Goal: Task Accomplishment & Management: Complete application form

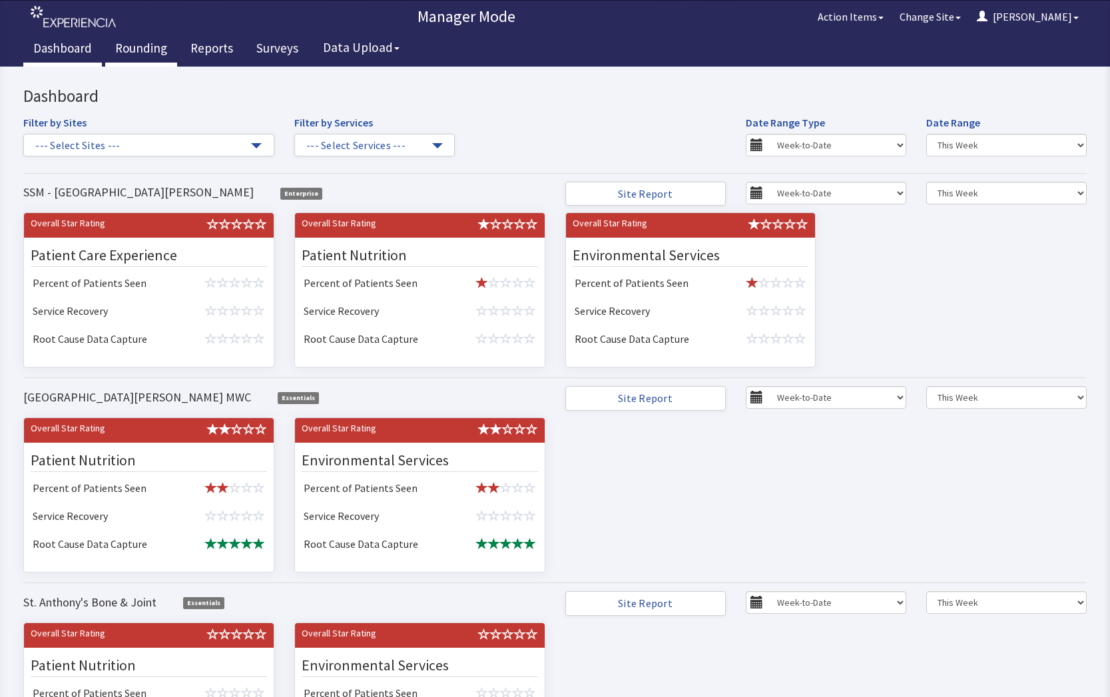
click at [132, 47] on link "Rounding" at bounding box center [141, 49] width 72 height 33
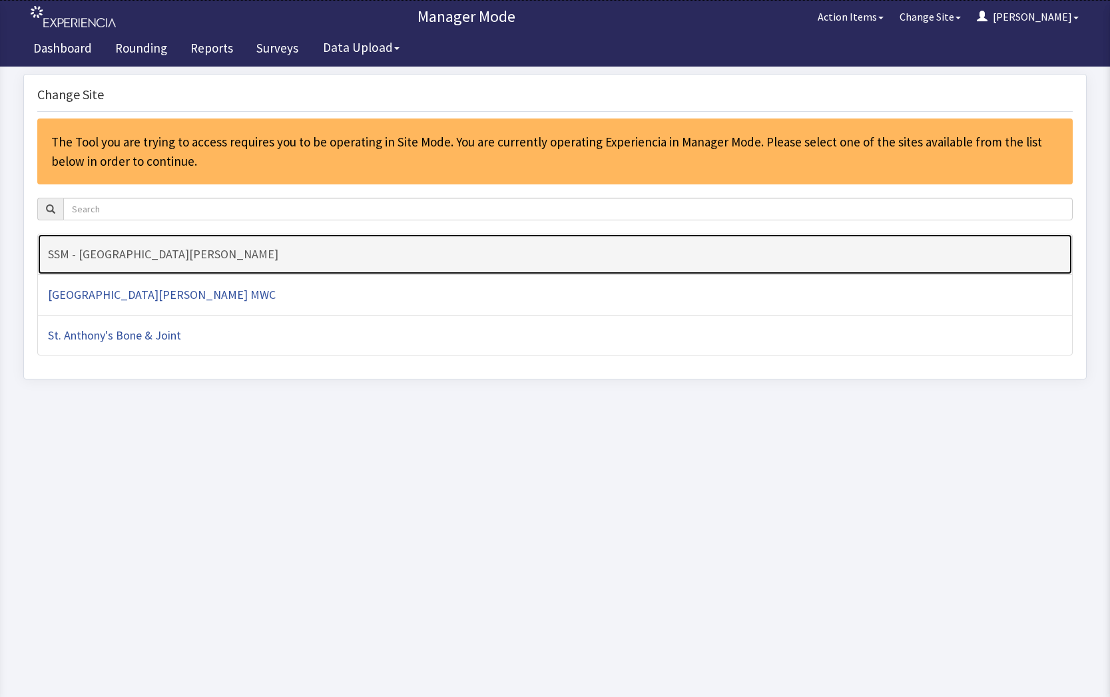
click at [326, 249] on h4 "SSM - [GEOGRAPHIC_DATA][PERSON_NAME]" at bounding box center [555, 254] width 1014 height 13
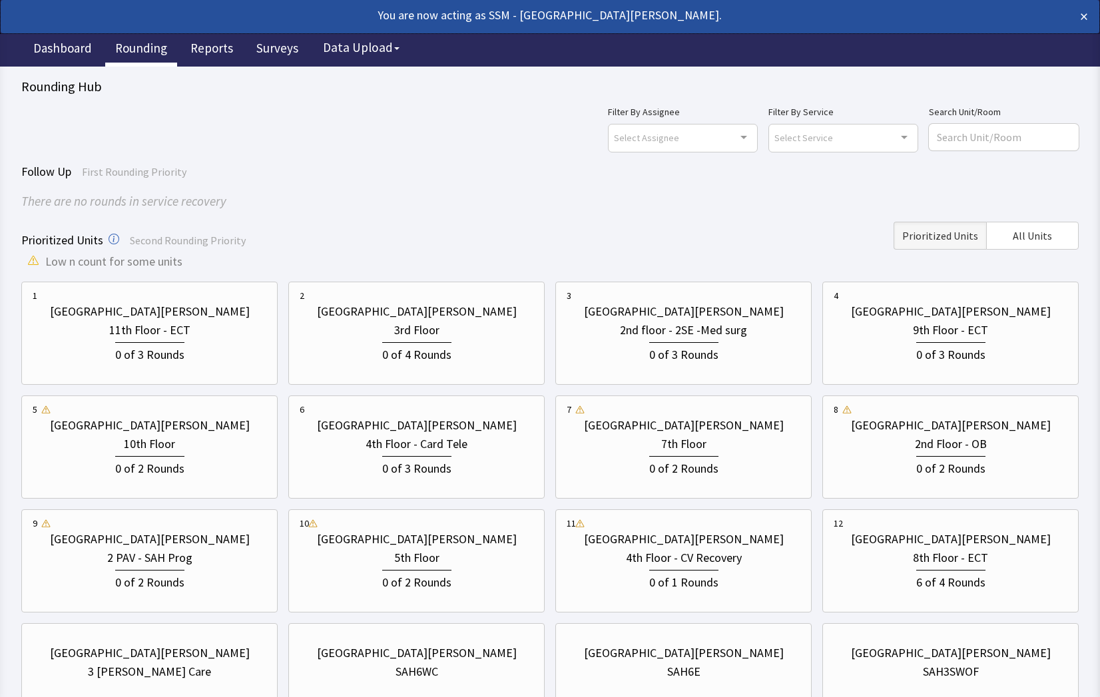
scroll to position [67, 0]
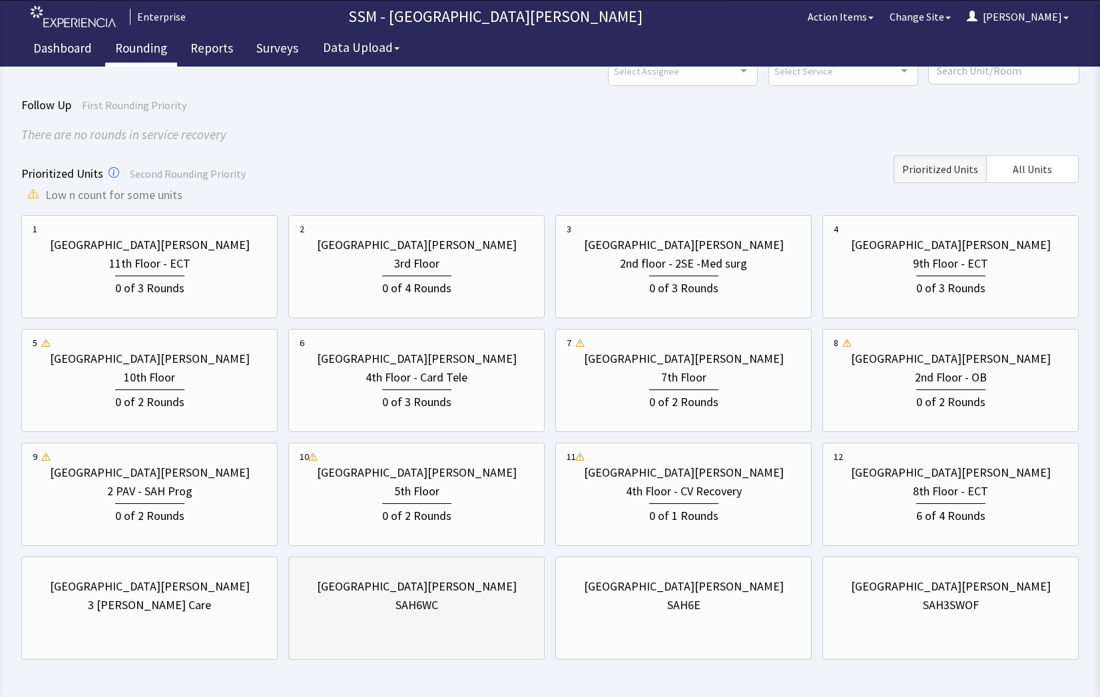
click at [486, 617] on div "St. Anthony Hospital SAH6WC" at bounding box center [417, 596] width 234 height 64
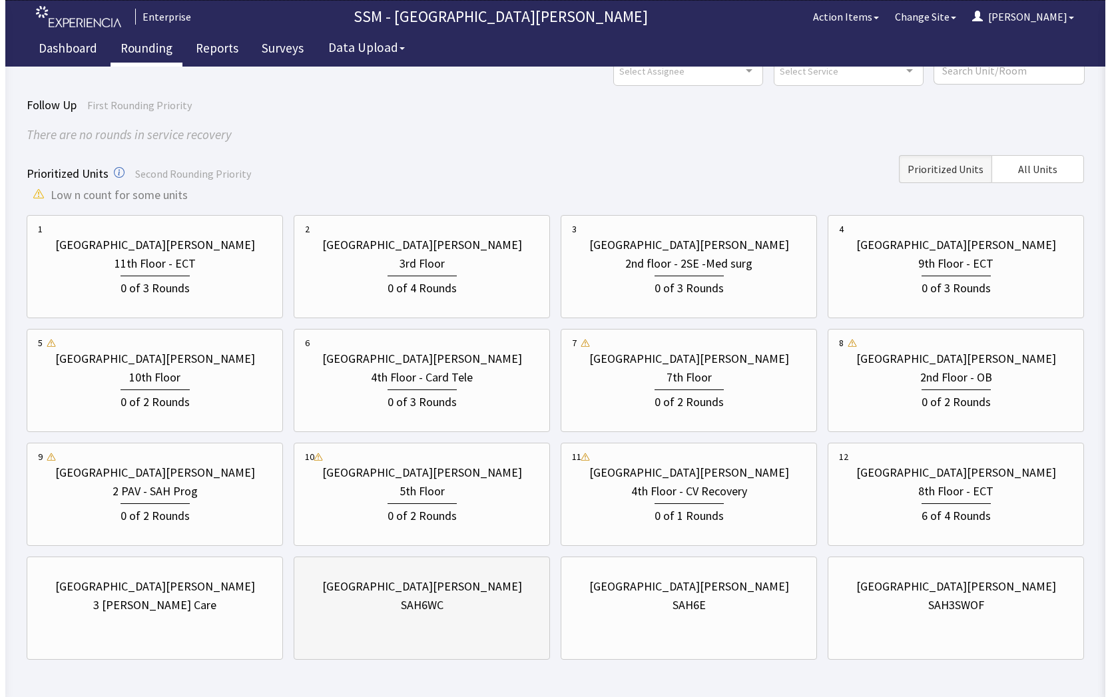
scroll to position [0, 0]
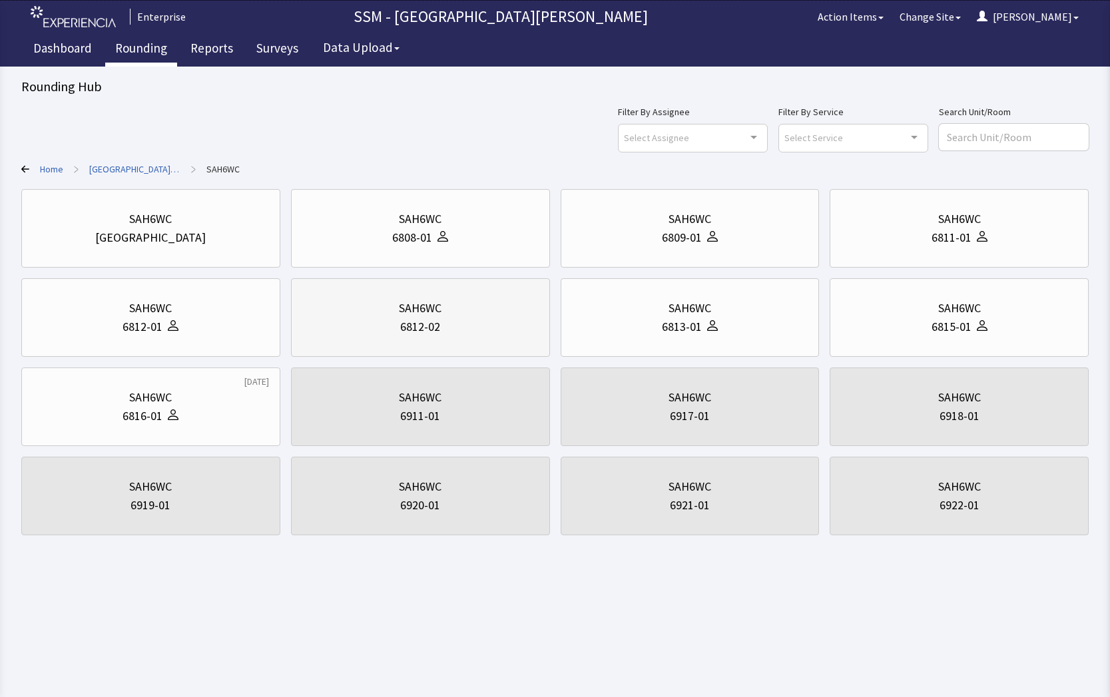
click at [454, 333] on div "6812-02" at bounding box center [420, 327] width 236 height 19
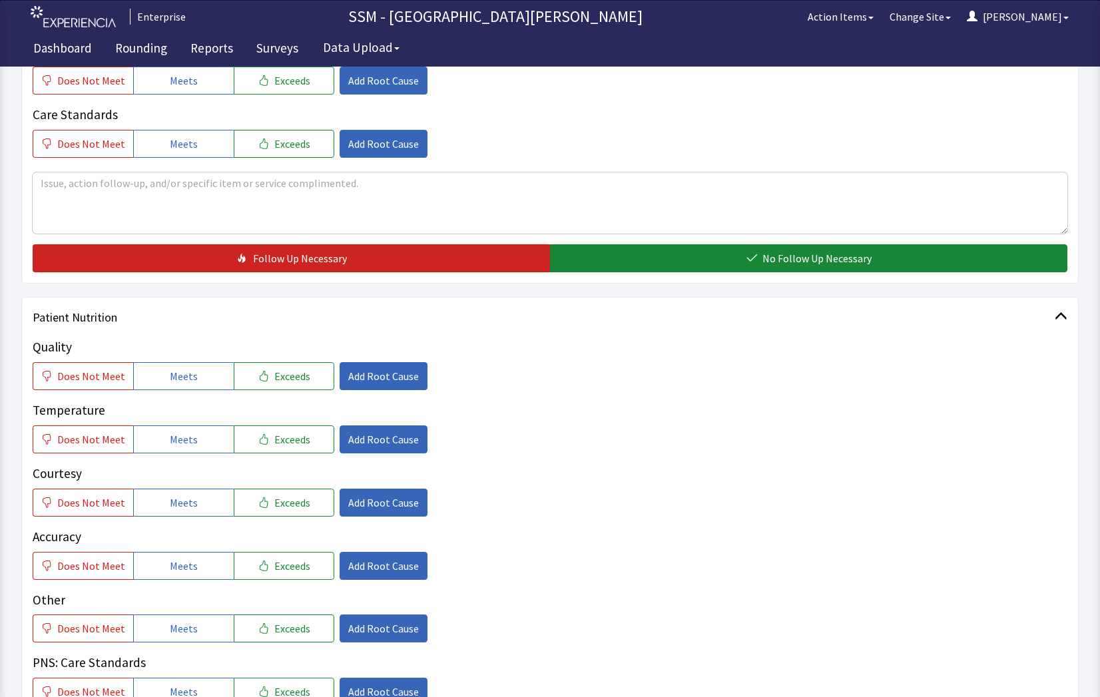
scroll to position [599, 0]
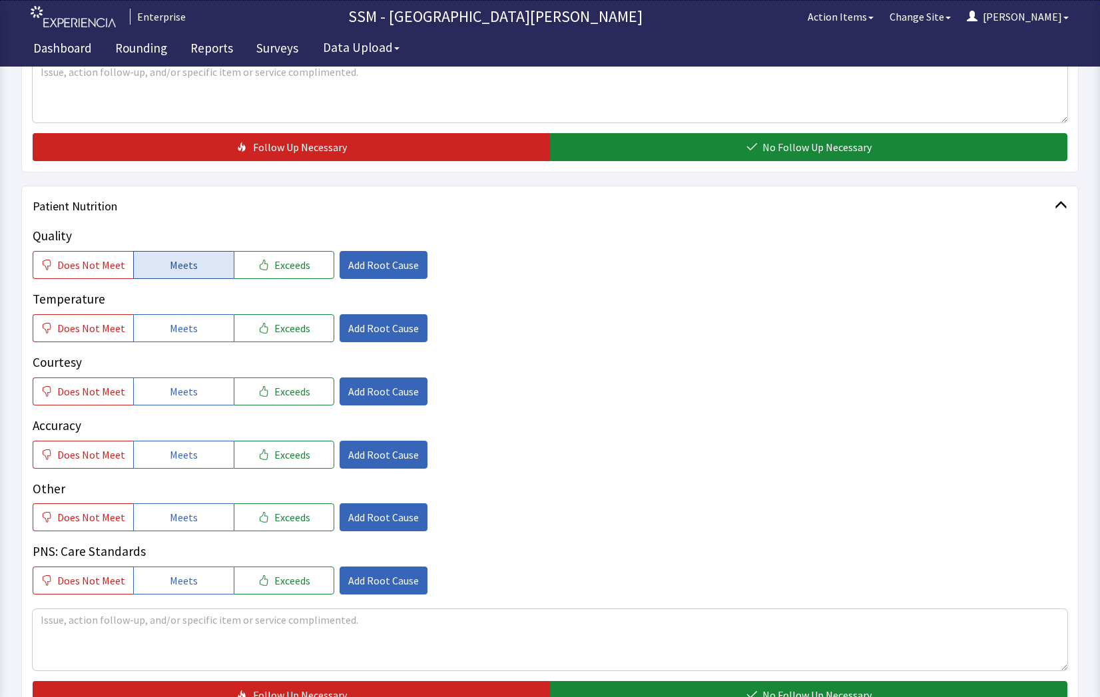
click at [172, 264] on span "Meets" at bounding box center [184, 265] width 28 height 16
click at [170, 333] on span "Meets" at bounding box center [184, 328] width 28 height 16
drag, startPoint x: 179, startPoint y: 394, endPoint x: 200, endPoint y: 434, distance: 45.0
click at [184, 404] on button "Meets" at bounding box center [183, 392] width 101 height 28
click at [175, 454] on span "Meets" at bounding box center [184, 455] width 28 height 16
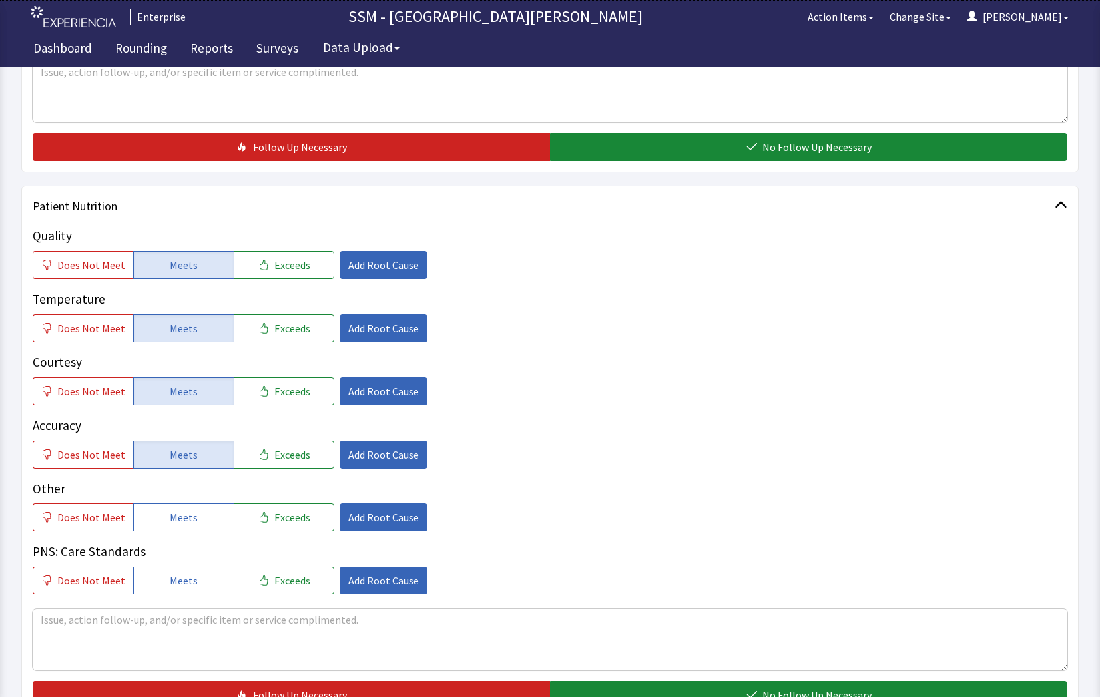
scroll to position [932, 0]
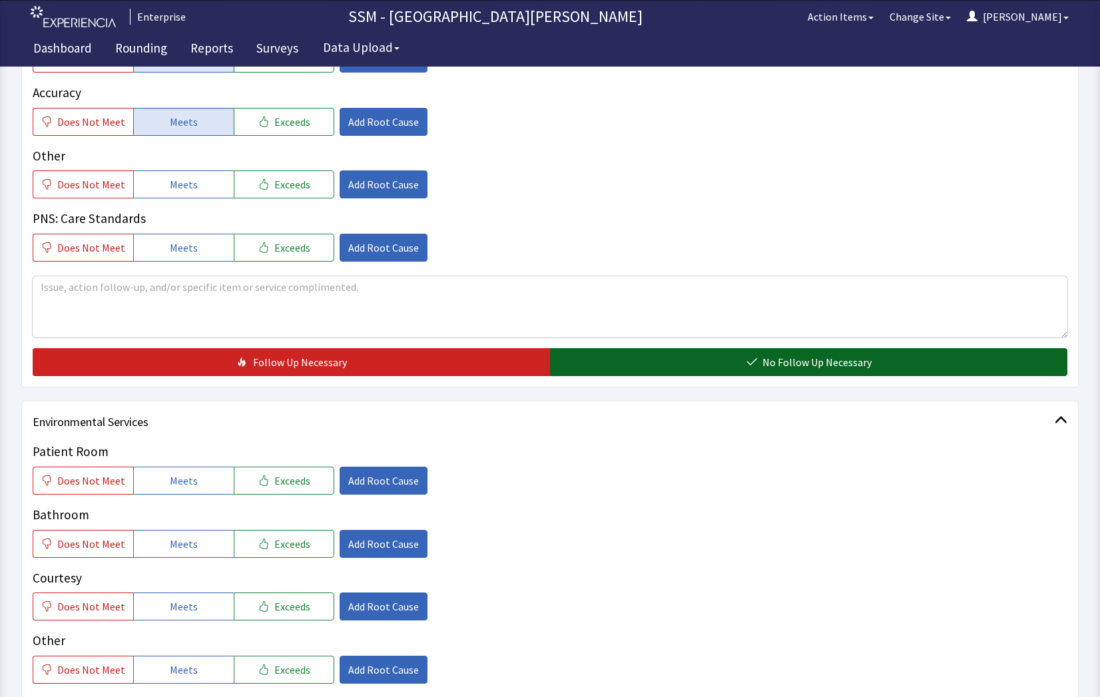
click at [763, 369] on button "No Follow Up Necessary" at bounding box center [808, 362] width 517 height 28
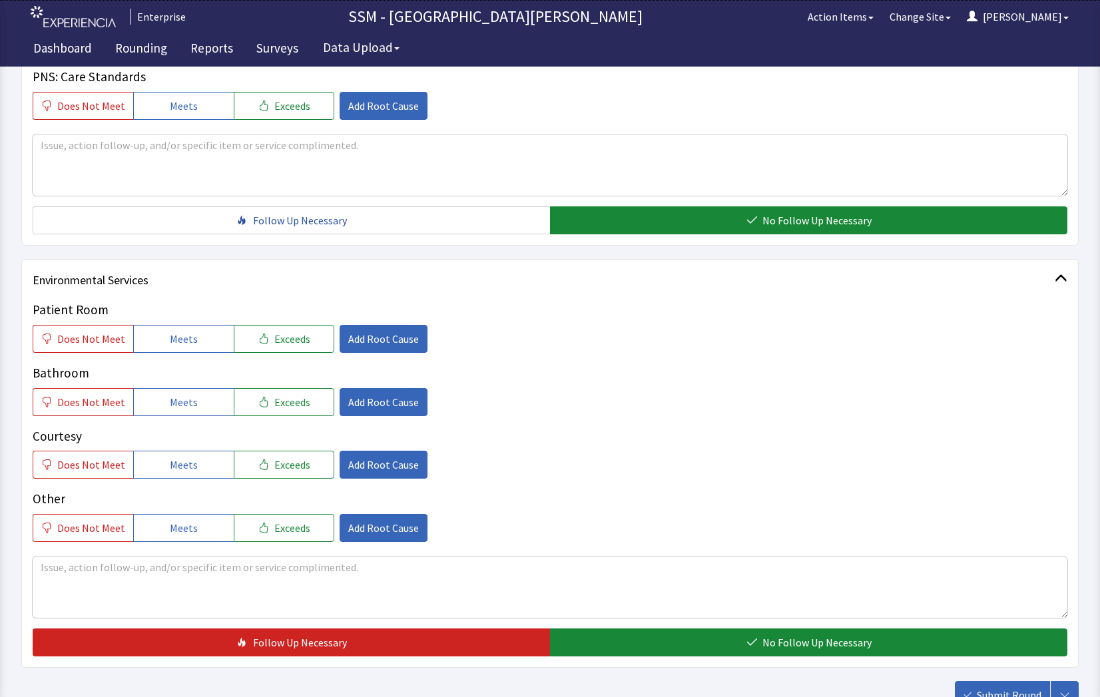
scroll to position [1174, 0]
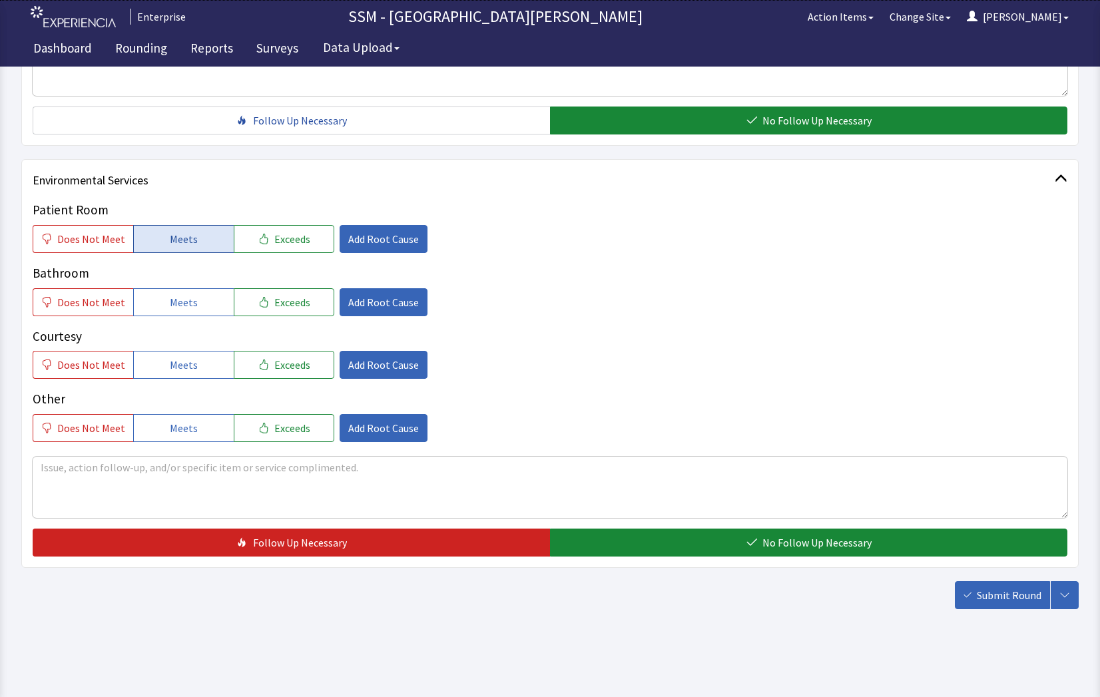
click at [194, 235] on button "Meets" at bounding box center [183, 239] width 101 height 28
click at [170, 293] on button "Meets" at bounding box center [183, 302] width 101 height 28
click at [186, 370] on span "Meets" at bounding box center [184, 365] width 28 height 16
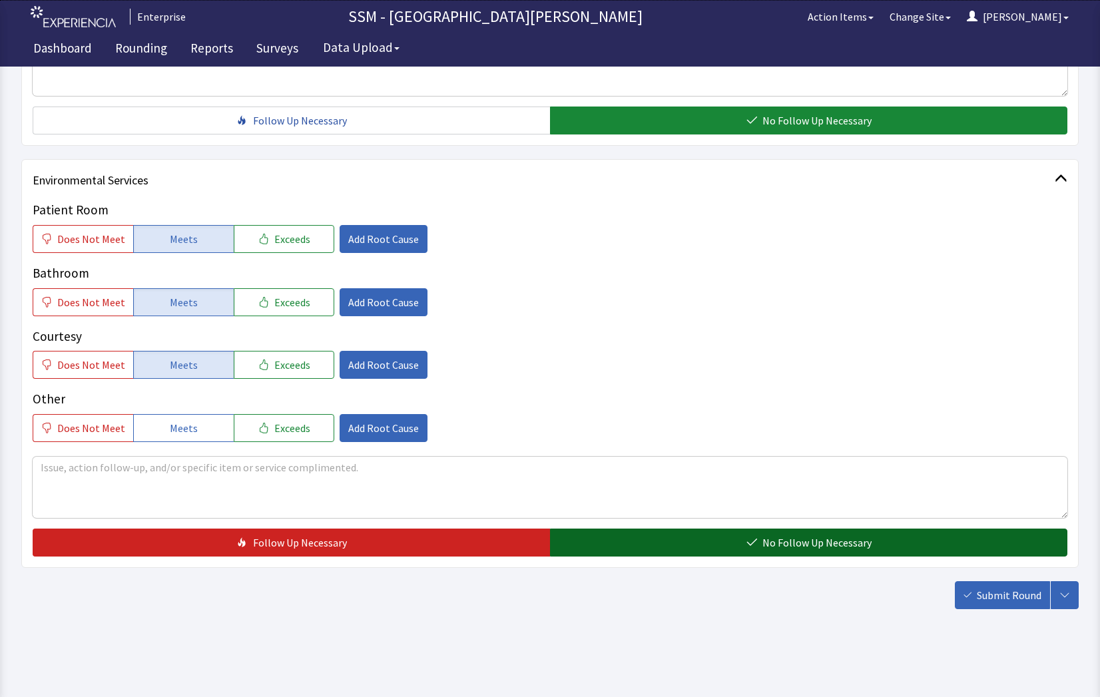
click at [786, 541] on span "No Follow Up Necessary" at bounding box center [817, 543] width 109 height 16
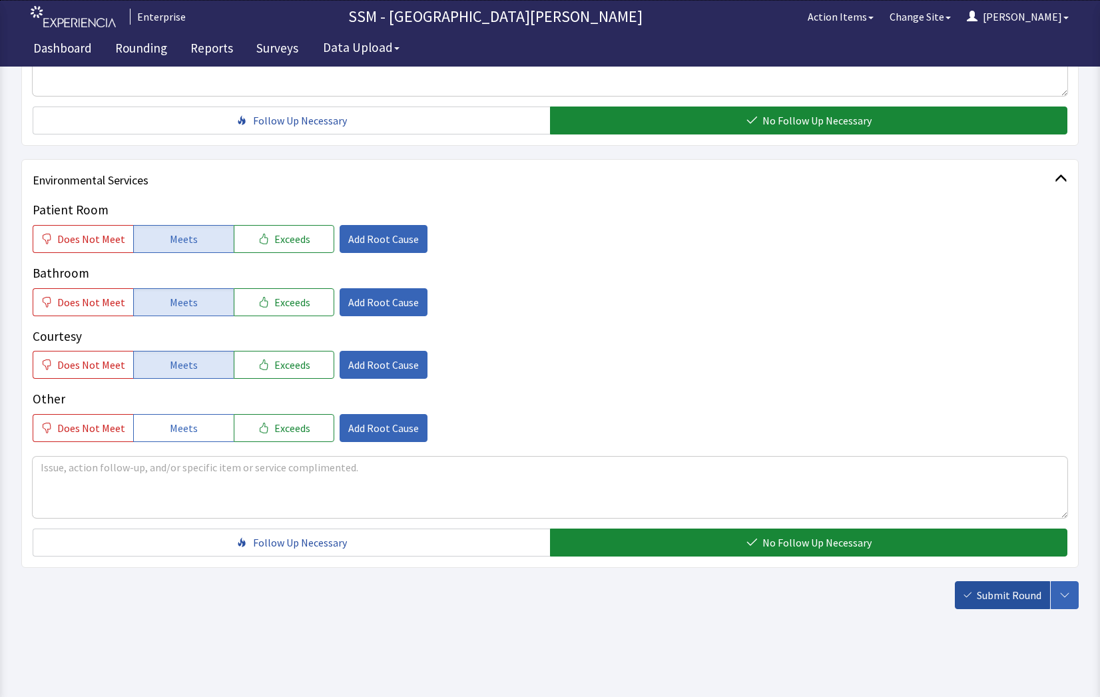
click at [990, 601] on span "Submit Round" at bounding box center [1009, 595] width 65 height 16
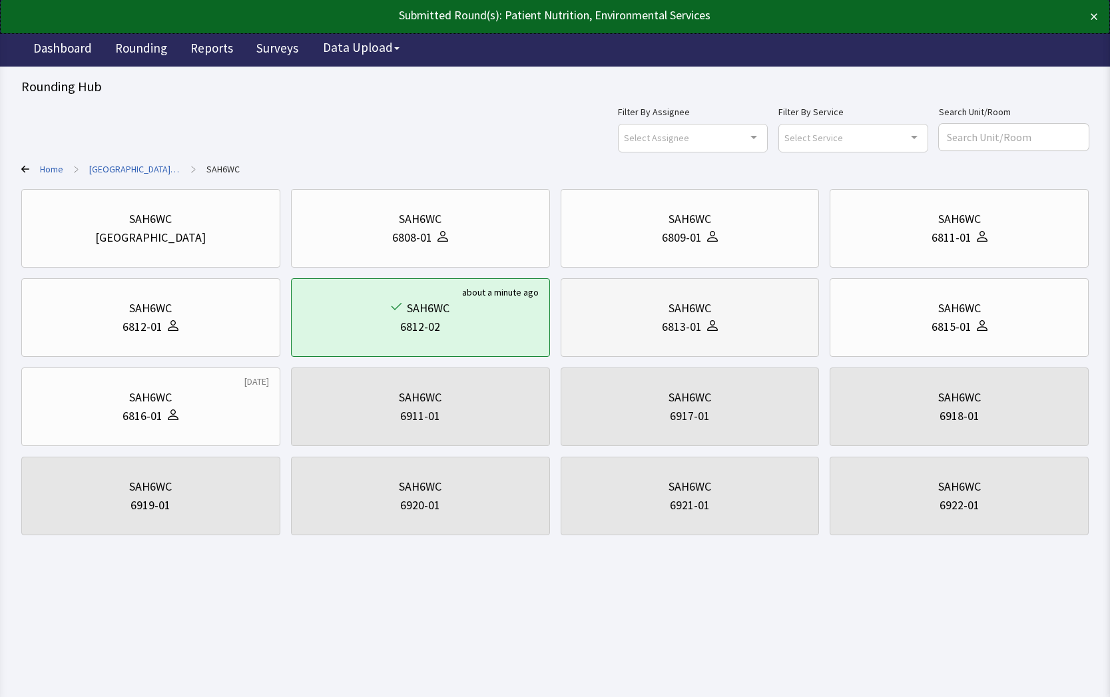
click at [727, 328] on div "6813-01" at bounding box center [690, 327] width 236 height 19
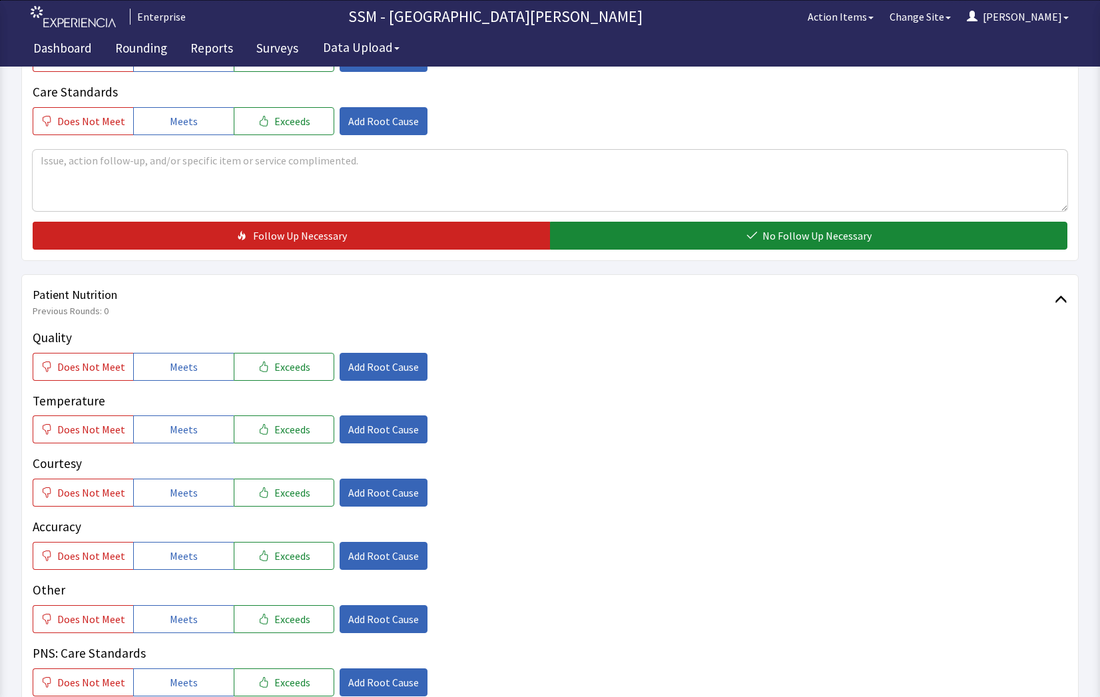
scroll to position [599, 0]
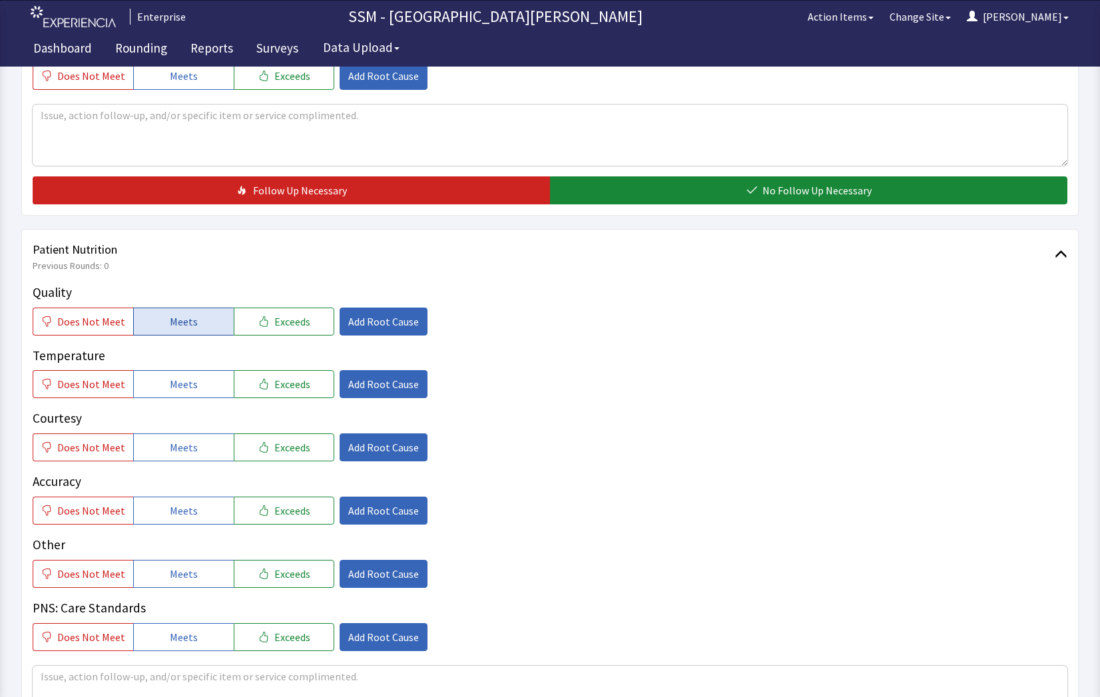
click at [178, 322] on span "Meets" at bounding box center [184, 322] width 28 height 16
click at [205, 388] on button "Meets" at bounding box center [183, 384] width 101 height 28
drag, startPoint x: 186, startPoint y: 440, endPoint x: 190, endPoint y: 484, distance: 44.7
click at [186, 442] on span "Meets" at bounding box center [184, 448] width 28 height 16
click at [190, 504] on span "Meets" at bounding box center [184, 511] width 28 height 16
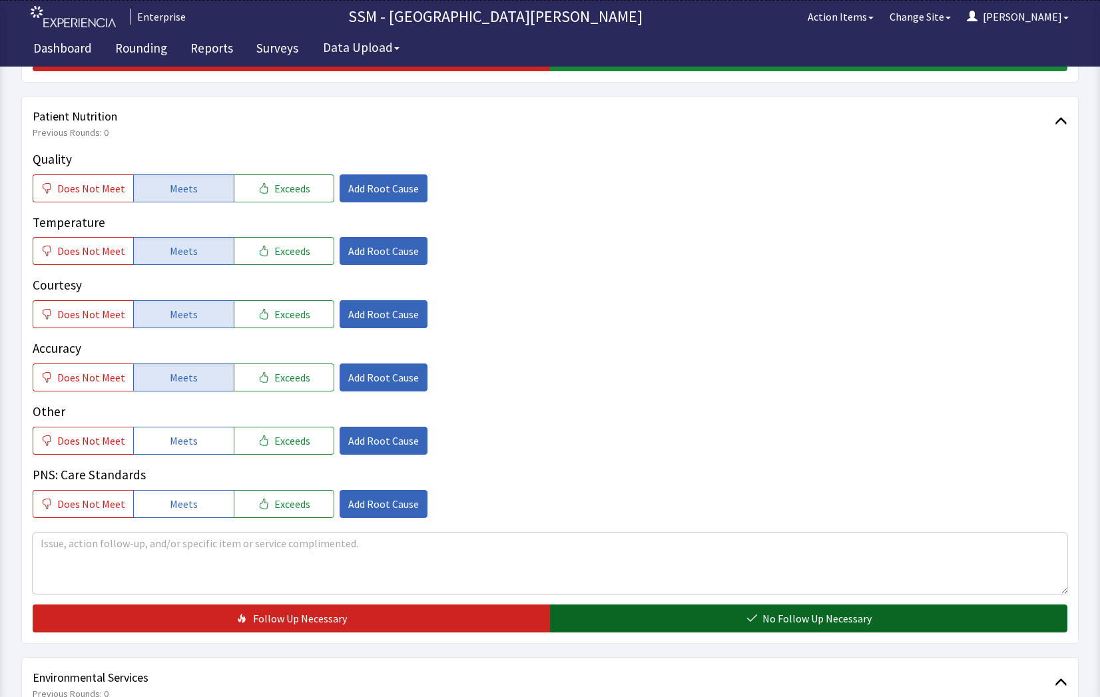
click at [797, 617] on span "No Follow Up Necessary" at bounding box center [817, 619] width 109 height 16
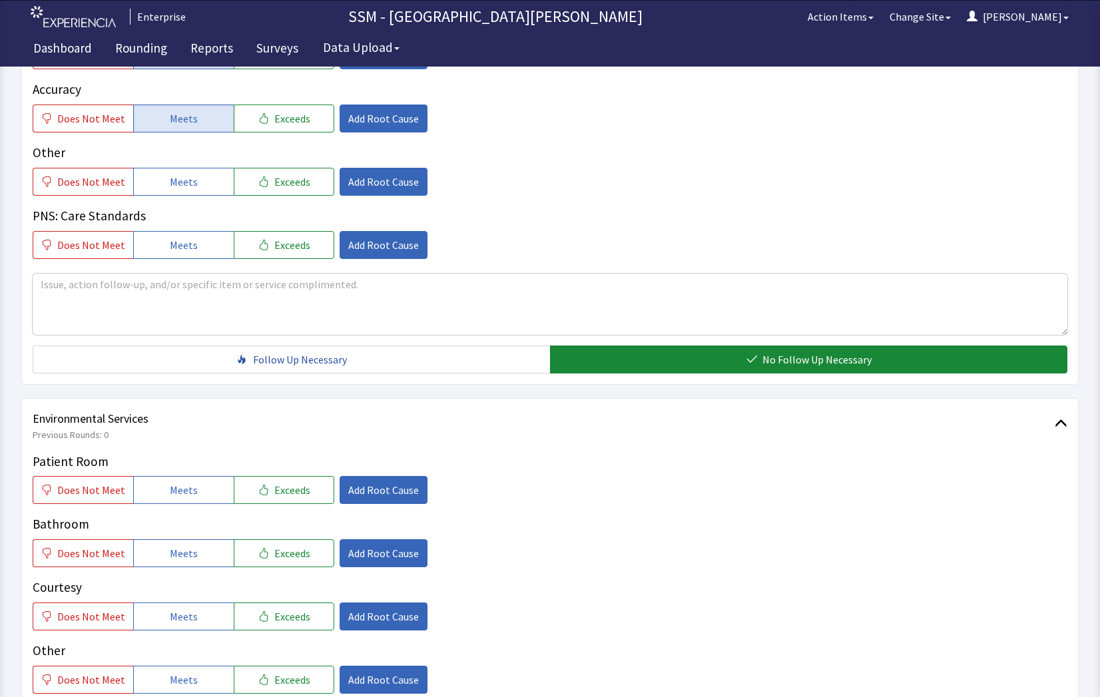
scroll to position [1199, 0]
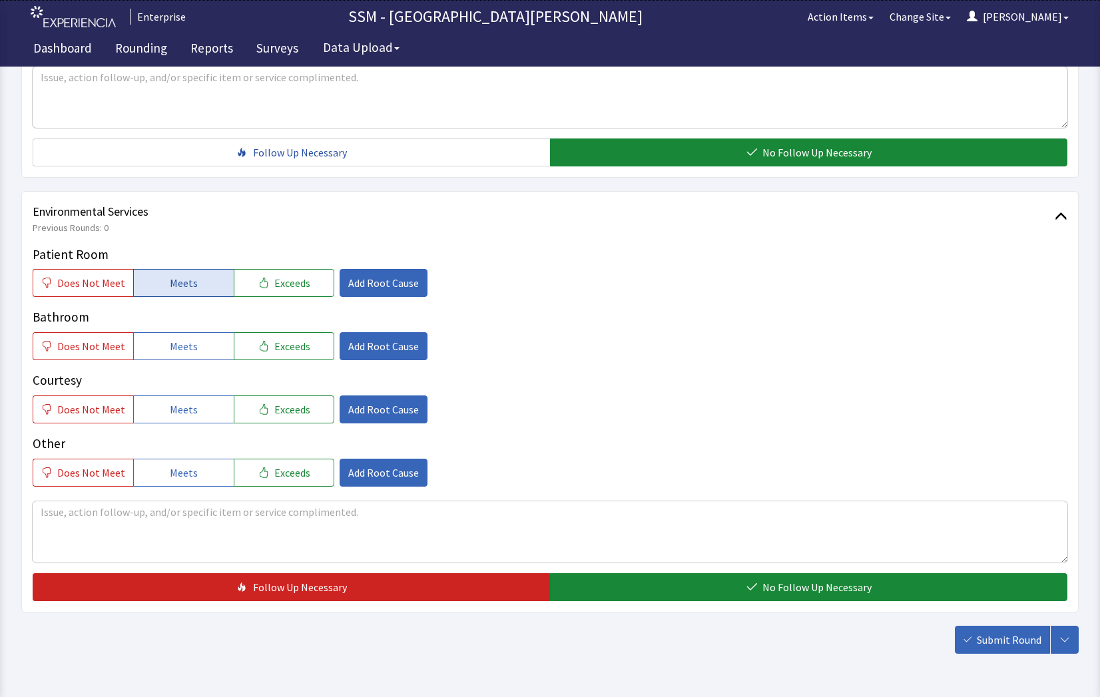
click at [177, 286] on span "Meets" at bounding box center [184, 283] width 28 height 16
drag, startPoint x: 176, startPoint y: 357, endPoint x: 182, endPoint y: 385, distance: 28.6
click at [176, 360] on button "Meets" at bounding box center [183, 346] width 101 height 28
click at [182, 405] on span "Meets" at bounding box center [184, 410] width 28 height 16
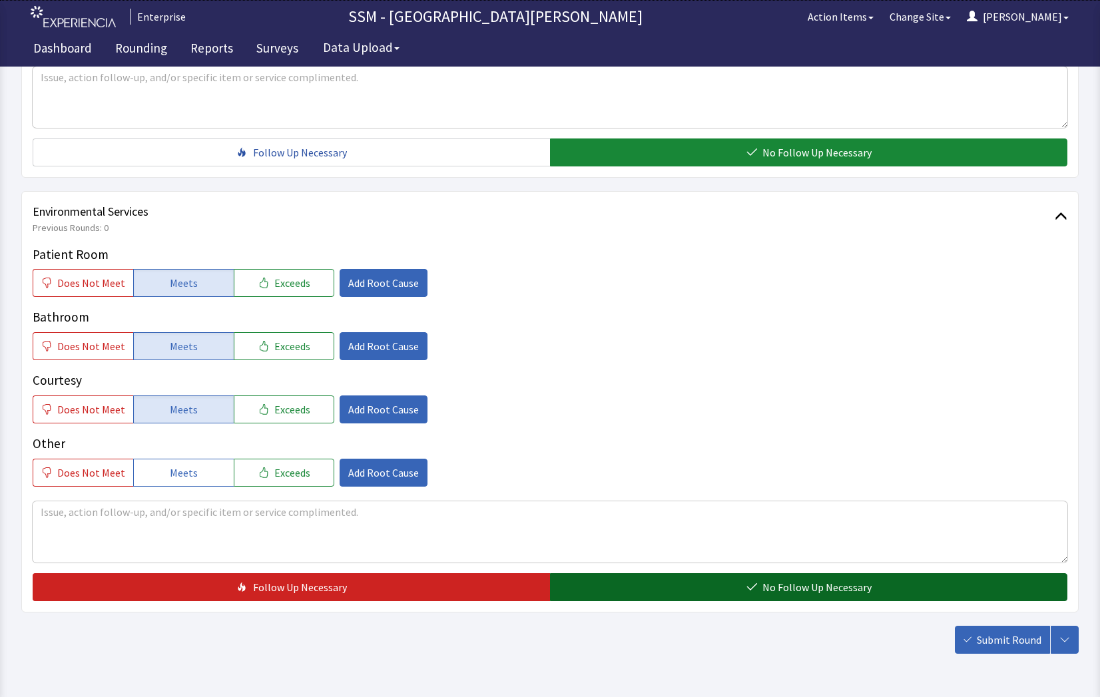
click at [725, 583] on button "No Follow Up Necessary" at bounding box center [808, 587] width 517 height 28
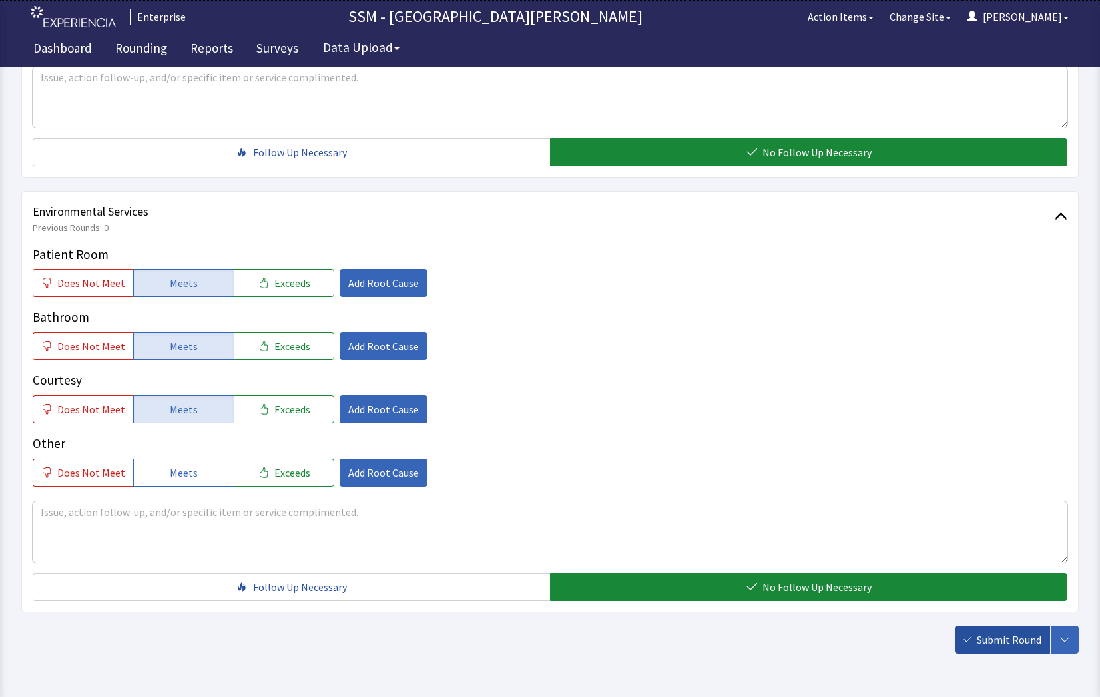
click at [1000, 649] on button "Submit Round" at bounding box center [1002, 640] width 95 height 28
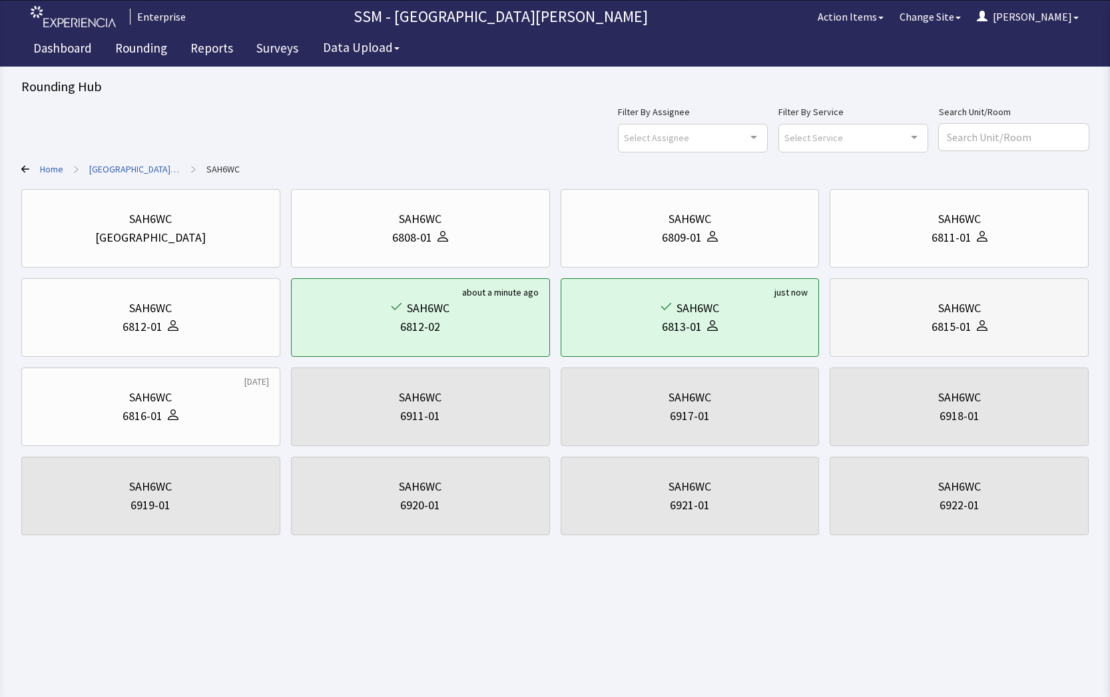
click at [1016, 333] on div "6815-01" at bounding box center [959, 327] width 236 height 19
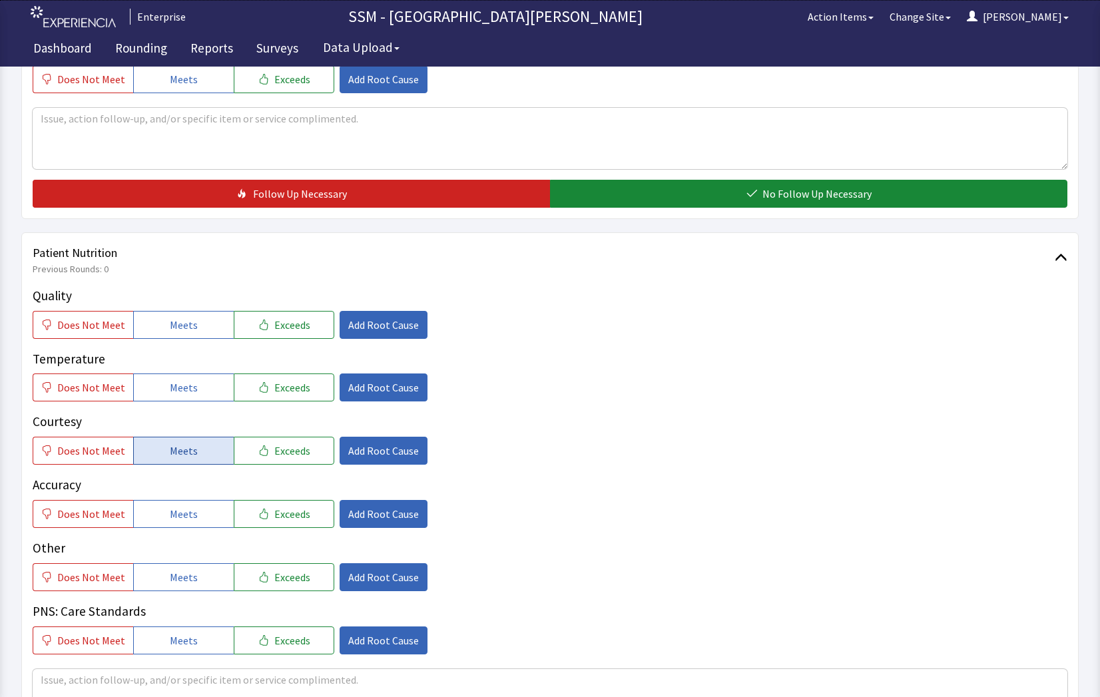
scroll to position [733, 0]
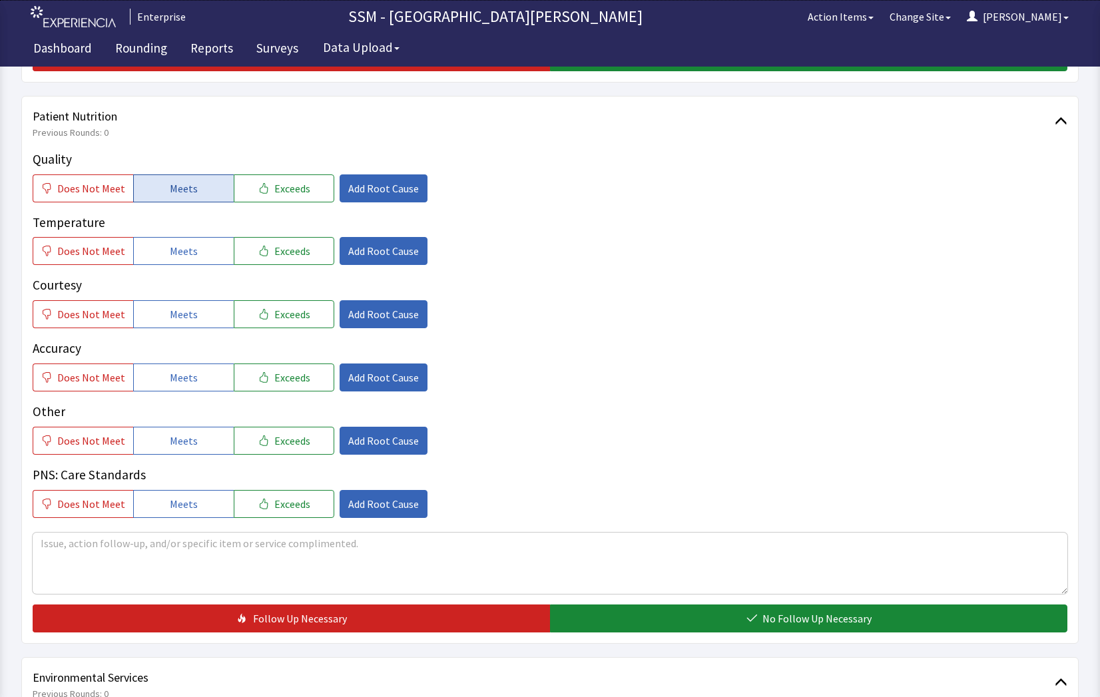
click at [170, 176] on button "Meets" at bounding box center [183, 188] width 101 height 28
click at [198, 258] on button "Meets" at bounding box center [183, 251] width 101 height 28
click at [199, 328] on button "Meets" at bounding box center [183, 314] width 101 height 28
click at [198, 374] on button "Meets" at bounding box center [183, 378] width 101 height 28
click at [708, 633] on div "Patient Nutrition Previous Rounds: 0 Quality Does Not Meet Meets Exceeds Add Ro…" at bounding box center [550, 370] width 1058 height 548
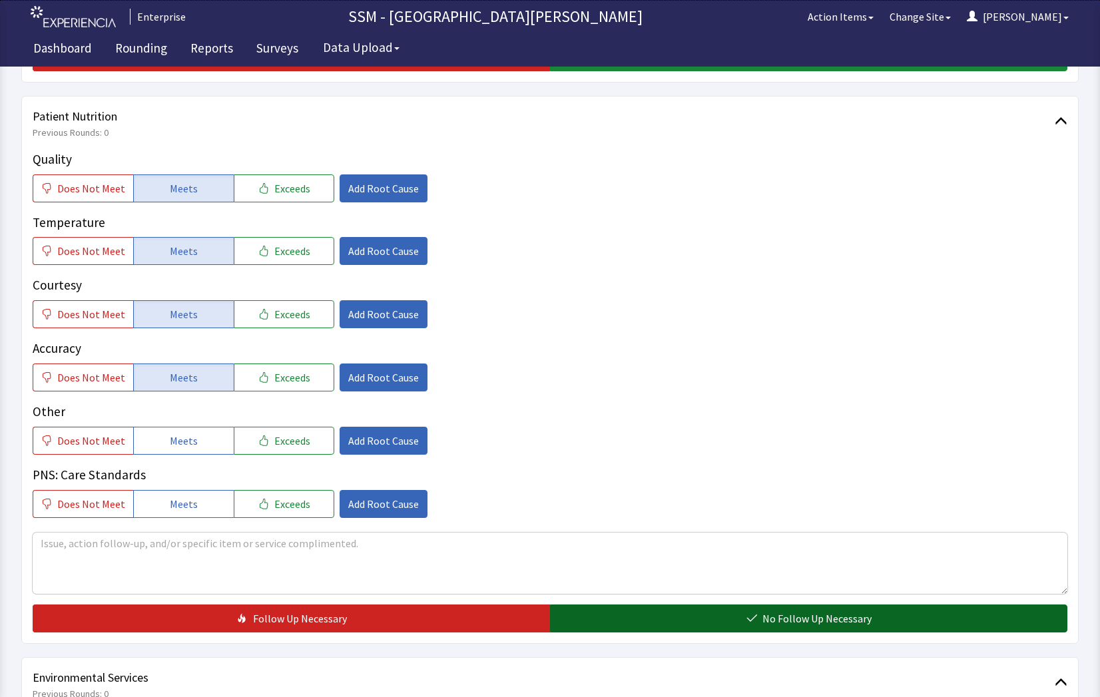
click at [707, 626] on button "No Follow Up Necessary" at bounding box center [808, 619] width 517 height 28
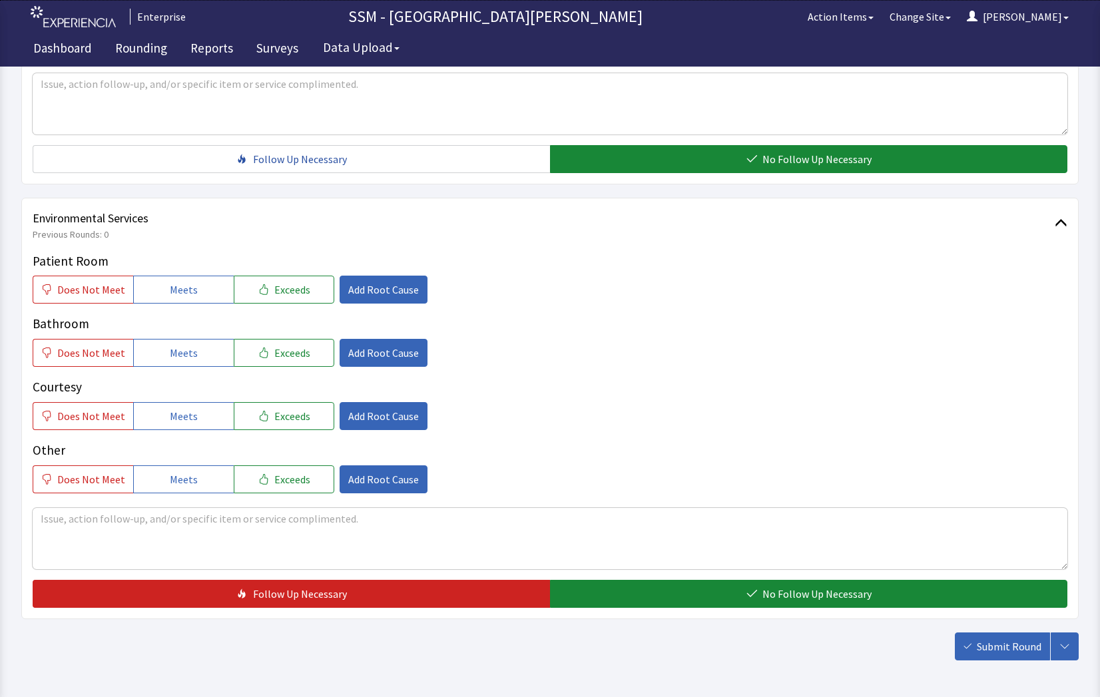
scroll to position [1243, 0]
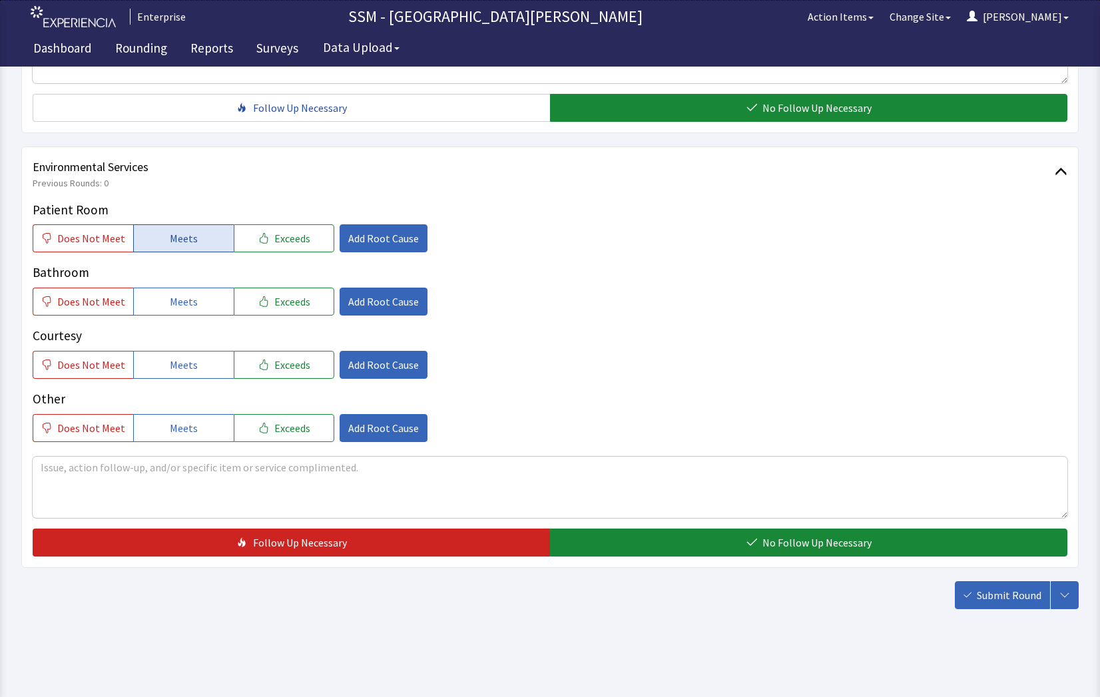
click at [178, 234] on span "Meets" at bounding box center [184, 238] width 28 height 16
drag, startPoint x: 186, startPoint y: 312, endPoint x: 187, endPoint y: 357, distance: 44.6
click at [186, 314] on button "Meets" at bounding box center [183, 302] width 101 height 28
click at [186, 364] on span "Meets" at bounding box center [184, 365] width 28 height 16
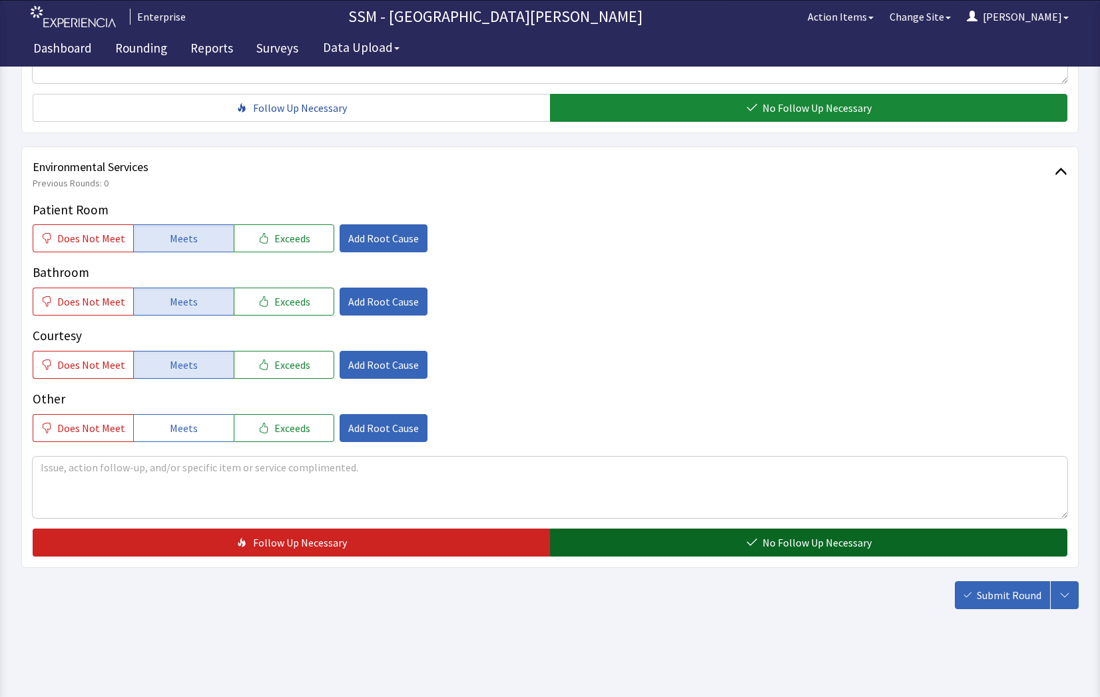
click at [667, 550] on button "No Follow Up Necessary" at bounding box center [808, 543] width 517 height 28
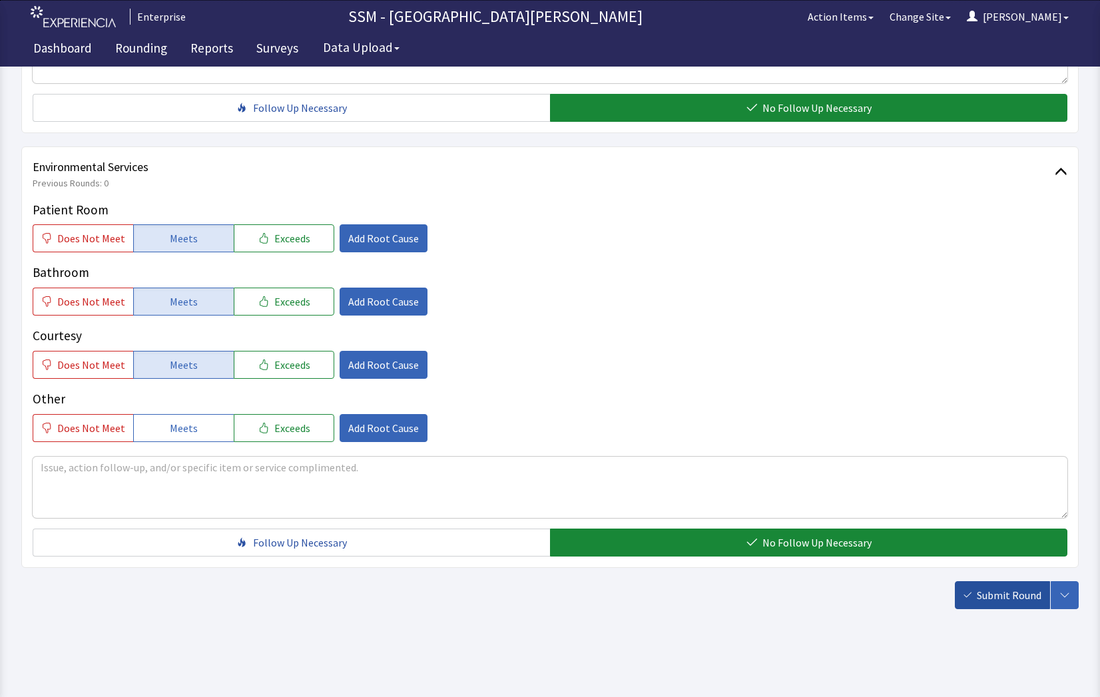
click at [1016, 599] on span "Submit Round" at bounding box center [1009, 595] width 65 height 16
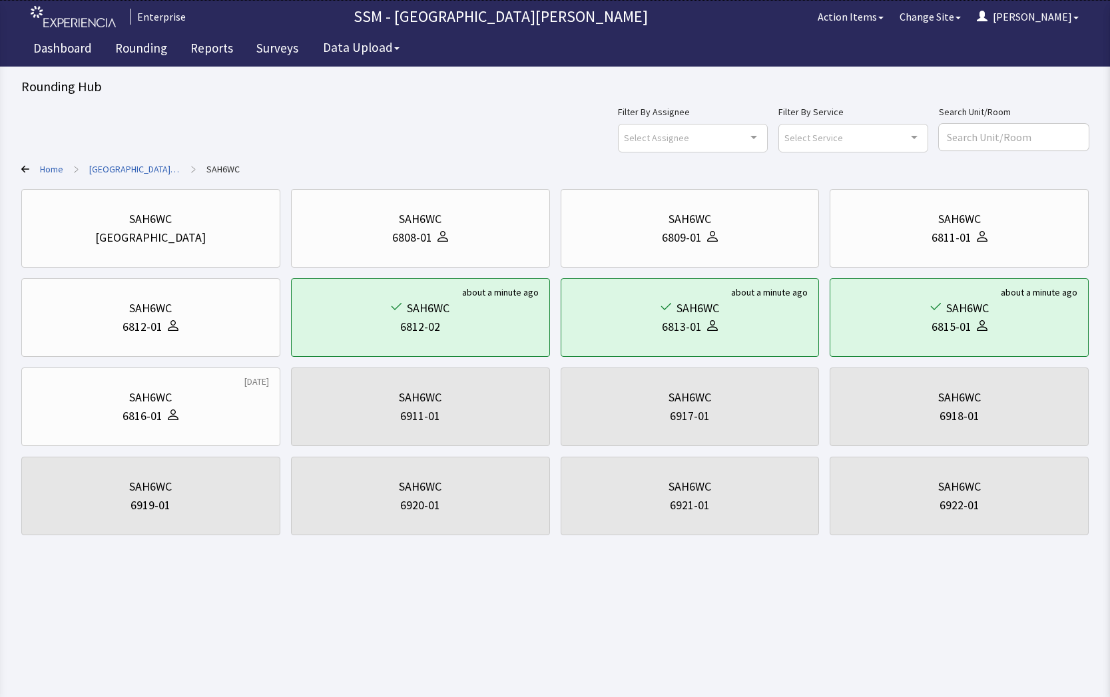
click at [28, 167] on icon at bounding box center [25, 169] width 8 height 8
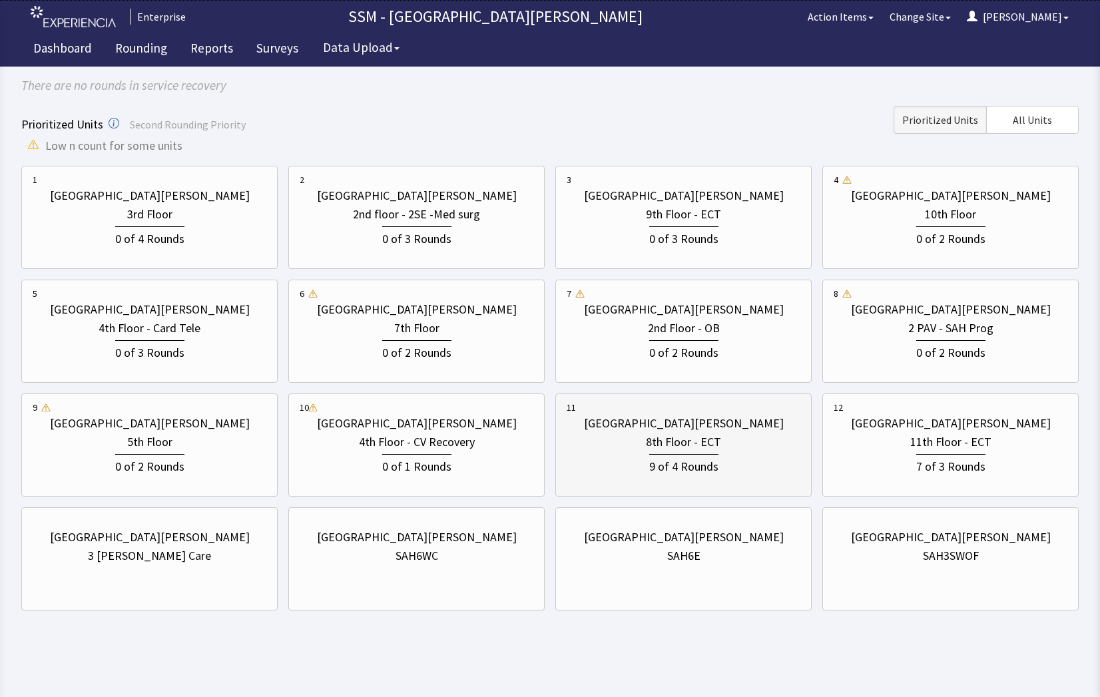
scroll to position [117, 0]
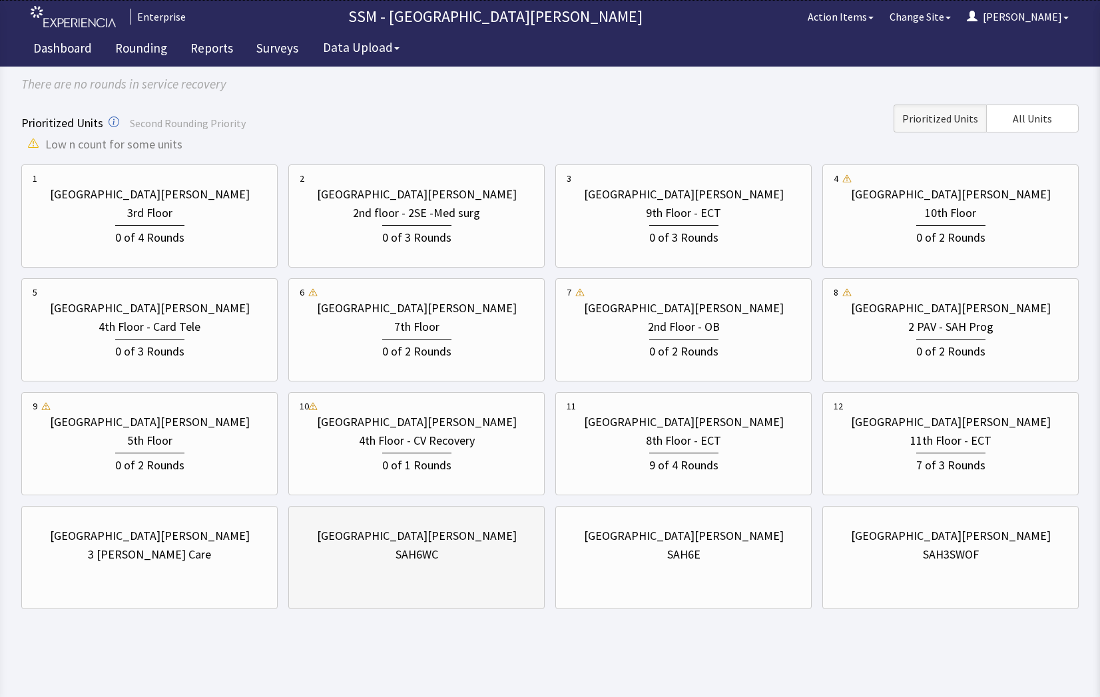
click at [451, 586] on div "[GEOGRAPHIC_DATA][PERSON_NAME] SAH6WC" at bounding box center [416, 557] width 256 height 103
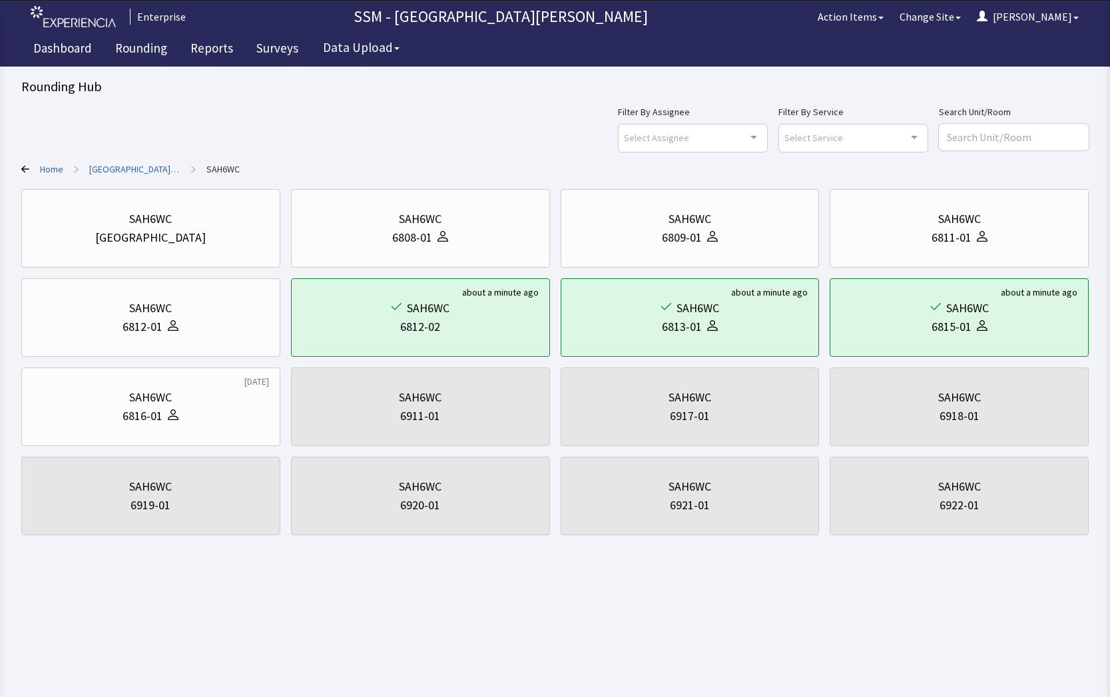
click at [27, 170] on icon at bounding box center [25, 169] width 8 height 8
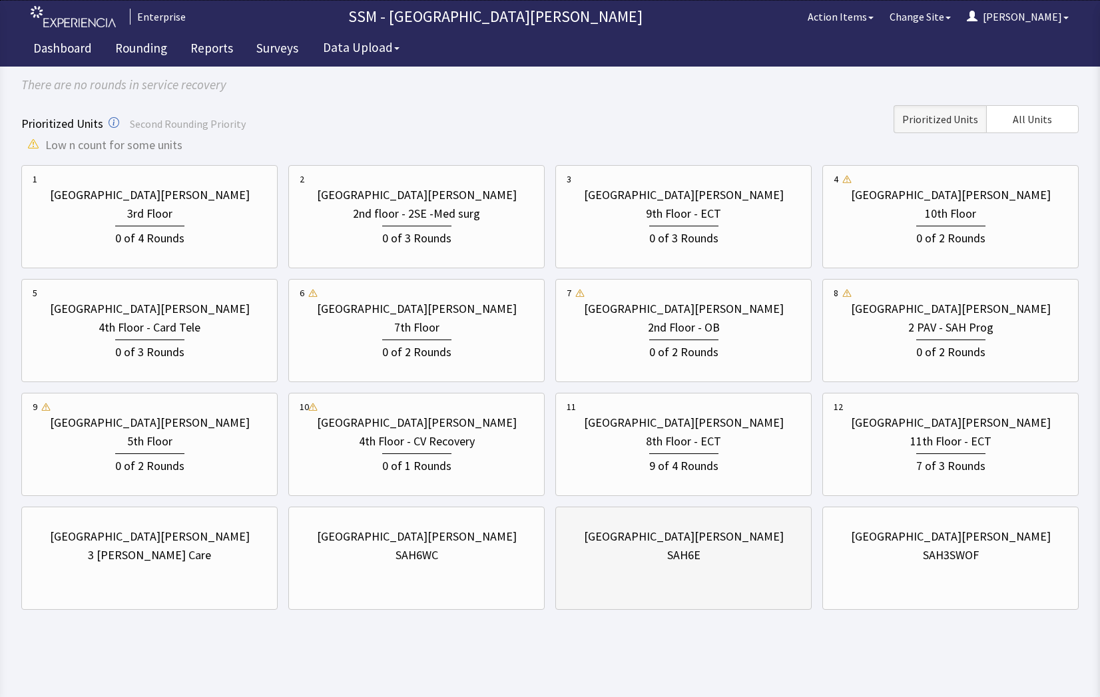
scroll to position [117, 0]
click at [724, 555] on div "SAH6E" at bounding box center [684, 554] width 234 height 19
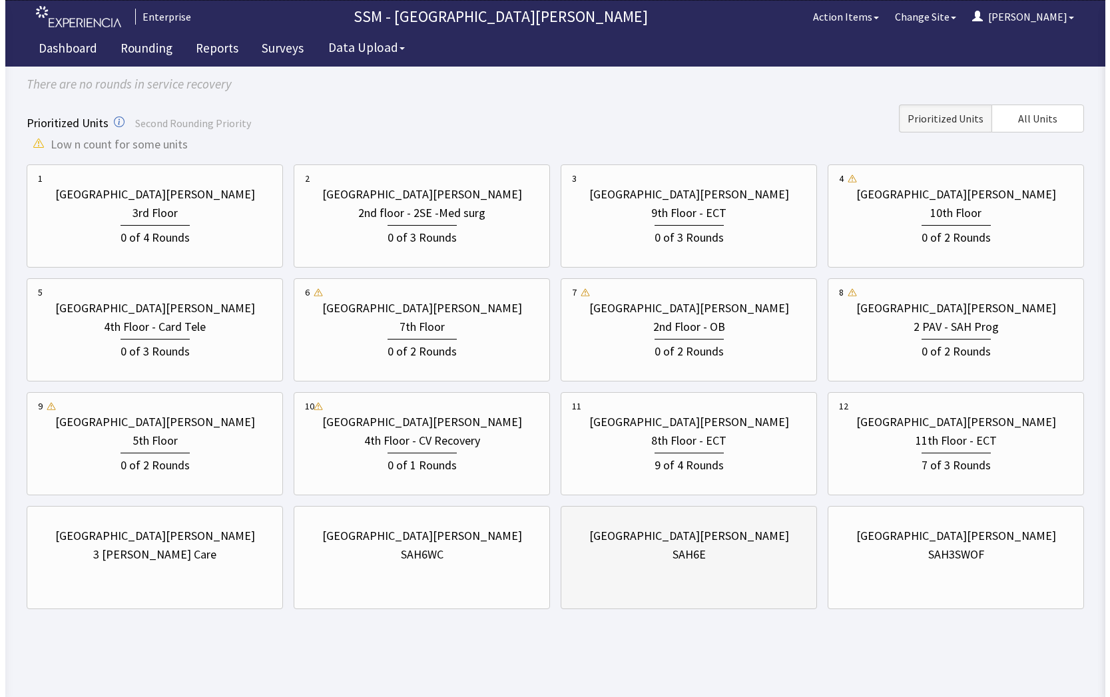
scroll to position [0, 0]
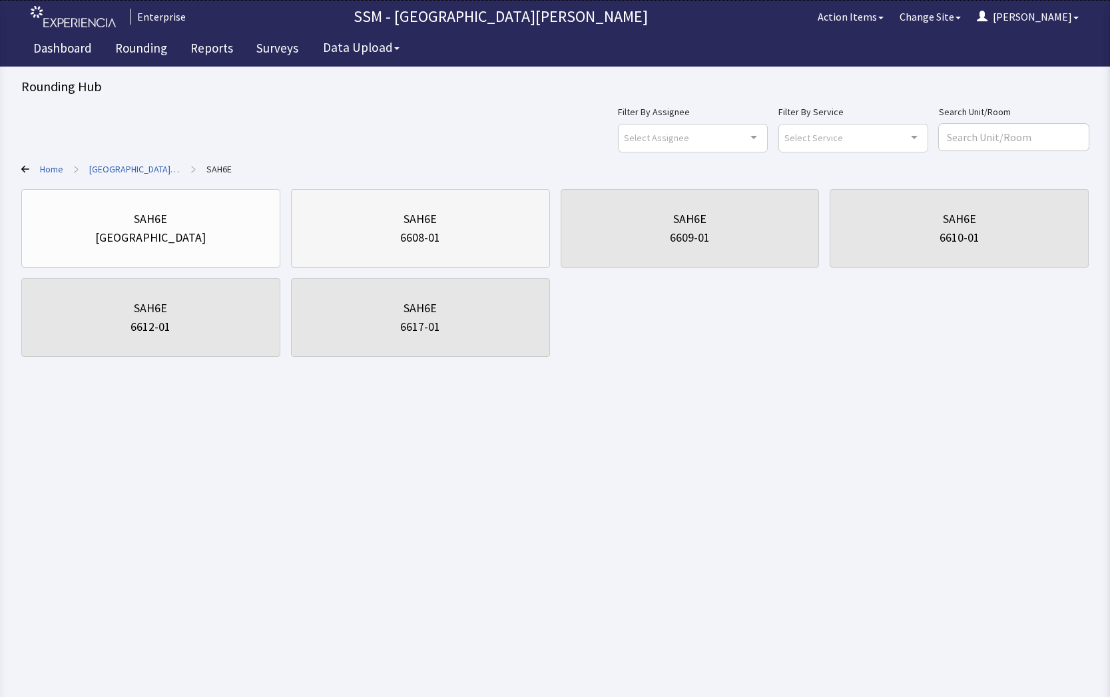
click at [456, 250] on div "SAH6E 6608-01" at bounding box center [420, 228] width 236 height 64
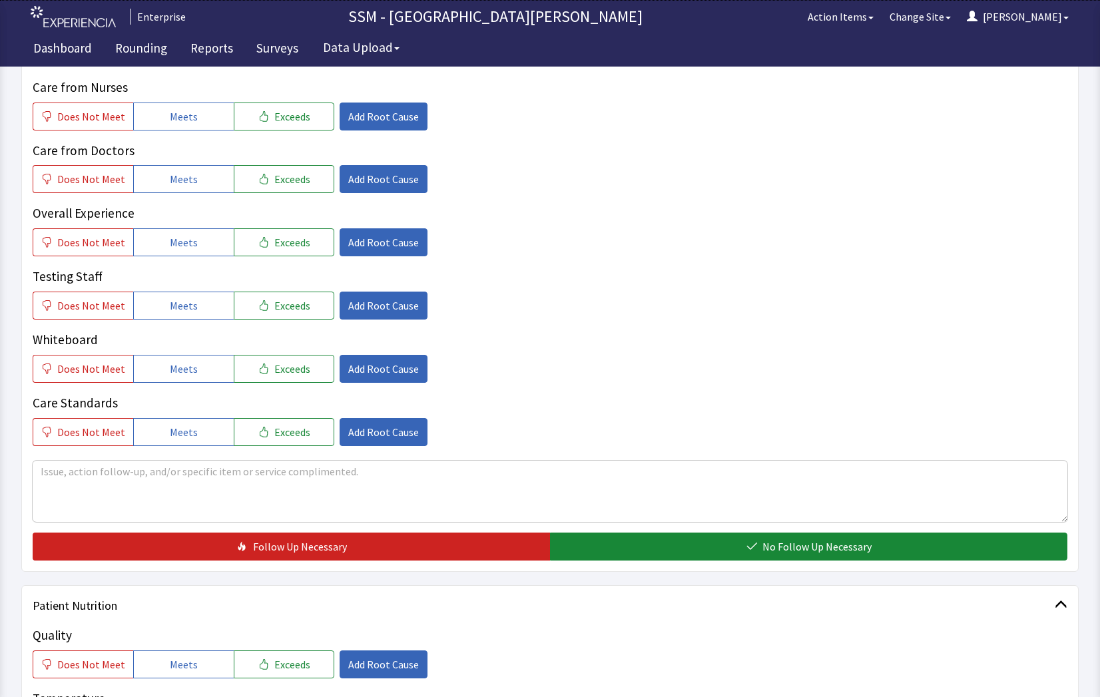
scroll to position [466, 0]
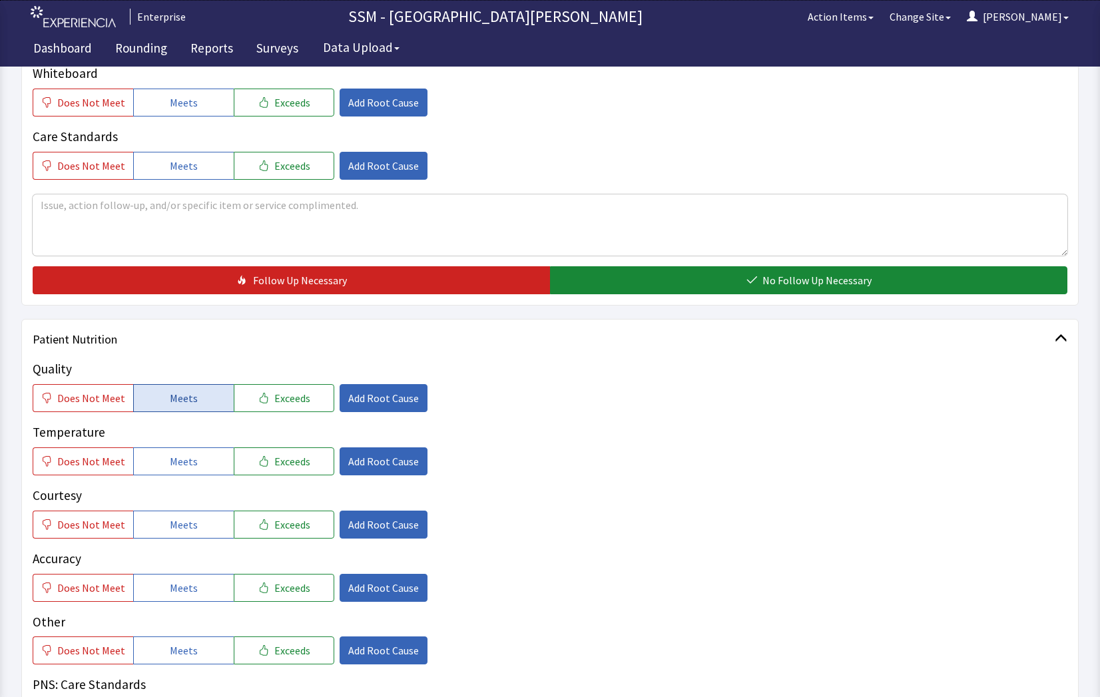
click at [196, 400] on button "Meets" at bounding box center [183, 398] width 101 height 28
click at [188, 460] on span "Meets" at bounding box center [184, 462] width 28 height 16
click at [187, 544] on div "Quality Does Not Meet Meets Exceeds Add Root Cause Temperature Does Not Meet Me…" at bounding box center [550, 544] width 1035 height 368
click at [186, 531] on span "Meets" at bounding box center [184, 525] width 28 height 16
click at [206, 601] on button "Meets" at bounding box center [183, 588] width 101 height 28
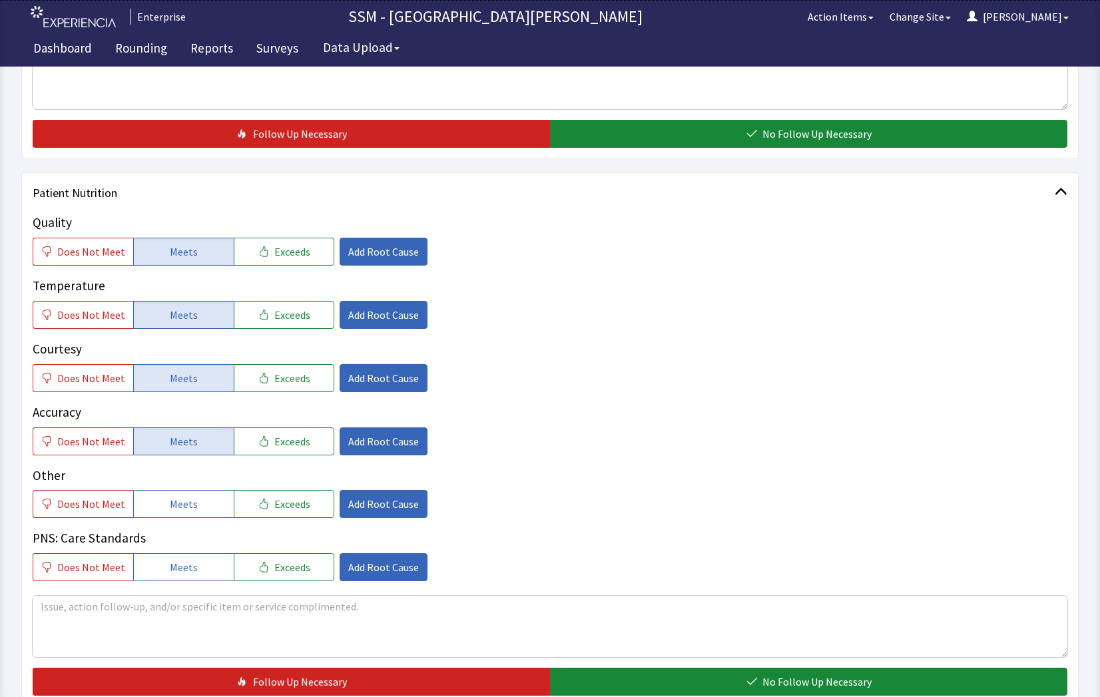
scroll to position [866, 0]
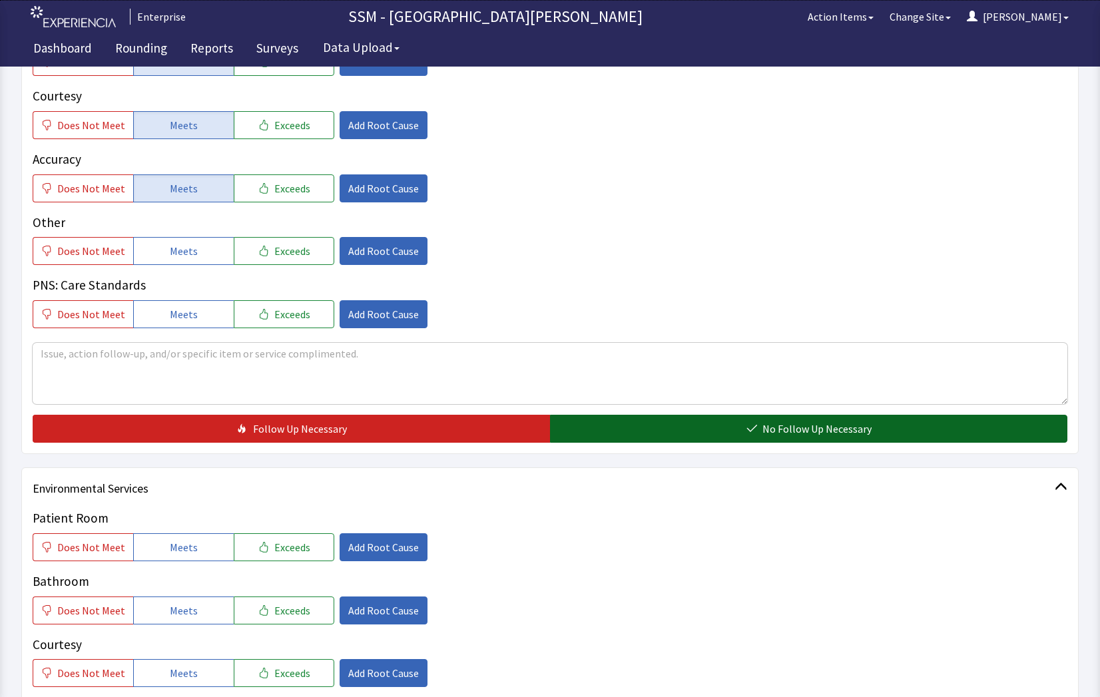
click at [878, 428] on button "No Follow Up Necessary" at bounding box center [808, 429] width 517 height 28
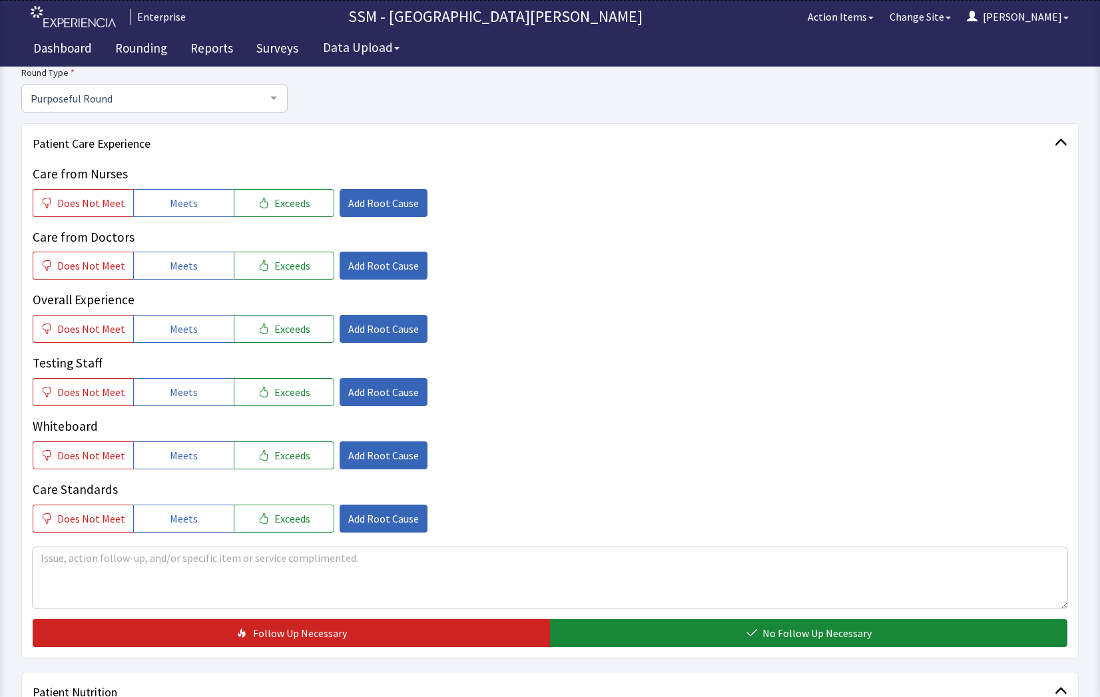
scroll to position [0, 0]
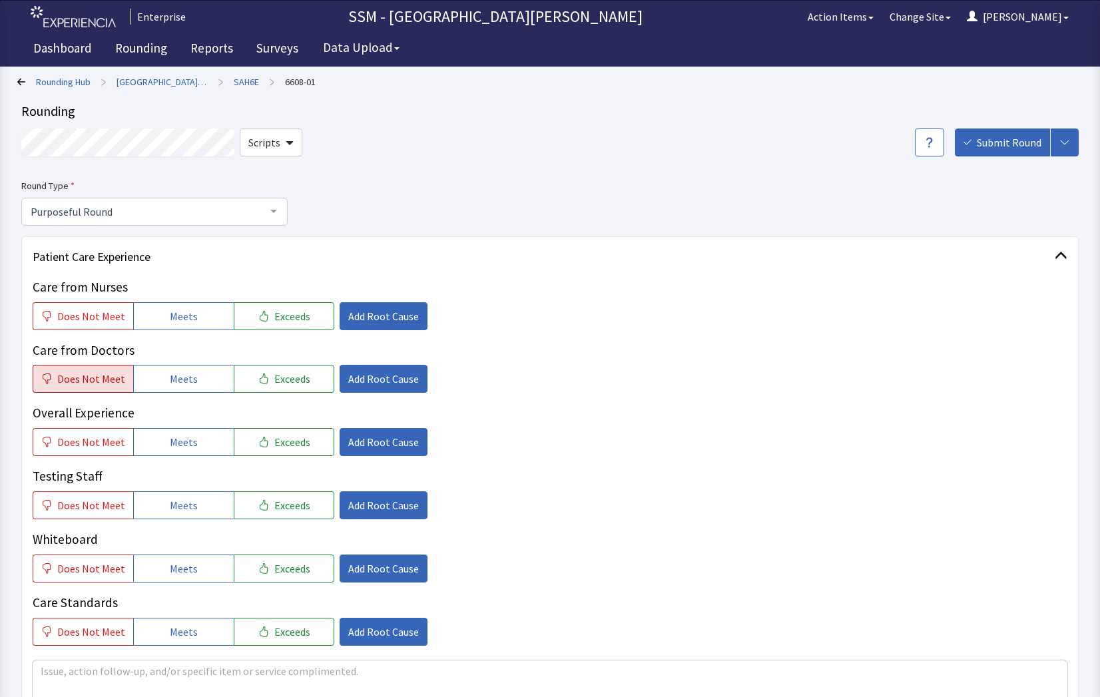
click at [87, 383] on span "Does Not Meet" at bounding box center [91, 379] width 68 height 16
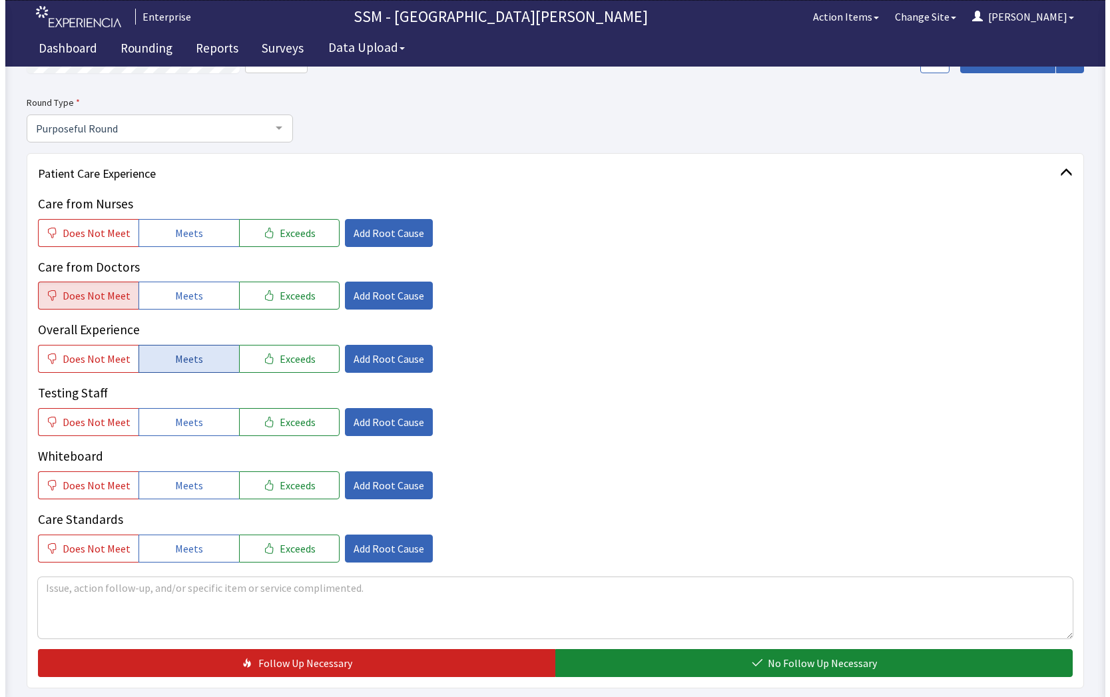
scroll to position [200, 0]
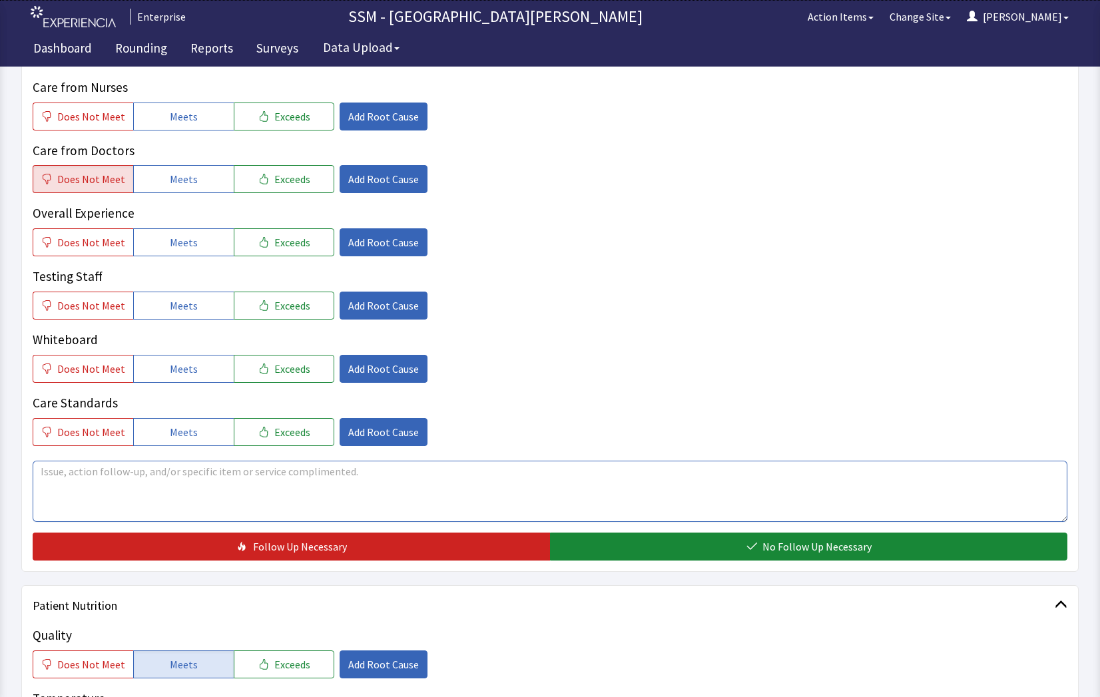
click at [230, 484] on textarea at bounding box center [550, 491] width 1035 height 61
type textarea "unhappy about doctors making changes and not discussing with patient"
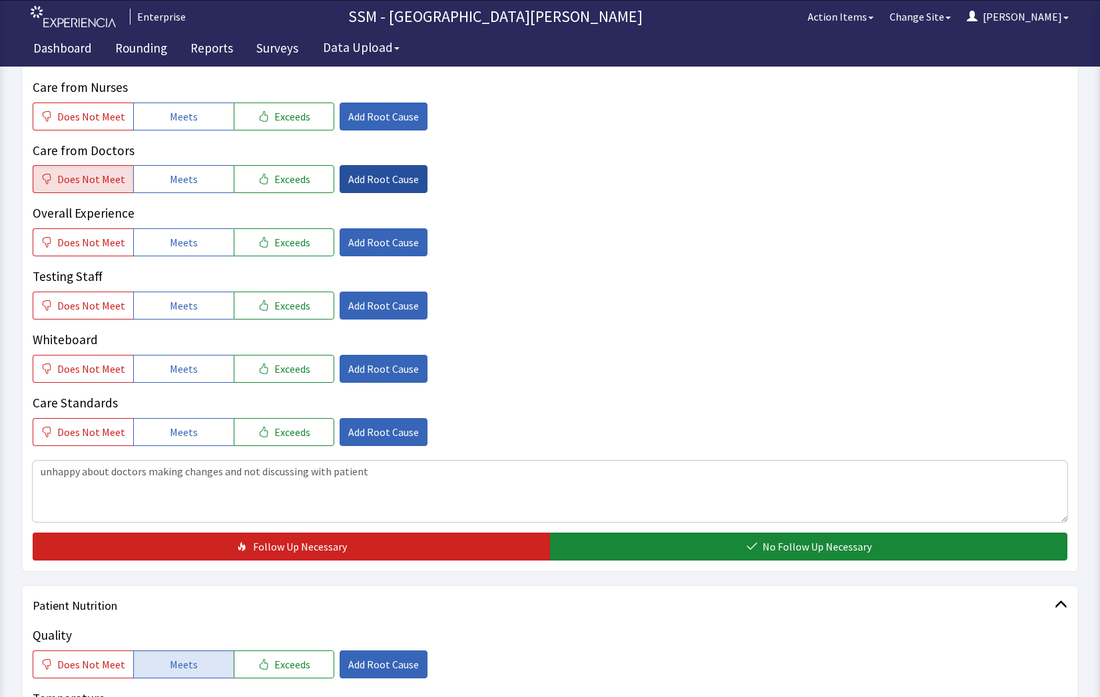
click at [366, 181] on span "Add Root Cause" at bounding box center [383, 179] width 71 height 16
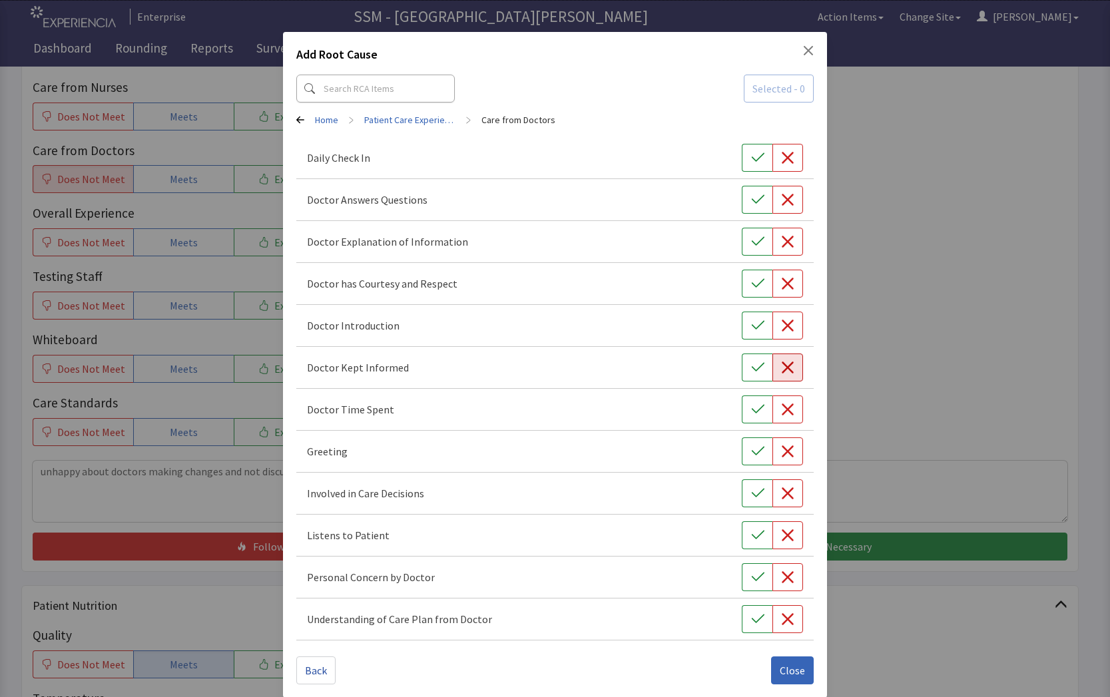
click at [789, 377] on button "button" at bounding box center [788, 368] width 31 height 28
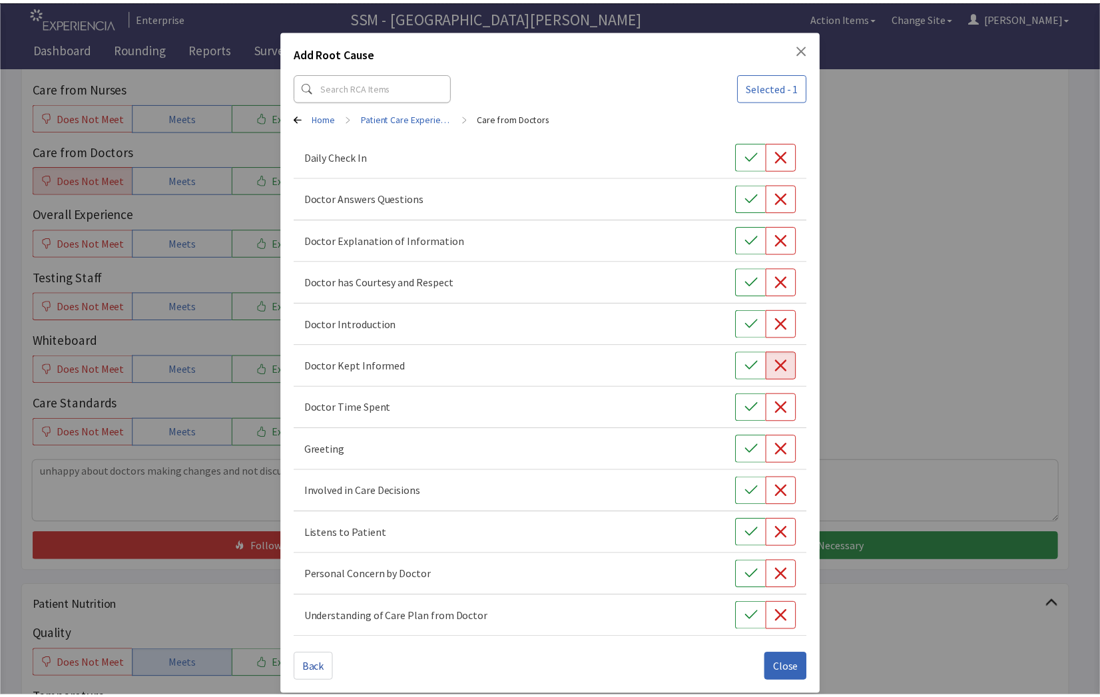
scroll to position [0, 0]
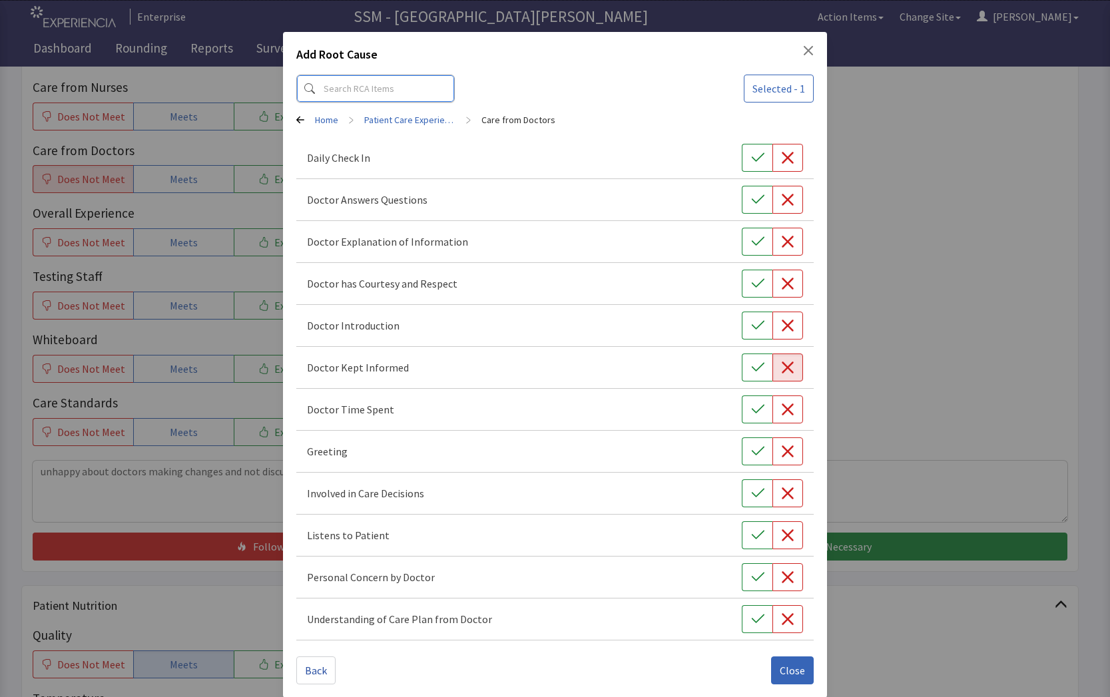
click at [361, 97] on input at bounding box center [375, 89] width 159 height 28
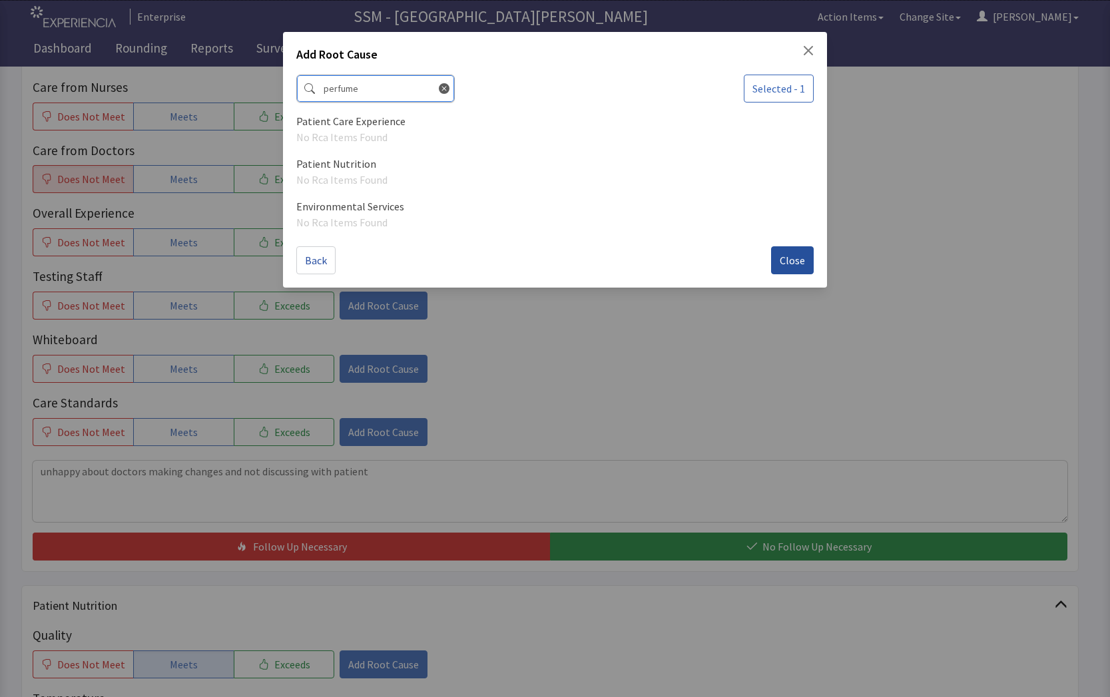
type input "perfume"
click at [803, 268] on button "Close" at bounding box center [792, 260] width 43 height 28
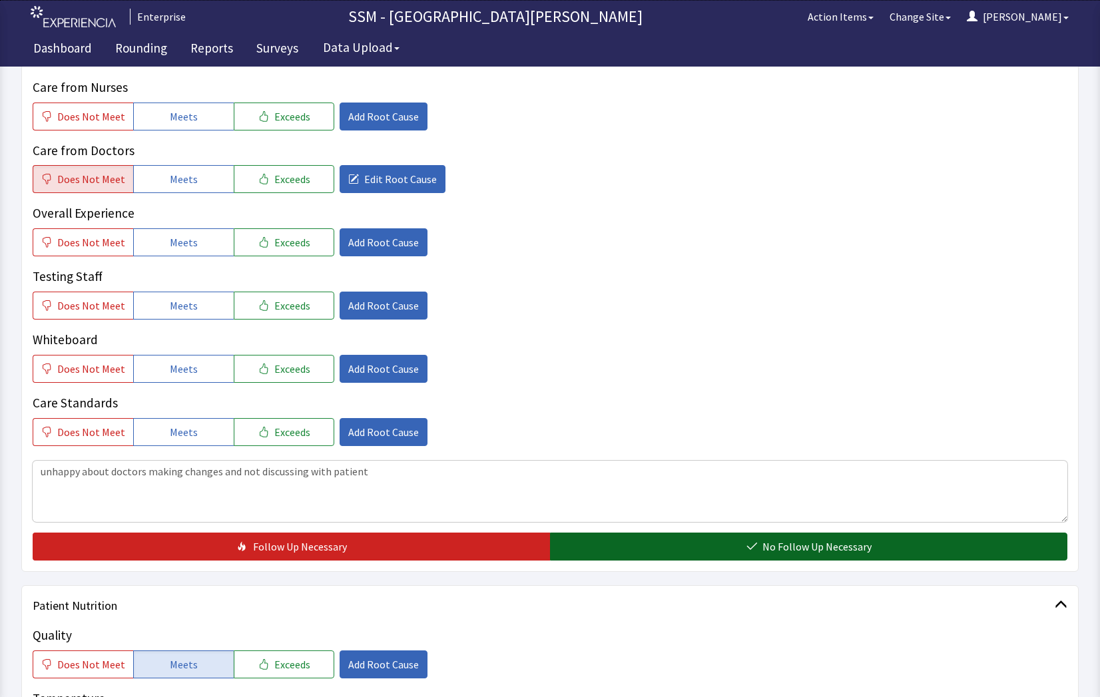
click at [637, 551] on button "No Follow Up Necessary" at bounding box center [808, 547] width 517 height 28
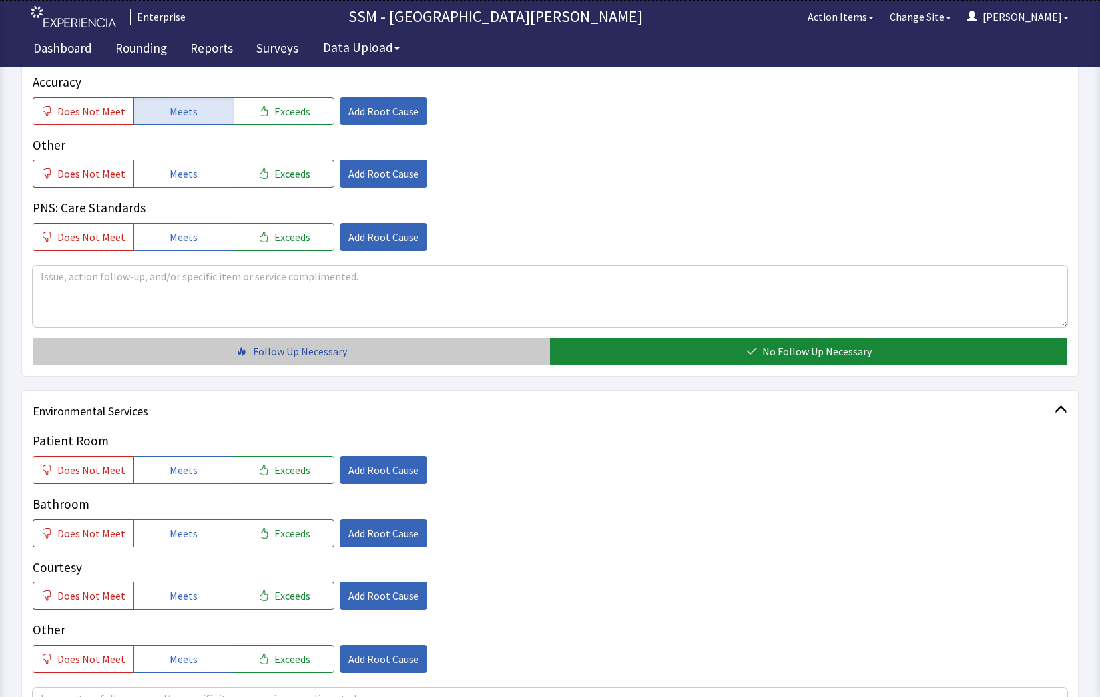
scroll to position [1066, 0]
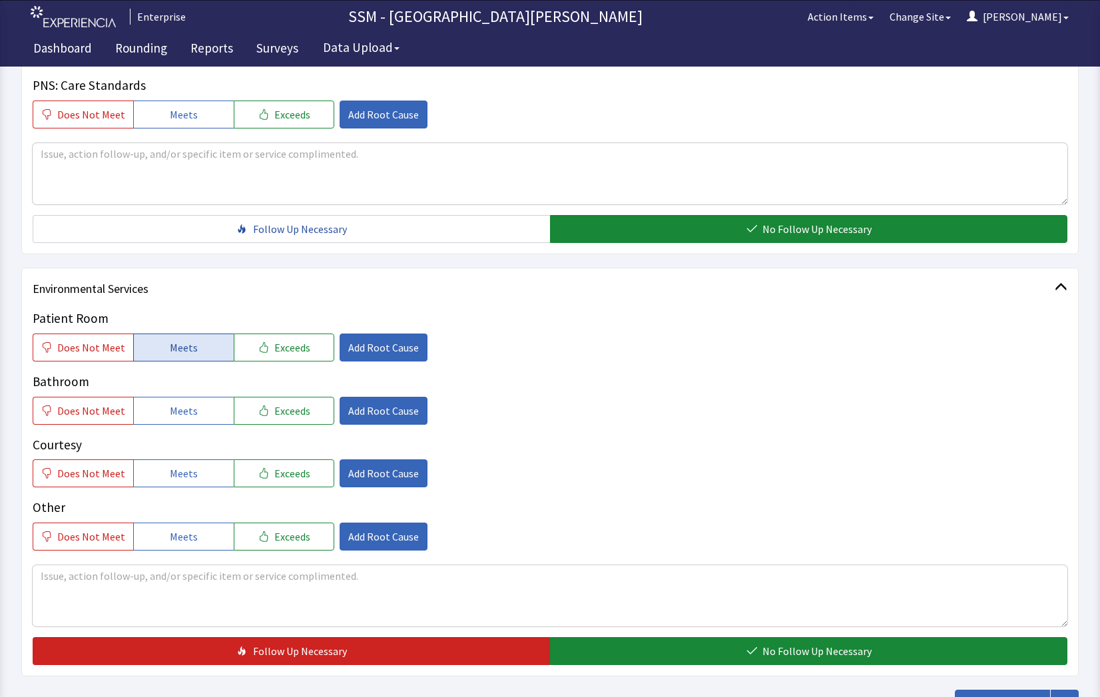
click at [184, 348] on span "Meets" at bounding box center [184, 348] width 28 height 16
click at [184, 410] on span "Meets" at bounding box center [184, 411] width 28 height 16
click at [184, 475] on span "Meets" at bounding box center [184, 474] width 28 height 16
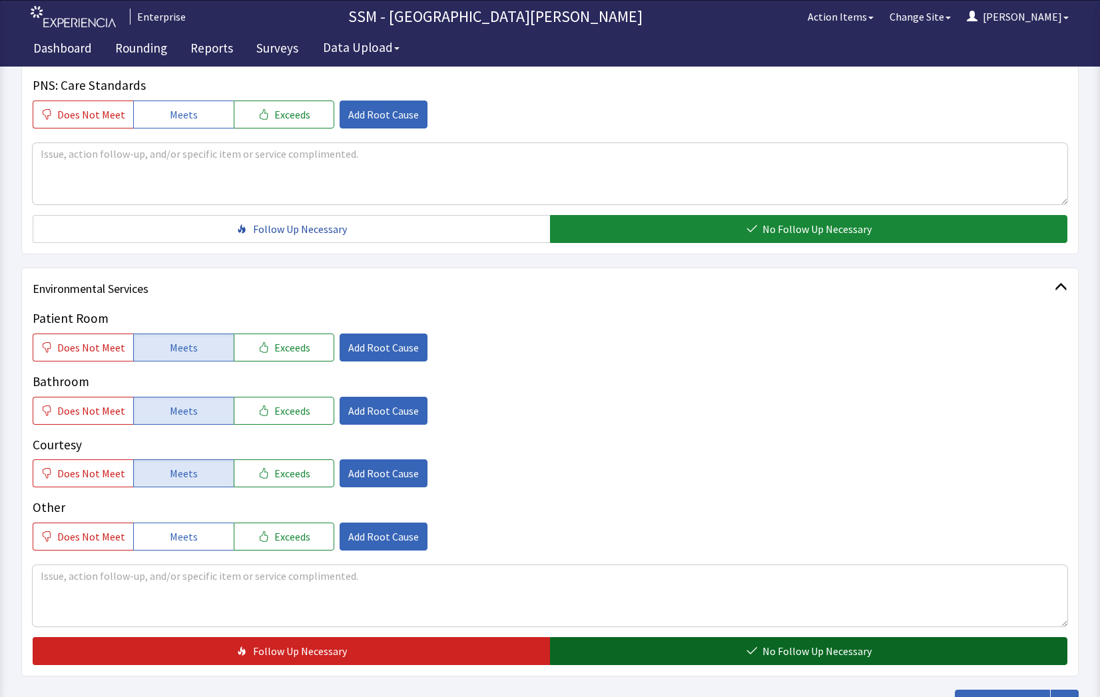
click at [719, 655] on button "No Follow Up Necessary" at bounding box center [808, 651] width 517 height 28
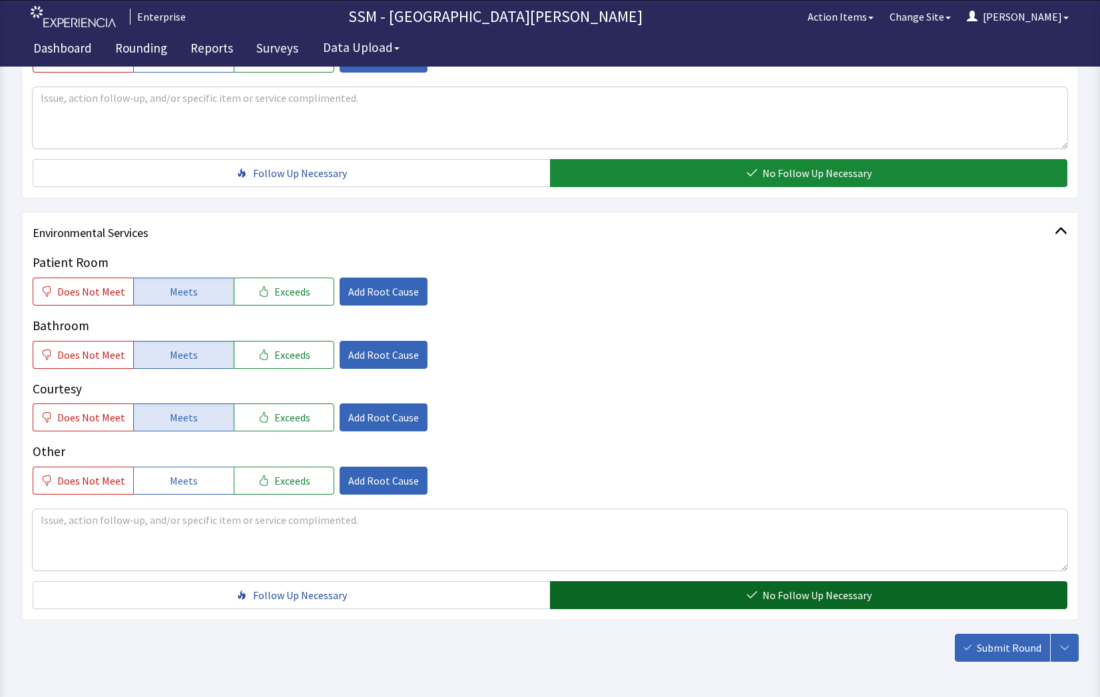
scroll to position [1174, 0]
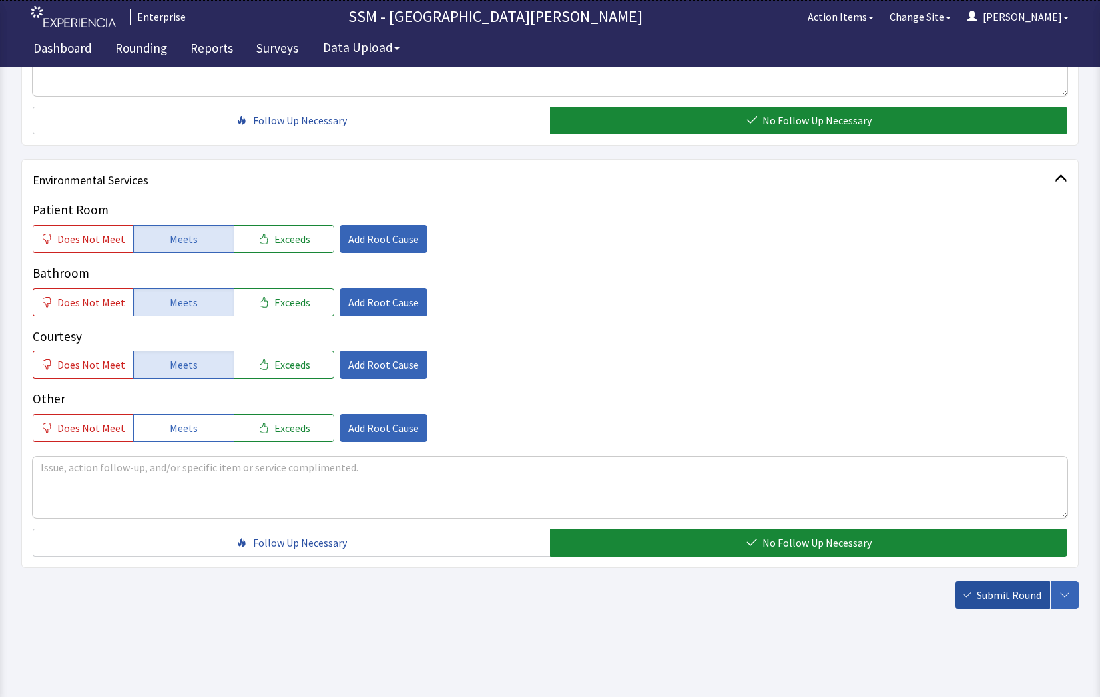
click at [962, 593] on button "Submit Round" at bounding box center [1002, 595] width 95 height 28
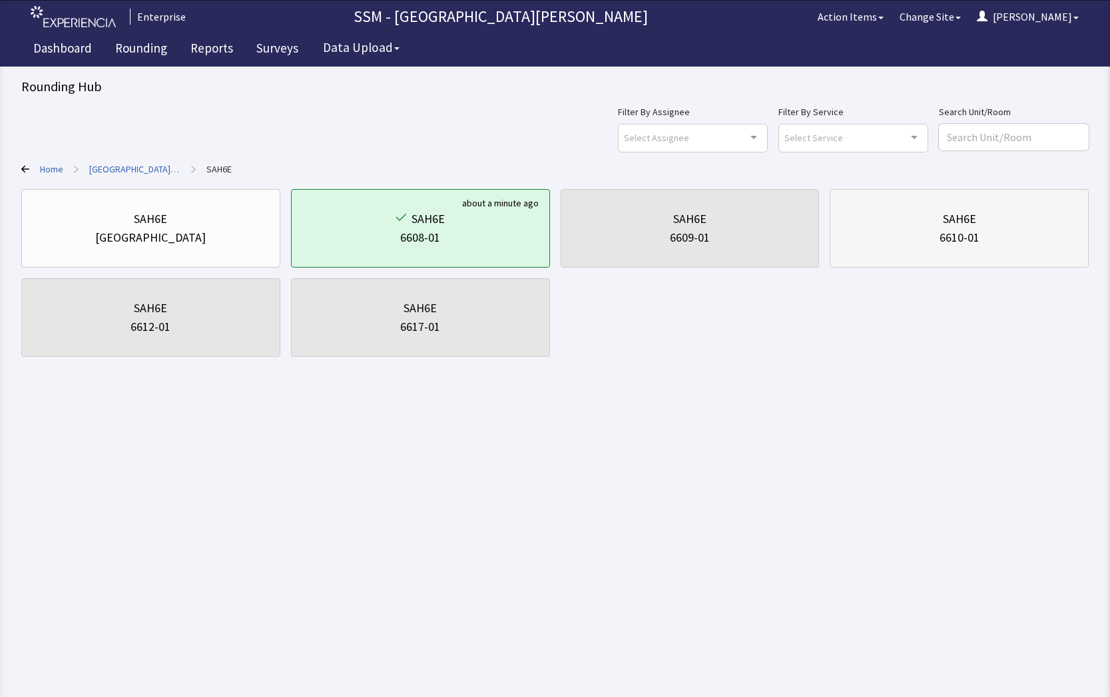
click at [996, 256] on div "SAH6E 6610-01" at bounding box center [959, 228] width 236 height 64
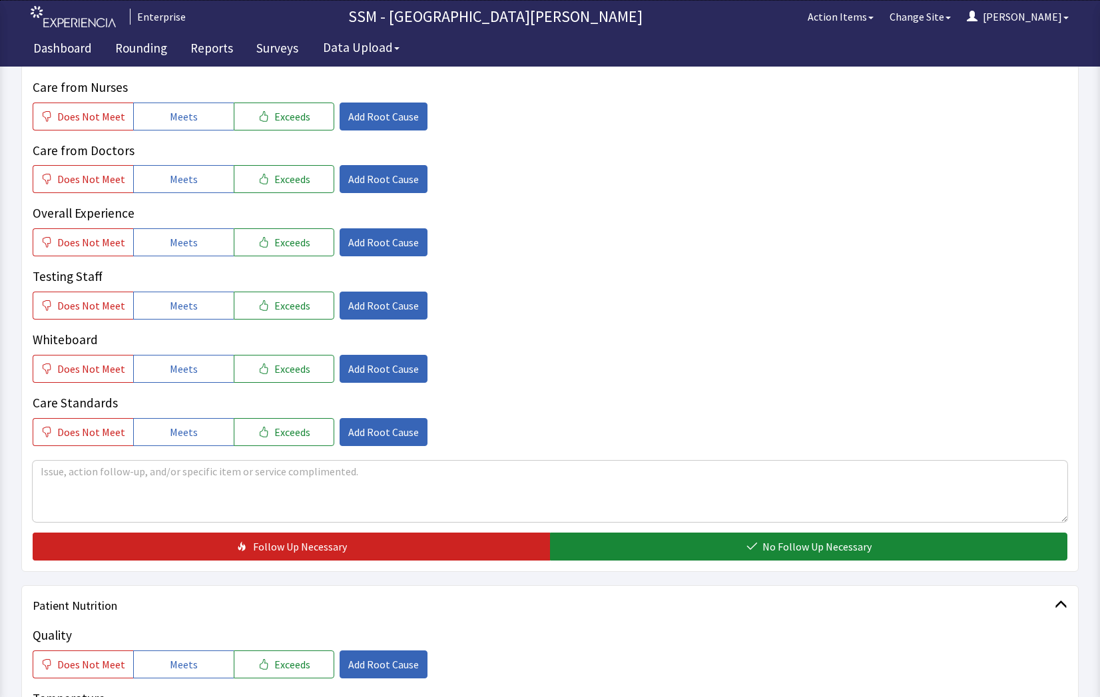
scroll to position [466, 0]
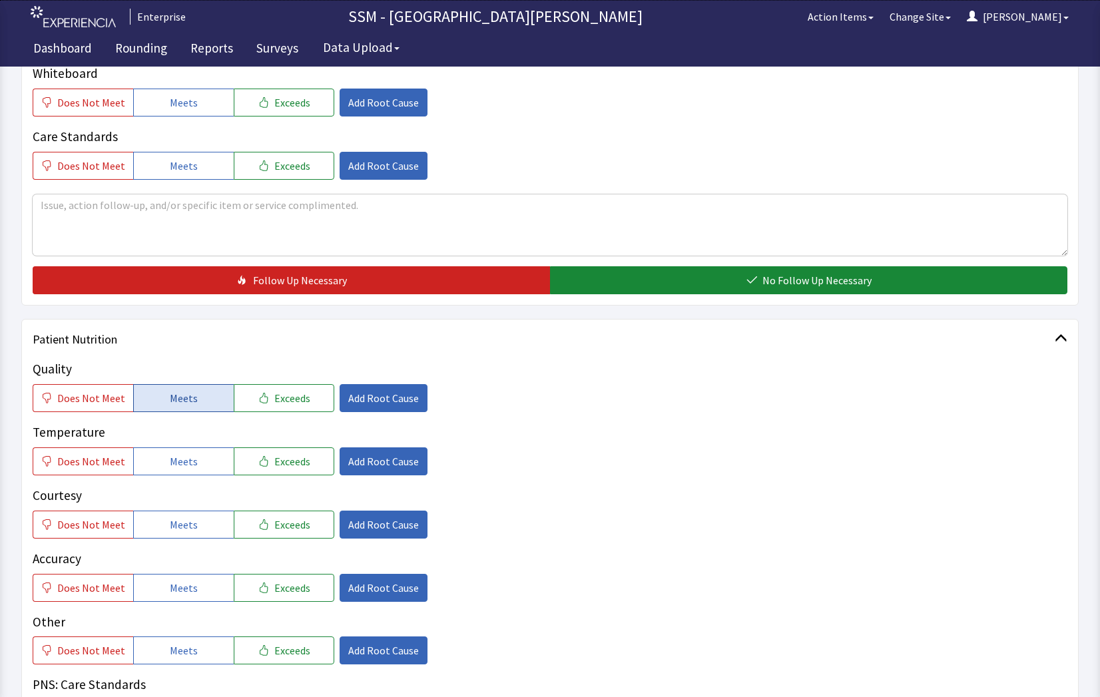
click at [160, 407] on button "Meets" at bounding box center [183, 398] width 101 height 28
click at [175, 469] on span "Meets" at bounding box center [184, 462] width 28 height 16
click at [174, 527] on span "Meets" at bounding box center [184, 525] width 28 height 16
click at [192, 599] on button "Meets" at bounding box center [183, 588] width 101 height 28
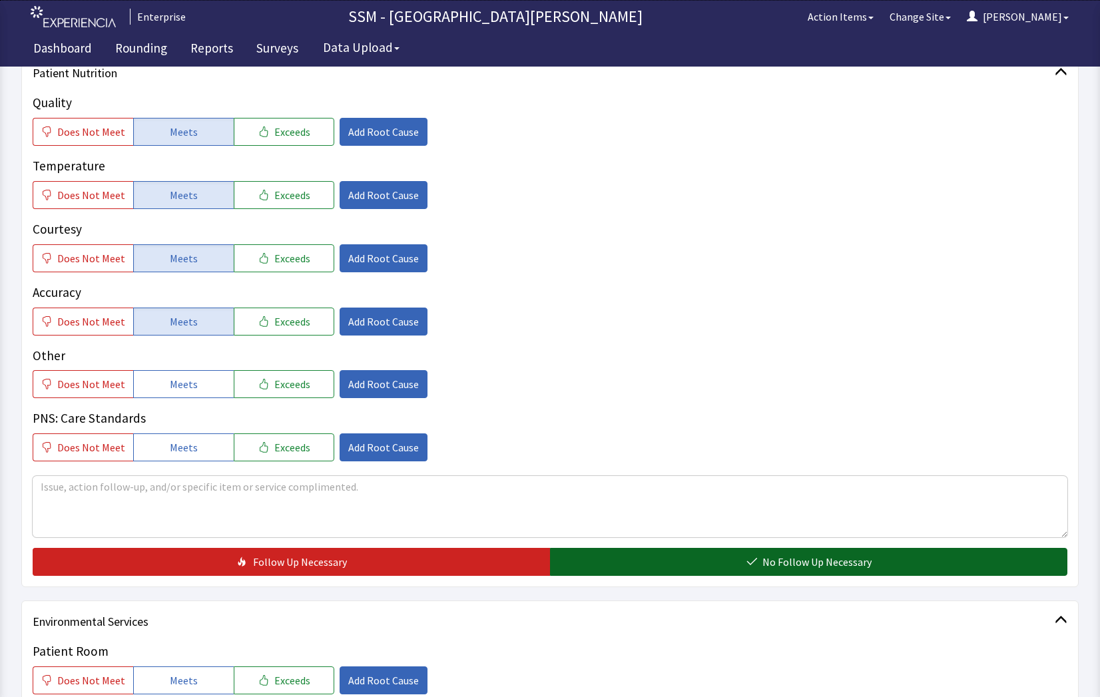
scroll to position [932, 0]
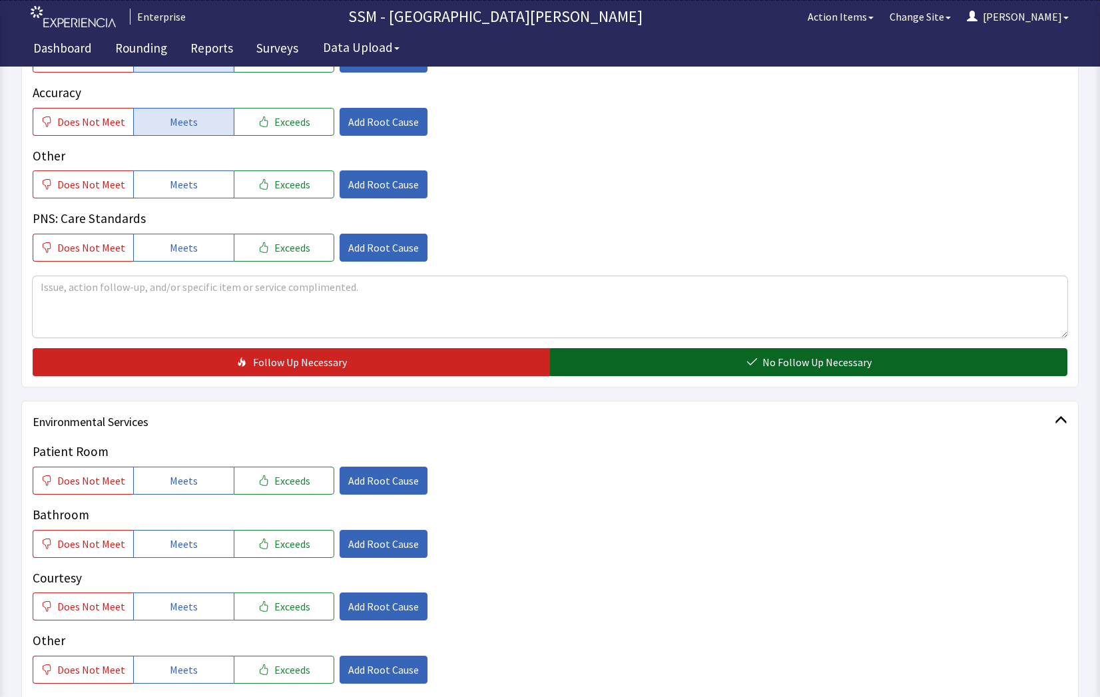
click at [825, 362] on span "No Follow Up Necessary" at bounding box center [817, 362] width 109 height 16
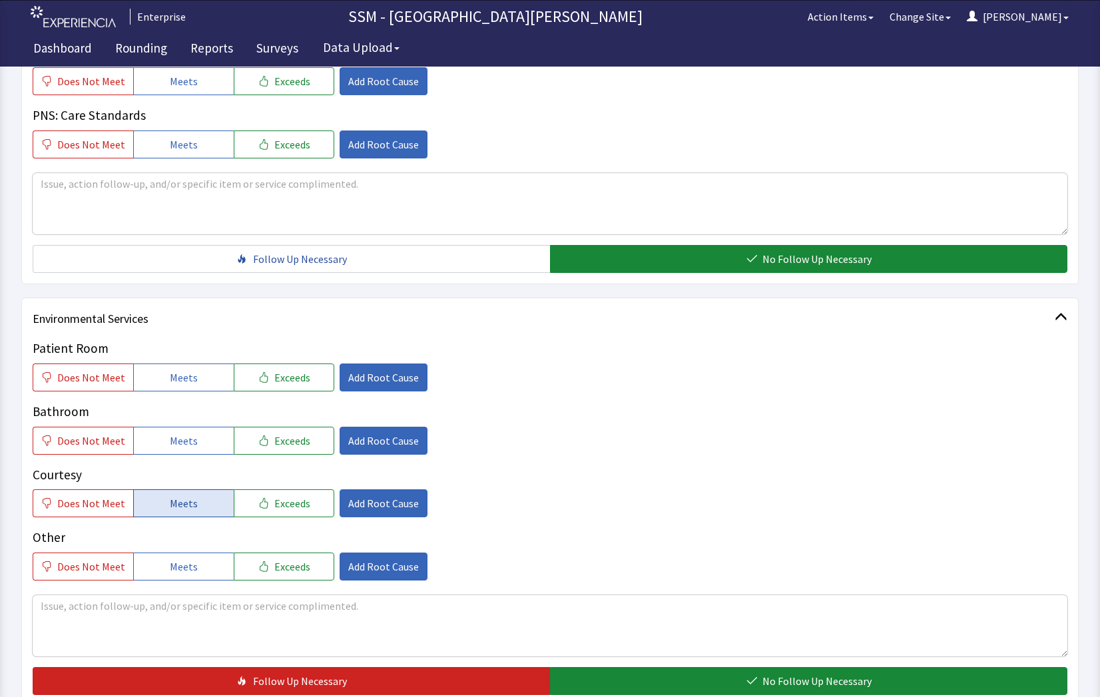
scroll to position [1174, 0]
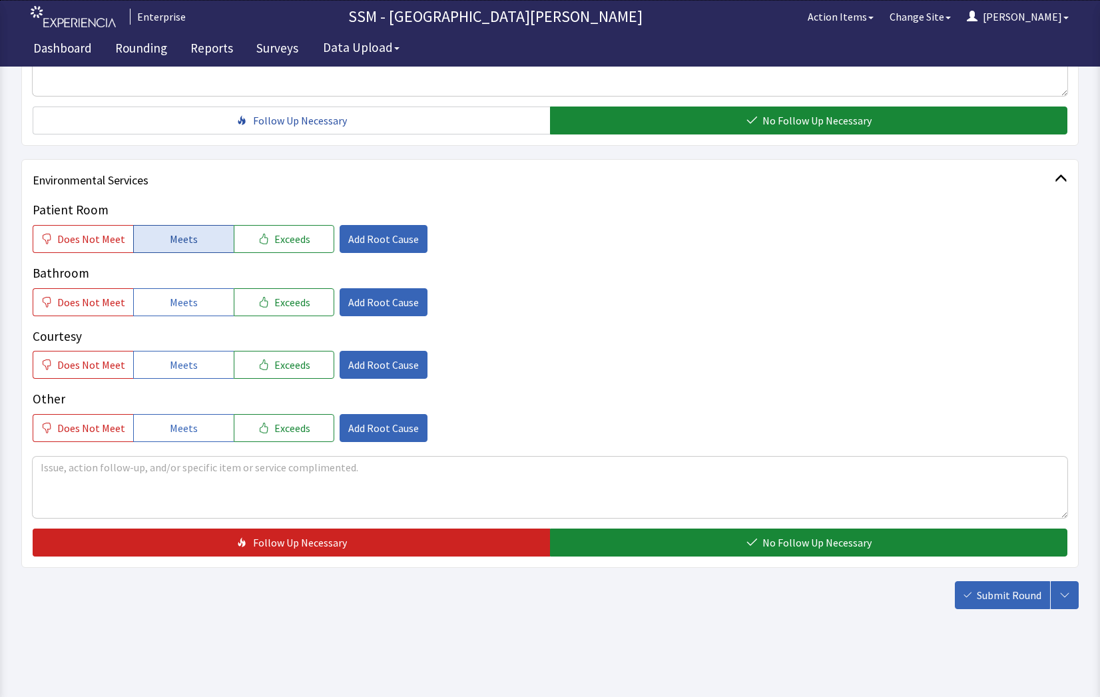
click at [202, 244] on button "Meets" at bounding box center [183, 239] width 101 height 28
click at [189, 324] on div "Patient Room Does Not Meet Meets Exceeds Add Root Cause Bathroom Does Not Meet …" at bounding box center [550, 321] width 1035 height 242
click at [190, 312] on button "Meets" at bounding box center [183, 302] width 101 height 28
click at [203, 362] on button "Meets" at bounding box center [183, 365] width 101 height 28
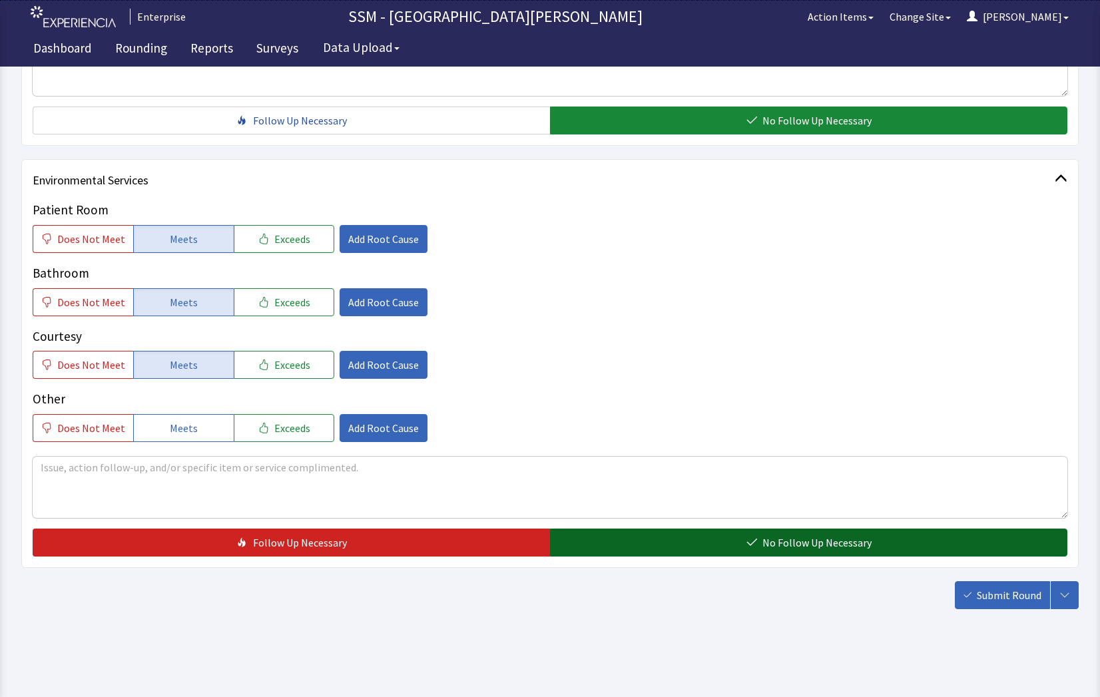
click at [739, 553] on button "No Follow Up Necessary" at bounding box center [808, 543] width 517 height 28
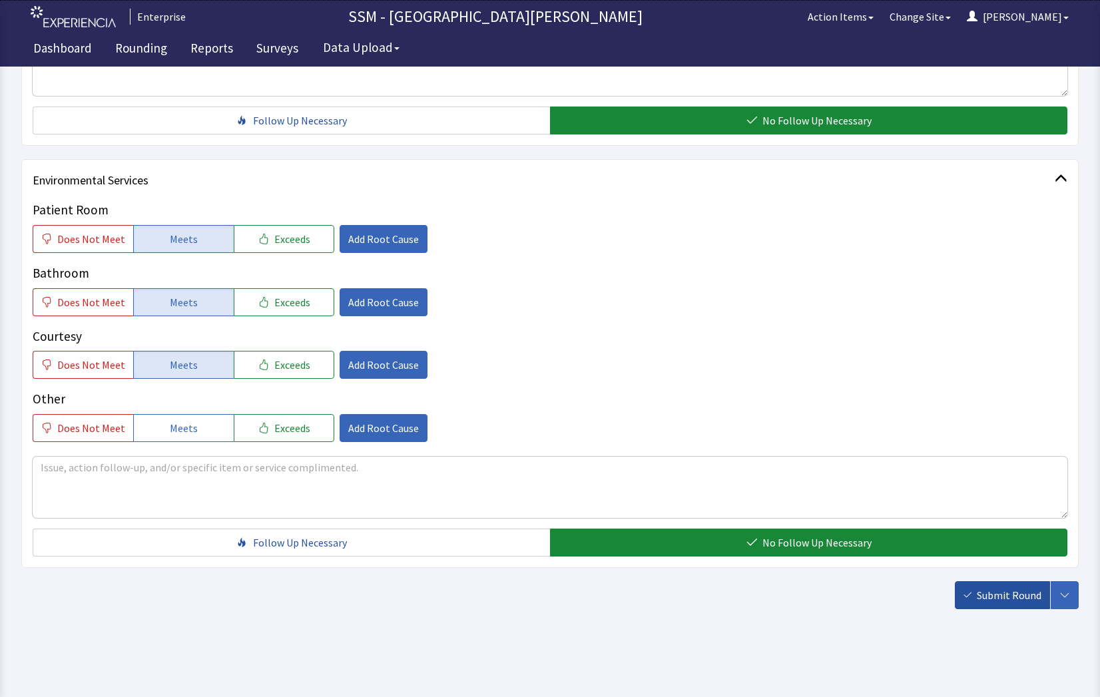
click at [1004, 597] on span "Submit Round" at bounding box center [1009, 595] width 65 height 16
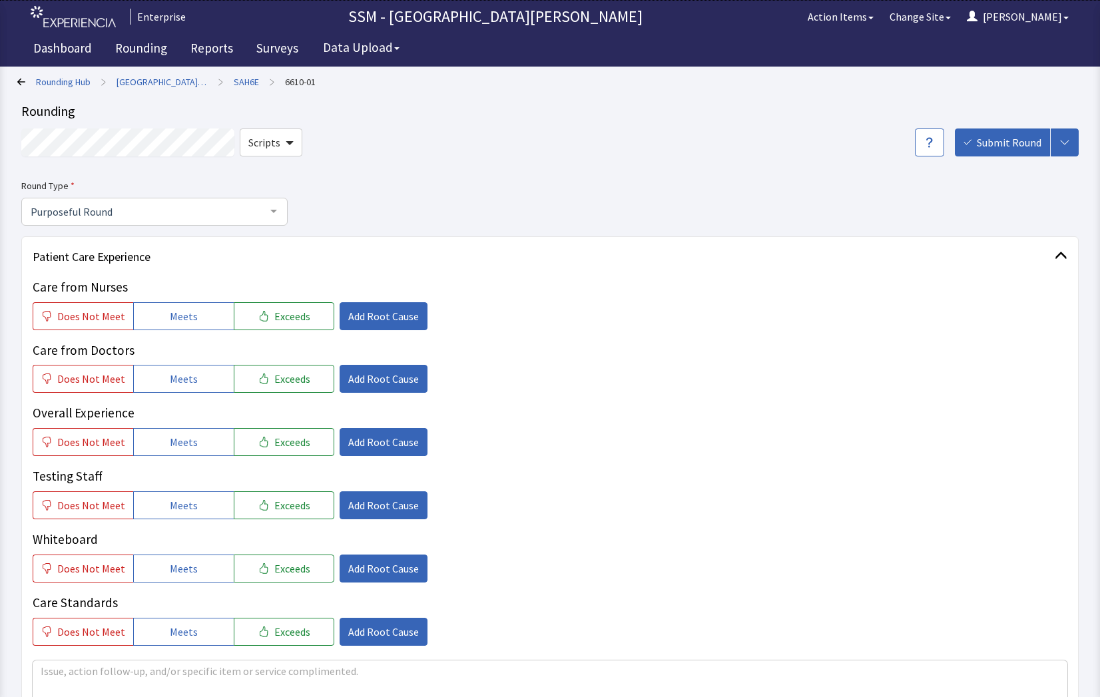
click at [21, 80] on icon at bounding box center [21, 82] width 8 height 8
click at [23, 85] on icon at bounding box center [21, 82] width 8 height 8
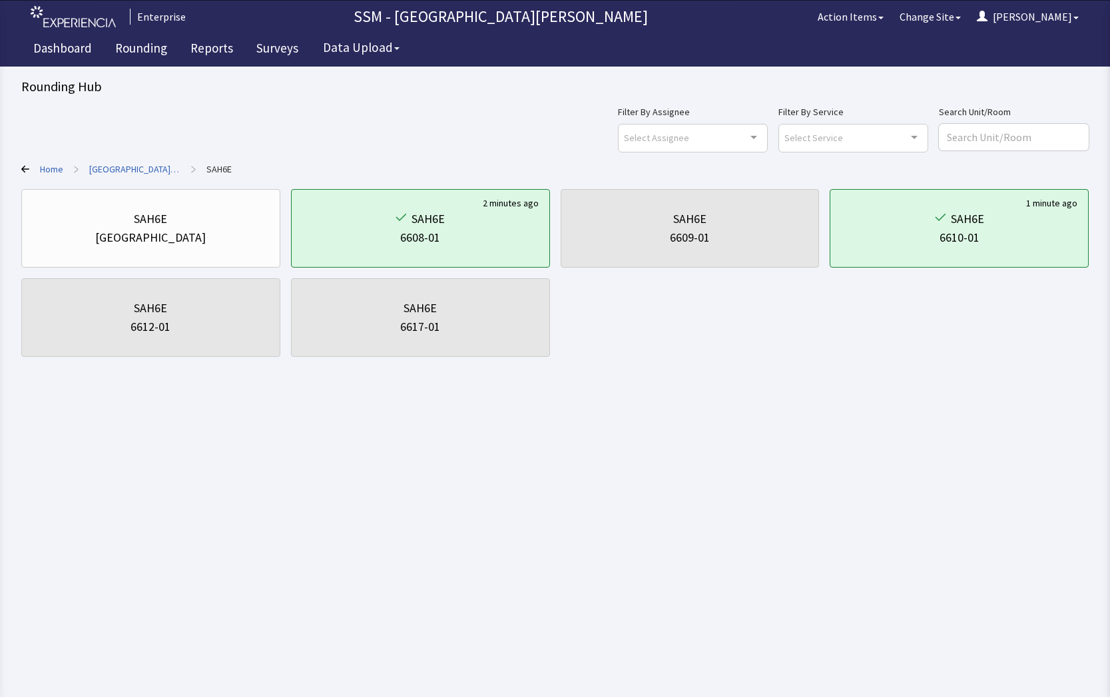
click at [29, 167] on icon at bounding box center [25, 169] width 8 height 8
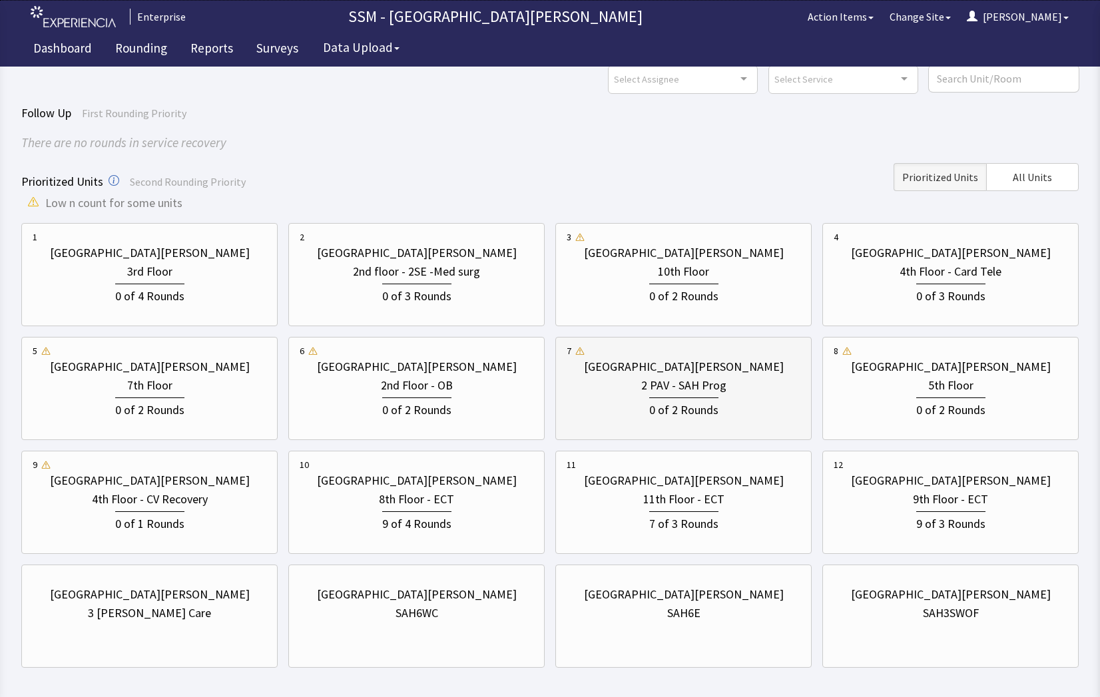
scroll to position [117, 0]
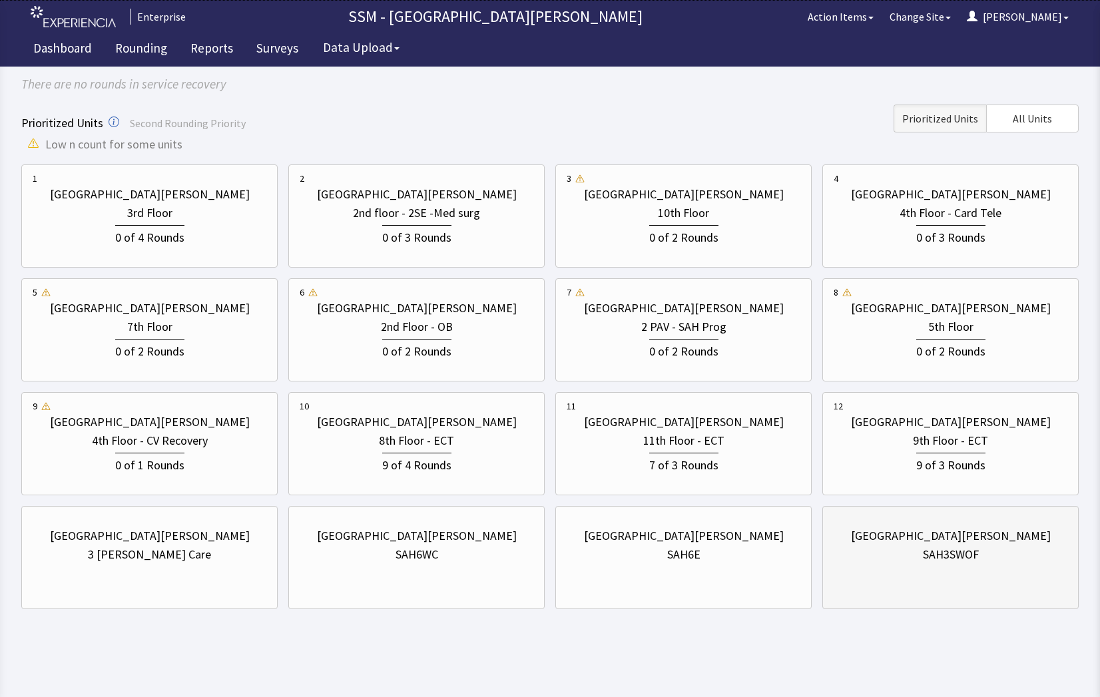
click at [930, 540] on div "[GEOGRAPHIC_DATA][PERSON_NAME]" at bounding box center [951, 536] width 200 height 19
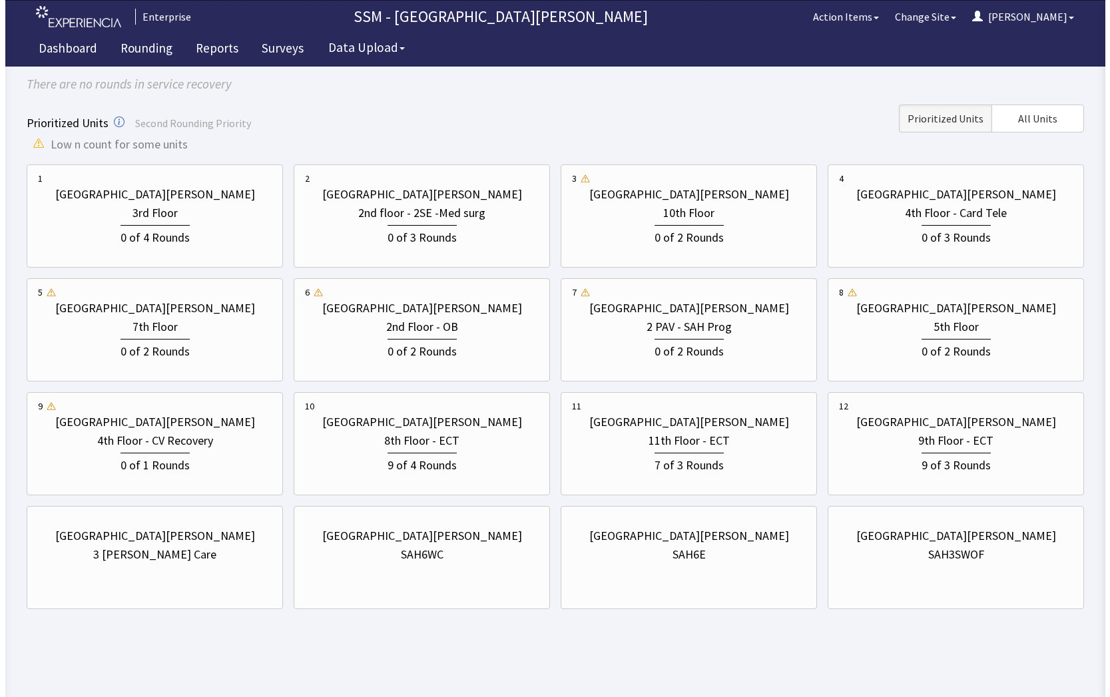
scroll to position [0, 0]
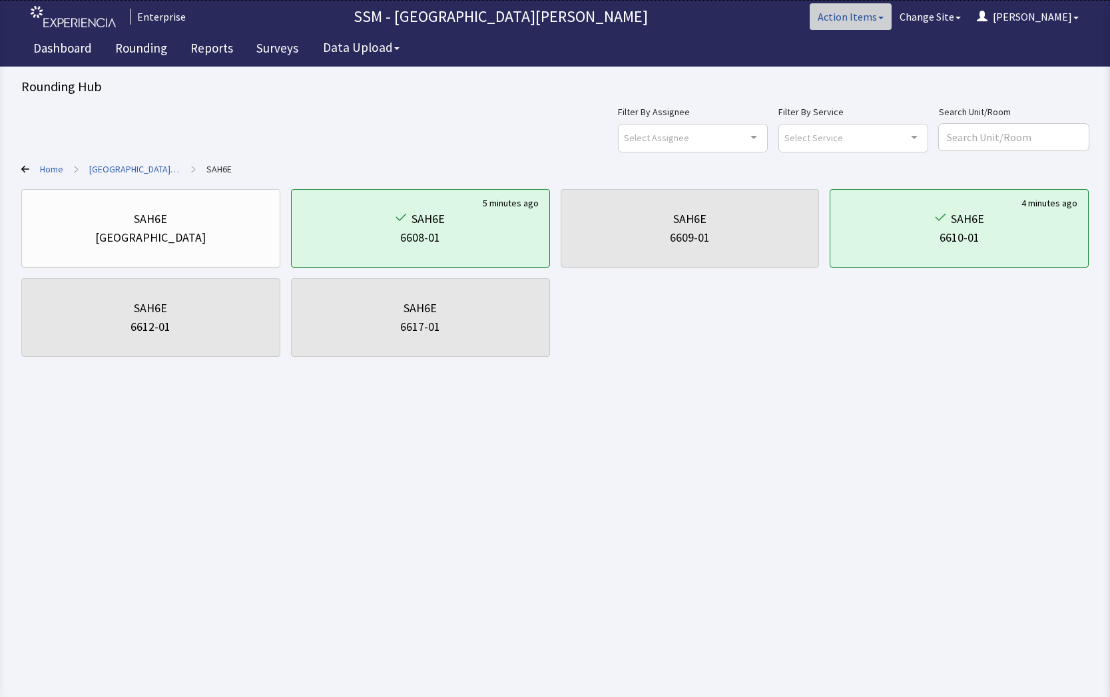
click at [892, 20] on button "Action Items" at bounding box center [851, 16] width 82 height 27
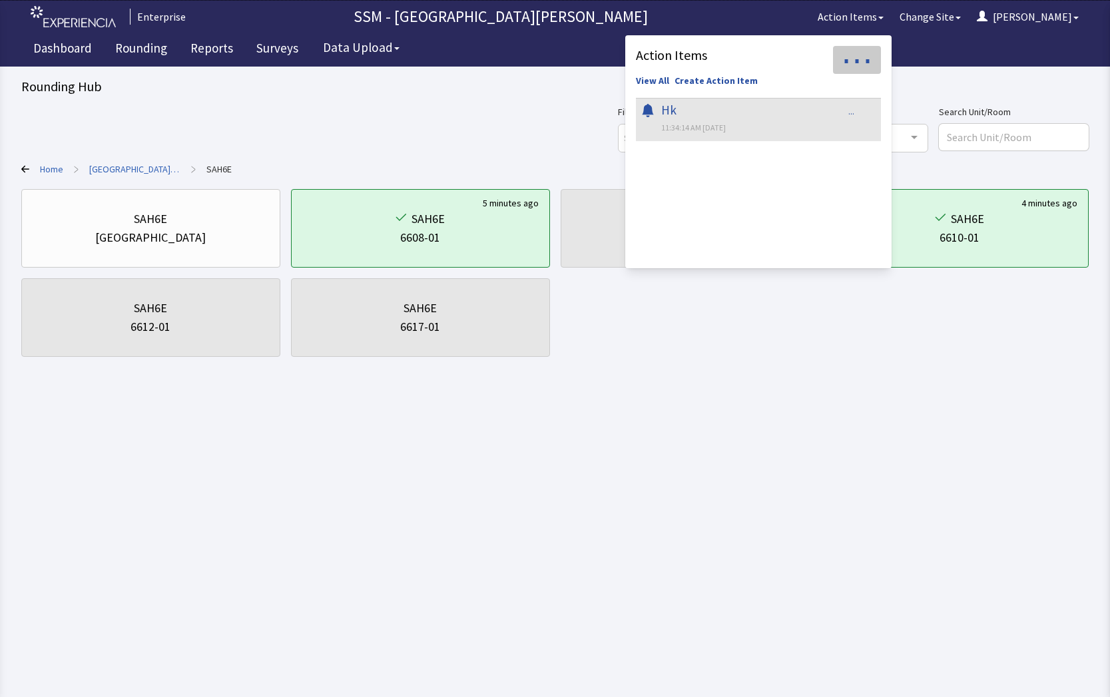
click at [873, 63] on span "⋯" at bounding box center [857, 60] width 32 height 16
click at [888, 386] on html "Enterprise SSM - St. Anthony Hospital Action Items Action Items ⋯ Mark all as R…" at bounding box center [555, 348] width 1110 height 697
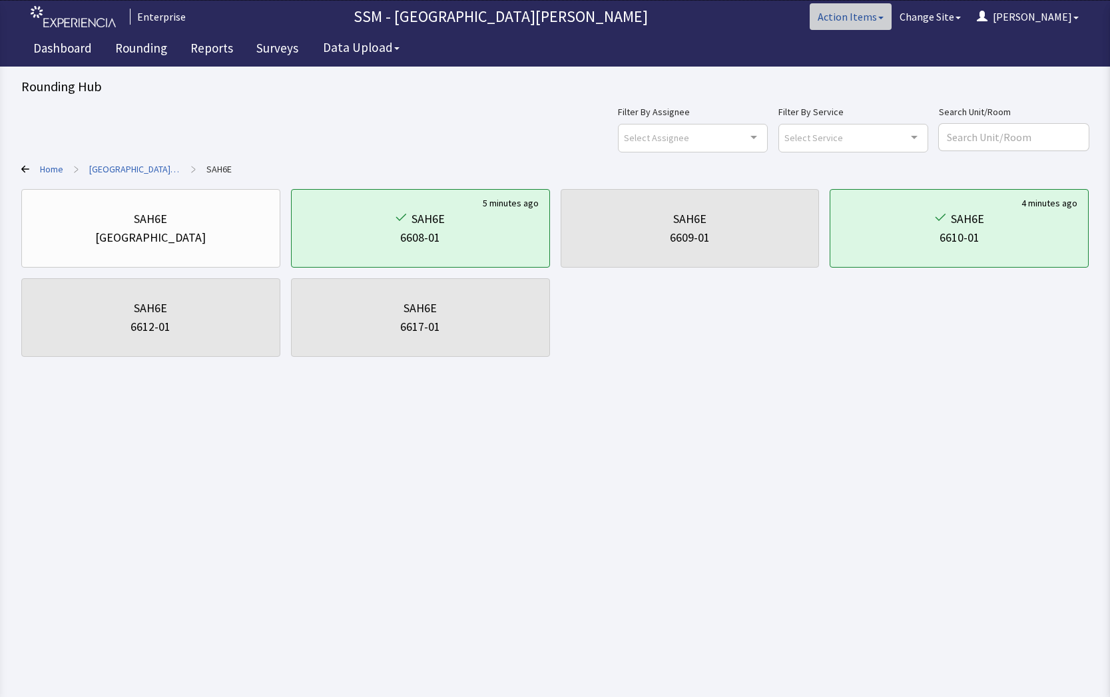
click at [892, 15] on button "Action Items" at bounding box center [851, 16] width 82 height 27
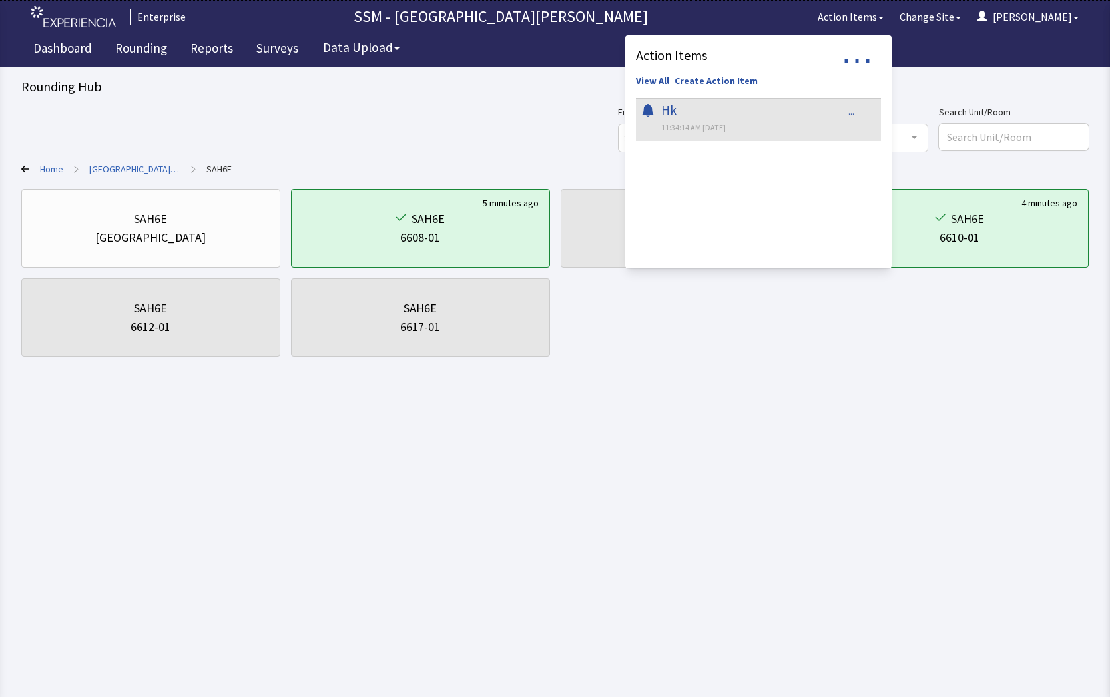
drag, startPoint x: 743, startPoint y: 386, endPoint x: 683, endPoint y: 357, distance: 65.8
click at [731, 388] on html "Enterprise SSM - St. Anthony Hospital Action Items Action Items ⋯ View All Crea…" at bounding box center [555, 348] width 1110 height 697
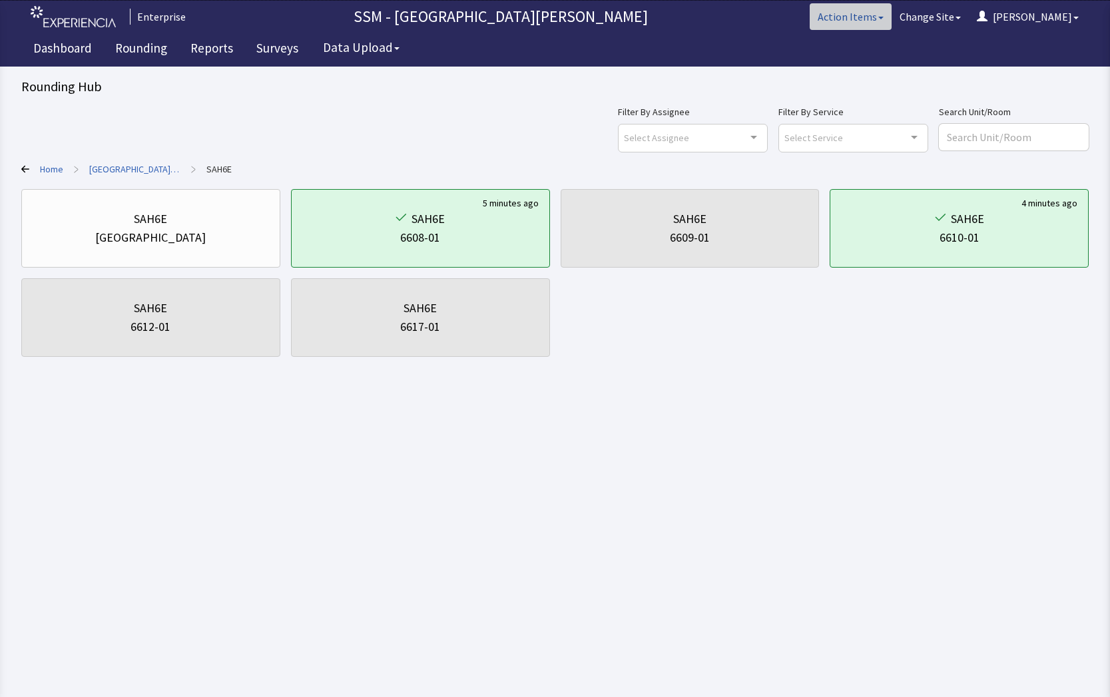
click at [884, 19] on span "button" at bounding box center [880, 18] width 5 height 3
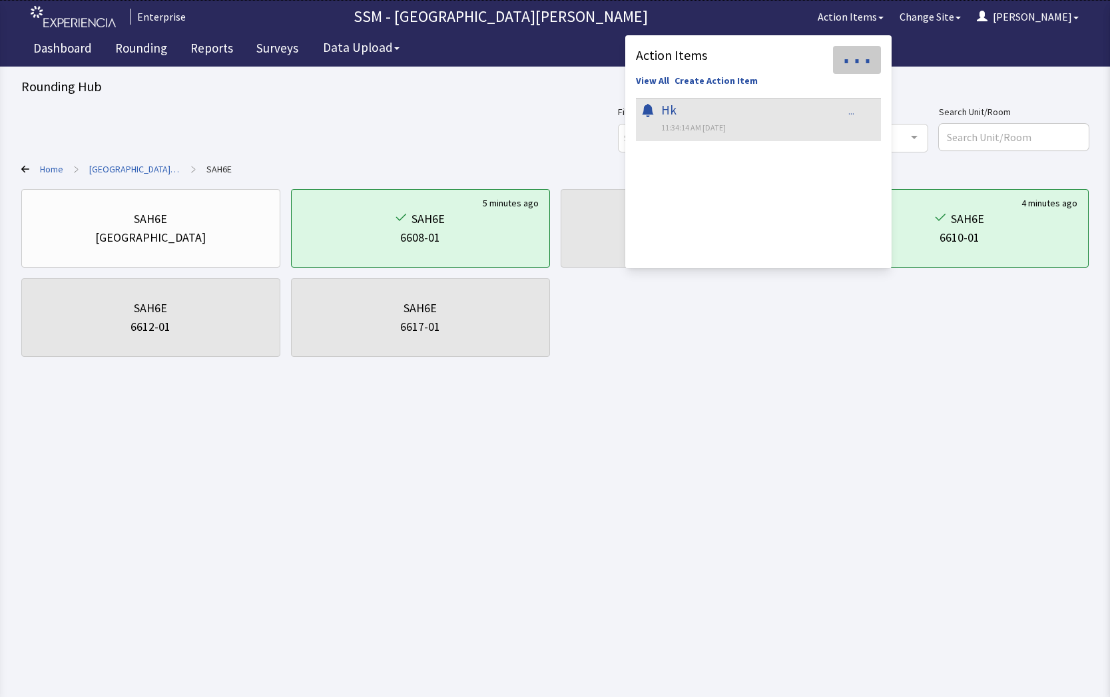
click at [873, 65] on span "⋯" at bounding box center [857, 60] width 32 height 16
click at [896, 541] on html "Enterprise SSM - St. Anthony Hospital Action Items Action Items ⋯ Mark all as R…" at bounding box center [555, 348] width 1110 height 697
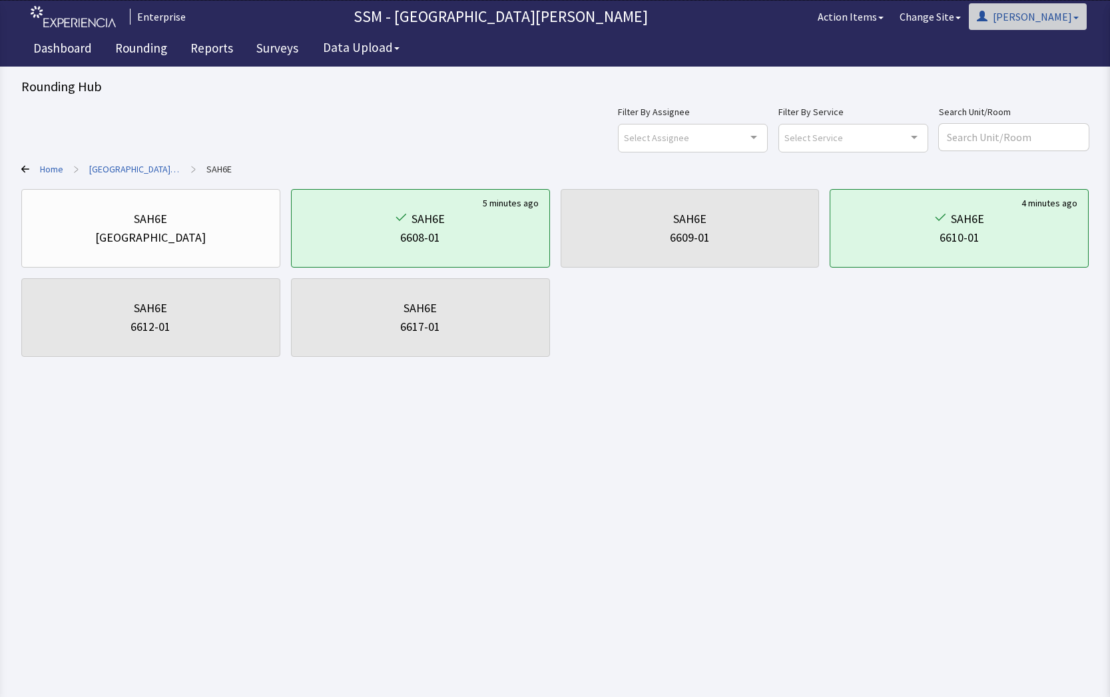
click at [1069, 20] on button "[PERSON_NAME]" at bounding box center [1028, 16] width 118 height 27
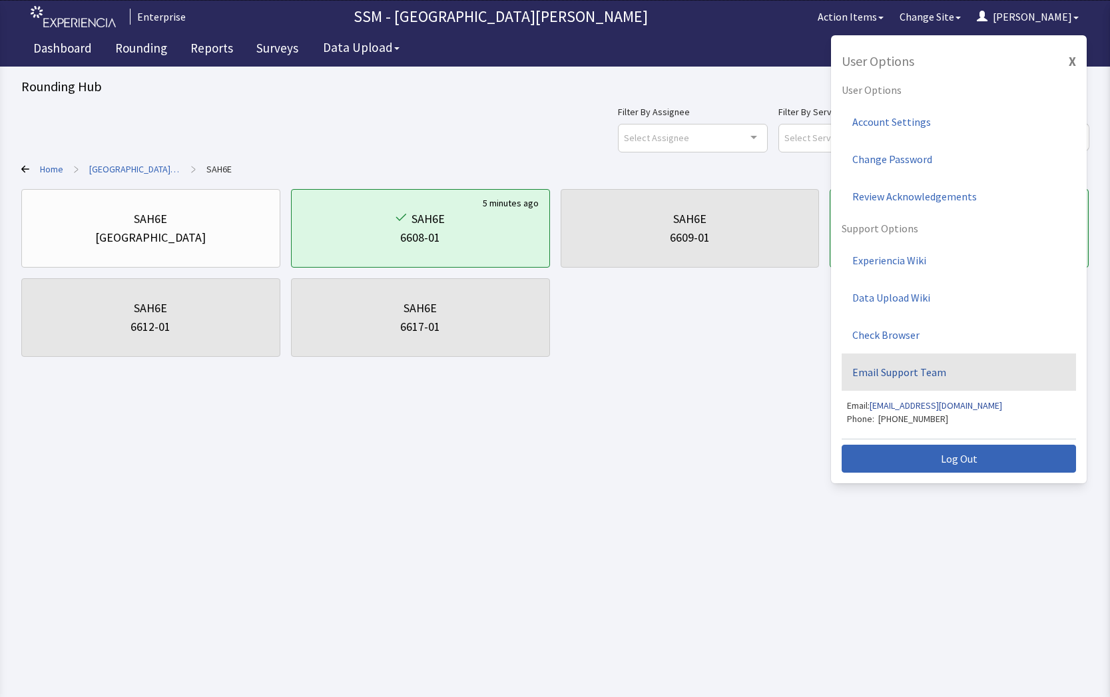
click at [954, 372] on link "Email Support Team" at bounding box center [959, 372] width 234 height 37
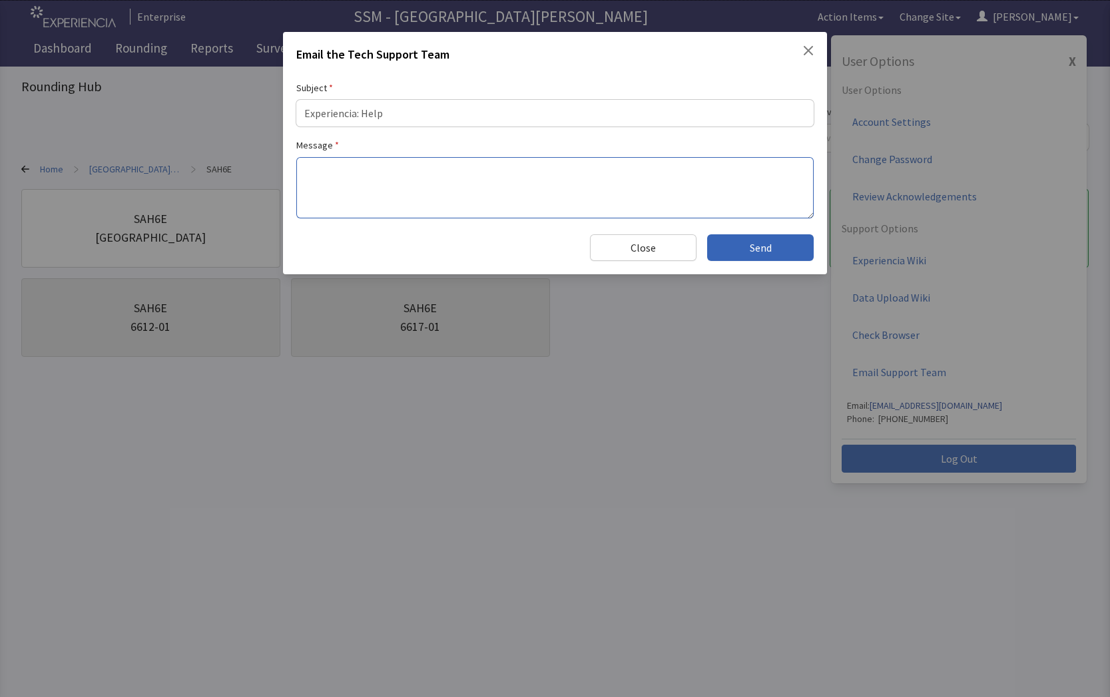
click at [396, 172] on textarea at bounding box center [555, 187] width 518 height 61
click at [579, 172] on textarea "Good afternoon, you were working on entering my new floors in to the system on …" at bounding box center [555, 187] width 518 height 61
click at [795, 194] on textarea "Good afternoon, you were working on entering my new floors in to the system on …" at bounding box center [555, 187] width 518 height 61
click at [726, 169] on textarea "Good afternoon, you were working on entering these floors in the system on this…" at bounding box center [555, 187] width 518 height 61
click at [753, 181] on textarea "Good afternoon, you were working on entering these floors in the system on this…" at bounding box center [555, 187] width 518 height 61
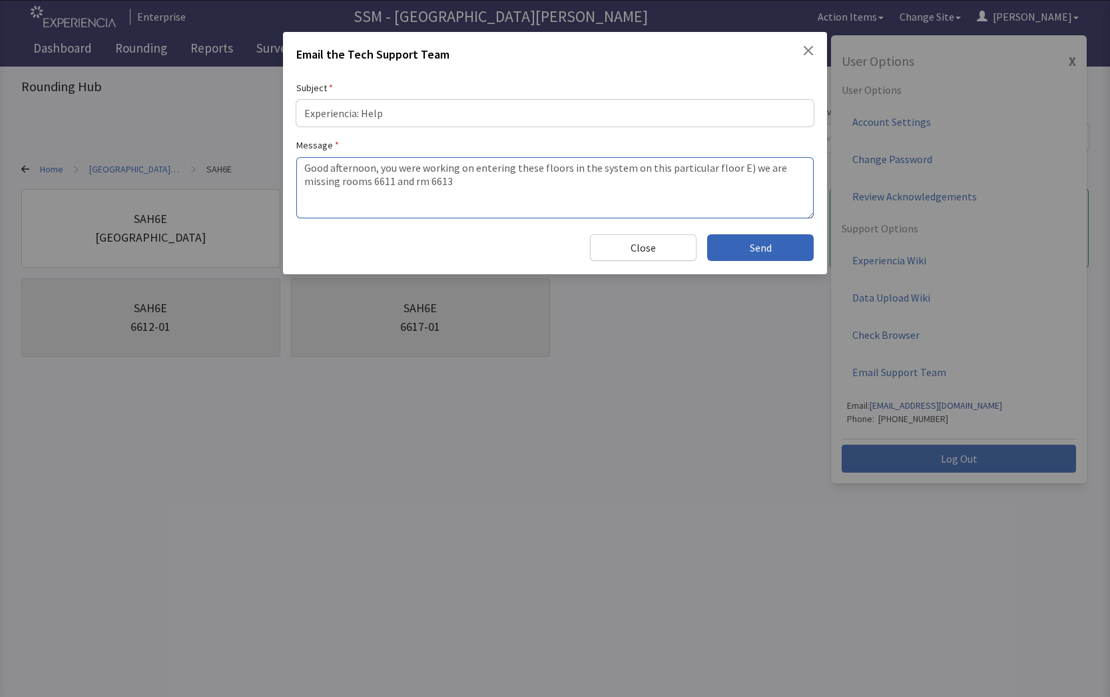
click at [725, 167] on textarea "Good afternoon, you were working on entering these floors in the system on this…" at bounding box center [555, 187] width 518 height 61
click at [727, 167] on textarea "Good afternoon, you were working on entering these floors in the system on this…" at bounding box center [555, 187] width 518 height 61
click at [727, 168] on textarea "Good afternoon, you were working on entering these floors in the system on this…" at bounding box center [555, 187] width 518 height 61
click at [740, 167] on textarea "Good afternoon, you were working on entering these floors in the system on this…" at bounding box center [555, 187] width 518 height 61
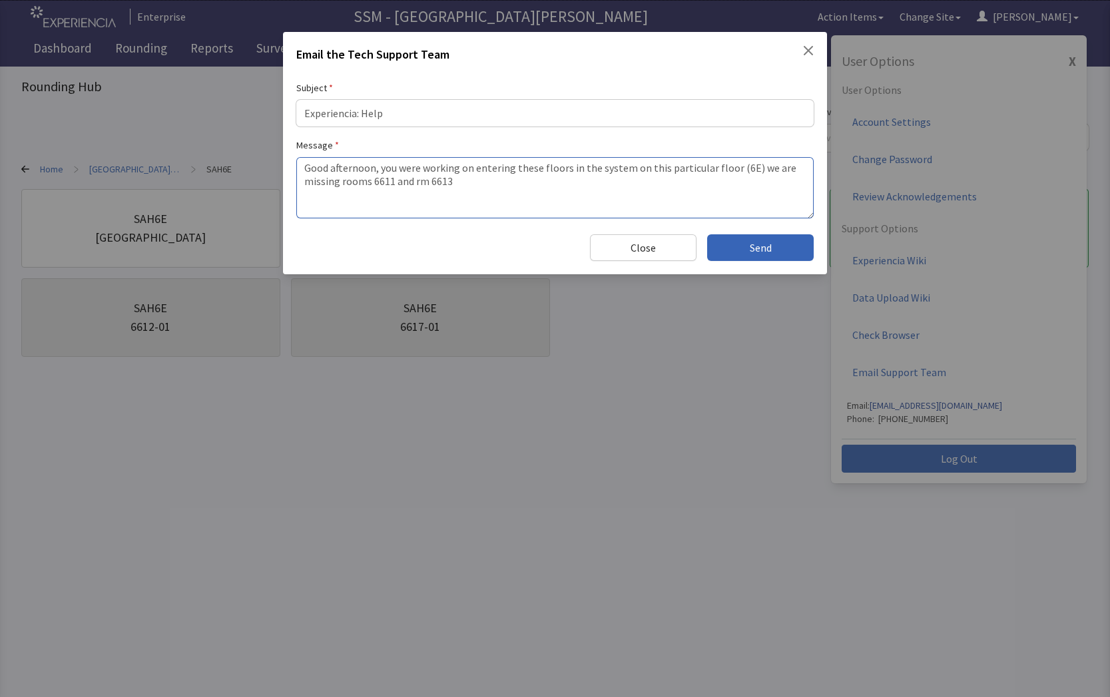
click at [426, 180] on textarea "Good afternoon, you were working on entering these floors in the system on this…" at bounding box center [555, 187] width 518 height 61
type textarea "Good afternoon, you were working on entering these floors in the system on this…"
click at [768, 248] on button "Send" at bounding box center [760, 247] width 107 height 27
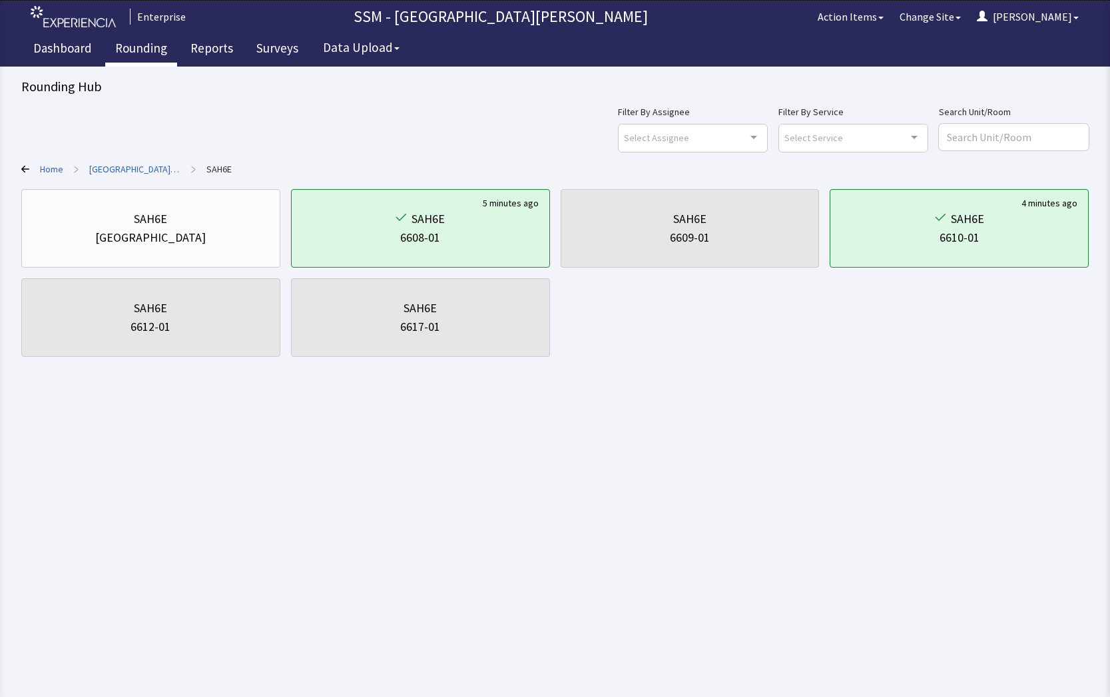
click at [154, 43] on link "Rounding" at bounding box center [141, 49] width 72 height 33
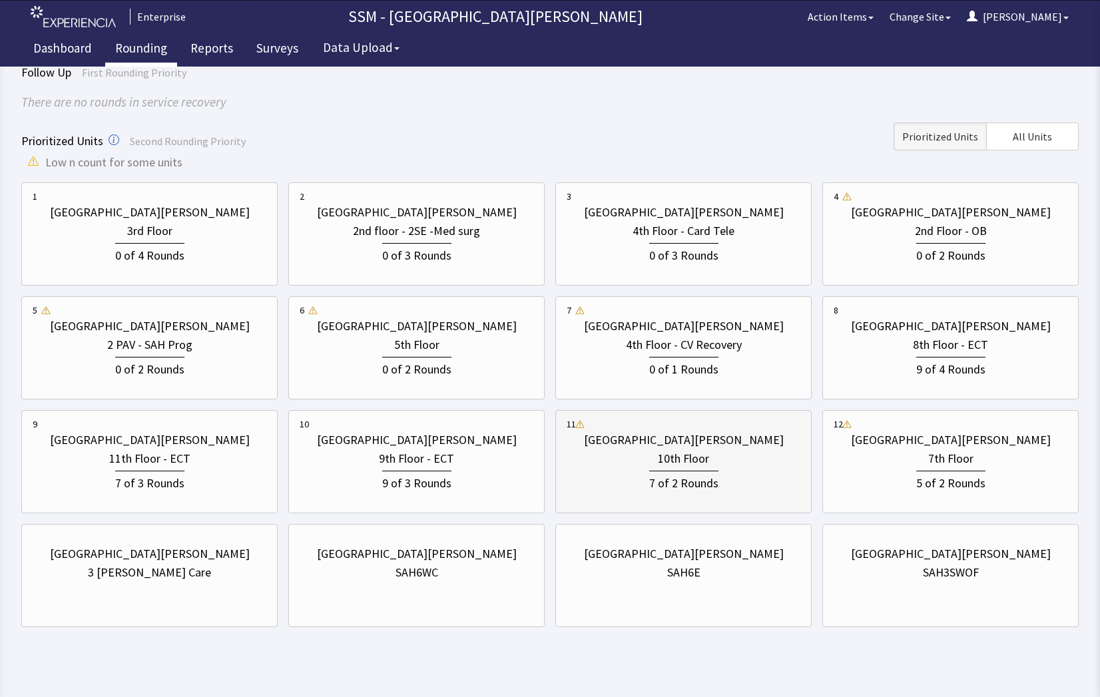
scroll to position [117, 0]
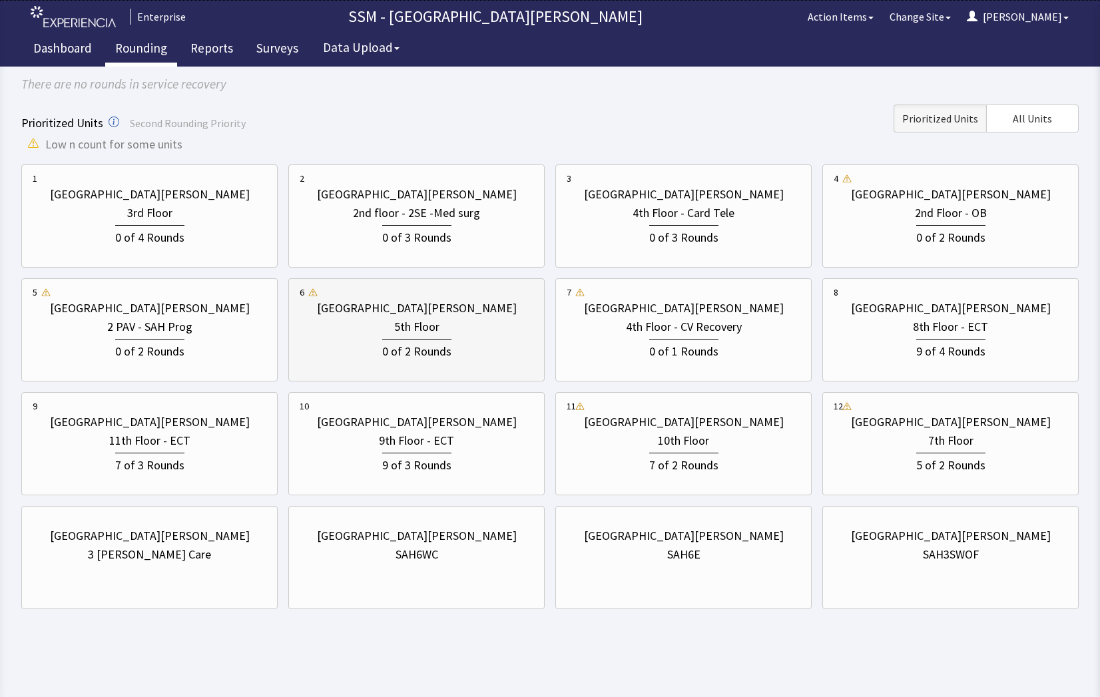
click at [391, 320] on div "5th Floor" at bounding box center [417, 327] width 234 height 19
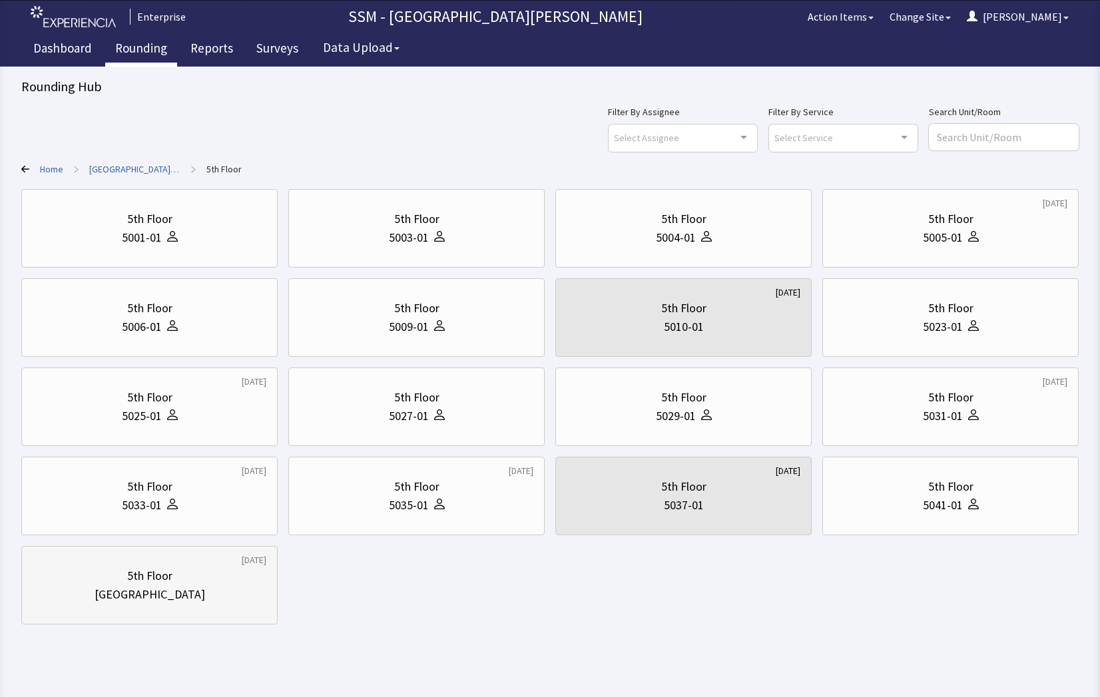
click at [113, 603] on div "[GEOGRAPHIC_DATA]" at bounding box center [150, 594] width 234 height 19
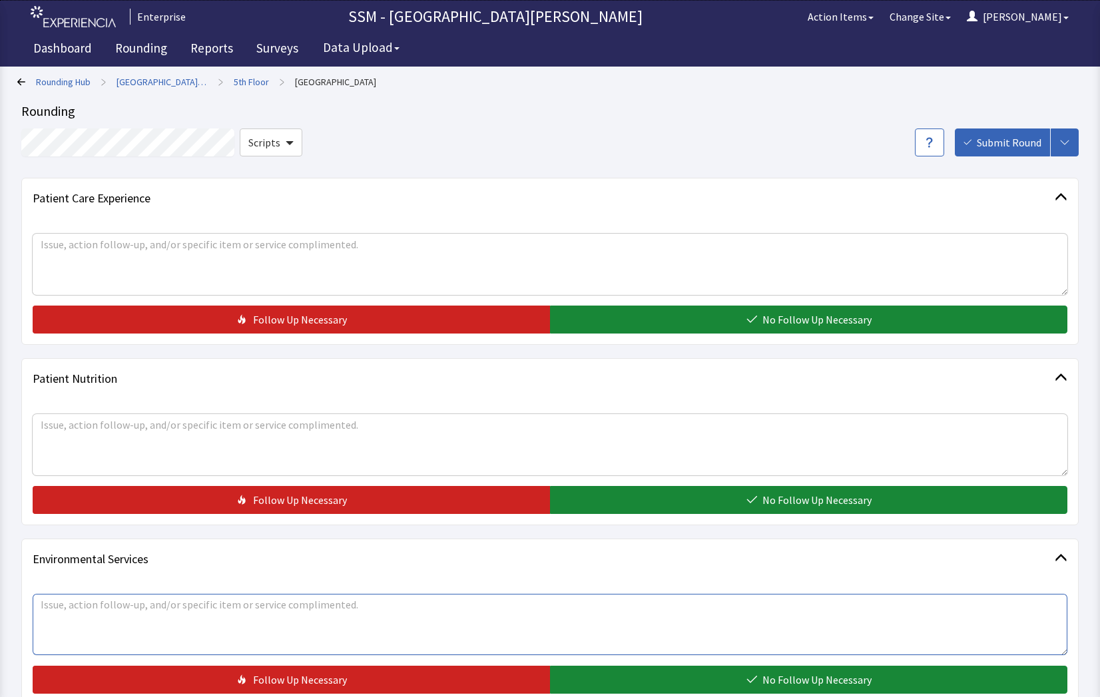
click at [119, 622] on textarea at bounding box center [550, 624] width 1035 height 61
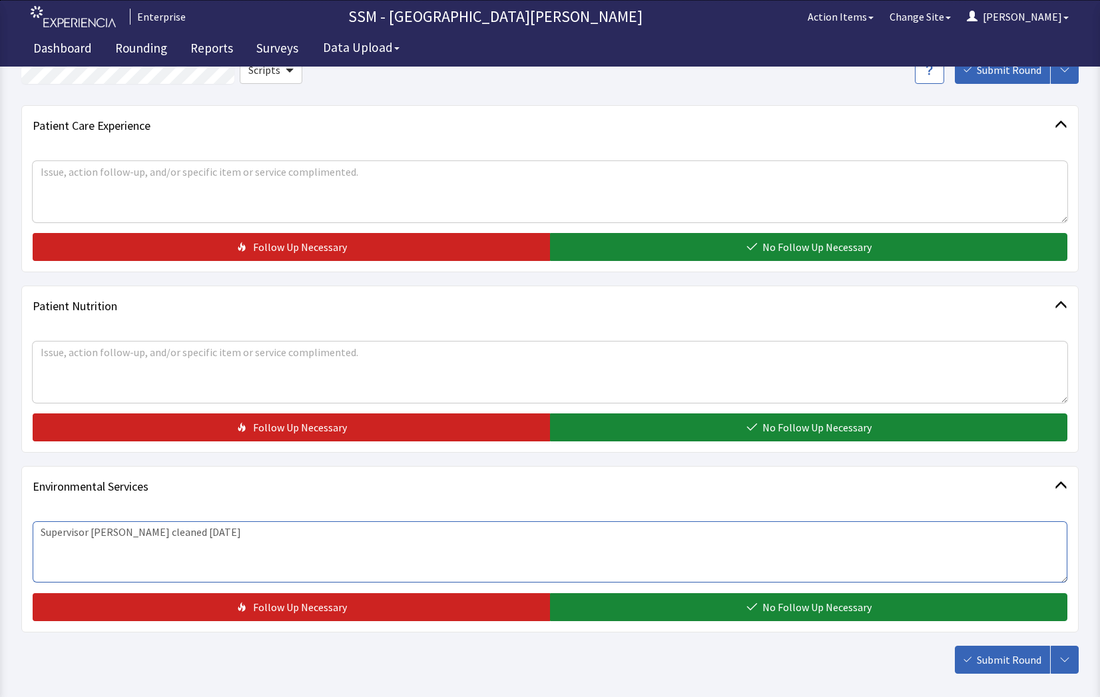
scroll to position [137, 0]
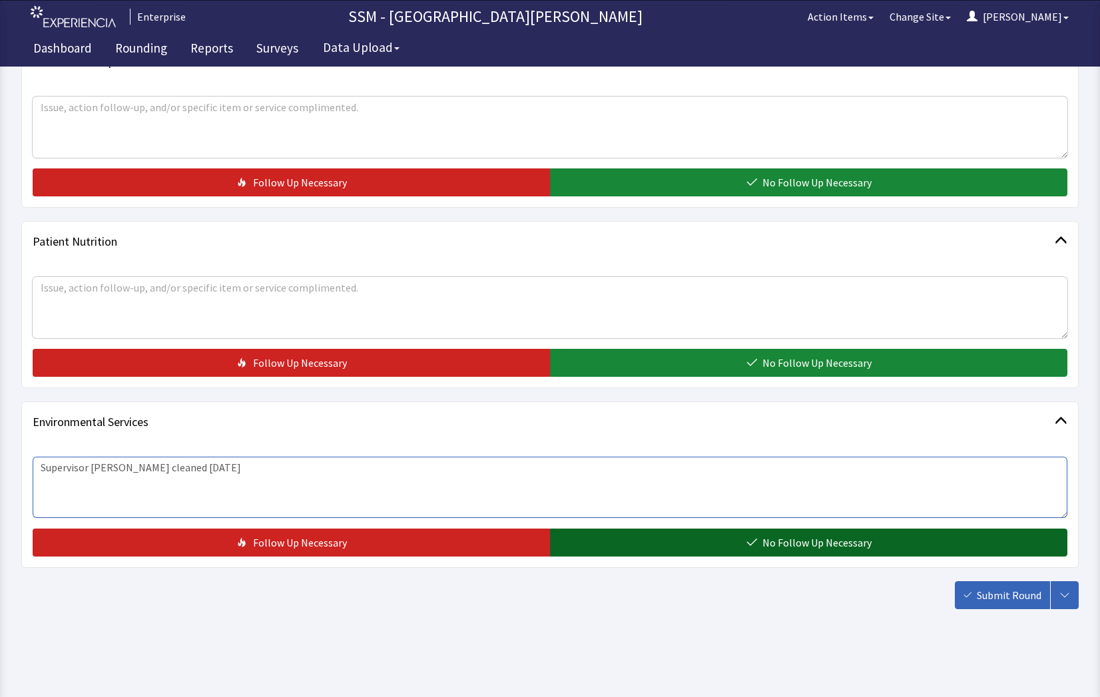
type textarea "Supervisor Alfredo cleaned today"
click at [602, 535] on button "No Follow Up Necessary" at bounding box center [808, 543] width 517 height 28
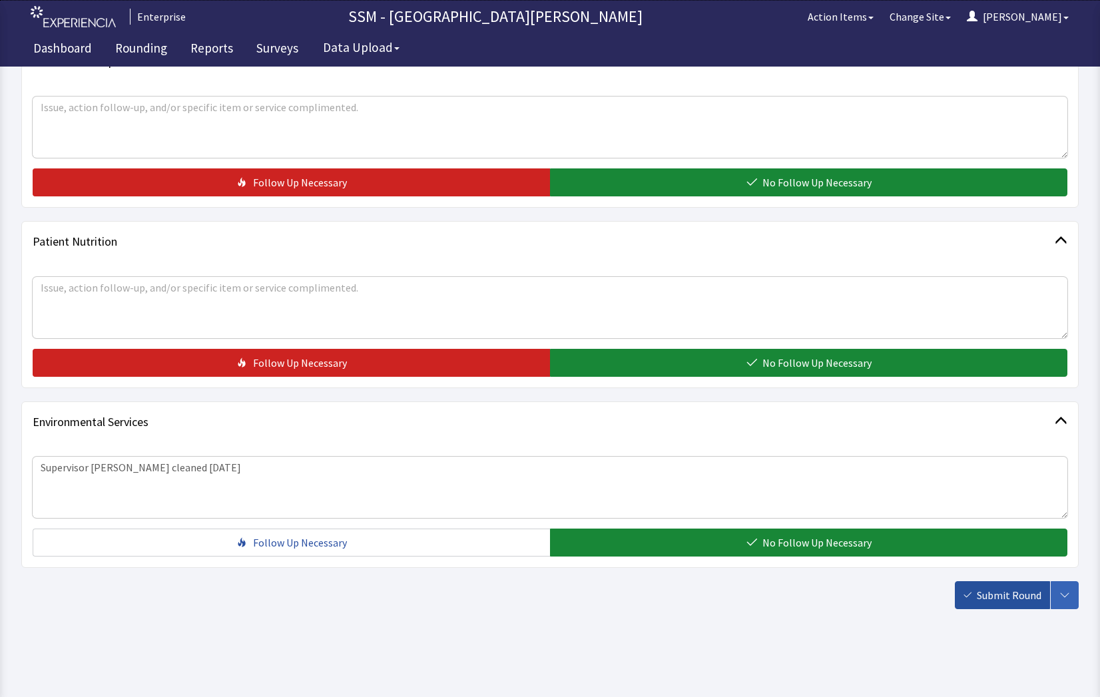
click at [993, 588] on span "Submit Round" at bounding box center [1009, 595] width 65 height 16
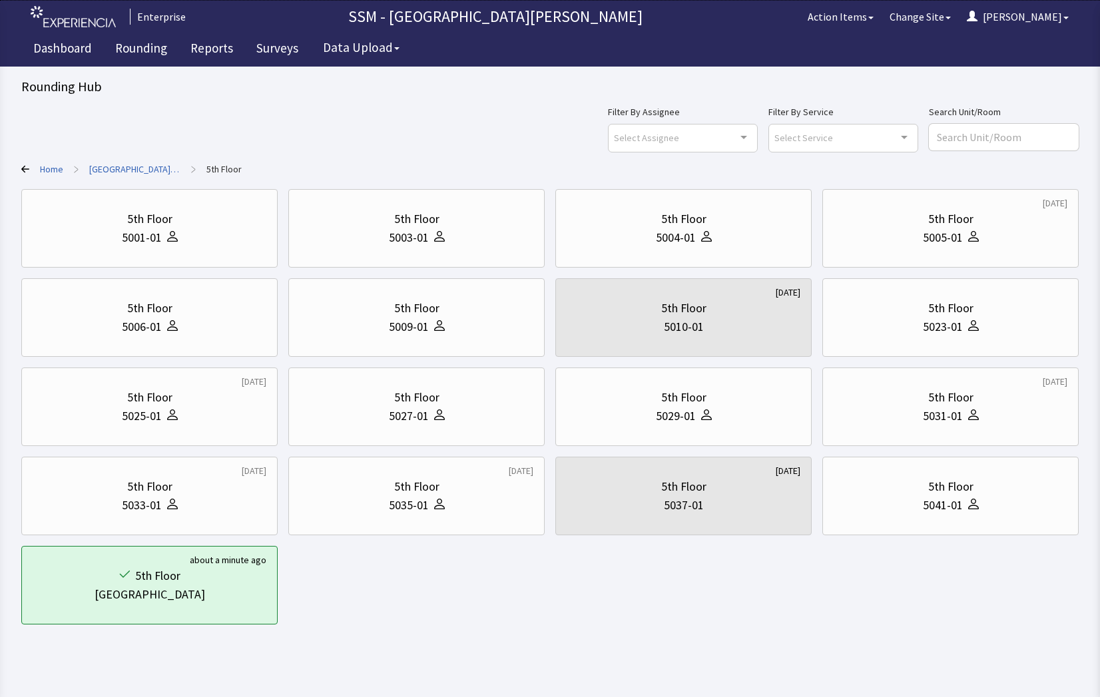
click at [649, 582] on div "5th Floor 5001-01 5th Floor 5003-01 5th Floor 5004-01 6 months ago 5th Floor 50…" at bounding box center [550, 407] width 1058 height 436
click at [961, 418] on div "5031-01" at bounding box center [943, 416] width 40 height 19
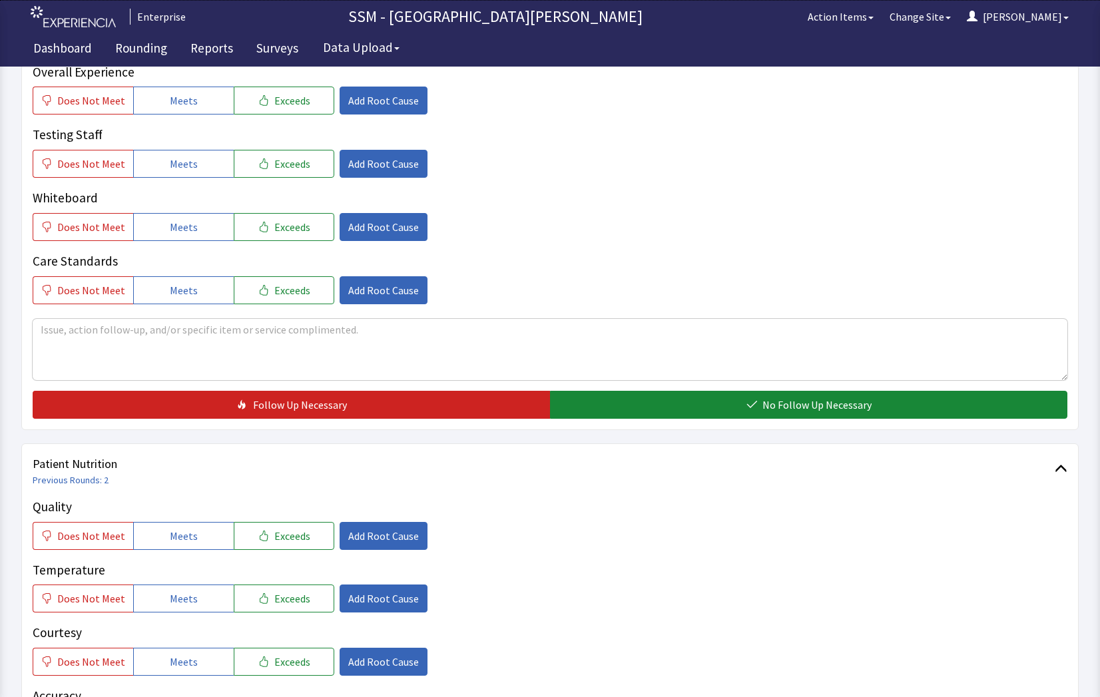
scroll to position [533, 0]
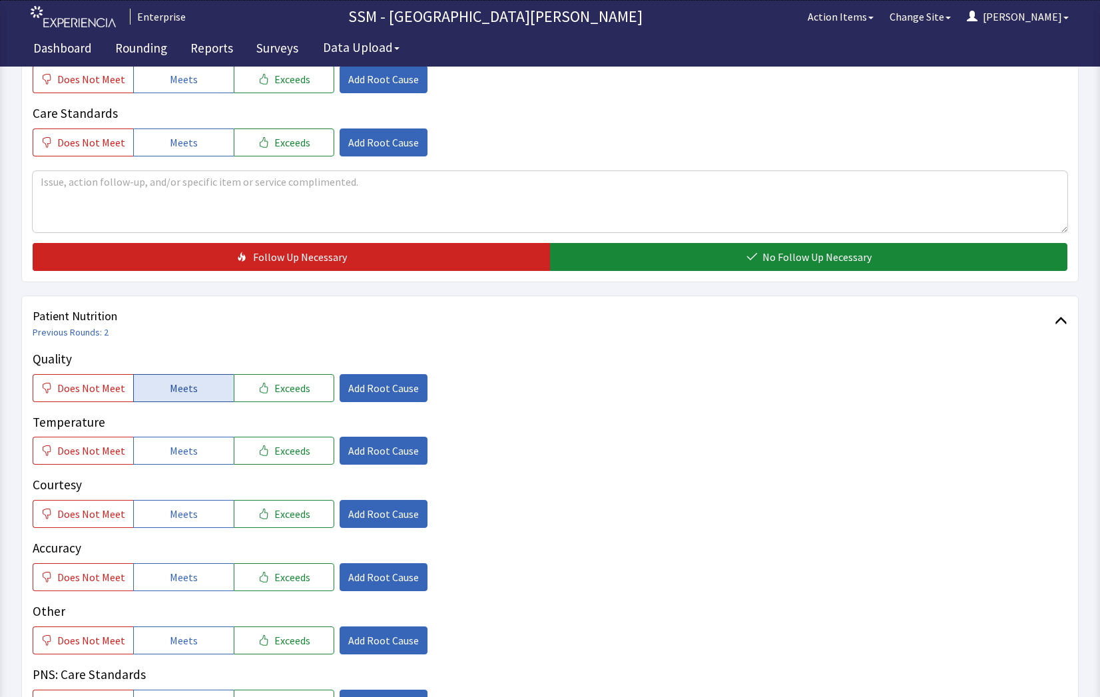
click at [170, 388] on span "Meets" at bounding box center [184, 388] width 28 height 16
click at [190, 454] on span "Meets" at bounding box center [184, 451] width 28 height 16
drag, startPoint x: 194, startPoint y: 493, endPoint x: 206, endPoint y: 538, distance: 47.0
click at [194, 496] on div "Courtesy Does Not Meet Meets Exceeds Add Root Cause" at bounding box center [550, 502] width 1035 height 53
click at [203, 519] on button "Meets" at bounding box center [183, 514] width 101 height 28
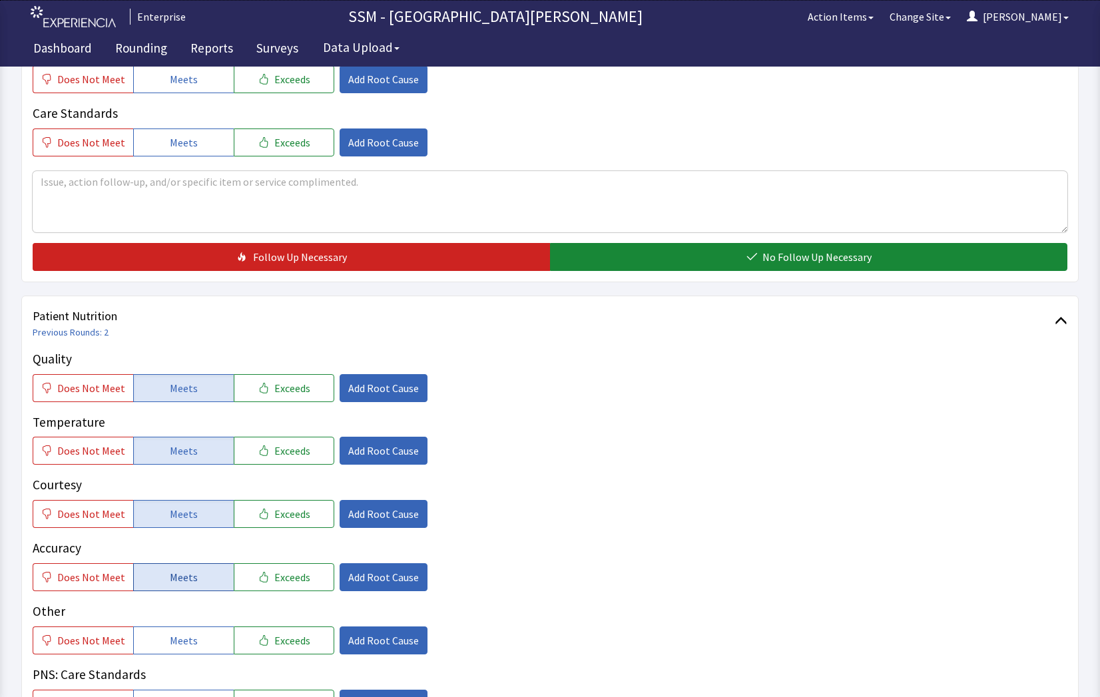
click at [196, 568] on button "Meets" at bounding box center [183, 577] width 101 height 28
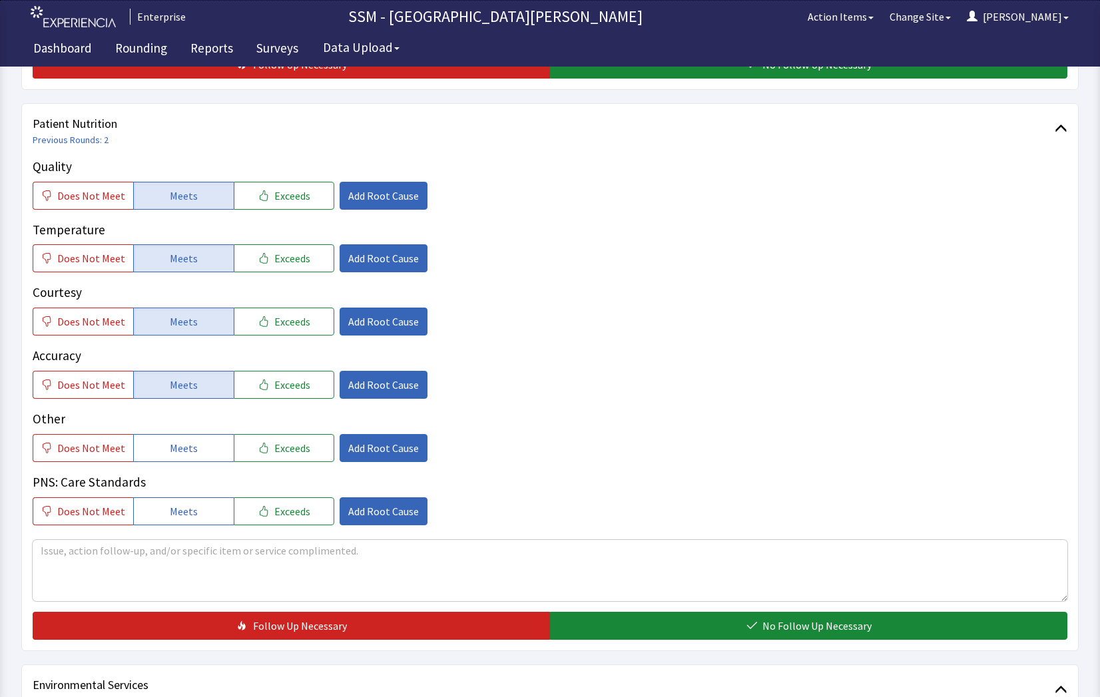
scroll to position [999, 0]
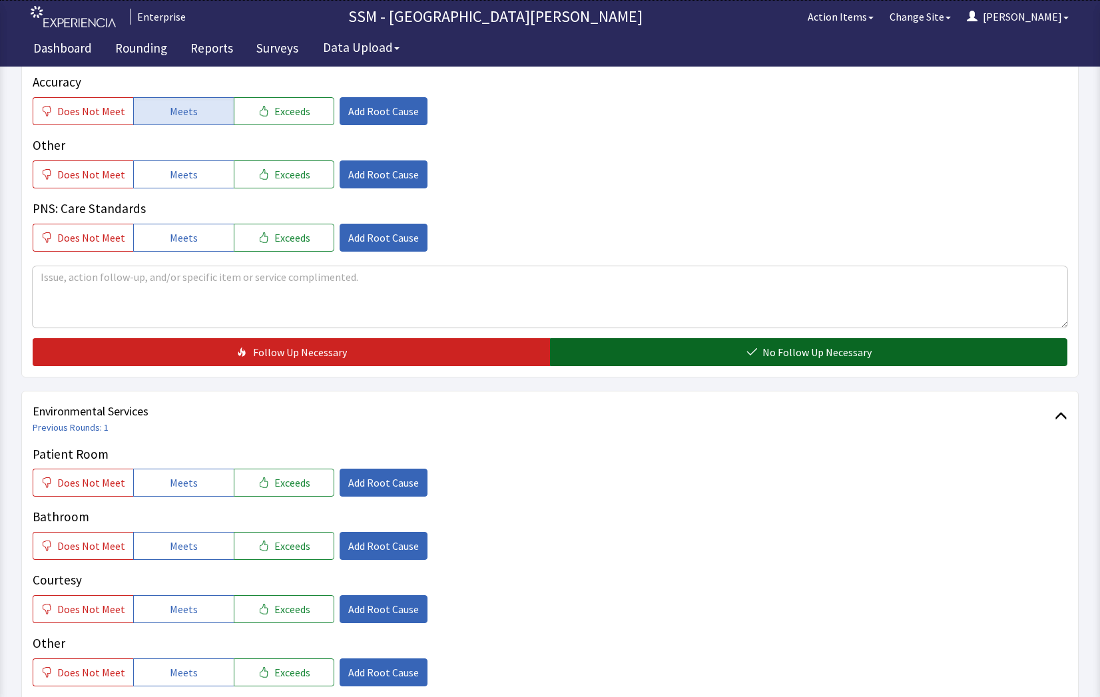
click at [731, 351] on button "No Follow Up Necessary" at bounding box center [808, 352] width 517 height 28
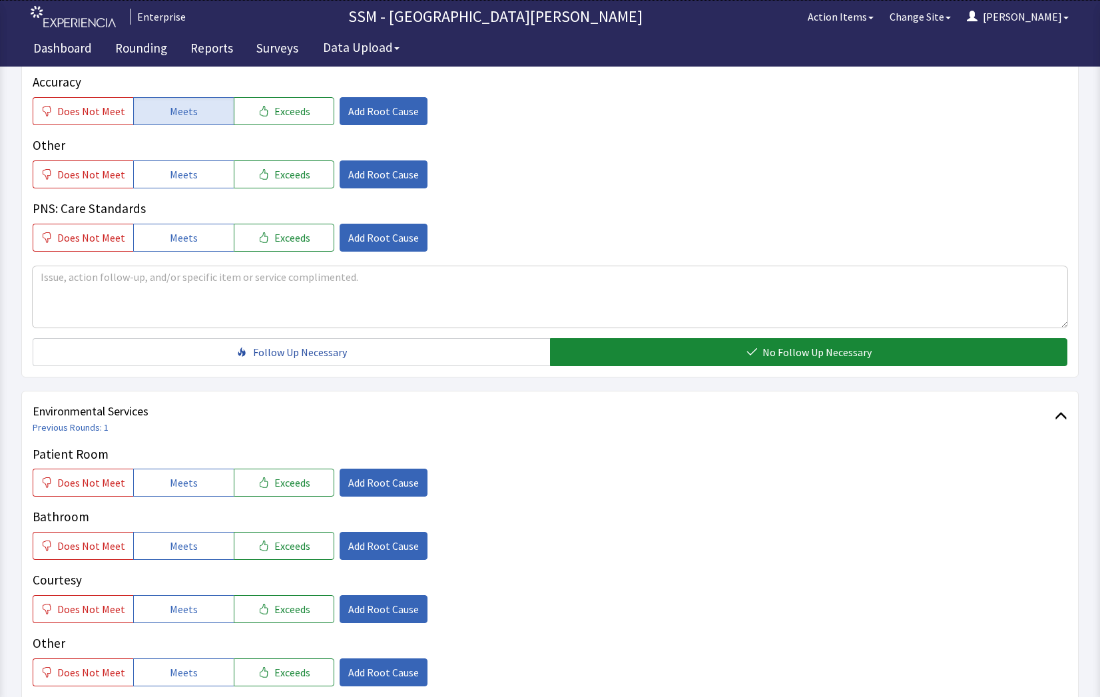
drag, startPoint x: 173, startPoint y: 488, endPoint x: 172, endPoint y: 531, distance: 42.6
click at [173, 493] on button "Meets" at bounding box center [183, 483] width 101 height 28
drag, startPoint x: 170, startPoint y: 537, endPoint x: 178, endPoint y: 606, distance: 69.7
click at [170, 541] on button "Meets" at bounding box center [183, 546] width 101 height 28
click at [177, 608] on span "Meets" at bounding box center [184, 609] width 28 height 16
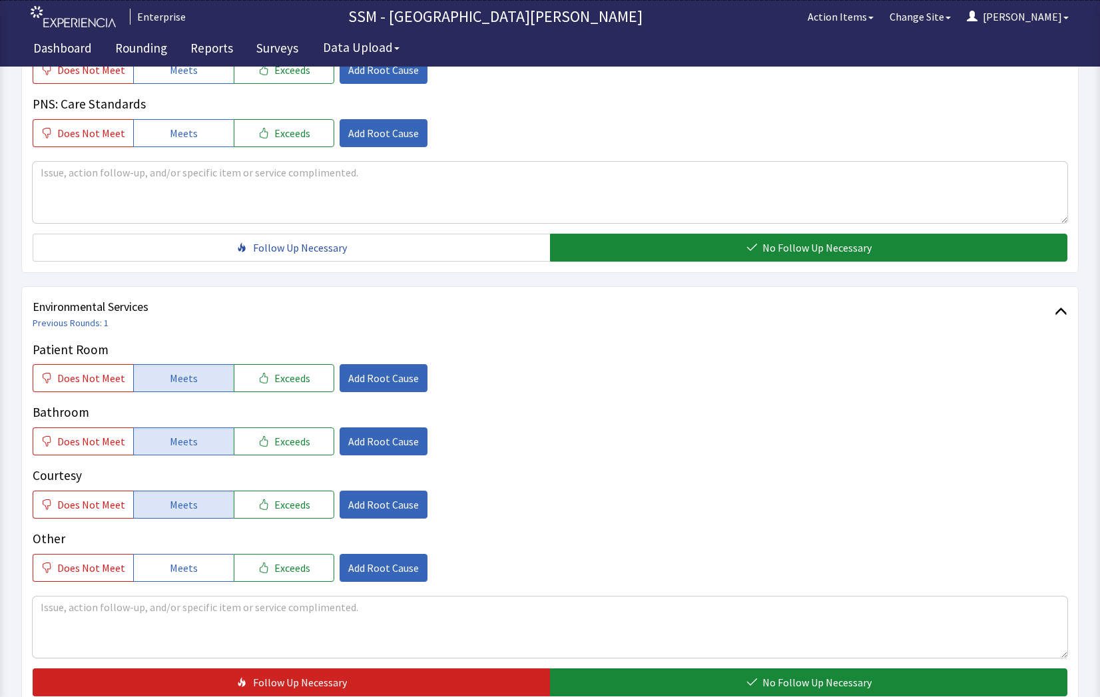
scroll to position [1199, 0]
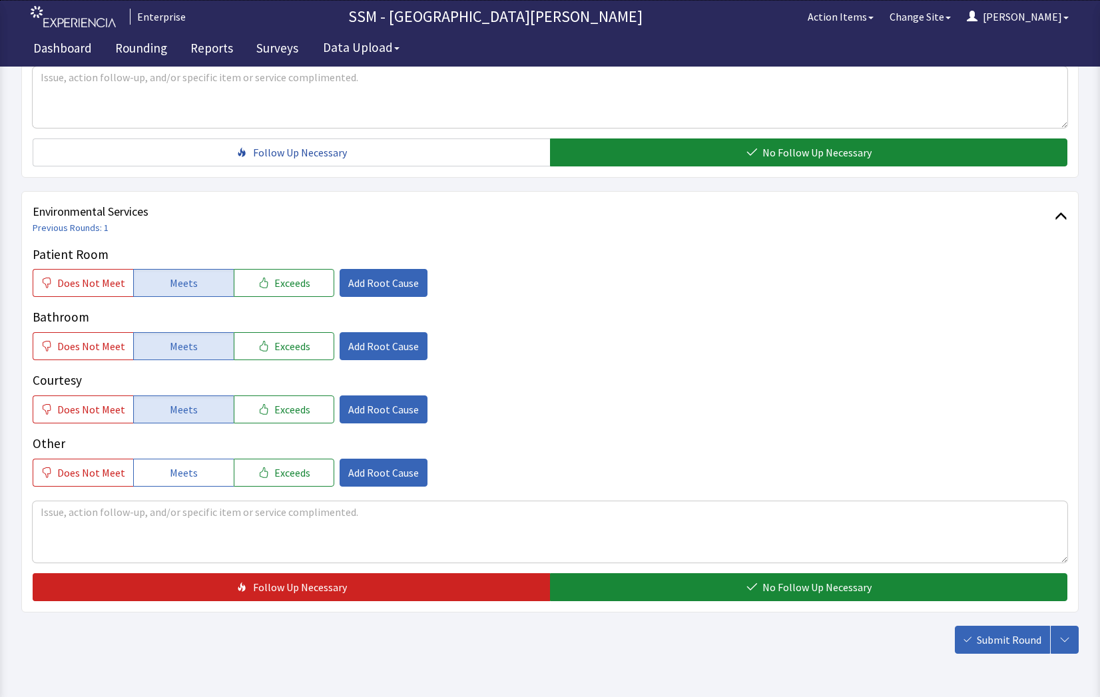
drag, startPoint x: 902, startPoint y: 585, endPoint x: 916, endPoint y: 617, distance: 35.5
click at [901, 587] on button "No Follow Up Necessary" at bounding box center [808, 587] width 517 height 28
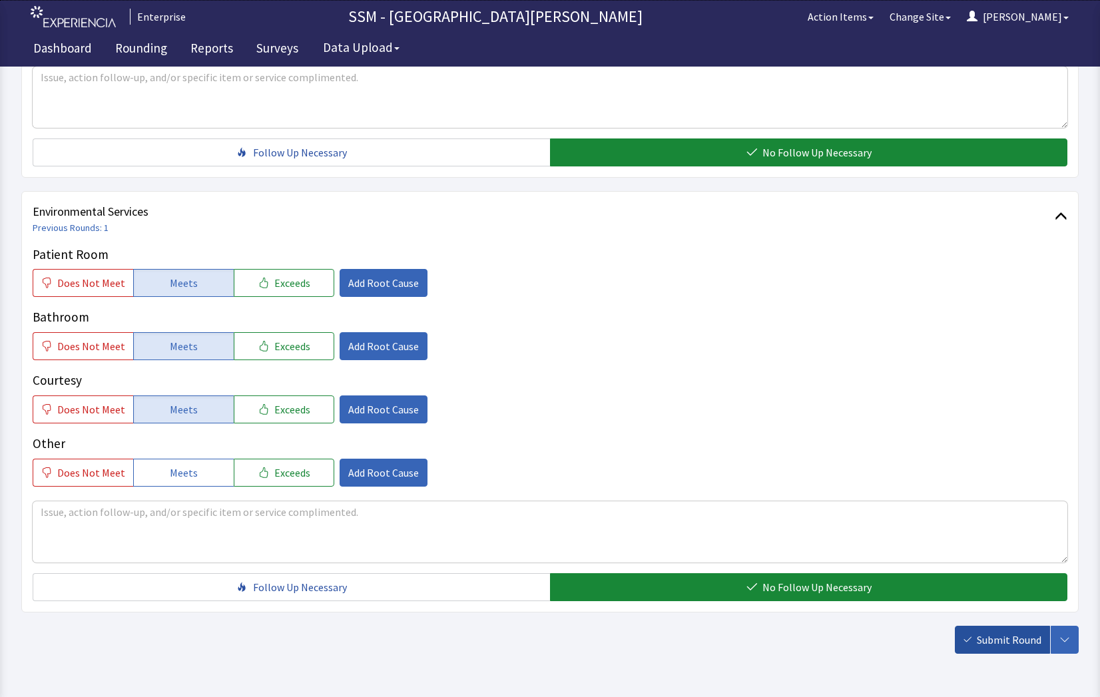
click at [968, 631] on button "Submit Round" at bounding box center [1002, 640] width 95 height 28
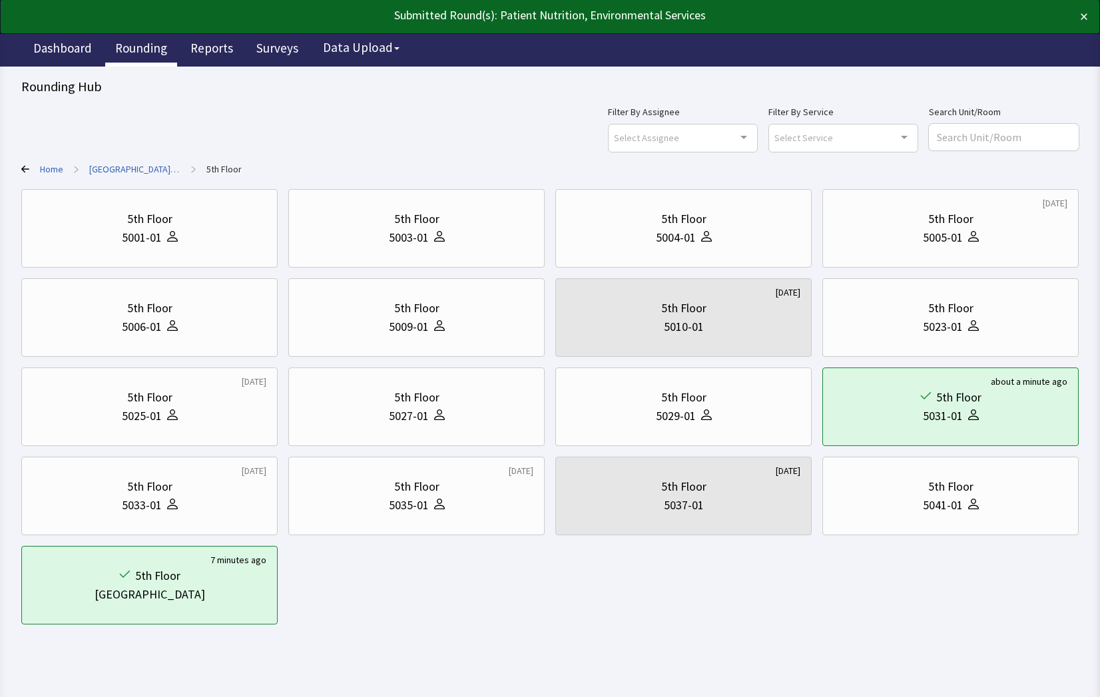
click at [140, 59] on link "Rounding" at bounding box center [141, 49] width 72 height 33
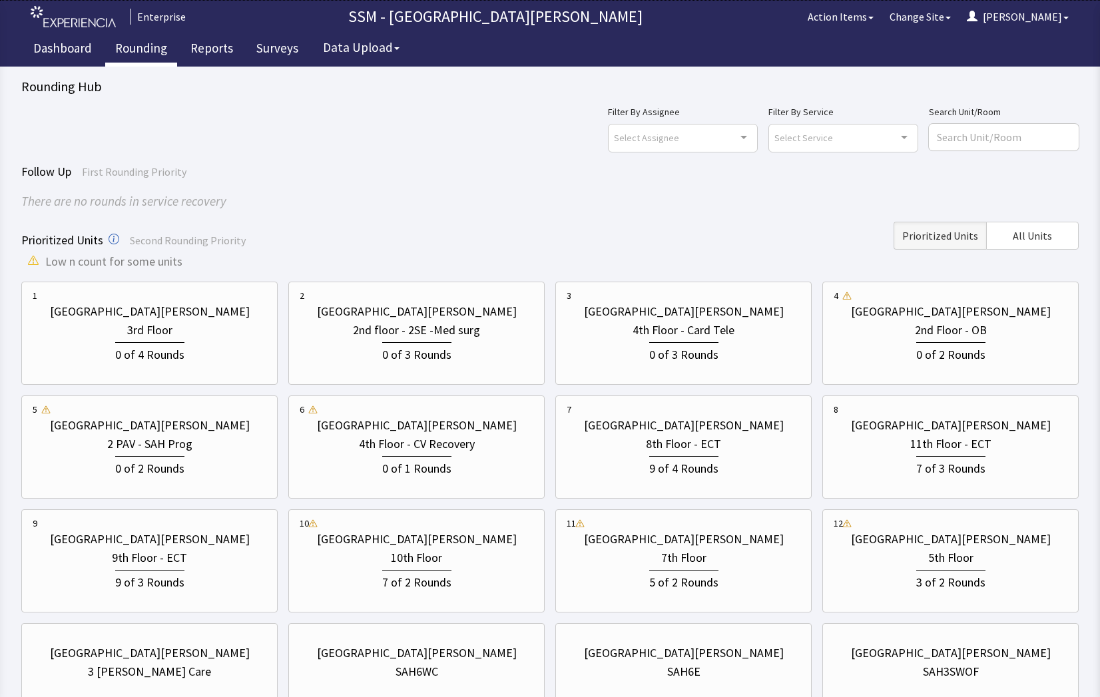
click at [558, 212] on div "Follow Up First Rounding Priority There are no rounds in service recovery Prior…" at bounding box center [550, 445] width 1058 height 564
click at [719, 362] on div "0 of 3 Rounds" at bounding box center [684, 352] width 234 height 25
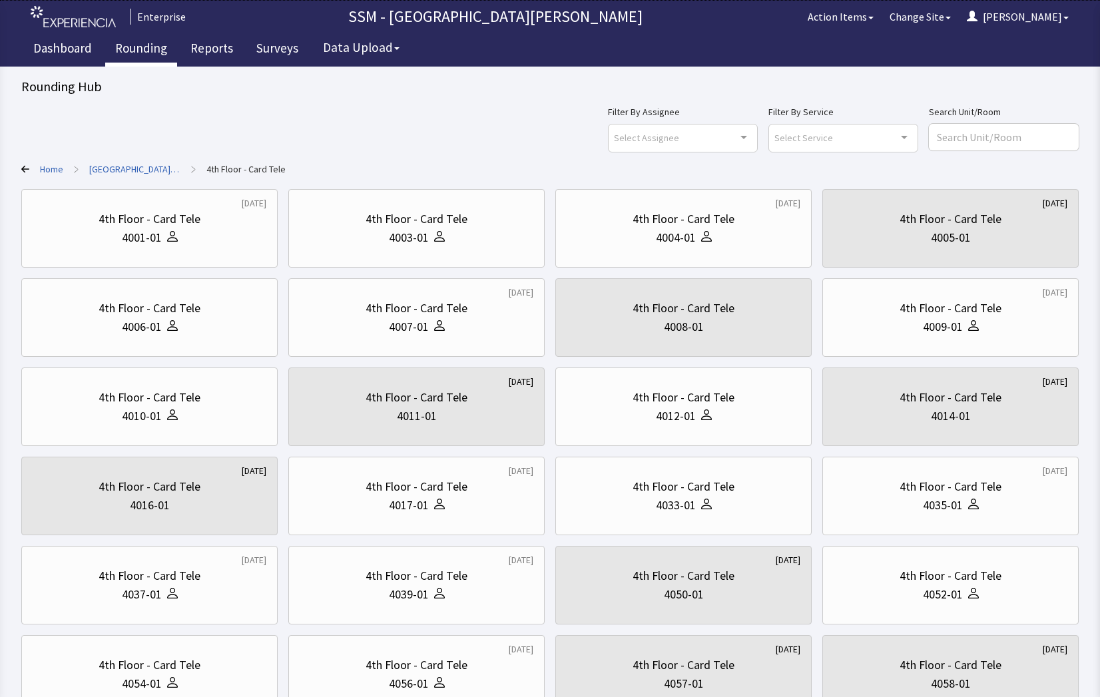
click at [494, 141] on div "Filter By Assignee Select Assignee Clear Selection [PERSON_NAME] [PERSON_NAME] …" at bounding box center [550, 128] width 1058 height 48
click at [486, 242] on div "4003-01" at bounding box center [417, 237] width 234 height 19
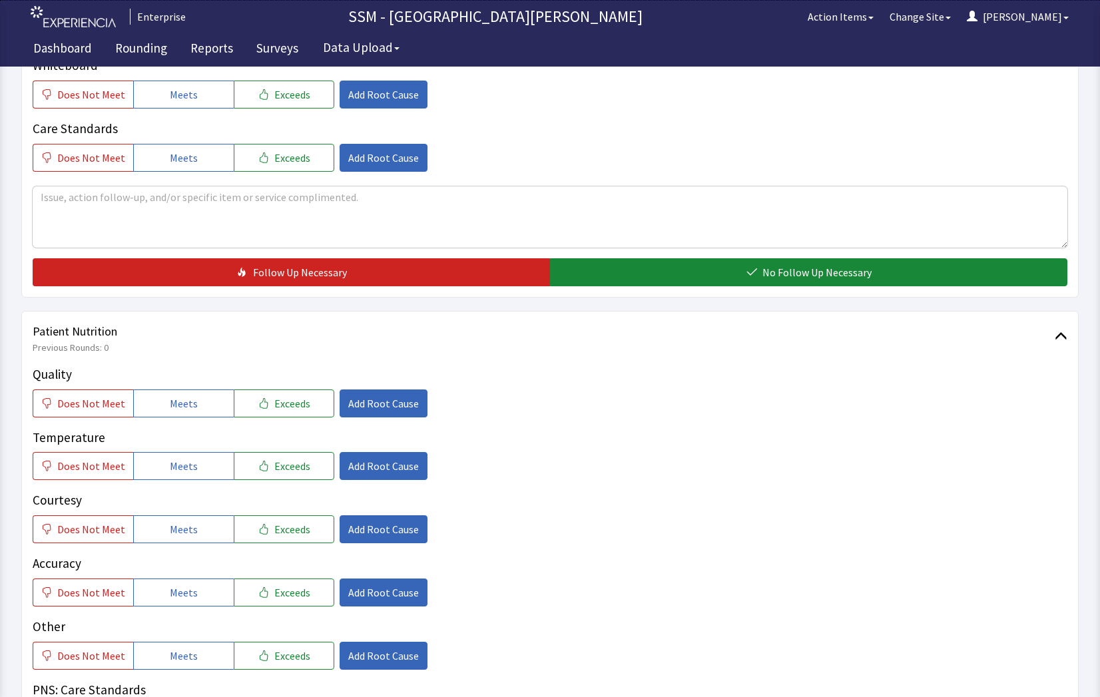
scroll to position [533, 0]
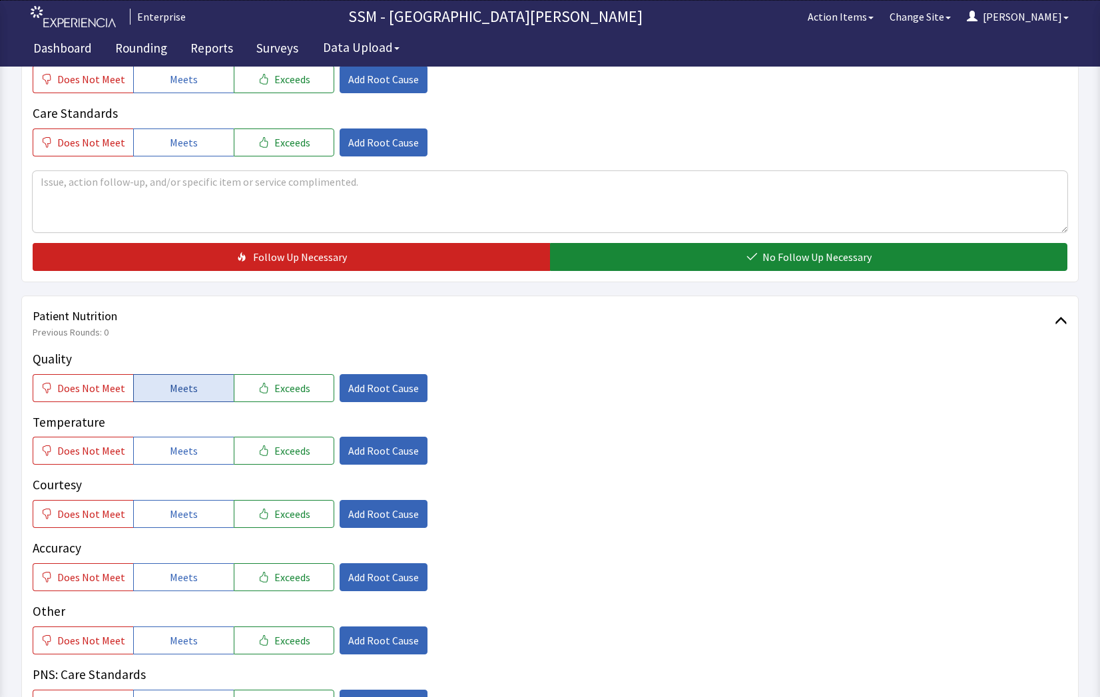
click at [196, 399] on button "Meets" at bounding box center [183, 388] width 101 height 28
click at [194, 446] on button "Meets" at bounding box center [183, 451] width 101 height 28
click at [194, 511] on button "Meets" at bounding box center [183, 514] width 101 height 28
click at [194, 584] on button "Meets" at bounding box center [183, 577] width 101 height 28
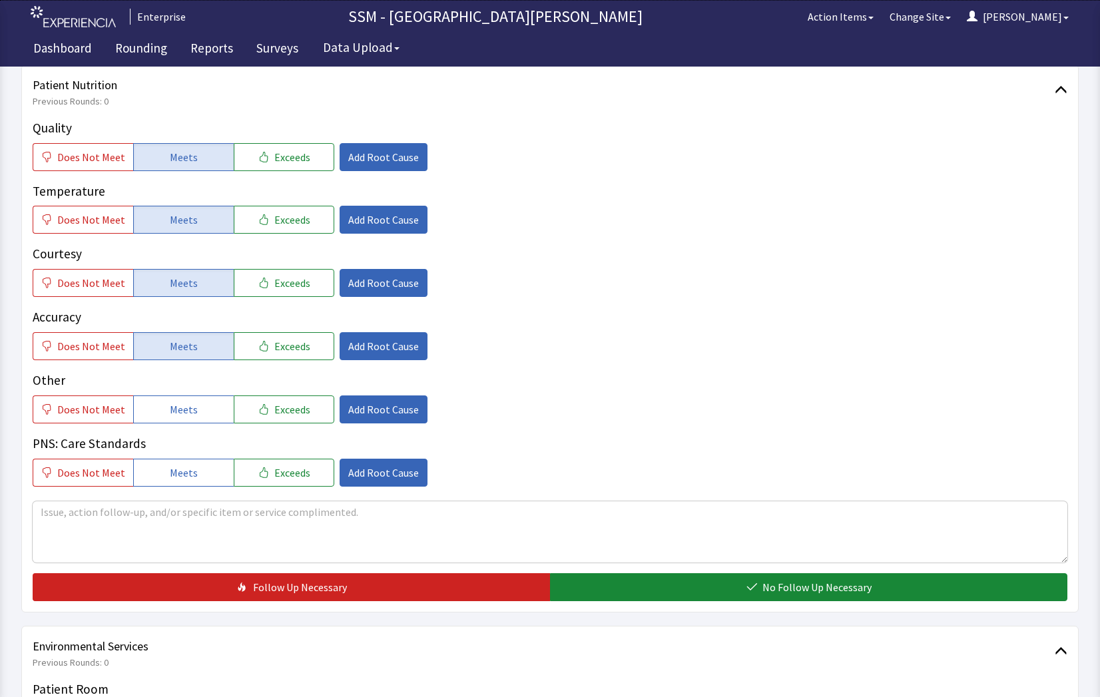
scroll to position [866, 0]
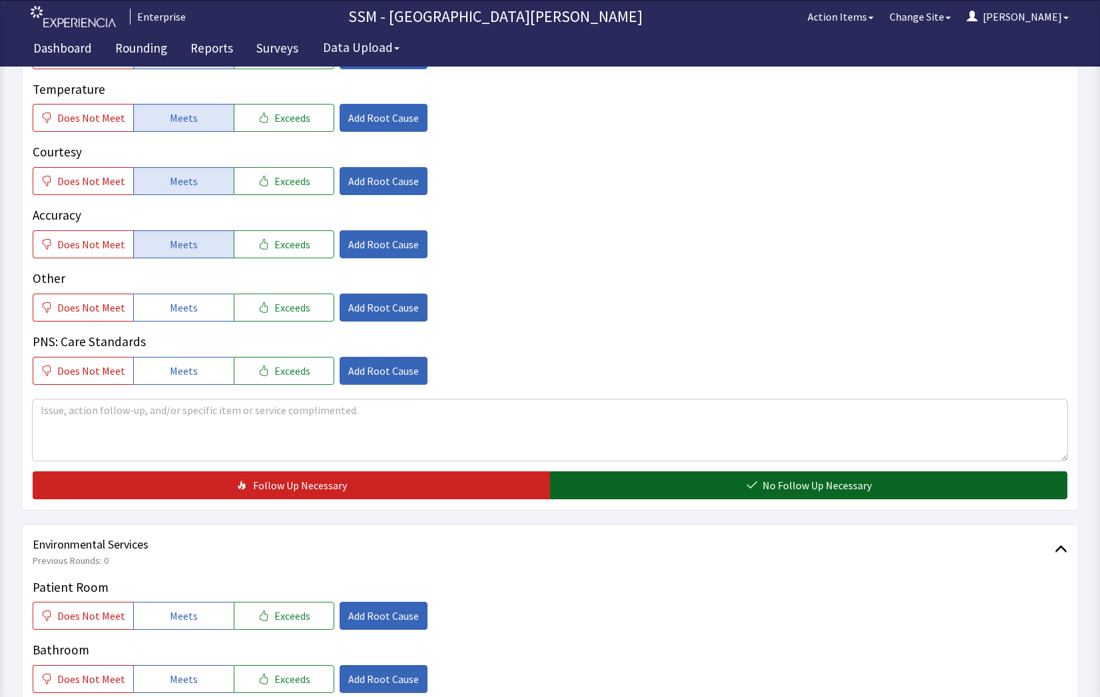
click at [858, 493] on span "No Follow Up Necessary" at bounding box center [817, 486] width 109 height 16
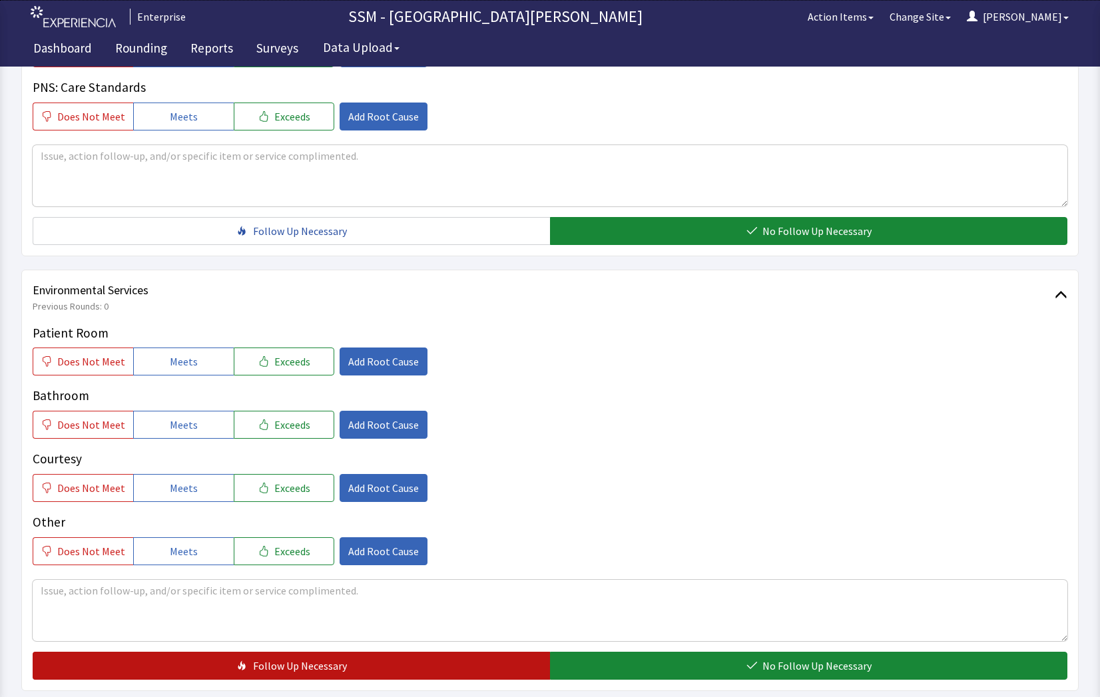
scroll to position [1243, 0]
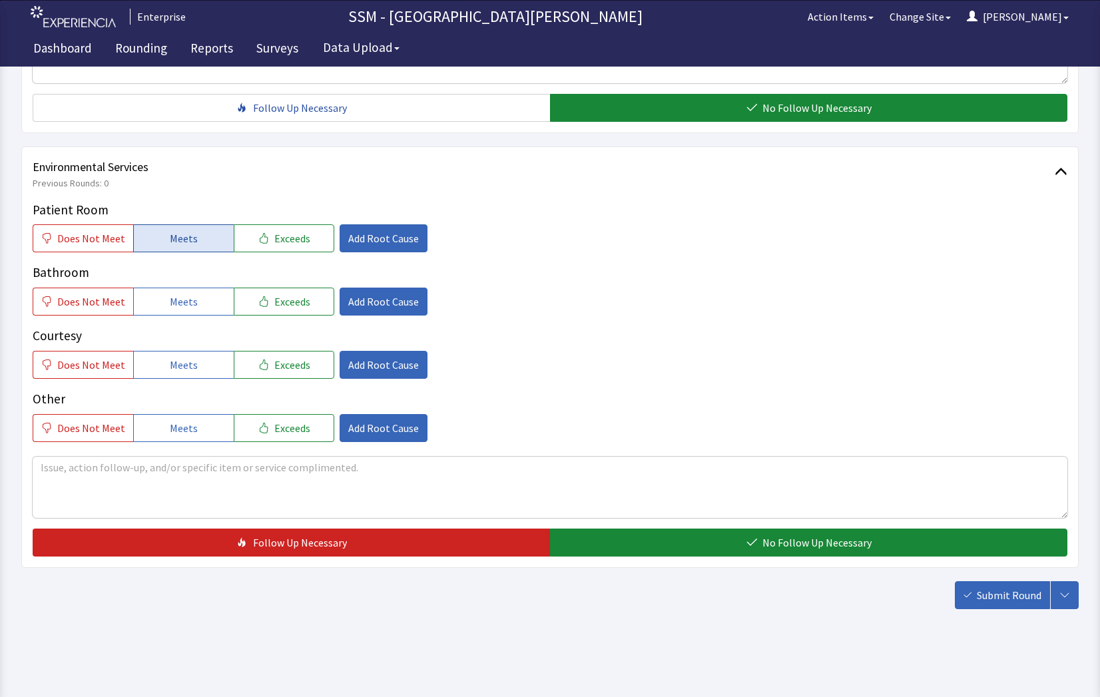
click at [154, 239] on button "Meets" at bounding box center [183, 238] width 101 height 28
click at [154, 303] on button "Meets" at bounding box center [183, 302] width 101 height 28
click at [151, 370] on button "Meets" at bounding box center [183, 365] width 101 height 28
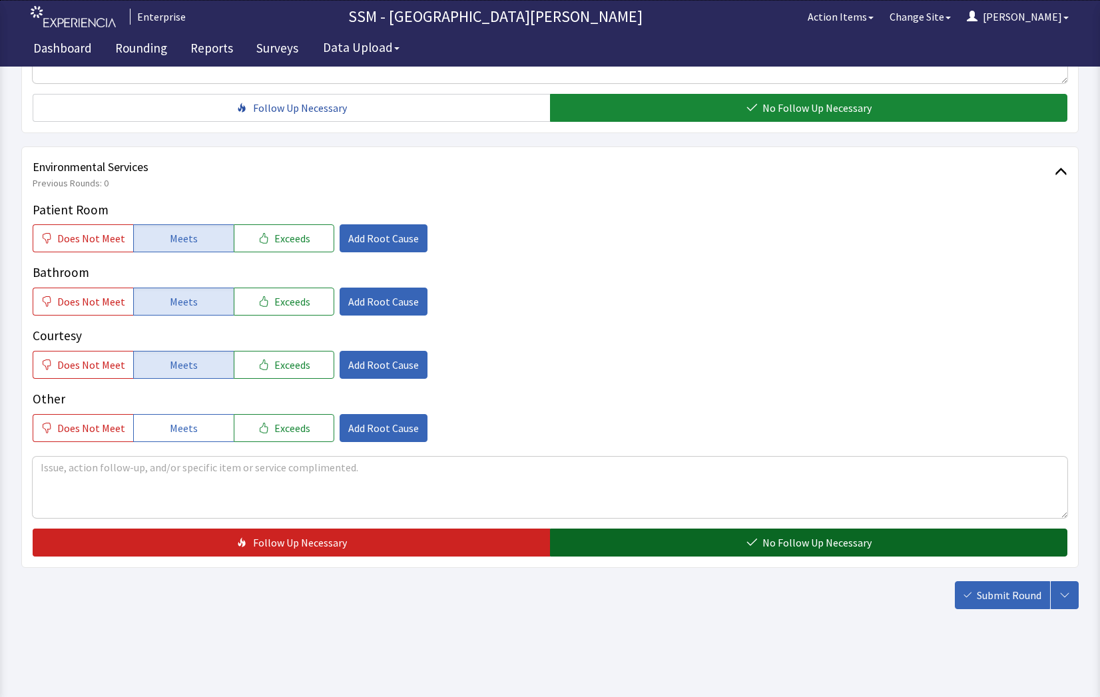
click at [852, 550] on span "No Follow Up Necessary" at bounding box center [817, 543] width 109 height 16
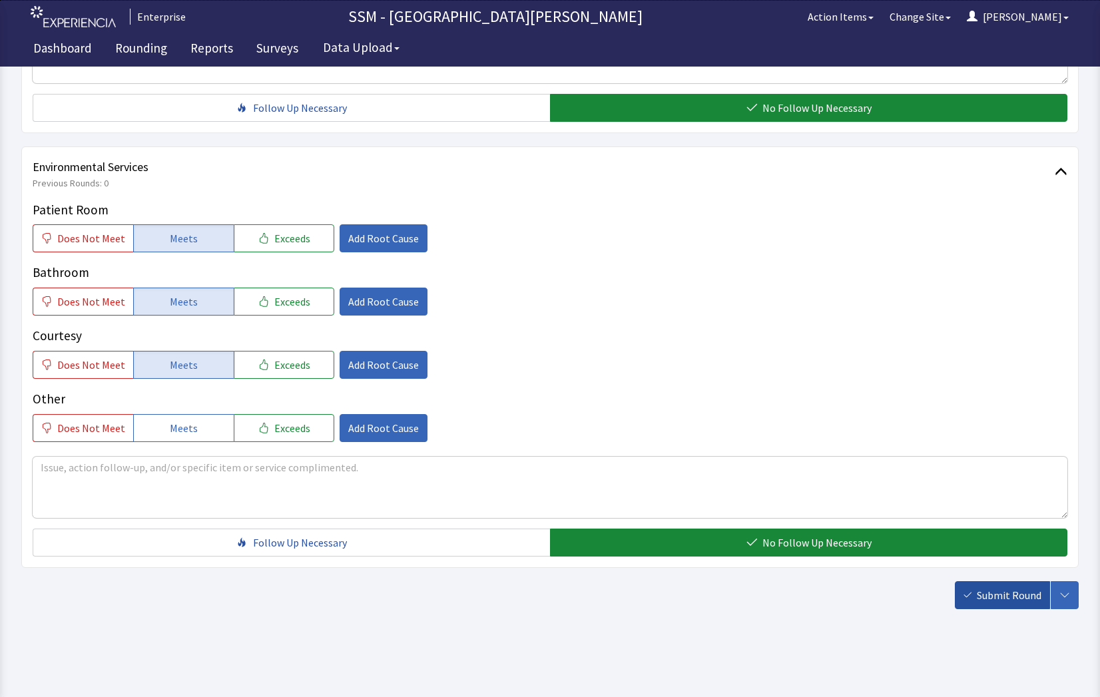
click at [1004, 595] on span "Submit Round" at bounding box center [1009, 595] width 65 height 16
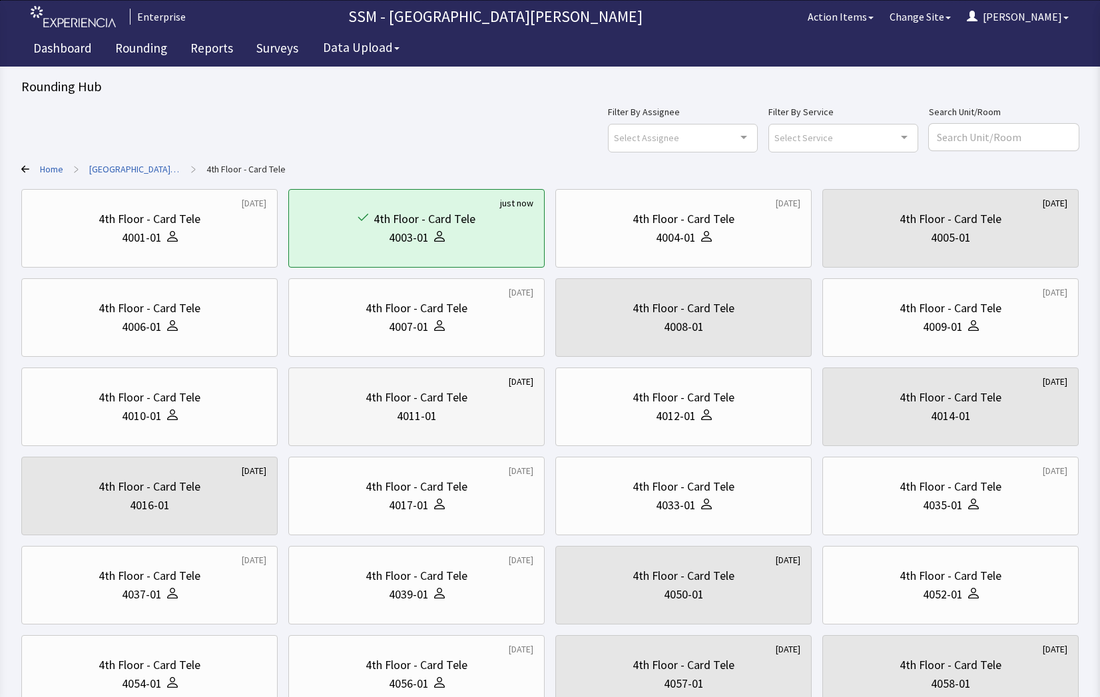
click at [447, 410] on div "4011-01" at bounding box center [417, 416] width 234 height 19
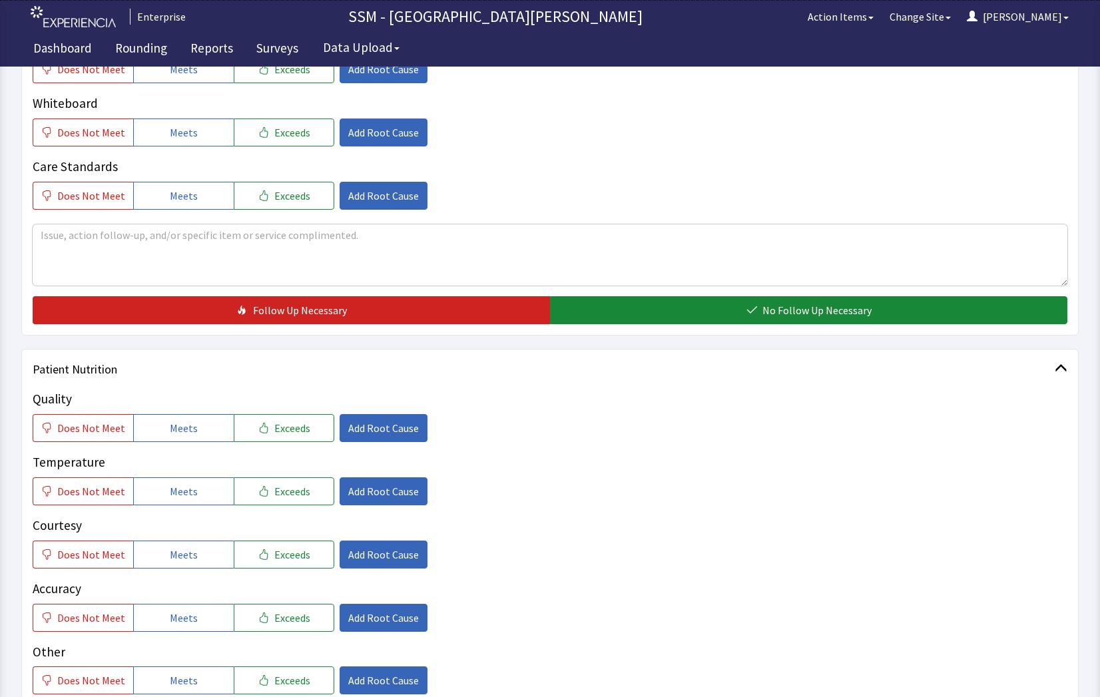
scroll to position [666, 0]
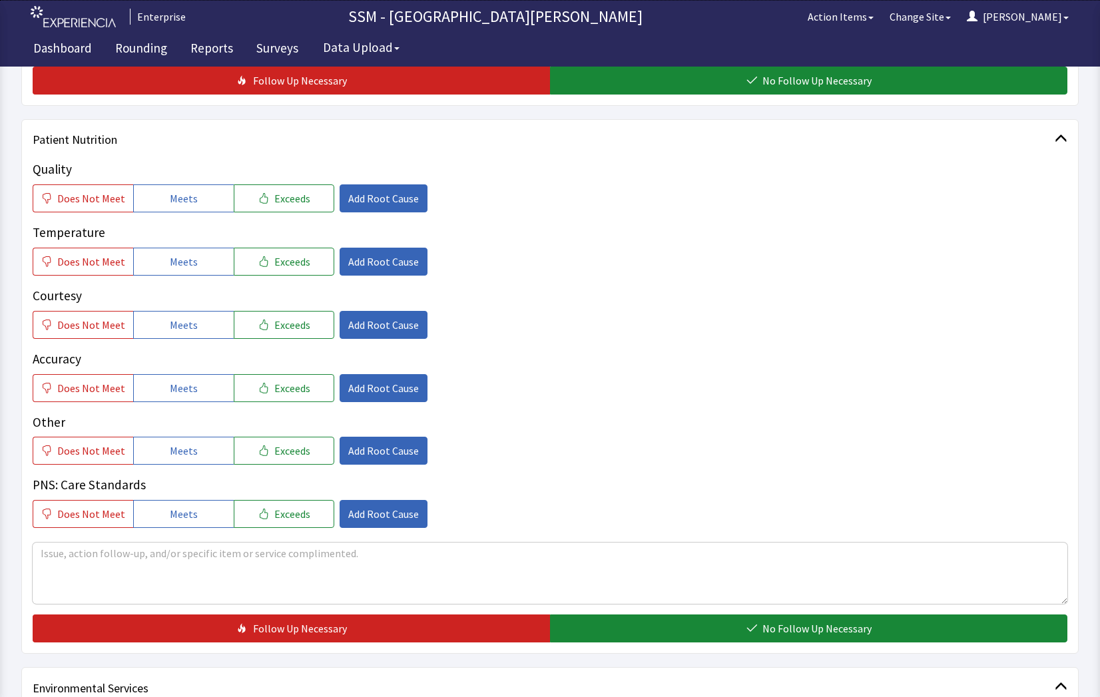
click at [185, 182] on div "Quality Does Not Meet Meets Exceeds Add Root Cause" at bounding box center [550, 186] width 1035 height 53
click at [183, 192] on span "Meets" at bounding box center [184, 198] width 28 height 16
click at [186, 264] on span "Meets" at bounding box center [184, 262] width 28 height 16
click at [194, 337] on button "Meets" at bounding box center [183, 325] width 101 height 28
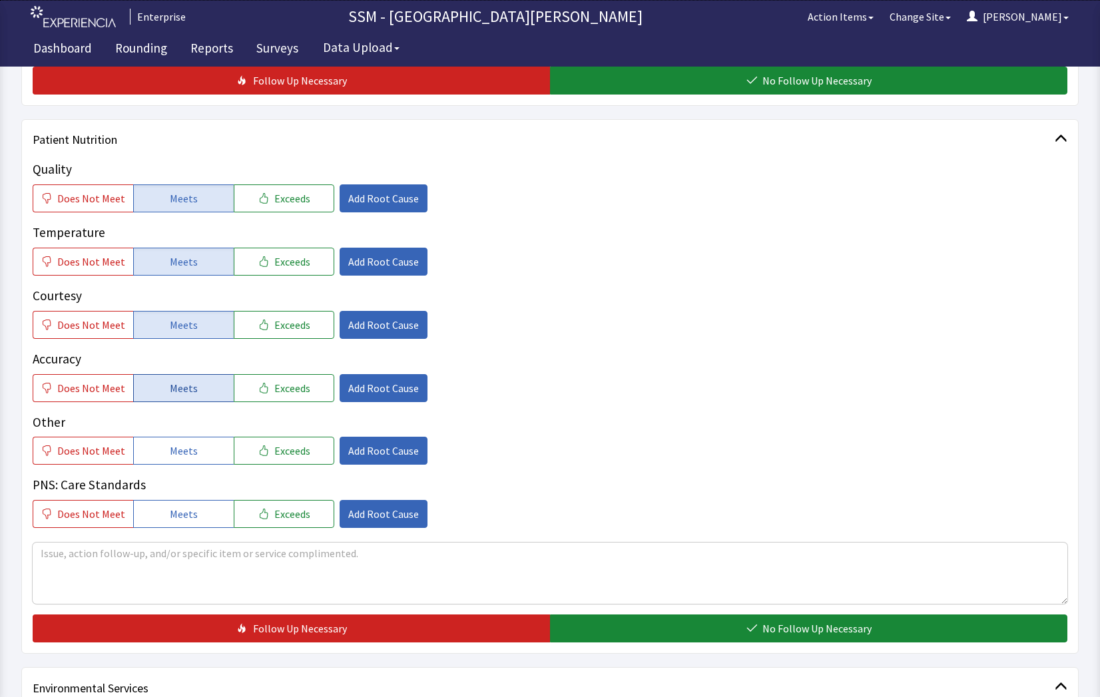
click at [201, 400] on button "Meets" at bounding box center [183, 388] width 101 height 28
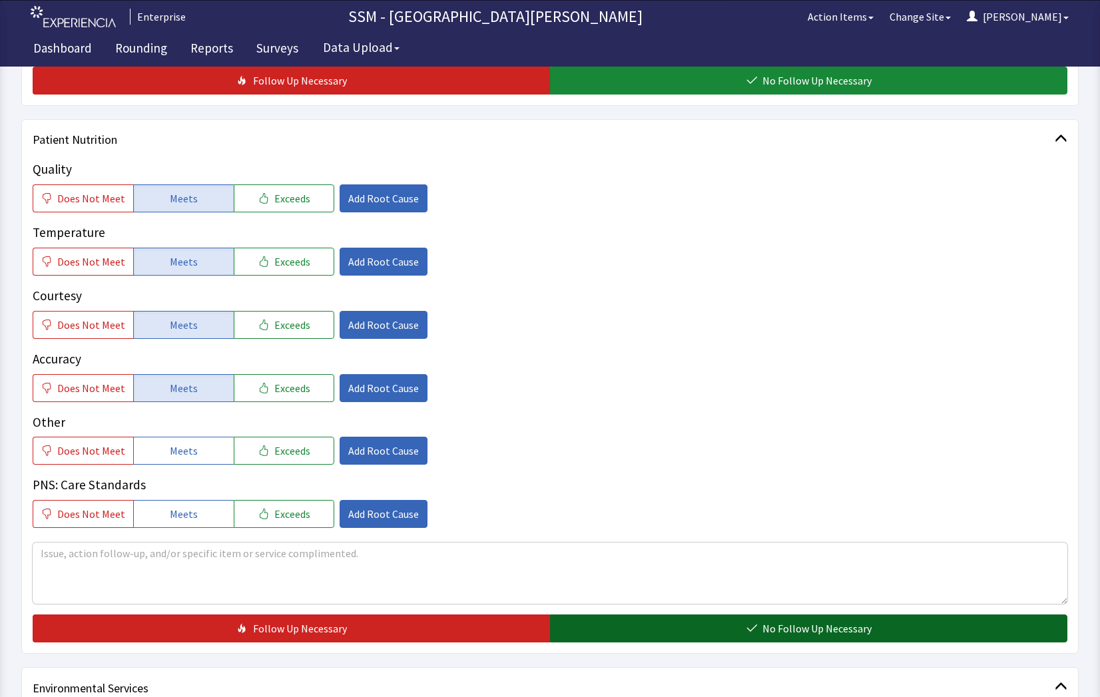
click at [709, 628] on button "No Follow Up Necessary" at bounding box center [808, 629] width 517 height 28
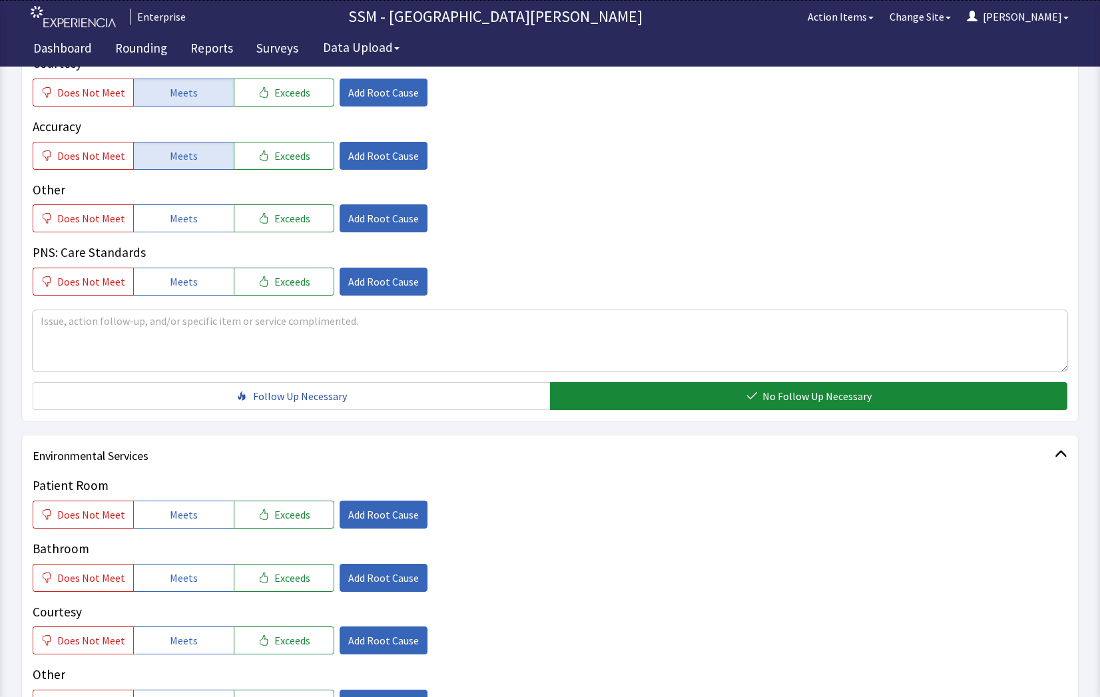
scroll to position [1066, 0]
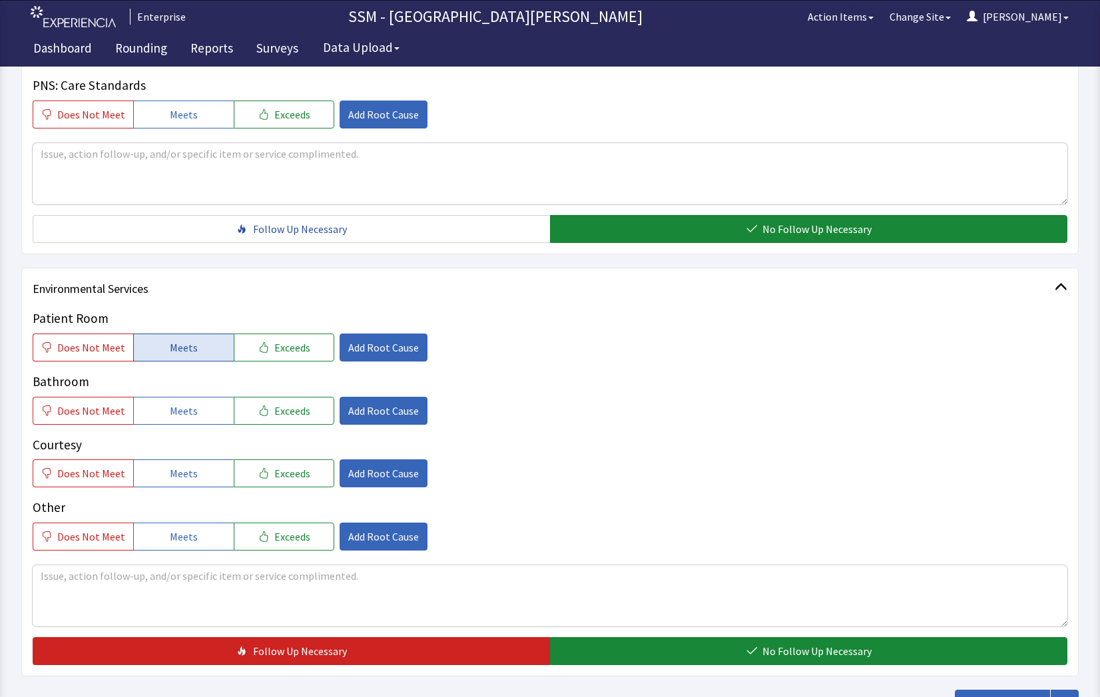
click at [189, 350] on span "Meets" at bounding box center [184, 348] width 28 height 16
click at [157, 412] on button "Meets" at bounding box center [183, 411] width 101 height 28
drag, startPoint x: 178, startPoint y: 471, endPoint x: 344, endPoint y: 542, distance: 179.9
click at [181, 476] on span "Meets" at bounding box center [184, 474] width 28 height 16
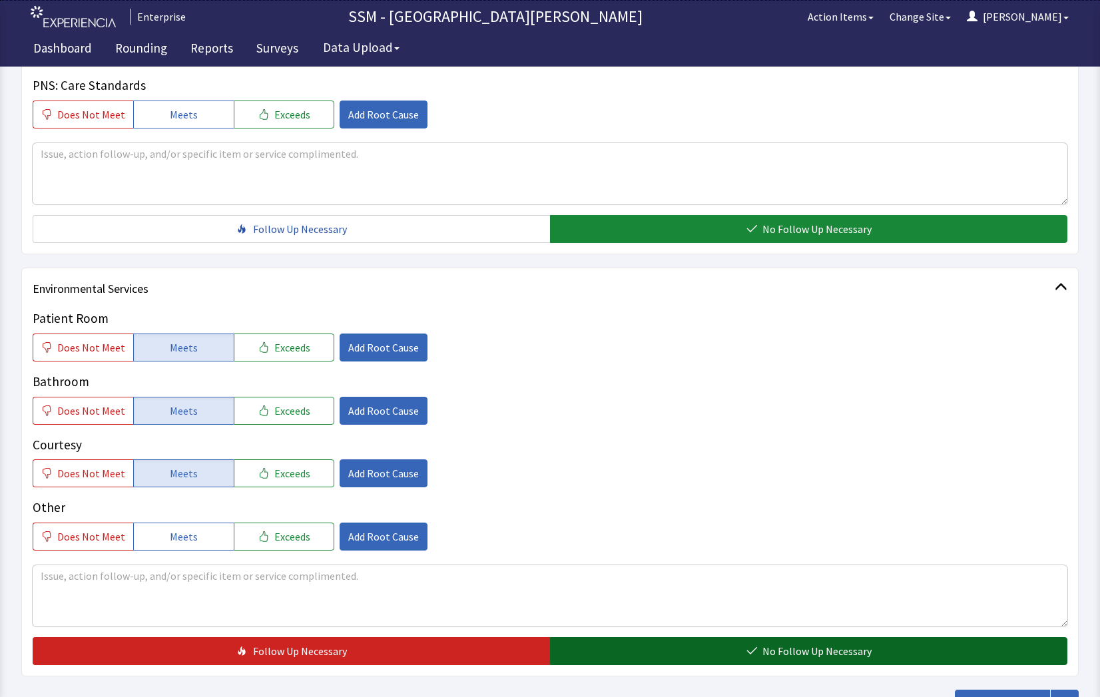
click at [719, 653] on button "No Follow Up Necessary" at bounding box center [808, 651] width 517 height 28
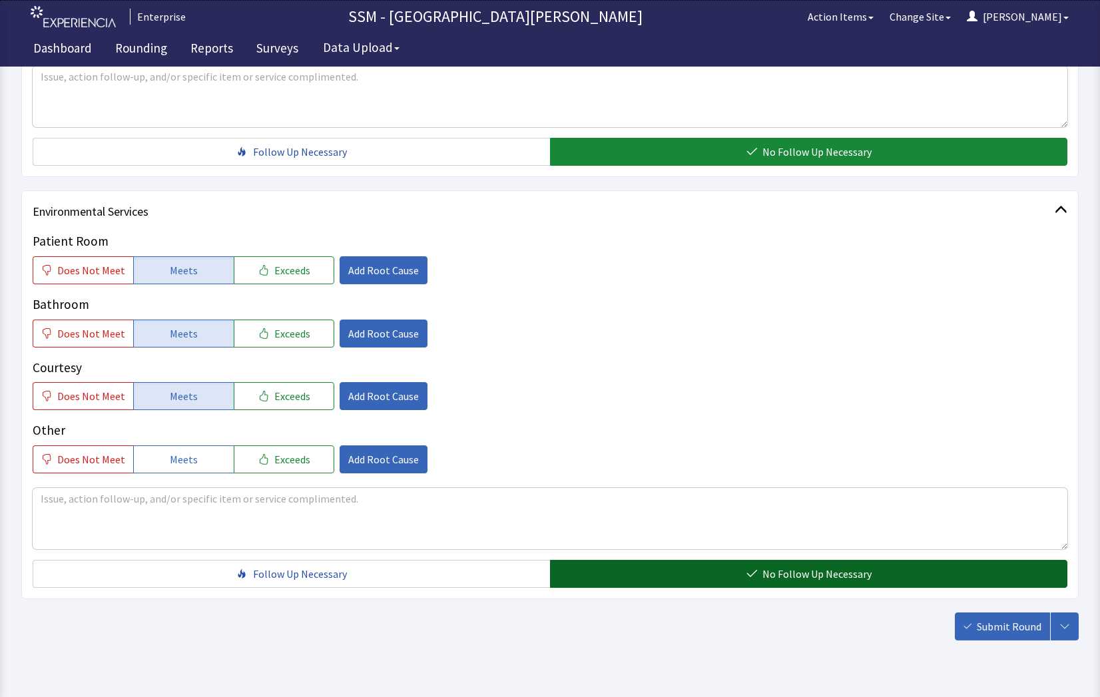
scroll to position [1174, 0]
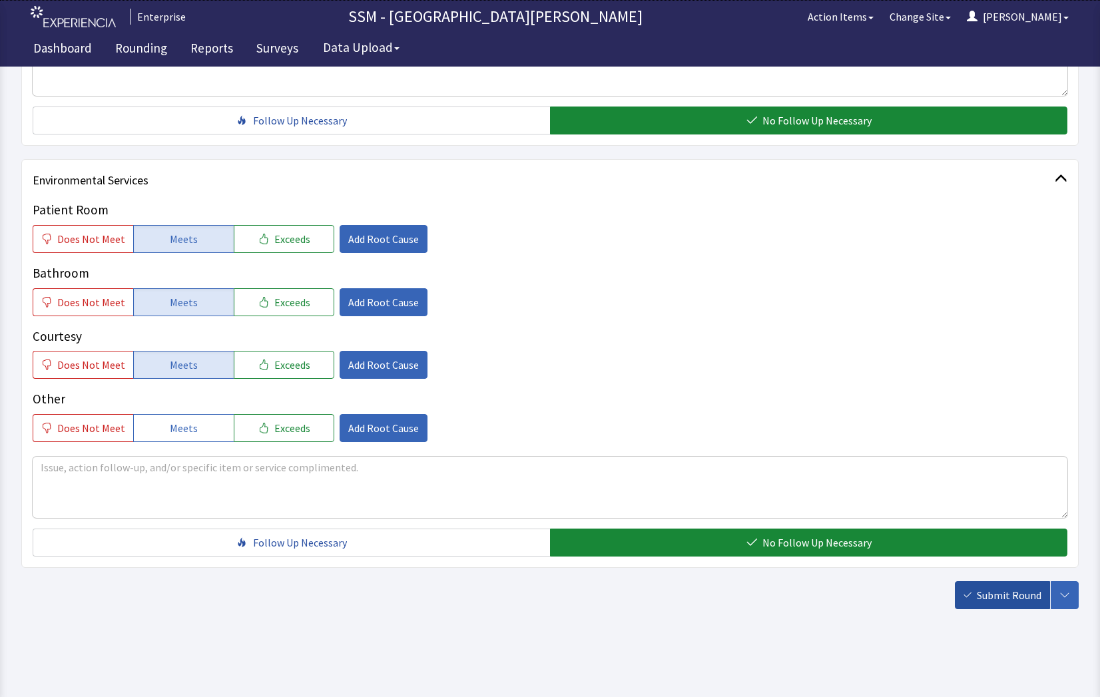
click at [992, 604] on button "Submit Round" at bounding box center [1002, 595] width 95 height 28
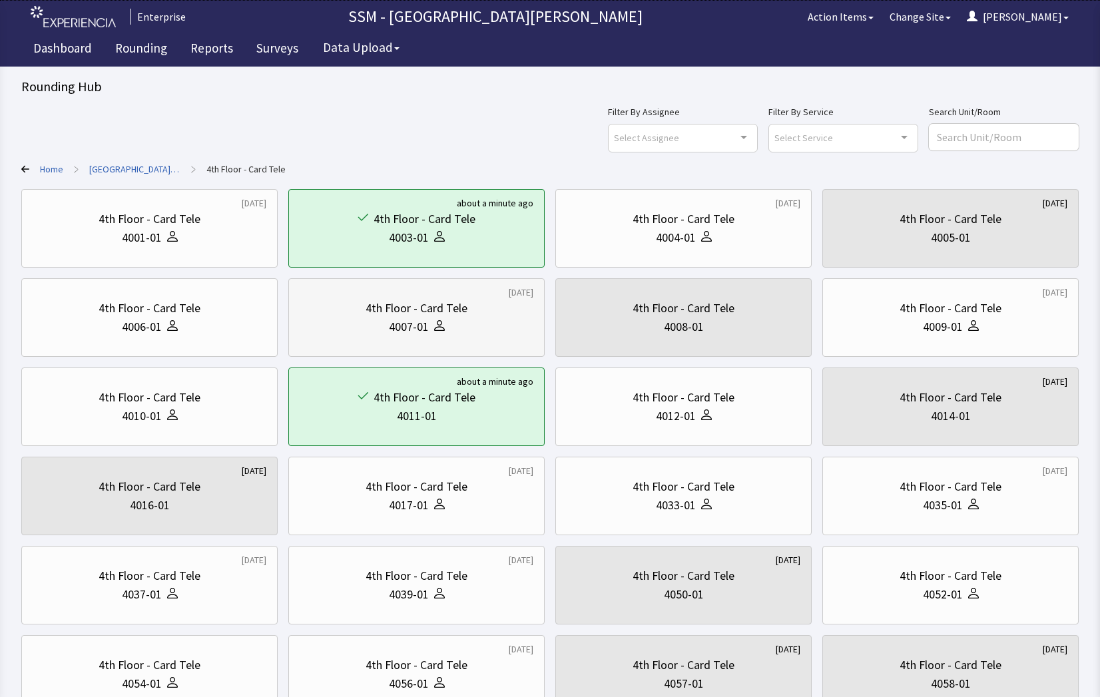
click at [452, 324] on div "4007-01" at bounding box center [417, 327] width 234 height 19
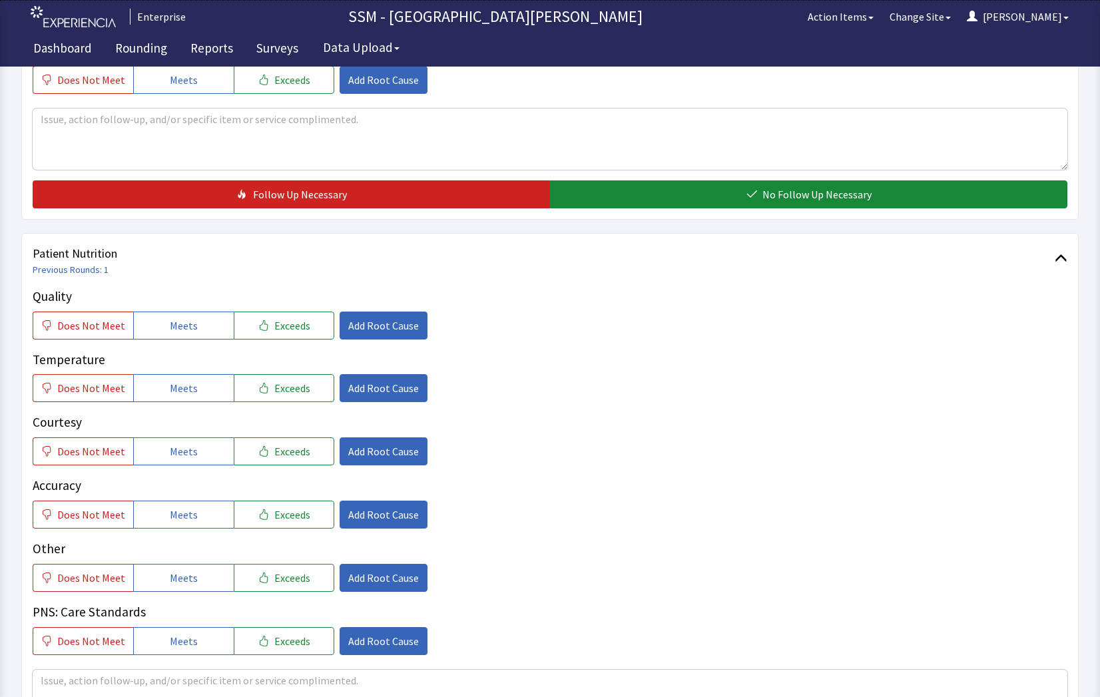
scroll to position [599, 0]
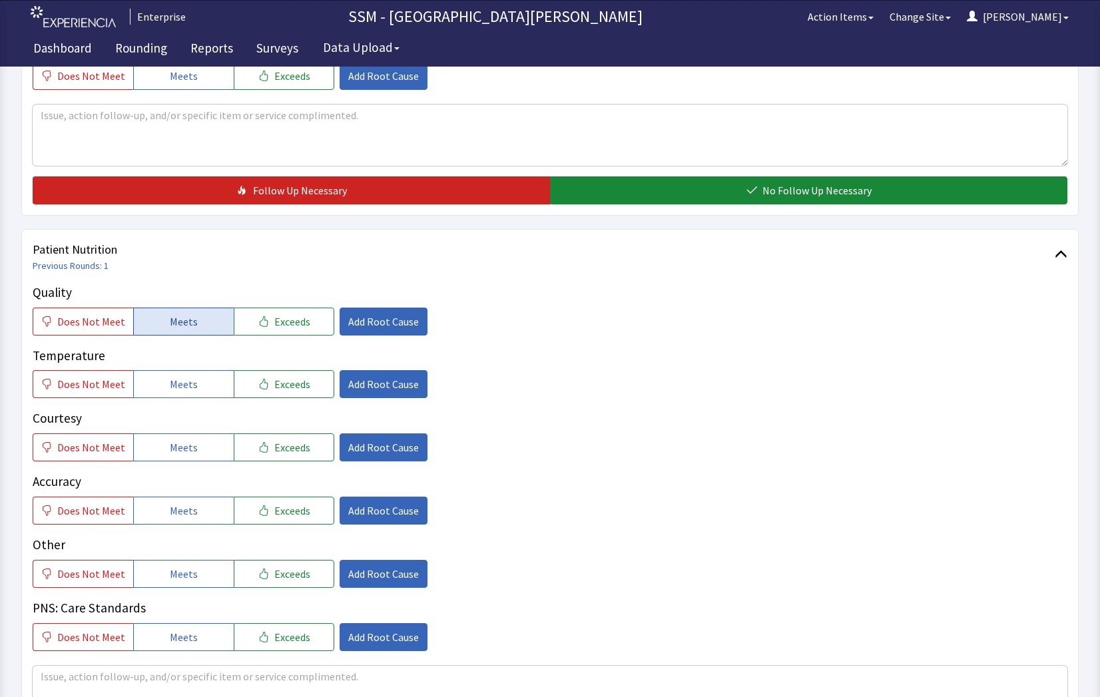
click at [192, 326] on button "Meets" at bounding box center [183, 322] width 101 height 28
click at [192, 388] on button "Meets" at bounding box center [183, 384] width 101 height 28
drag, startPoint x: 186, startPoint y: 450, endPoint x: 188, endPoint y: 458, distance: 8.2
click at [186, 452] on span "Meets" at bounding box center [184, 448] width 28 height 16
click at [195, 505] on button "Meets" at bounding box center [183, 511] width 101 height 28
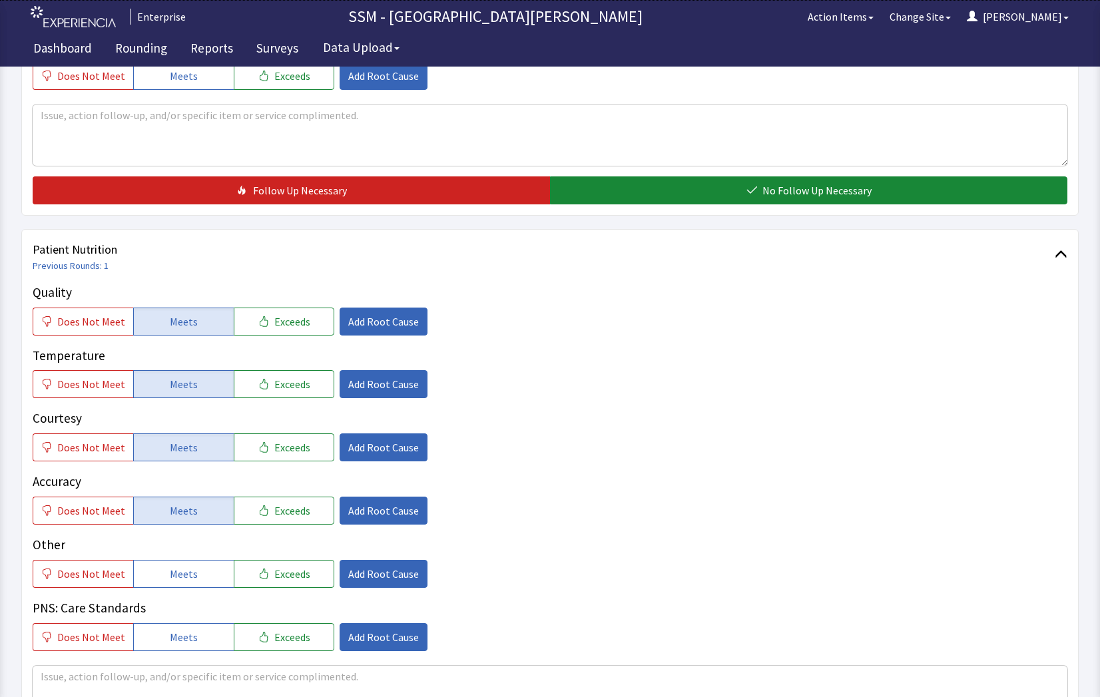
scroll to position [932, 0]
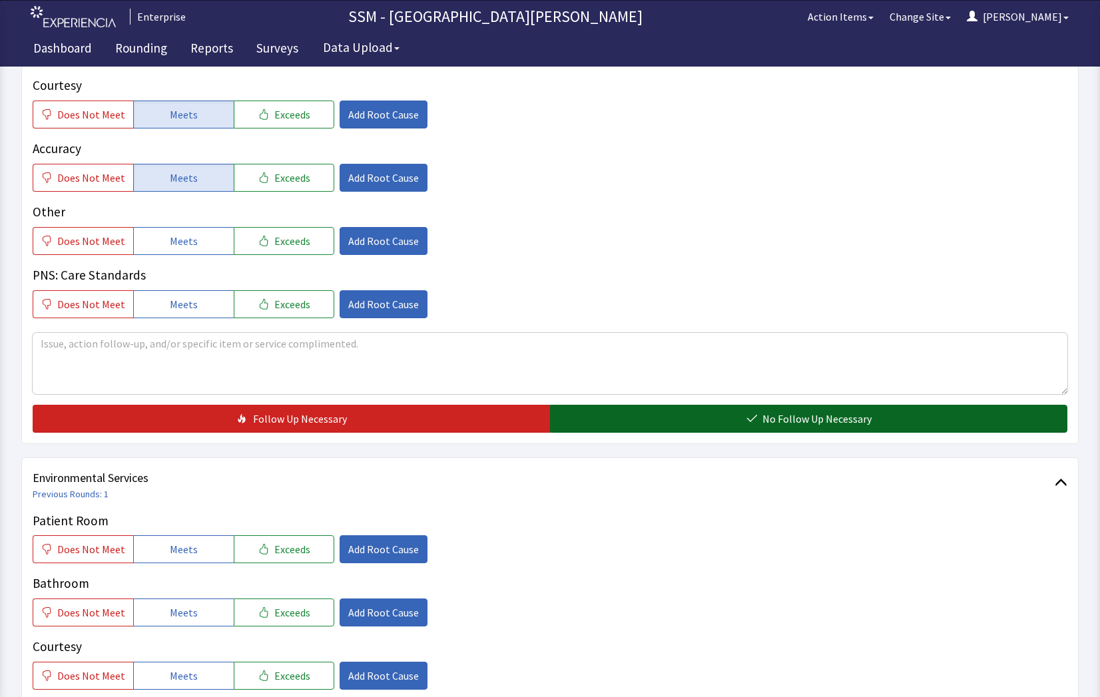
click at [740, 411] on button "No Follow Up Necessary" at bounding box center [808, 419] width 517 height 28
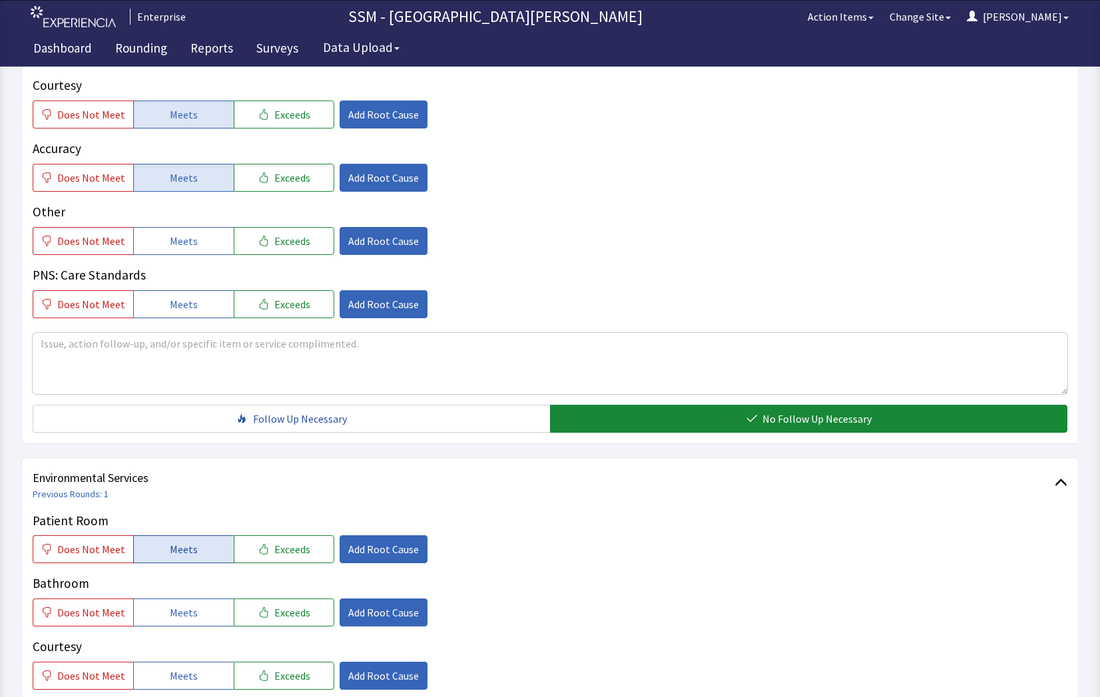
click at [157, 552] on button "Meets" at bounding box center [183, 549] width 101 height 28
drag, startPoint x: 178, startPoint y: 624, endPoint x: 184, endPoint y: 665, distance: 41.7
click at [181, 635] on div "Patient Room Does Not Meet Meets Exceeds Add Root Cause Bathroom Does Not Meet …" at bounding box center [550, 632] width 1035 height 242
click at [186, 677] on span "Meets" at bounding box center [184, 676] width 28 height 16
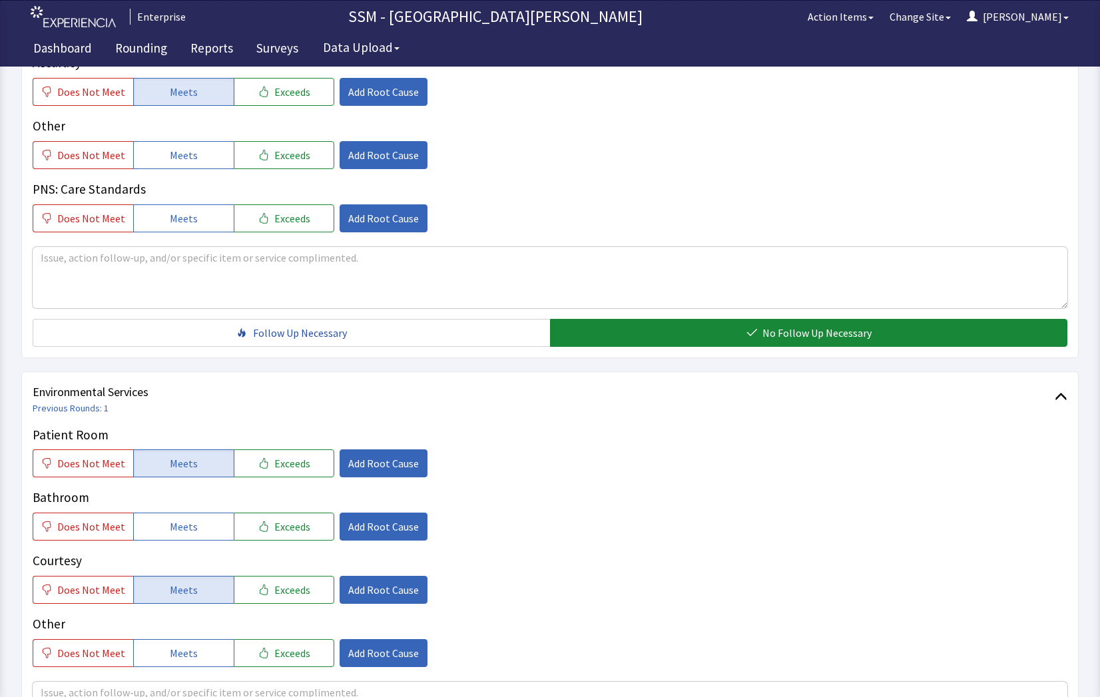
scroll to position [1199, 0]
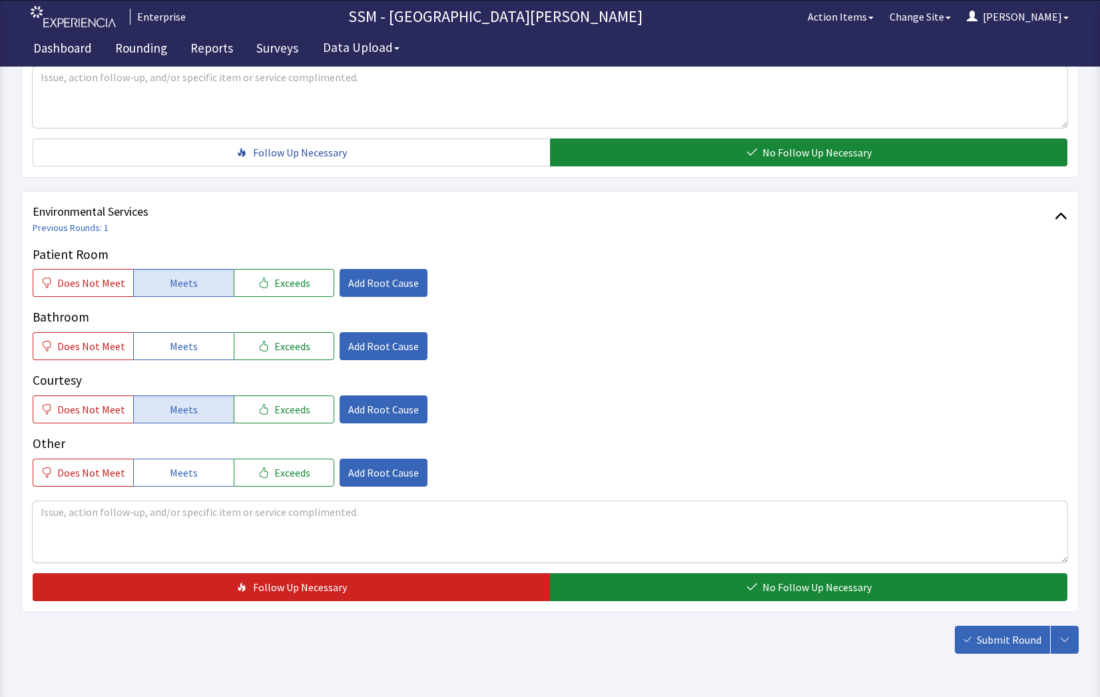
drag, startPoint x: 174, startPoint y: 346, endPoint x: 486, endPoint y: 460, distance: 331.6
click at [176, 348] on span "Meets" at bounding box center [184, 346] width 28 height 16
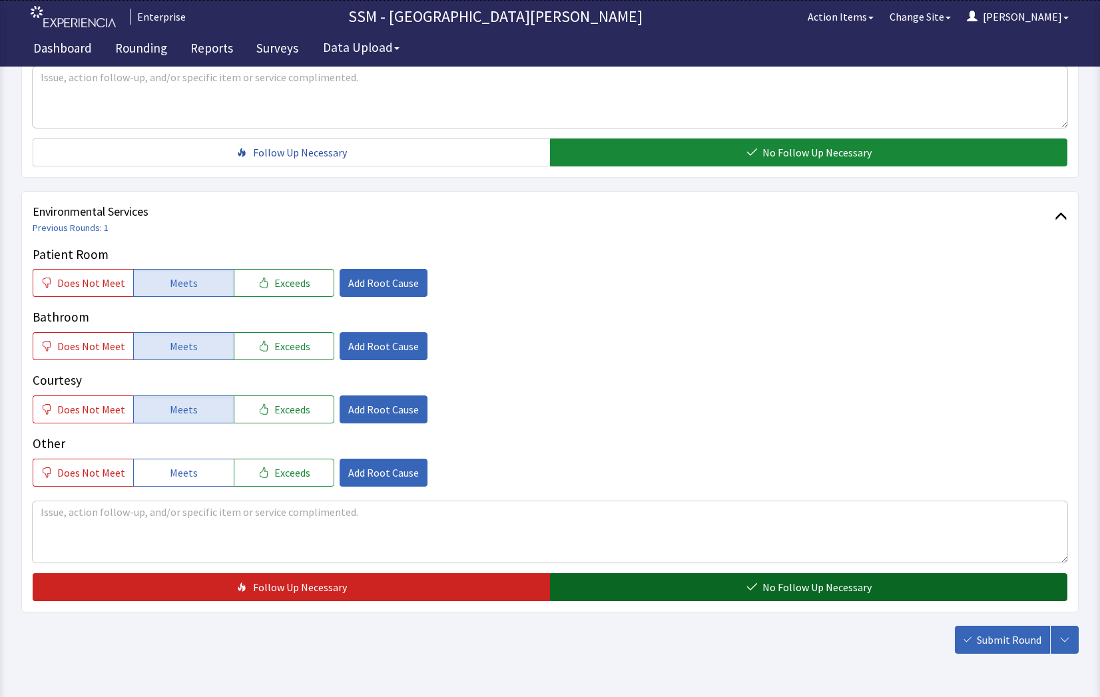
click at [695, 589] on button "No Follow Up Necessary" at bounding box center [808, 587] width 517 height 28
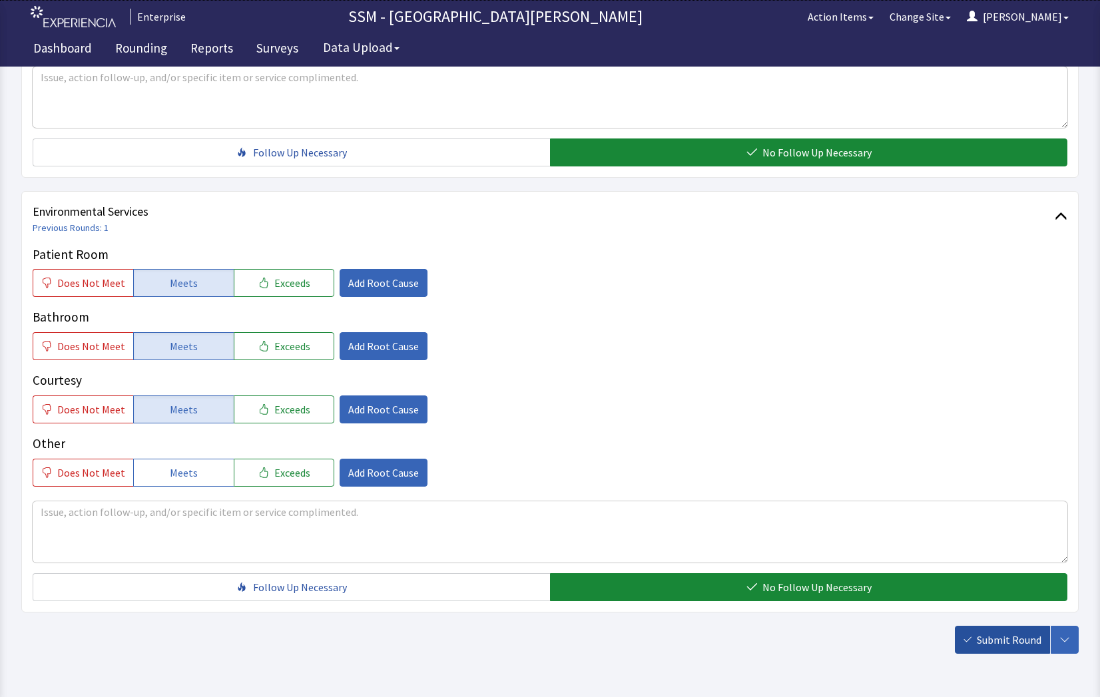
click at [1017, 643] on span "Submit Round" at bounding box center [1009, 640] width 65 height 16
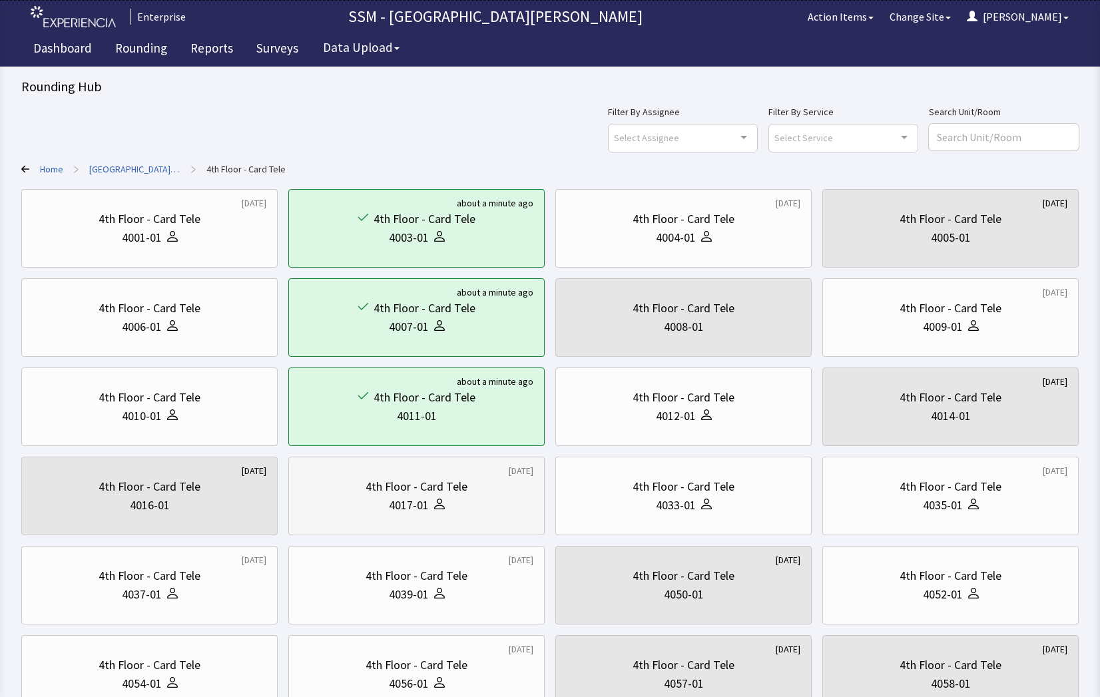
click at [439, 499] on icon at bounding box center [439, 504] width 11 height 11
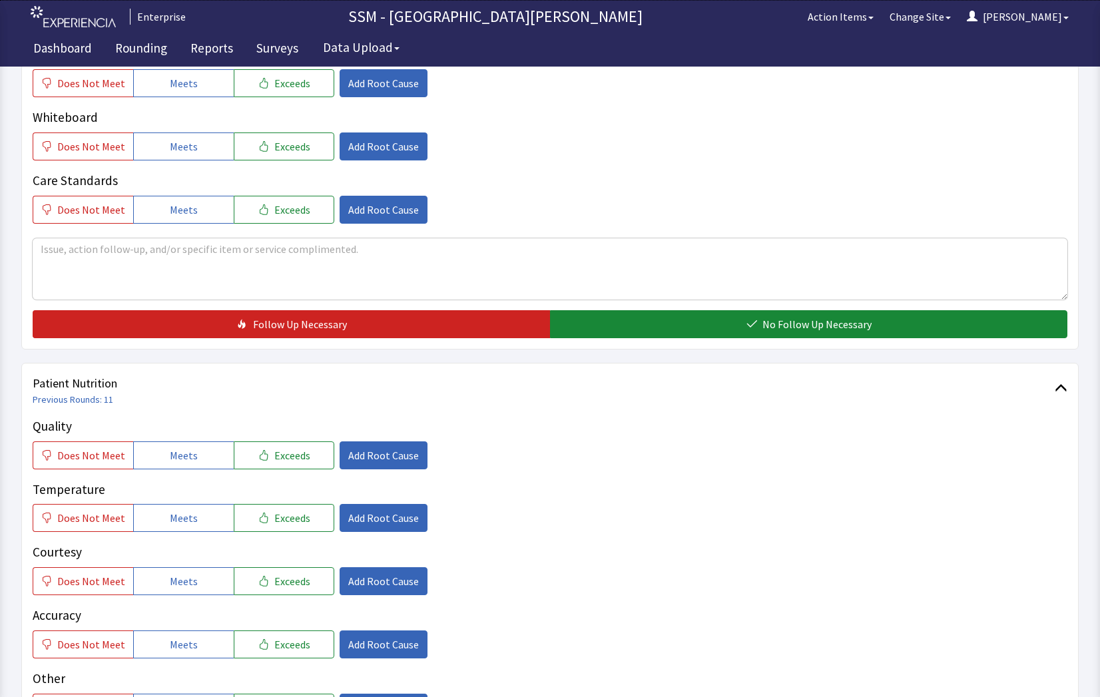
scroll to position [466, 0]
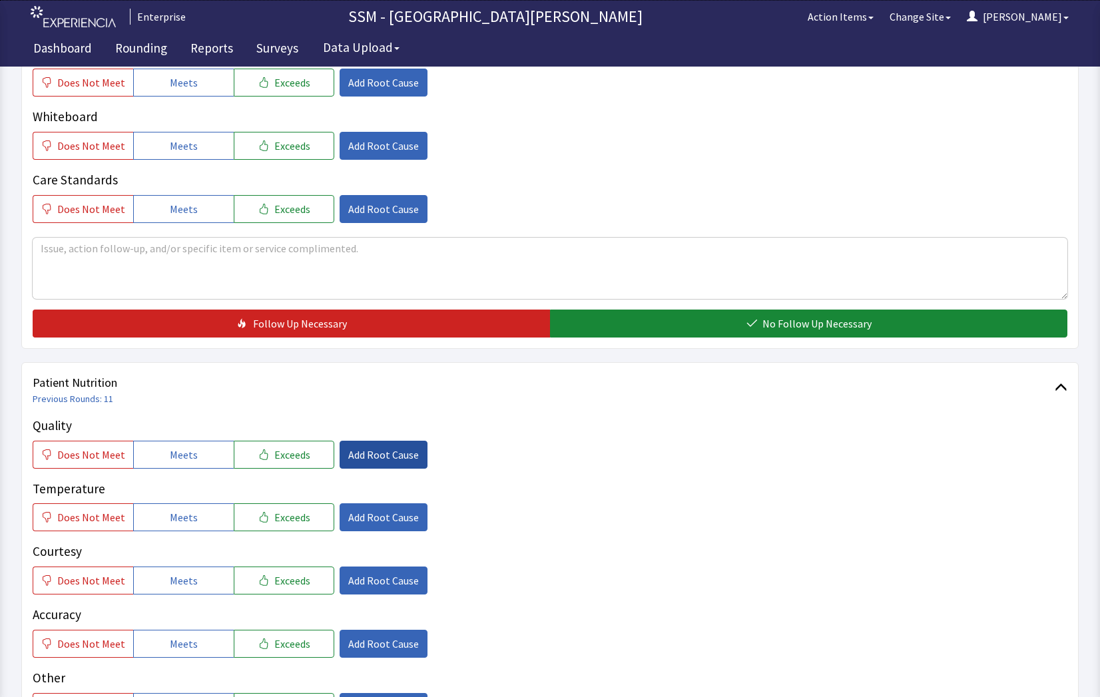
click at [379, 460] on span "Add Root Cause" at bounding box center [383, 455] width 71 height 16
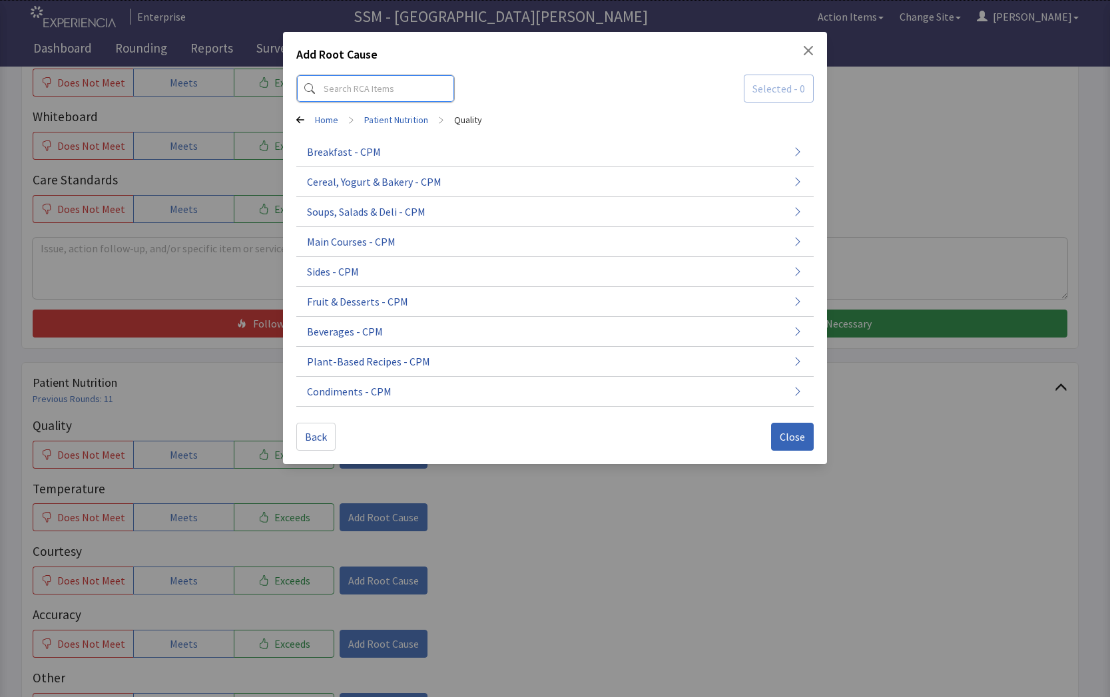
click at [402, 82] on input at bounding box center [375, 89] width 159 height 28
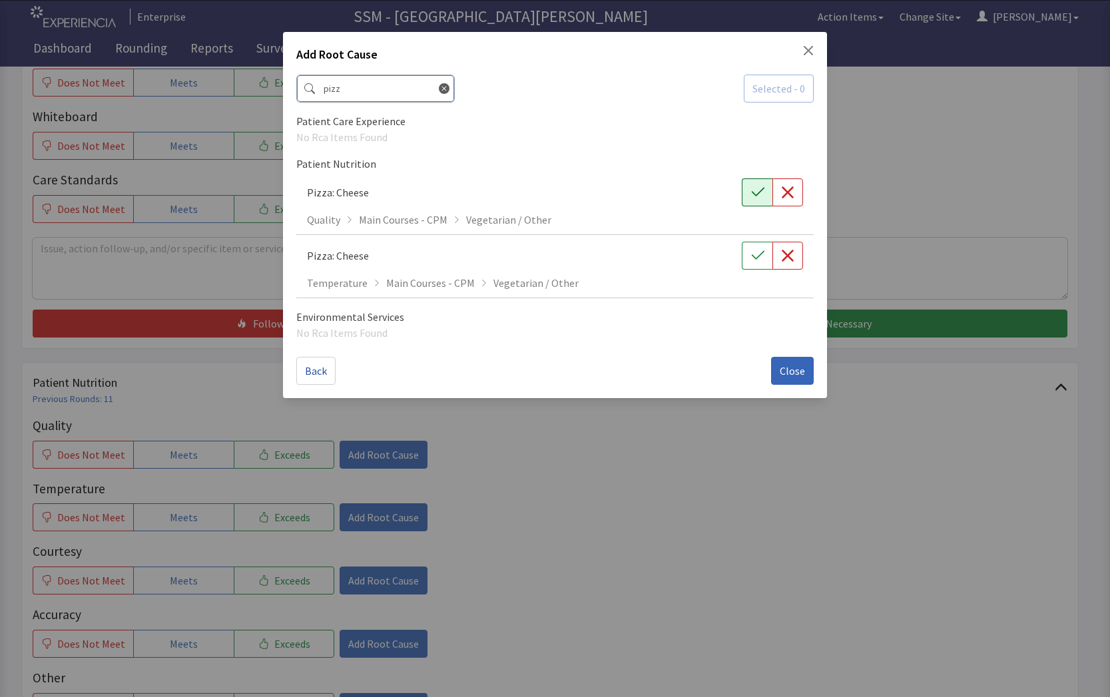
type input "pizz"
click at [757, 199] on button "button" at bounding box center [757, 192] width 31 height 28
click at [798, 380] on button "Close" at bounding box center [792, 371] width 43 height 28
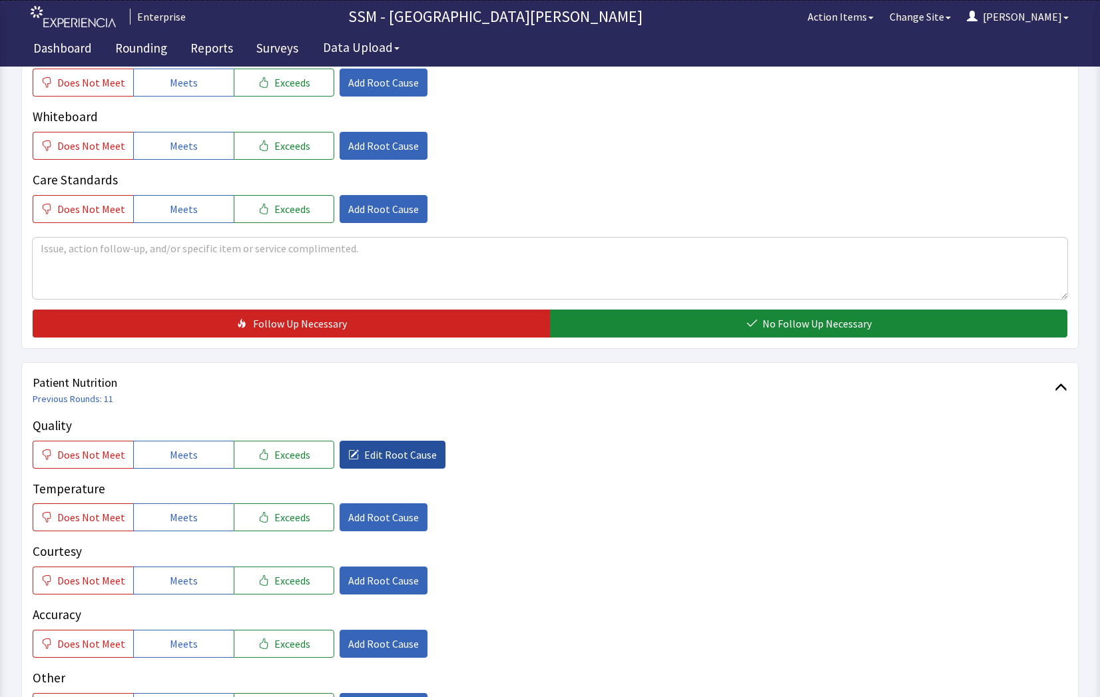
click at [364, 454] on span "Edit Root Cause" at bounding box center [400, 455] width 73 height 16
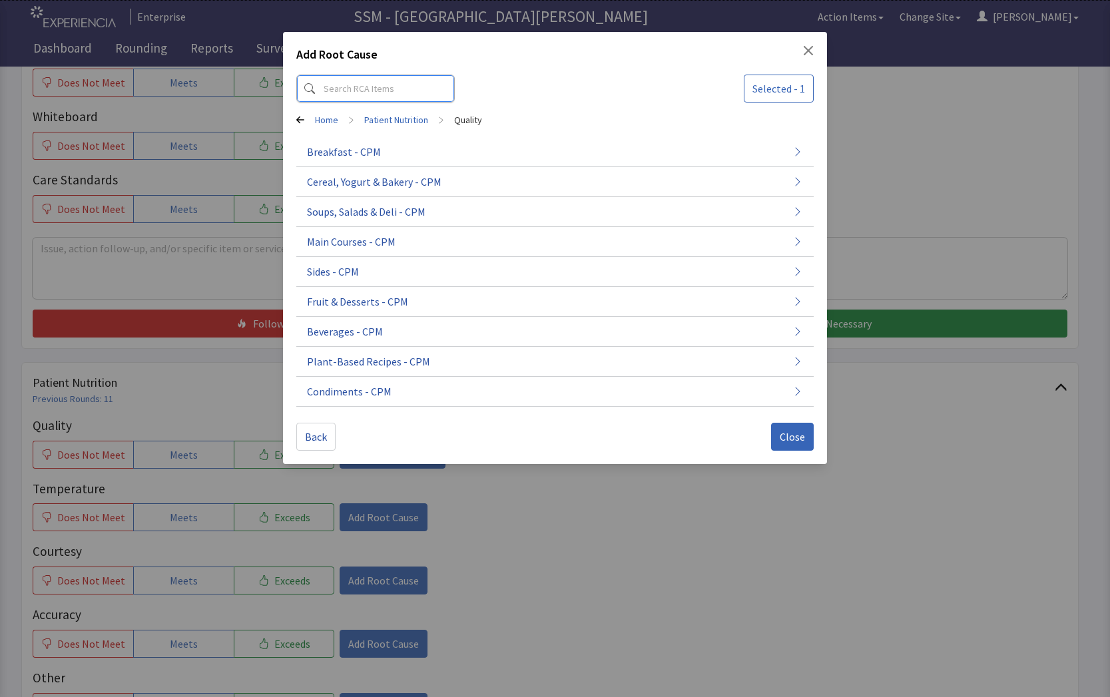
click at [381, 94] on input at bounding box center [375, 89] width 159 height 28
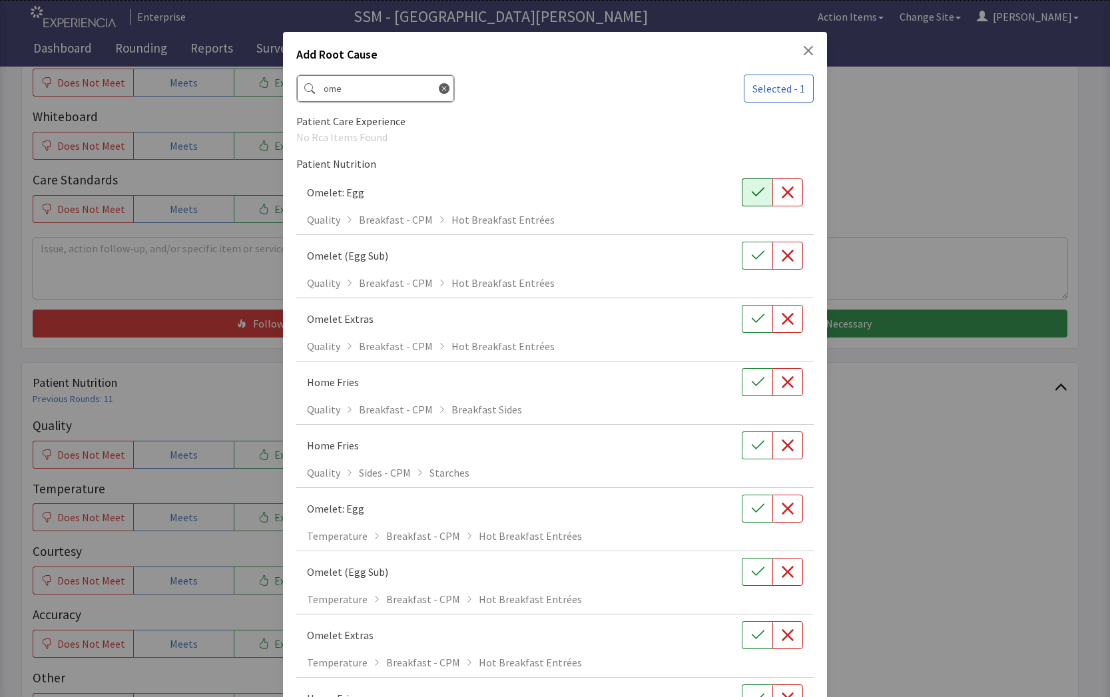
type input "ome"
click at [749, 200] on button "button" at bounding box center [757, 192] width 31 height 28
click at [937, 513] on div "Add Root Cause ome Selected - 2 Patient Care Experience No Rca Items Found Pati…" at bounding box center [555, 481] width 1110 height 962
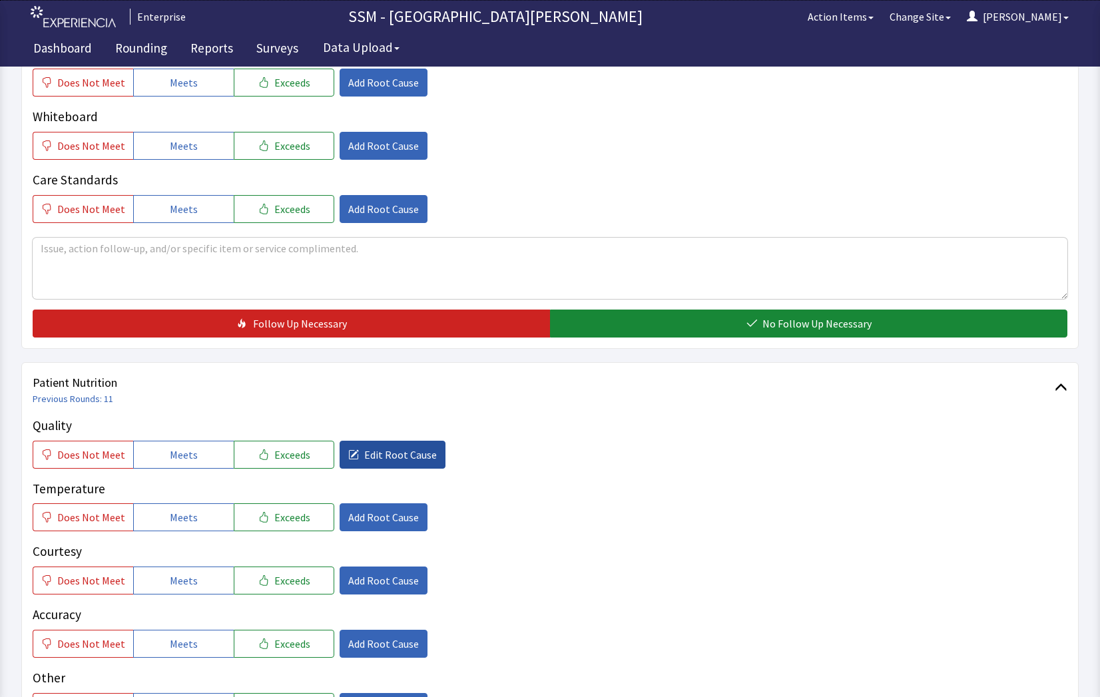
click at [383, 462] on span "Edit Root Cause" at bounding box center [400, 455] width 73 height 16
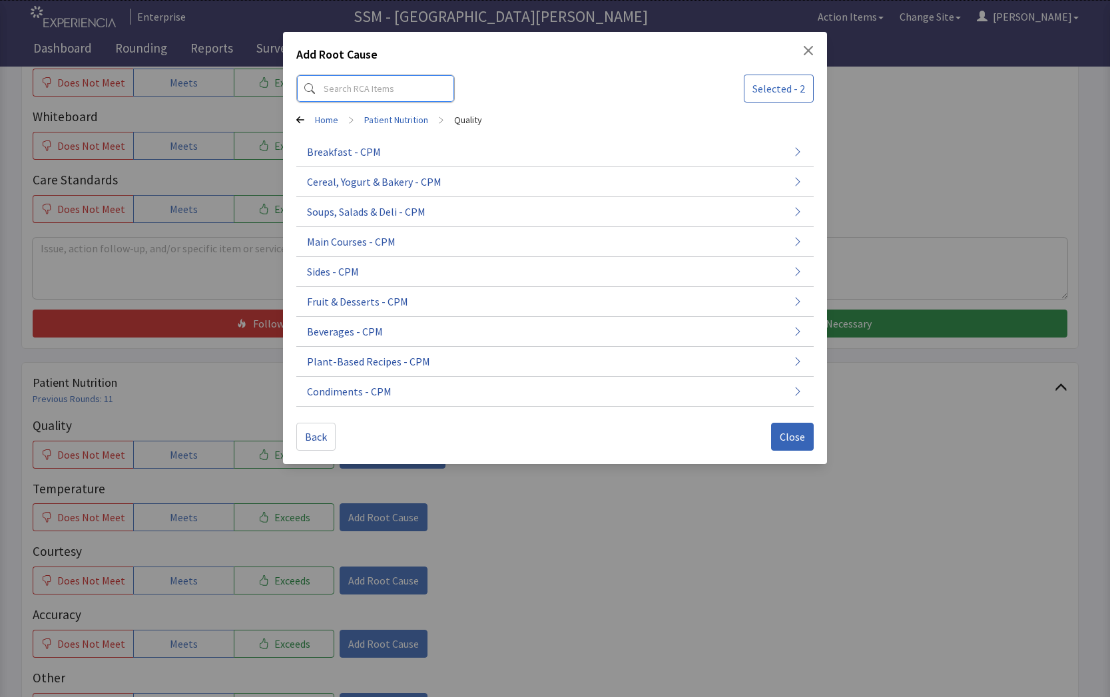
click at [385, 79] on input at bounding box center [375, 89] width 159 height 28
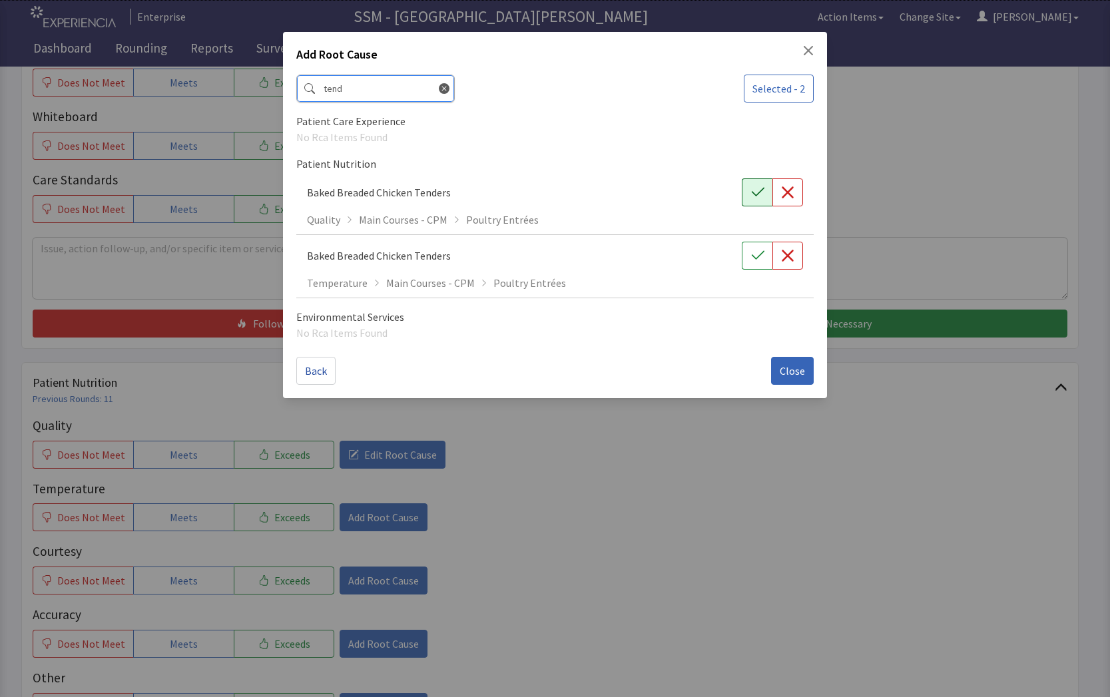
type input "tend"
click at [751, 201] on button "button" at bounding box center [757, 192] width 31 height 28
click at [799, 376] on span "Close" at bounding box center [792, 371] width 25 height 16
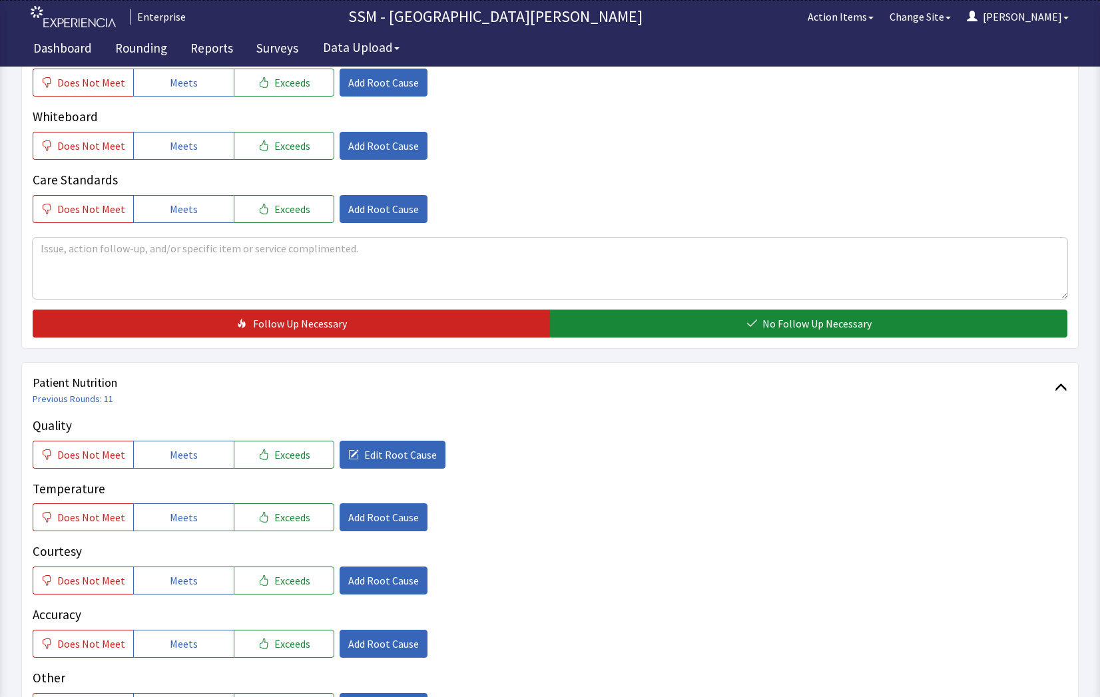
scroll to position [533, 0]
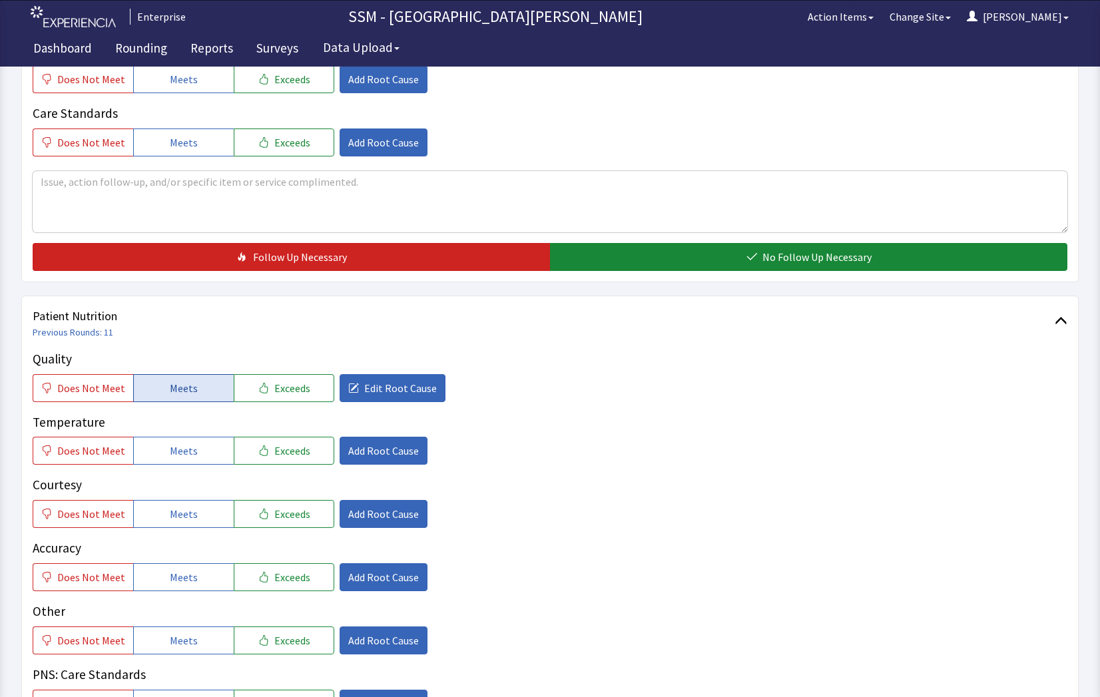
click at [178, 392] on span "Meets" at bounding box center [184, 388] width 28 height 16
click at [274, 395] on span "Exceeds" at bounding box center [292, 388] width 36 height 16
click at [151, 456] on button "Meets" at bounding box center [183, 451] width 101 height 28
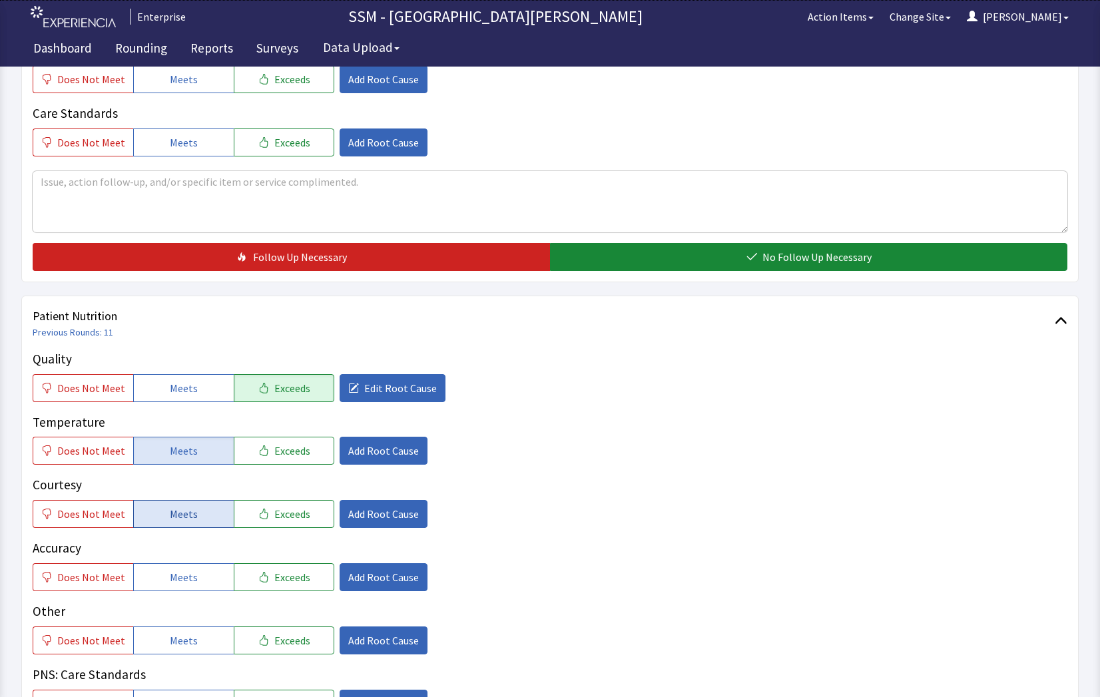
click at [170, 512] on span "Meets" at bounding box center [184, 514] width 28 height 16
click at [176, 586] on button "Meets" at bounding box center [183, 577] width 101 height 28
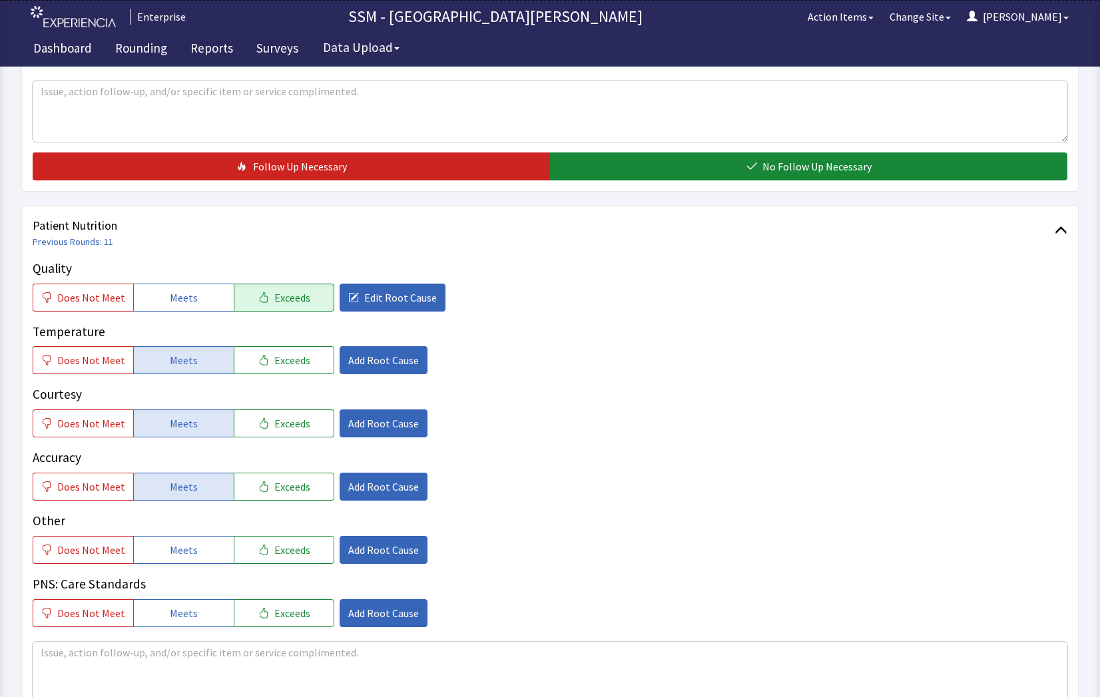
scroll to position [799, 0]
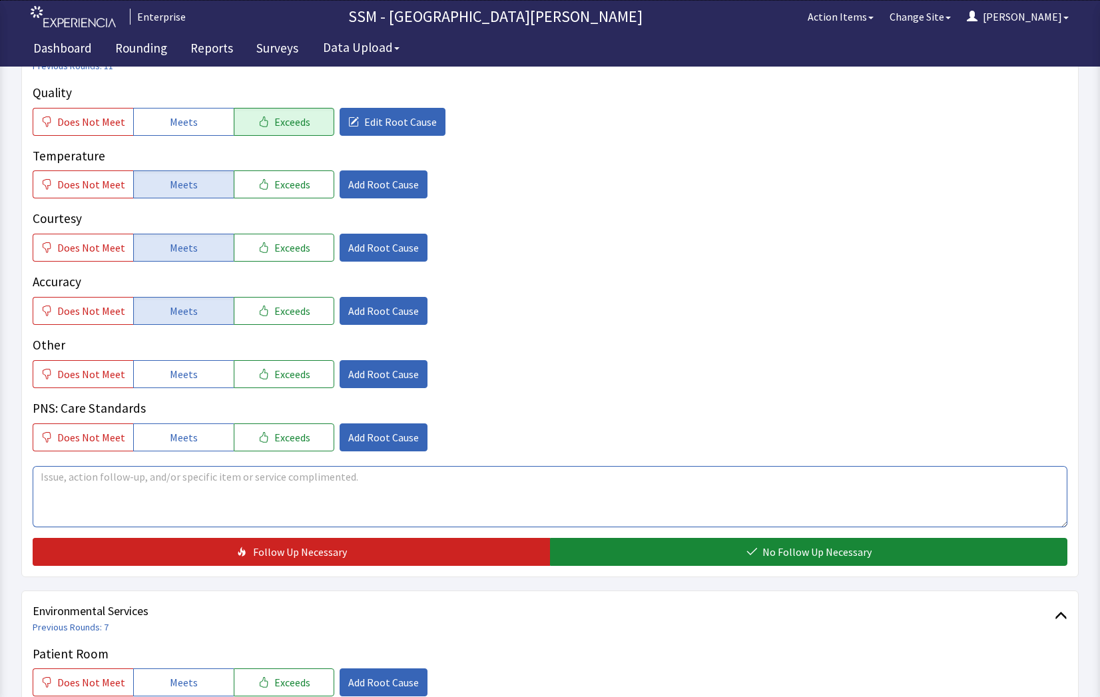
click at [220, 502] on textarea at bounding box center [550, 496] width 1035 height 61
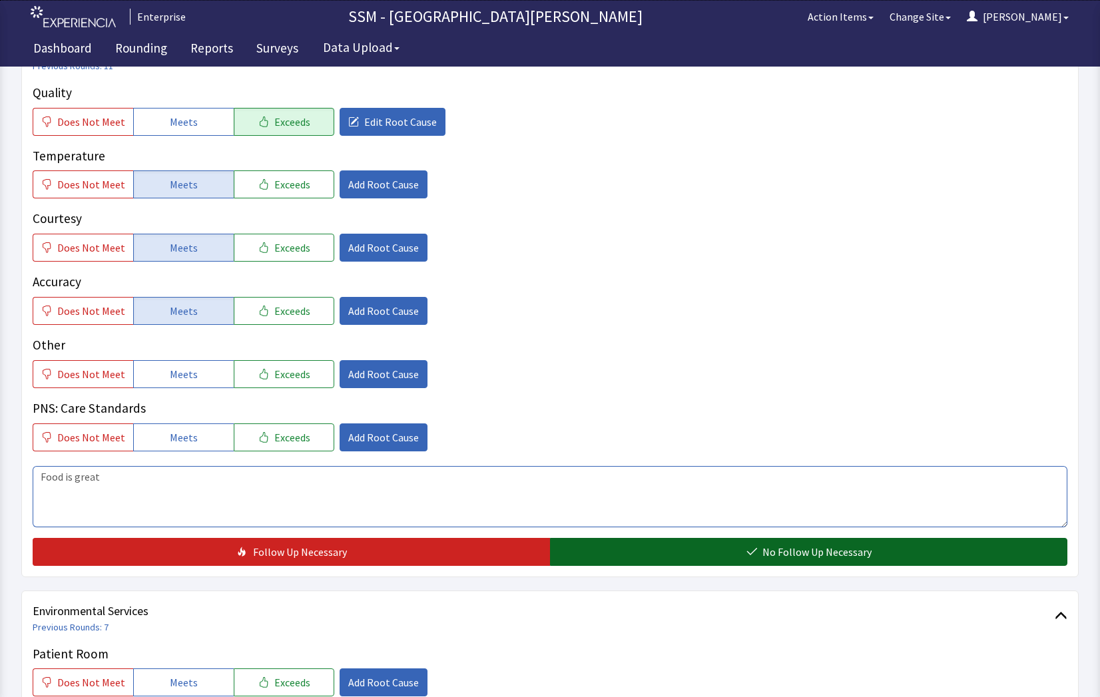
type textarea "Food is great"
click at [639, 556] on button "No Follow Up Necessary" at bounding box center [808, 552] width 517 height 28
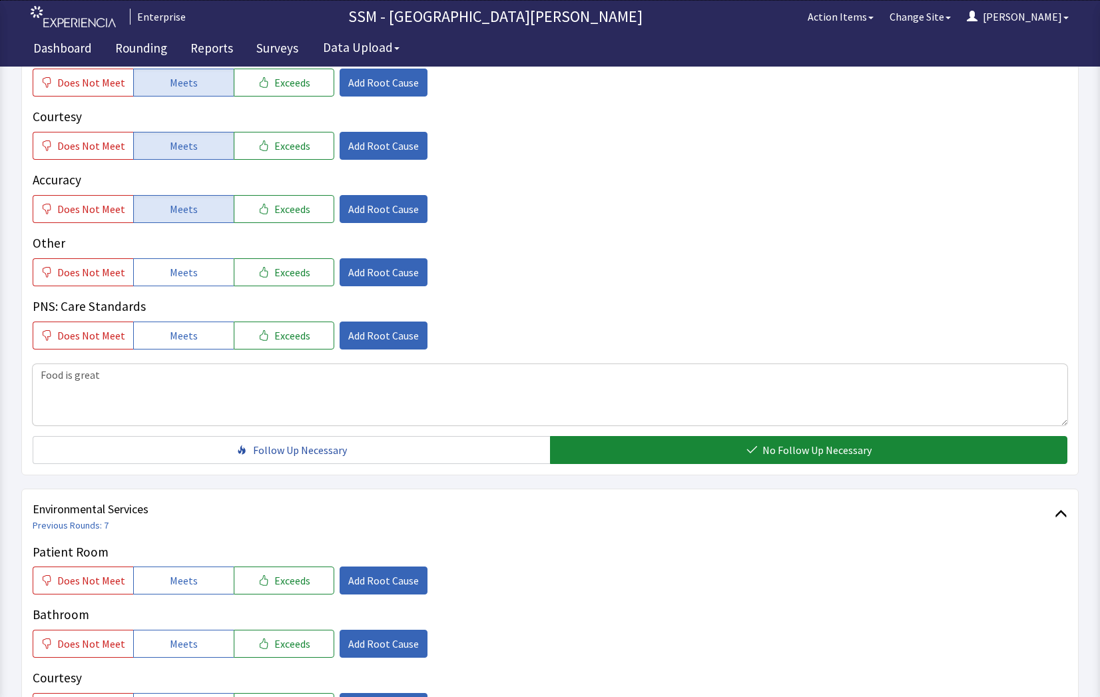
scroll to position [999, 0]
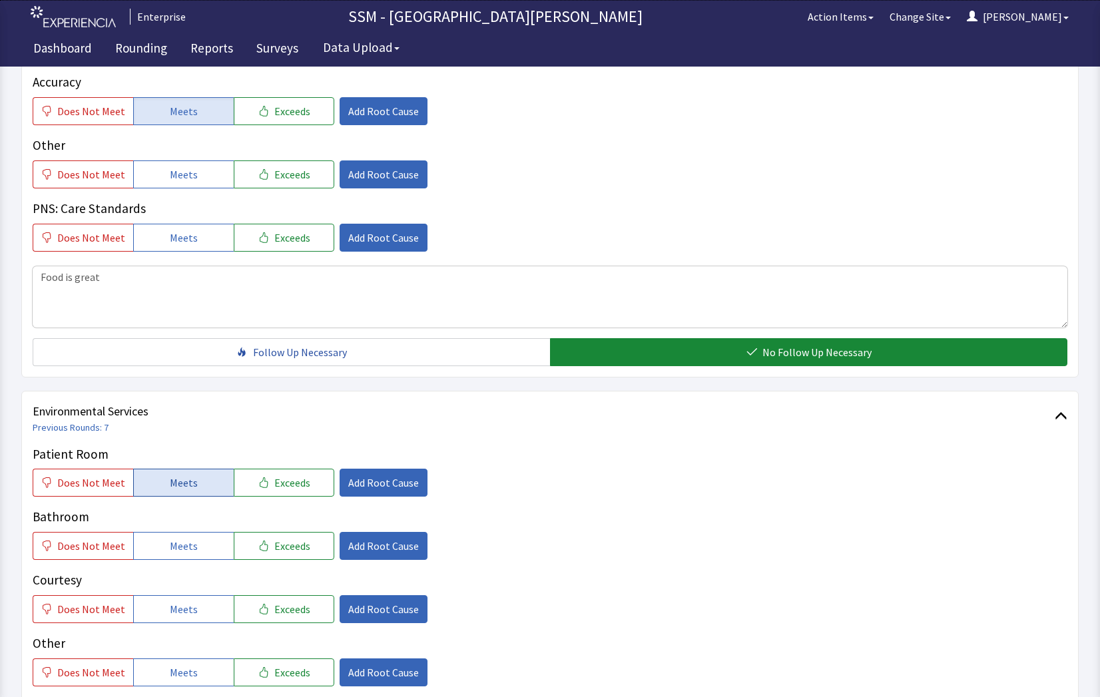
click at [160, 483] on button "Meets" at bounding box center [183, 483] width 101 height 28
drag, startPoint x: 182, startPoint y: 534, endPoint x: 163, endPoint y: 593, distance: 61.9
click at [182, 543] on button "Meets" at bounding box center [183, 546] width 101 height 28
click at [159, 604] on button "Meets" at bounding box center [183, 609] width 101 height 28
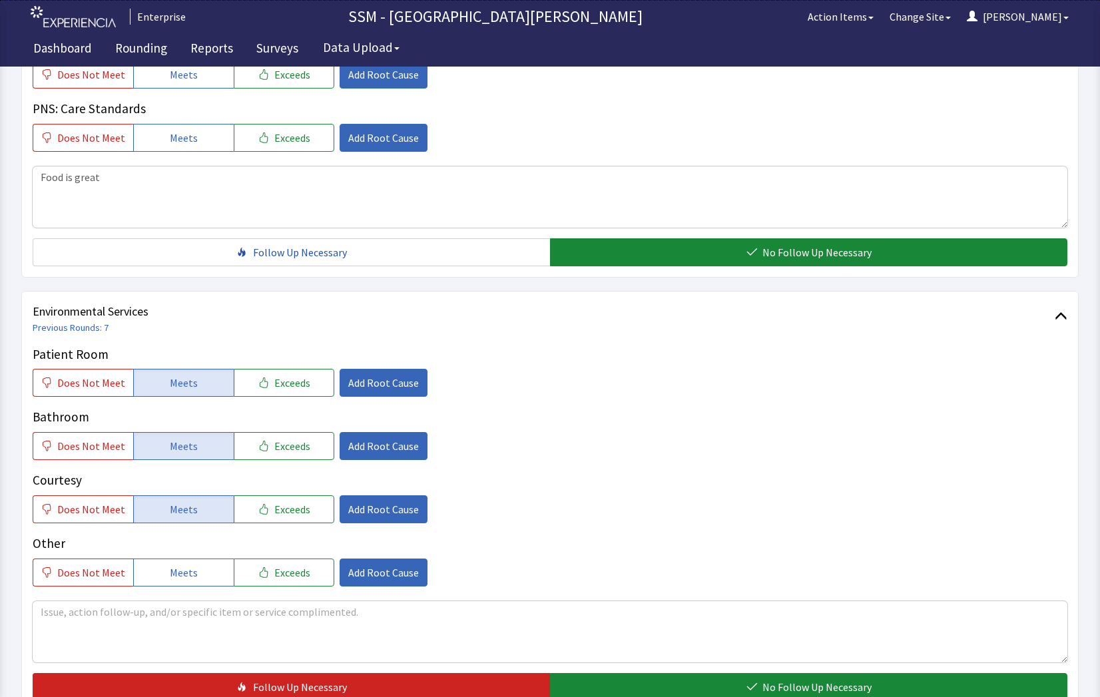
scroll to position [1243, 0]
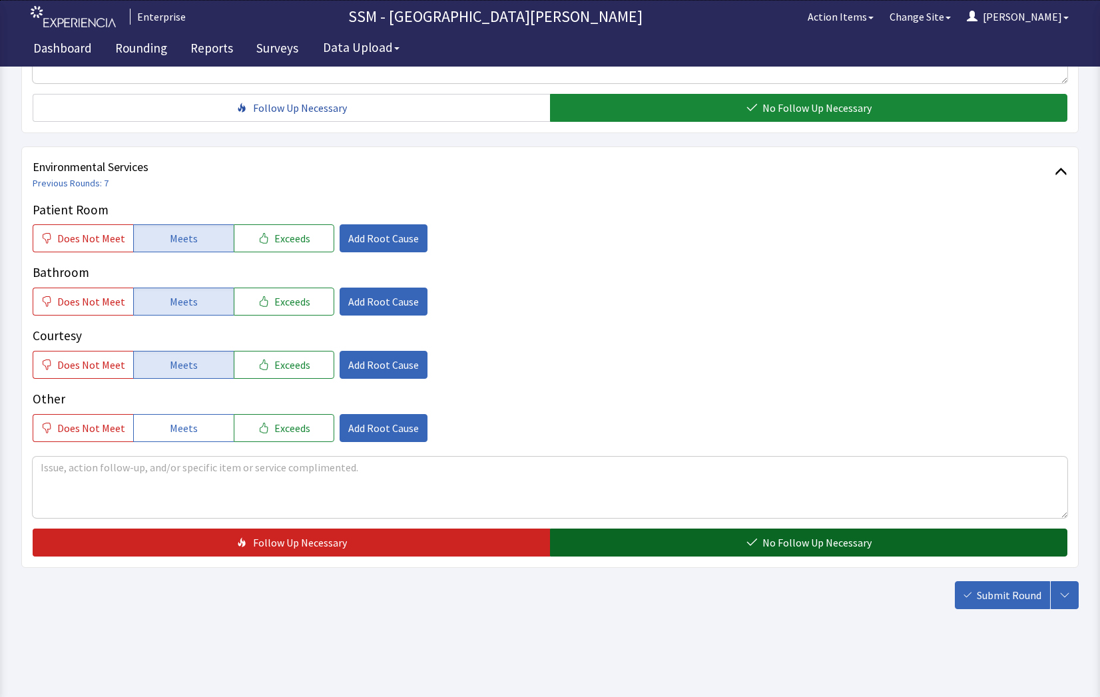
click at [655, 538] on button "No Follow Up Necessary" at bounding box center [808, 543] width 517 height 28
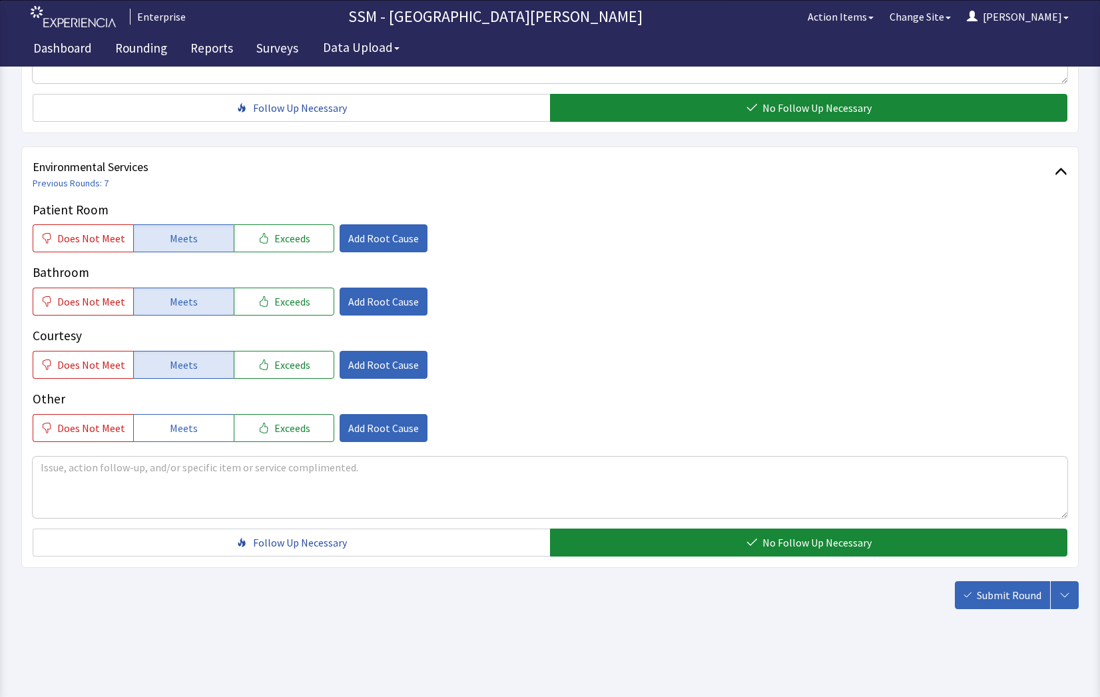
click at [1038, 603] on span "Submit Round" at bounding box center [1009, 595] width 65 height 16
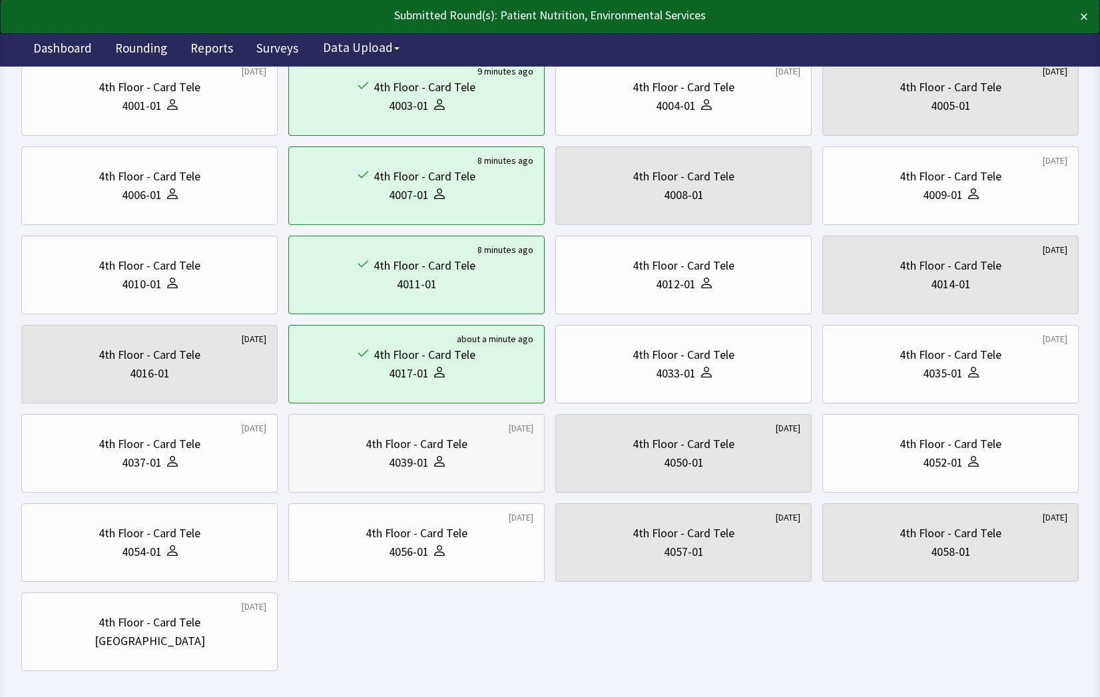
scroll to position [133, 0]
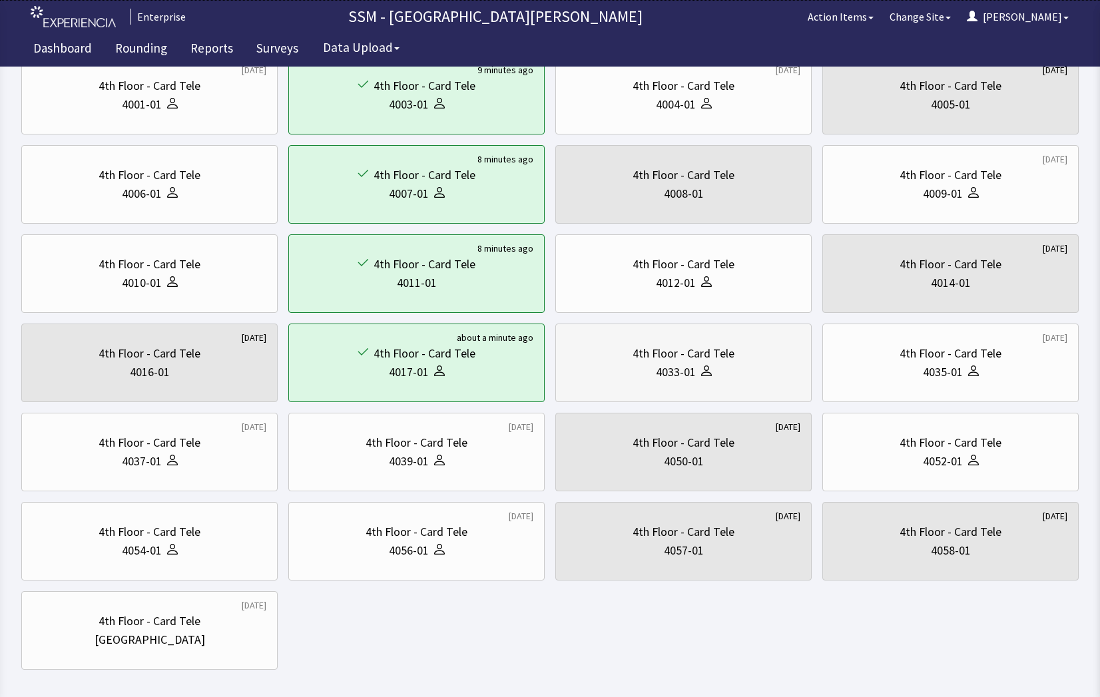
click at [631, 368] on div "4033-01" at bounding box center [684, 372] width 234 height 19
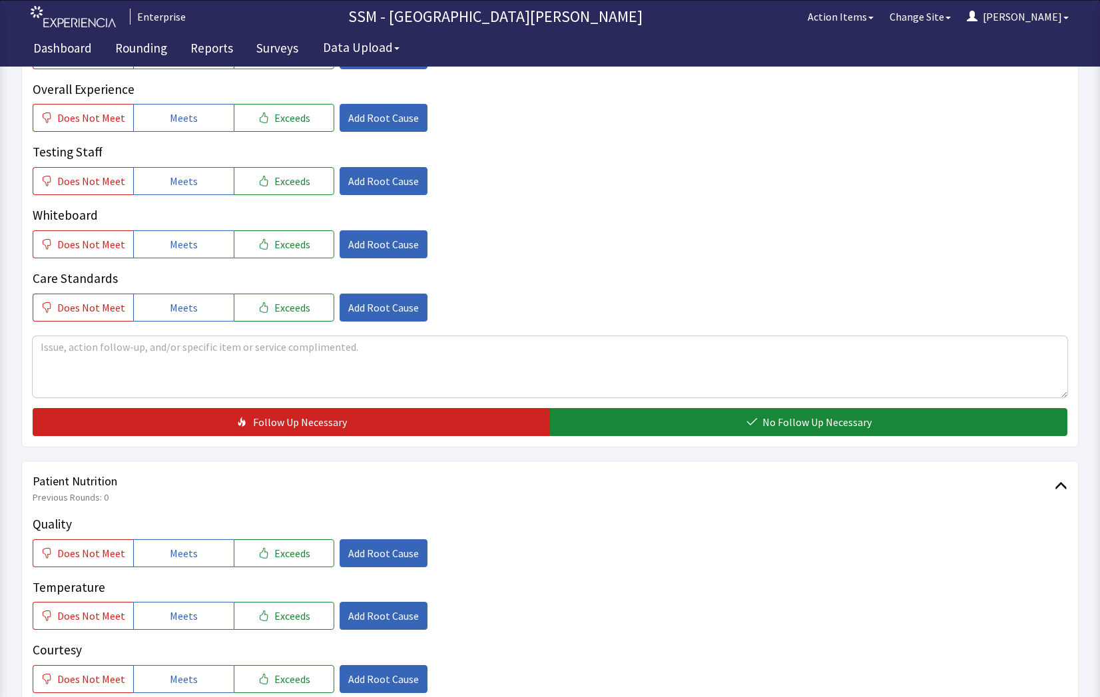
scroll to position [466, 0]
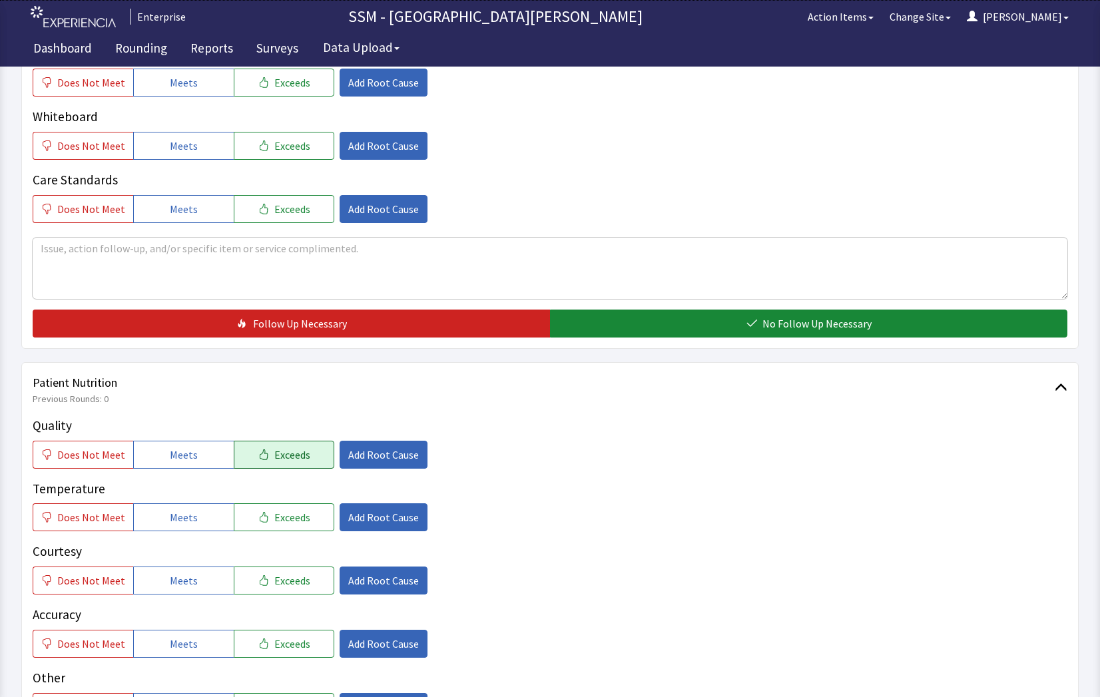
click at [274, 456] on span "Exceeds" at bounding box center [292, 455] width 36 height 16
click at [192, 528] on button "Meets" at bounding box center [183, 518] width 101 height 28
click at [187, 590] on button "Meets" at bounding box center [183, 581] width 101 height 28
click at [191, 660] on div "Quality Does Not Meet Meets Exceeds Add Root Cause Temperature Does Not Meet Me…" at bounding box center [550, 600] width 1035 height 368
click at [187, 654] on button "Meets" at bounding box center [183, 644] width 101 height 28
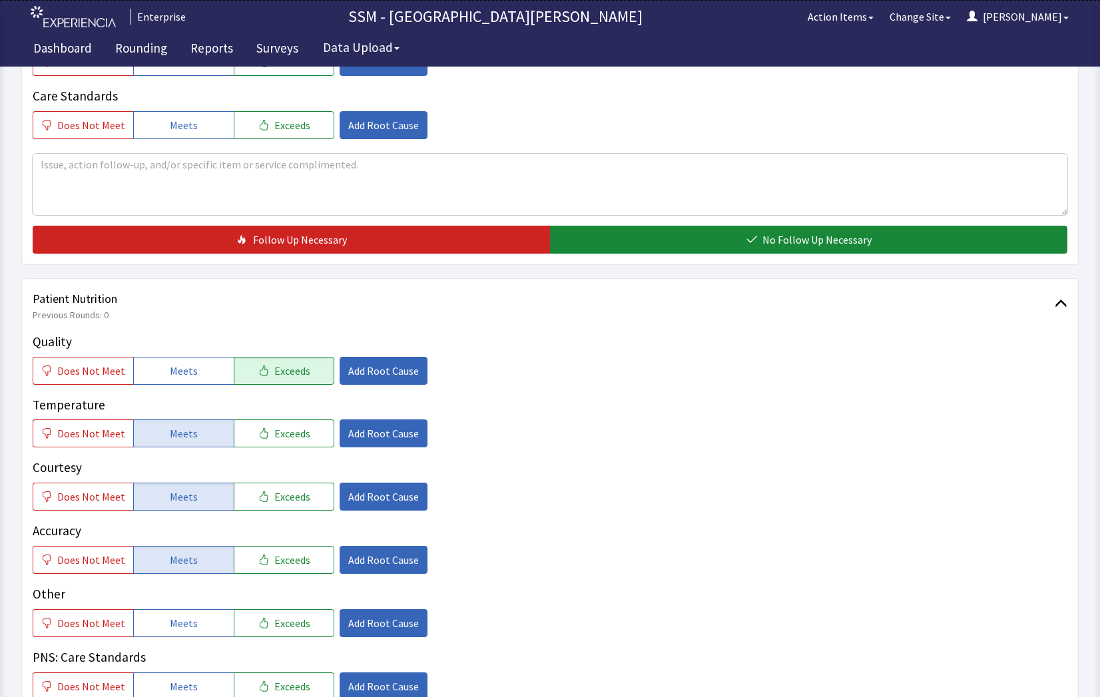
scroll to position [733, 0]
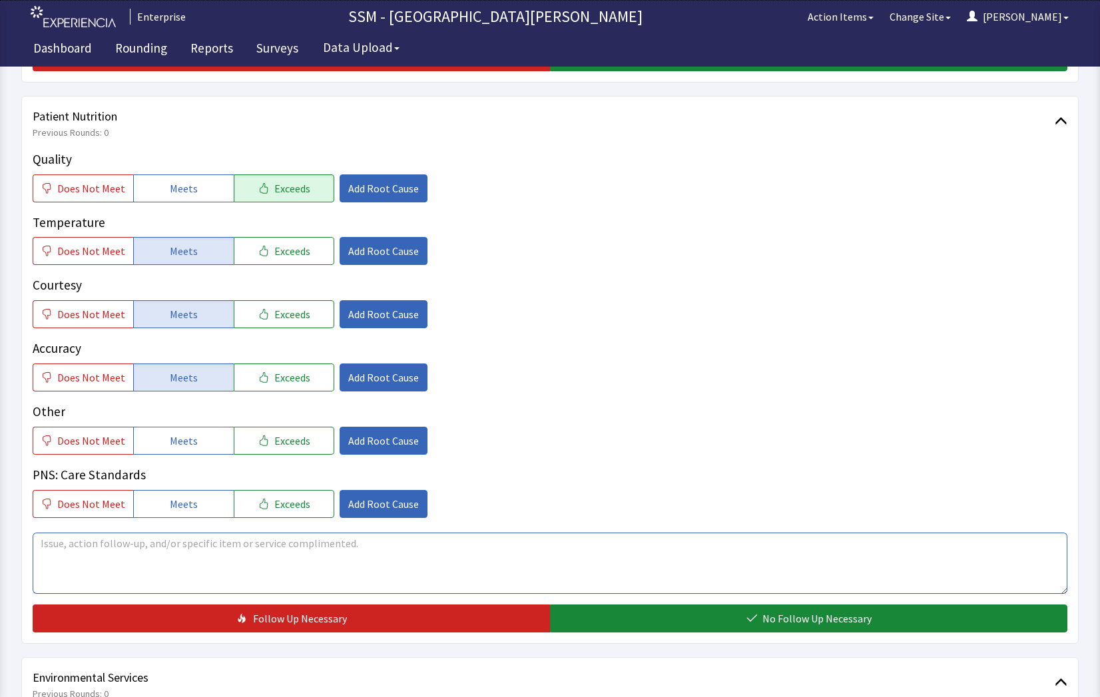
click at [234, 546] on textarea at bounding box center [550, 563] width 1035 height 61
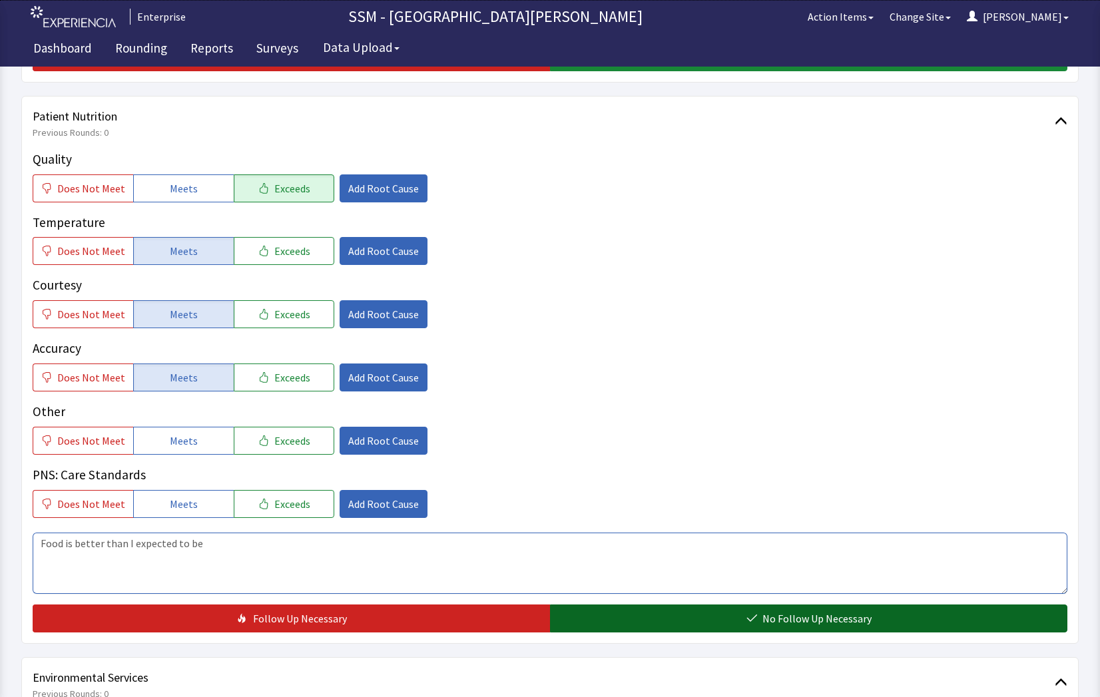
type textarea "Food is better than I expected to be"
click at [792, 621] on span "No Follow Up Necessary" at bounding box center [817, 619] width 109 height 16
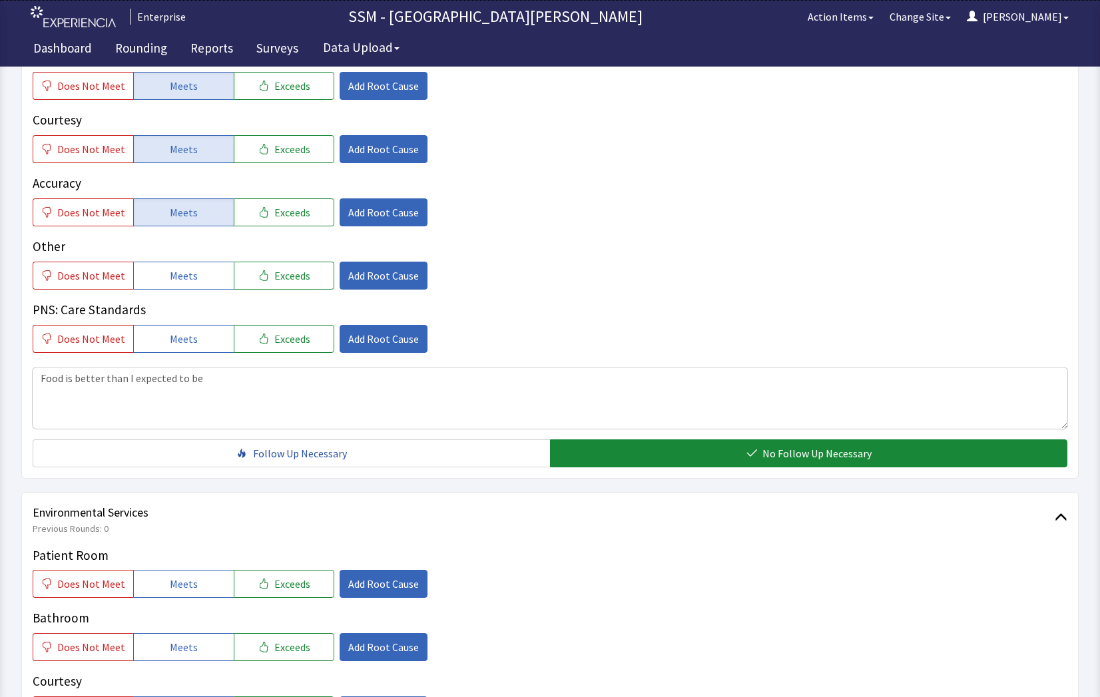
scroll to position [666, 0]
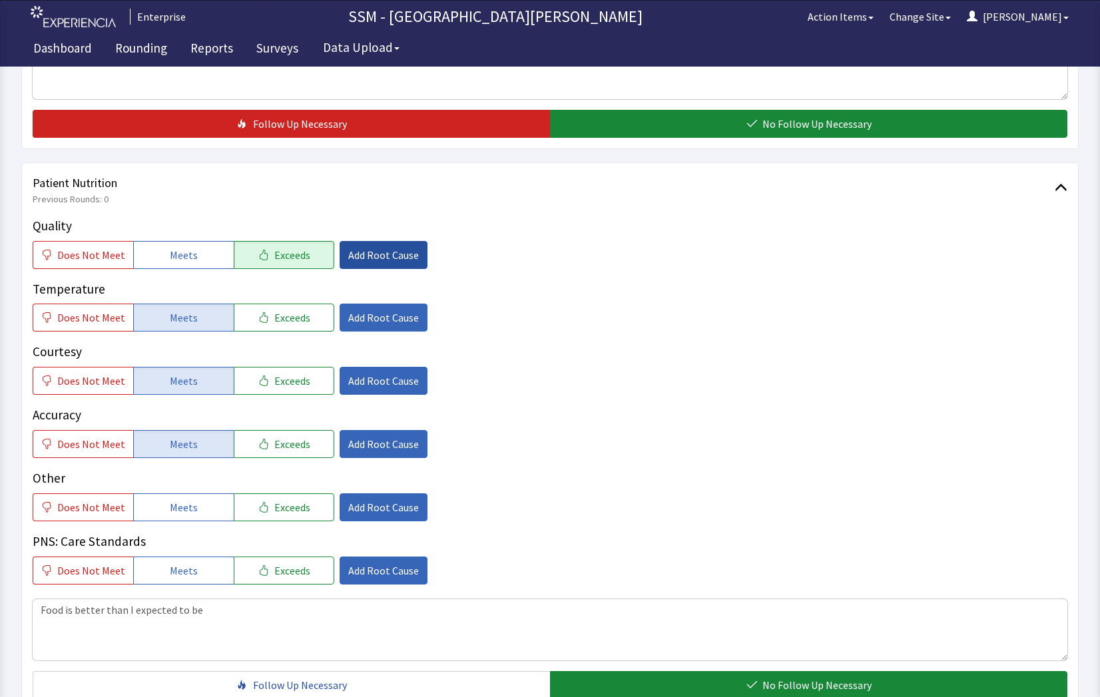
click at [400, 255] on span "Add Root Cause" at bounding box center [383, 255] width 71 height 16
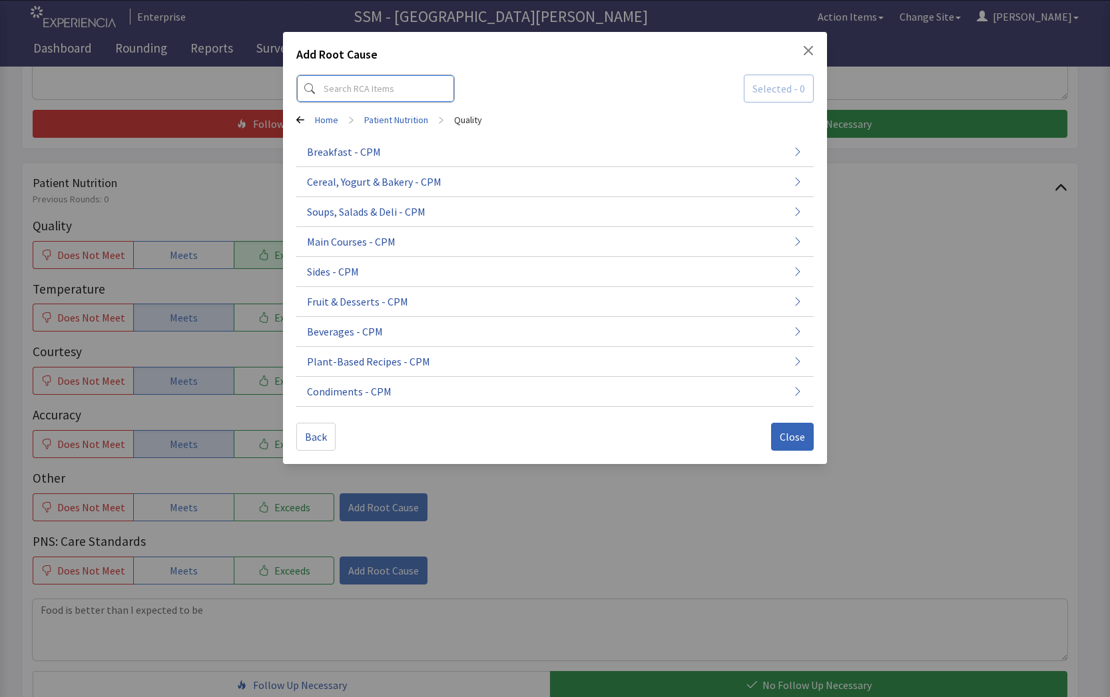
click at [362, 85] on input at bounding box center [375, 89] width 159 height 28
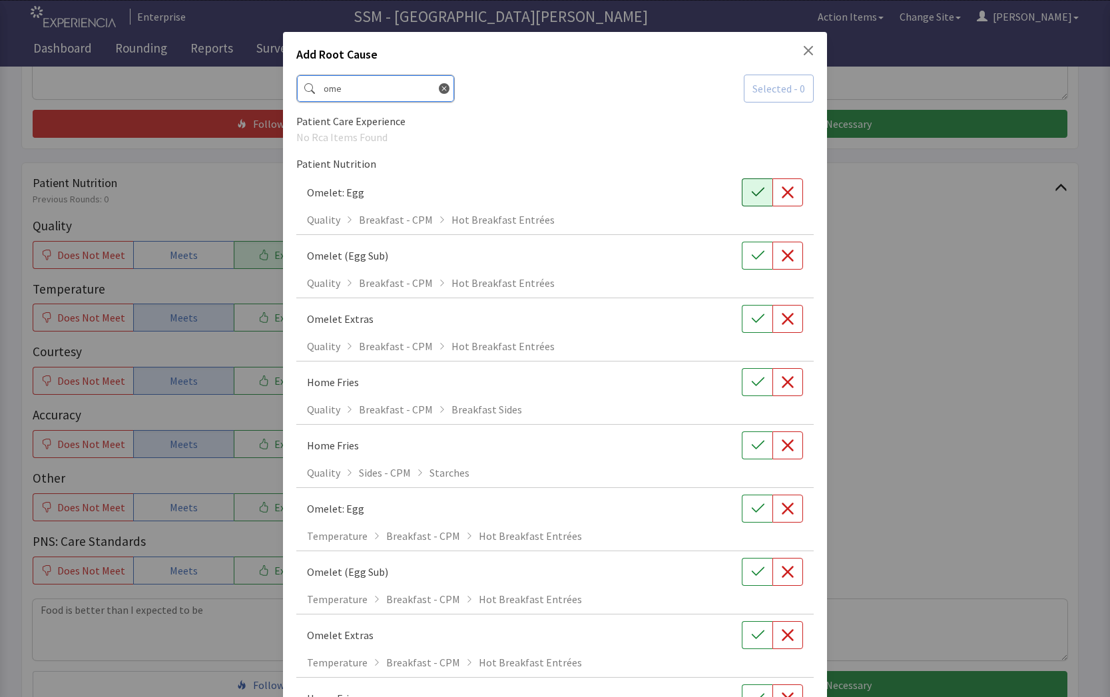
type input "ome"
click at [743, 196] on button "button" at bounding box center [757, 192] width 31 height 28
click at [998, 314] on div "Add Root Cause ome Selected - 1 Patient Care Experience No Rca Items Found Pati…" at bounding box center [555, 481] width 1110 height 962
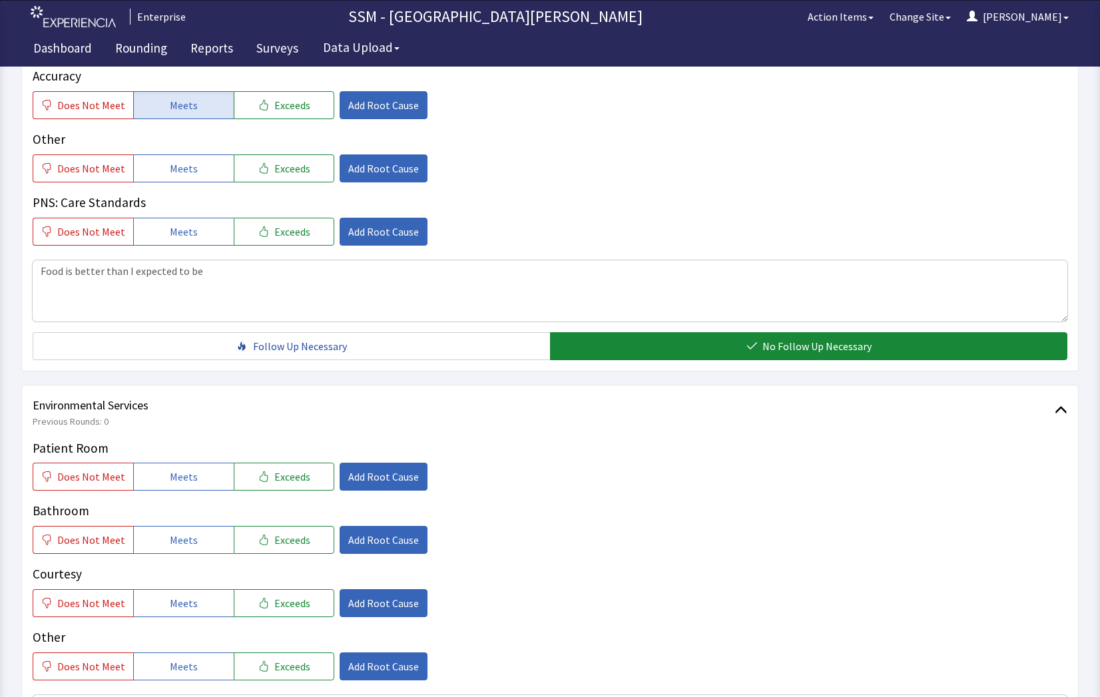
scroll to position [1066, 0]
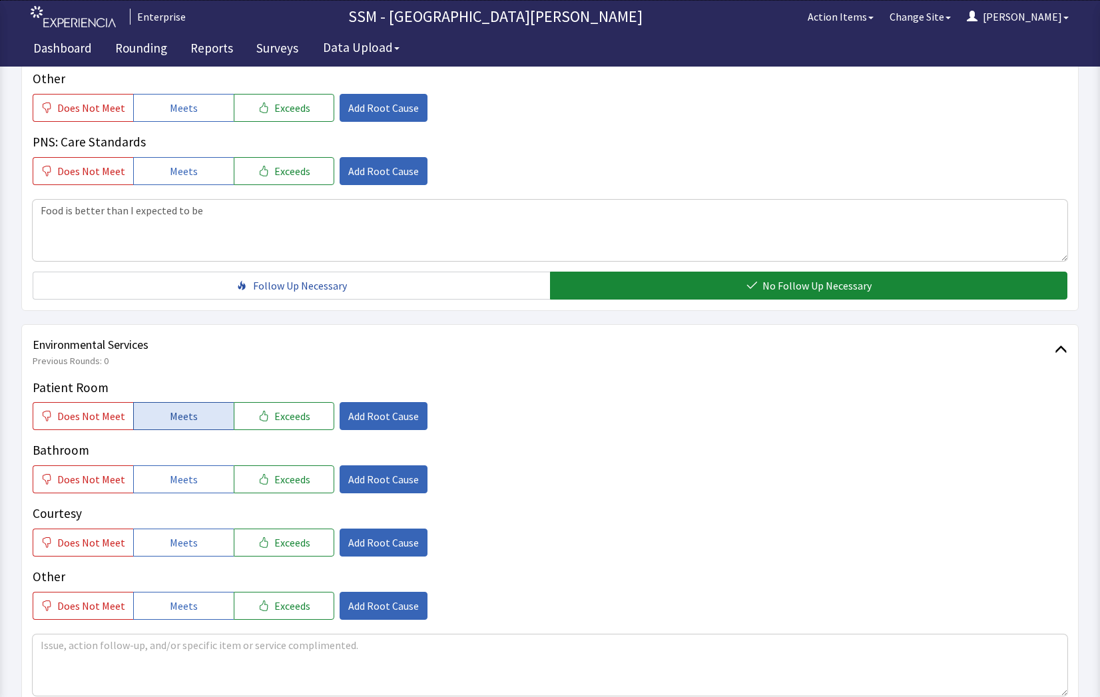
click at [196, 422] on button "Meets" at bounding box center [183, 416] width 101 height 28
click at [208, 482] on button "Meets" at bounding box center [183, 480] width 101 height 28
click at [206, 550] on button "Meets" at bounding box center [183, 543] width 101 height 28
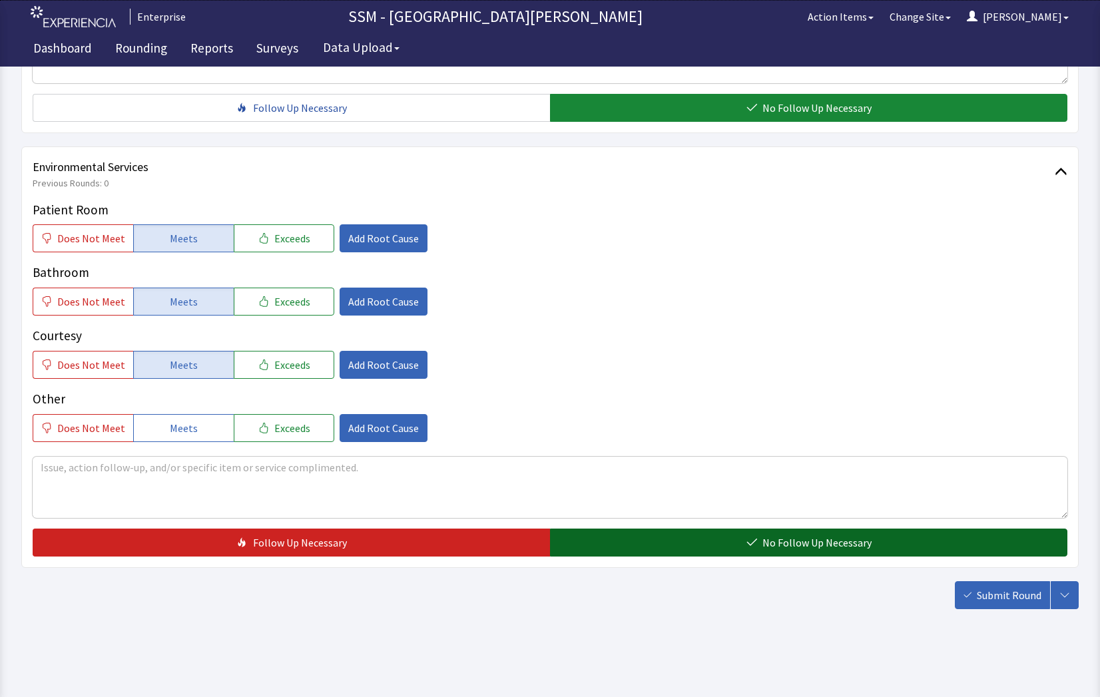
click at [728, 535] on button "No Follow Up Necessary" at bounding box center [808, 543] width 517 height 28
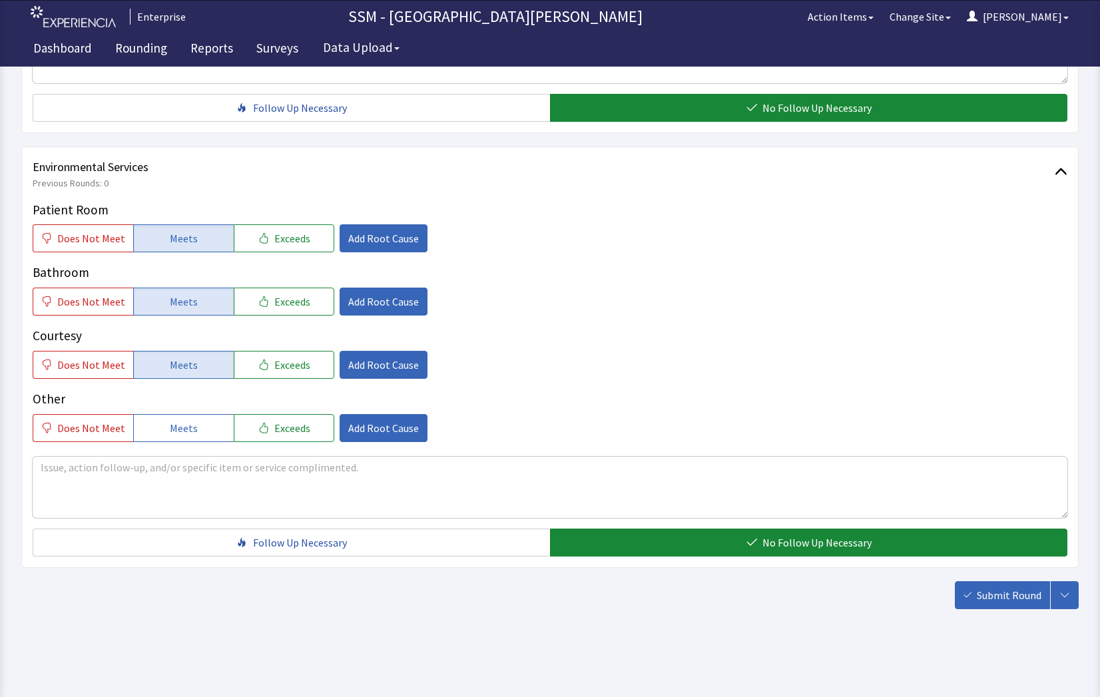
click at [997, 585] on button "Submit Round" at bounding box center [1002, 595] width 95 height 28
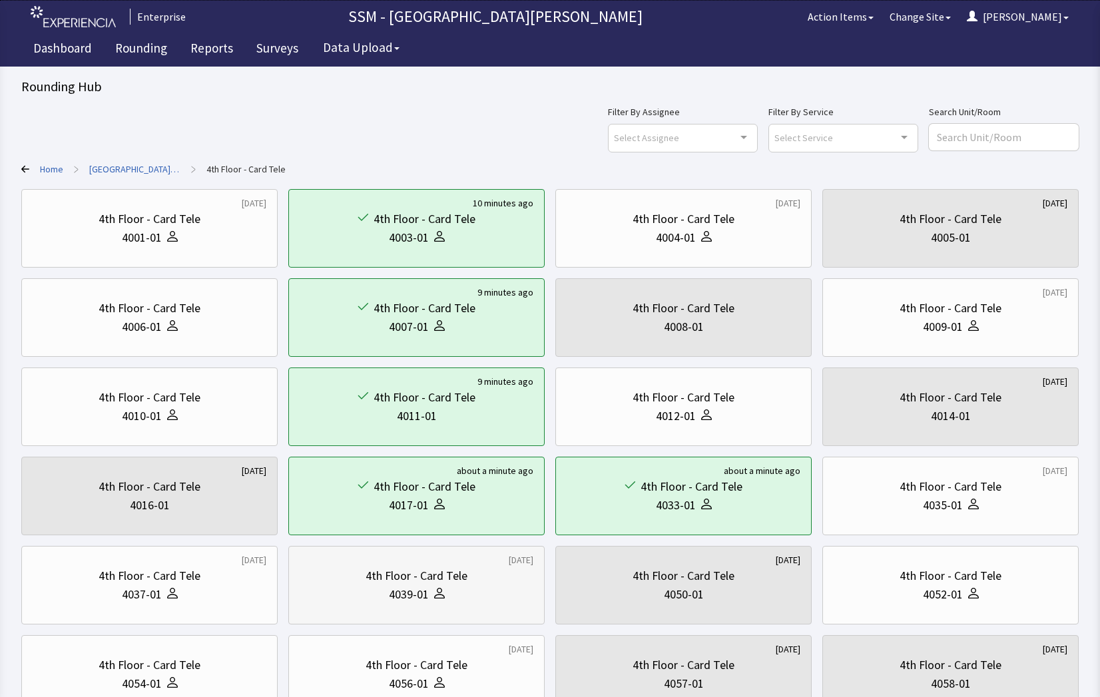
click at [491, 577] on div "4th Floor - Card Tele" at bounding box center [417, 576] width 234 height 19
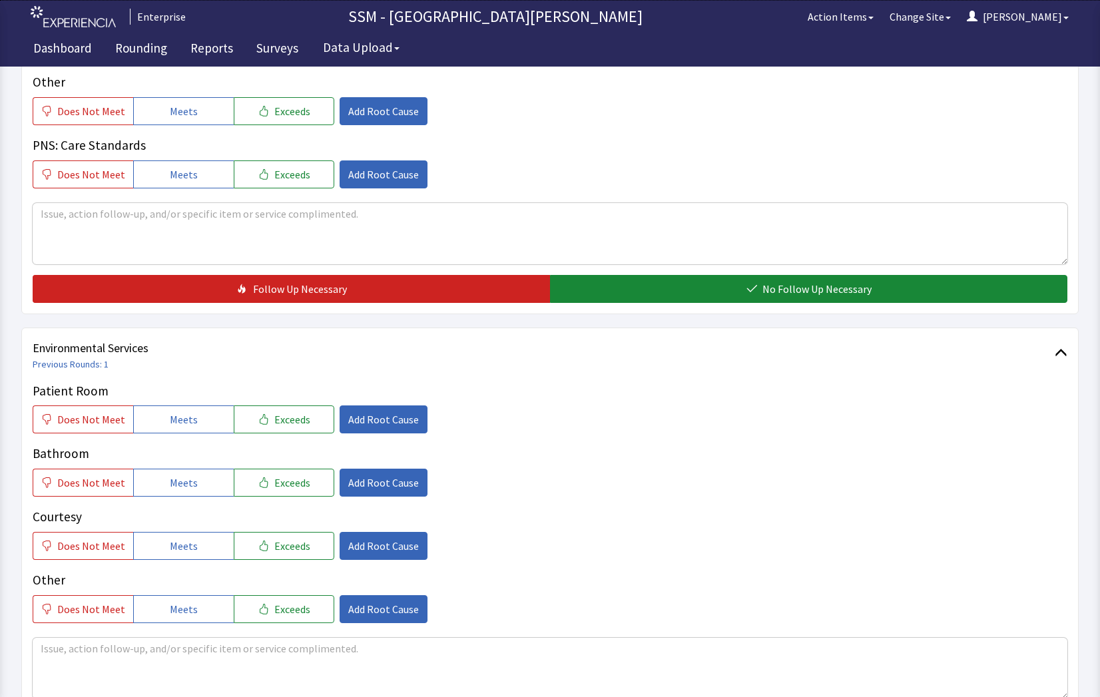
scroll to position [1199, 0]
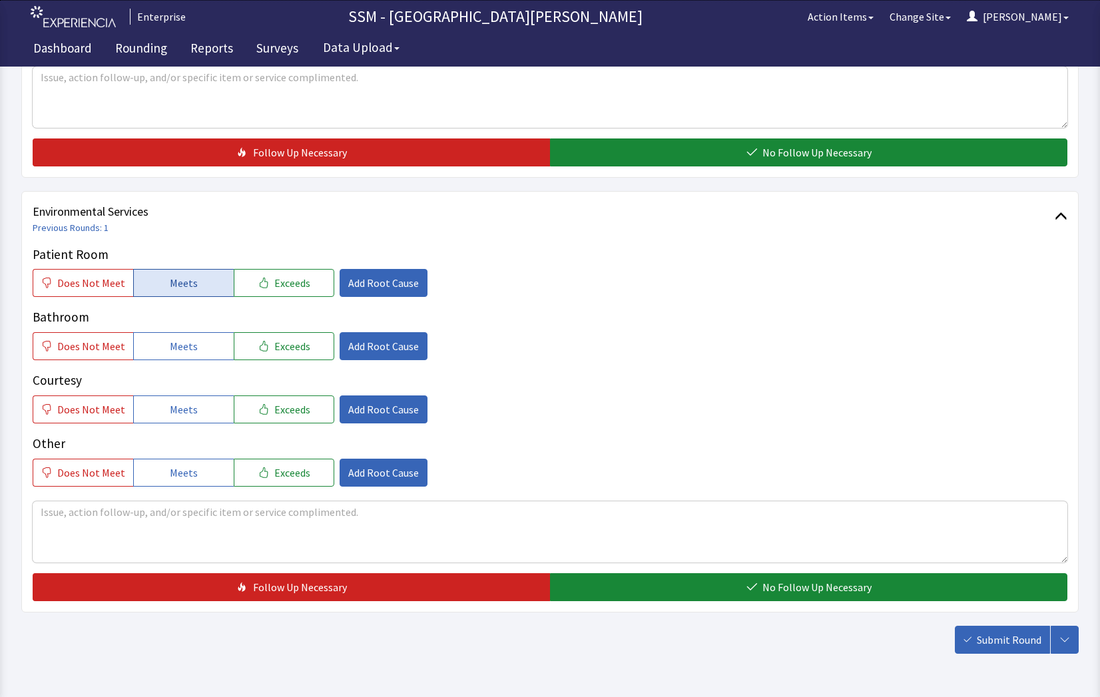
click at [170, 278] on span "Meets" at bounding box center [184, 283] width 28 height 16
click at [180, 342] on span "Meets" at bounding box center [184, 346] width 28 height 16
click at [187, 420] on button "Meets" at bounding box center [183, 410] width 101 height 28
click at [1001, 641] on span "Submit Round" at bounding box center [1009, 640] width 65 height 16
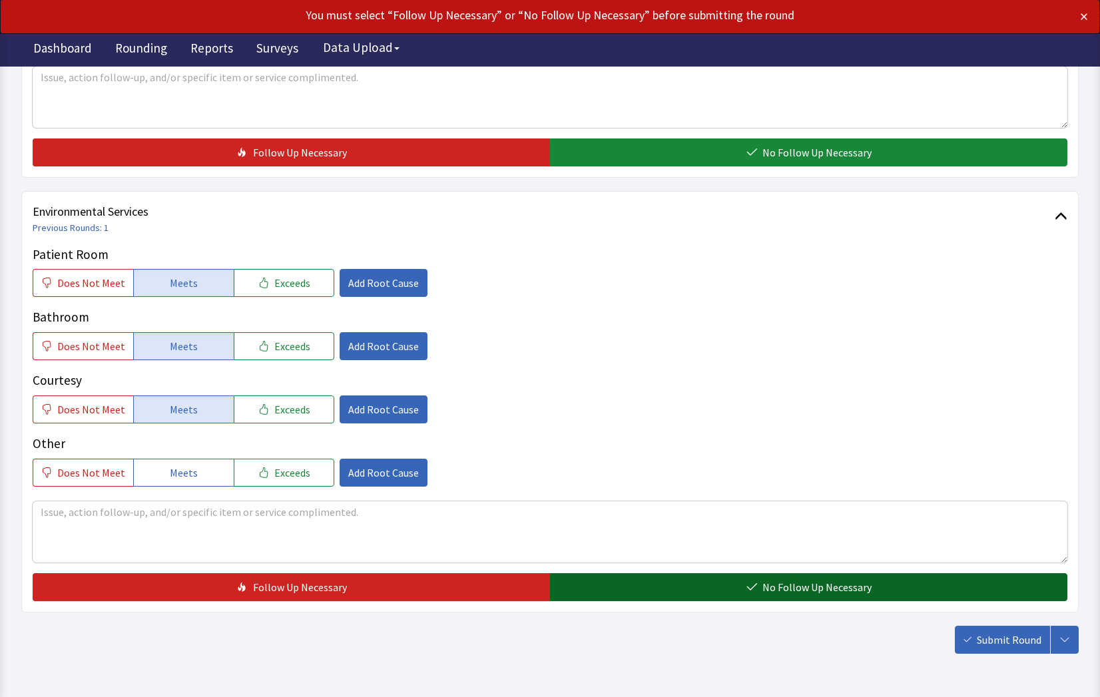
click at [681, 588] on button "No Follow Up Necessary" at bounding box center [808, 587] width 517 height 28
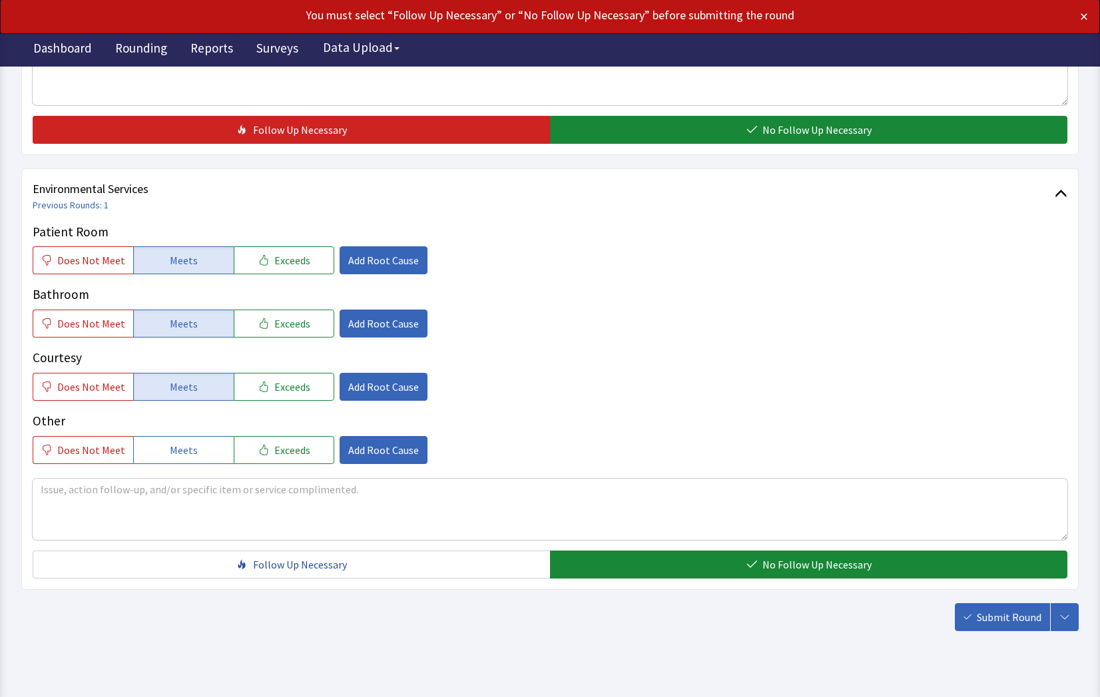
scroll to position [1243, 0]
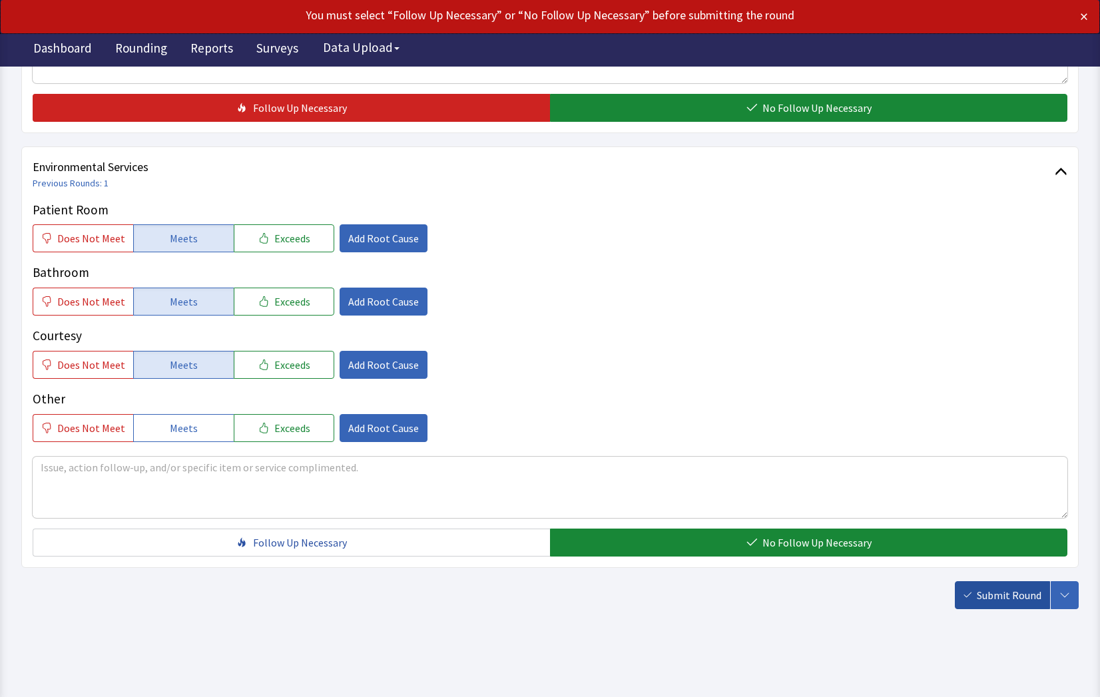
click at [1000, 598] on span "Submit Round" at bounding box center [1009, 595] width 65 height 16
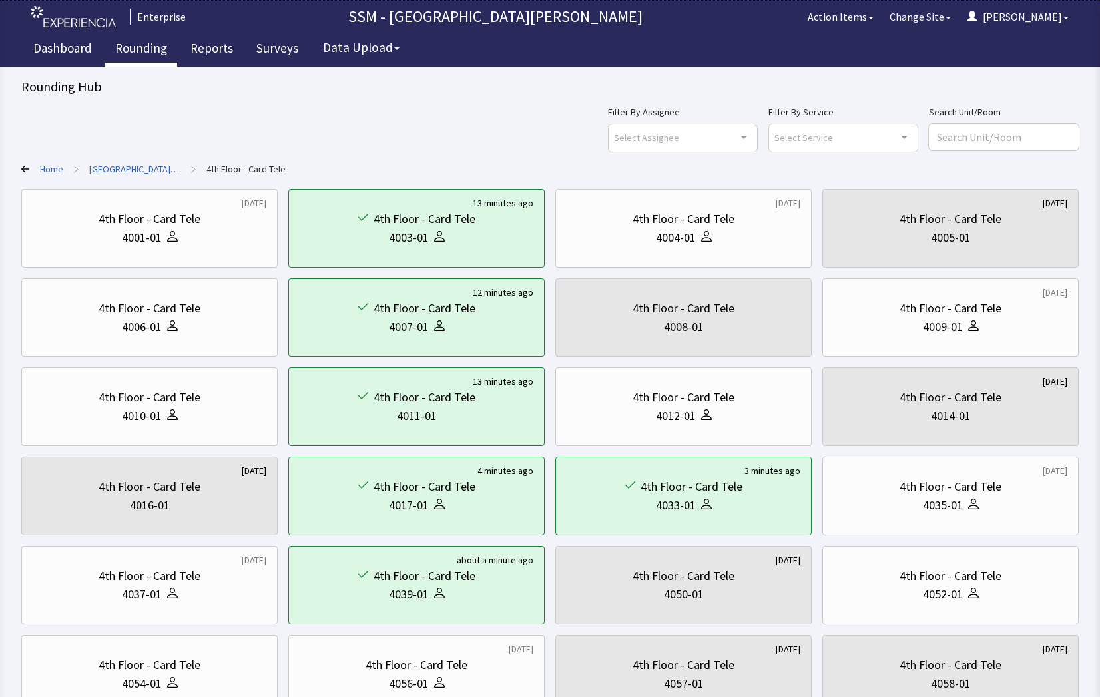
click at [136, 43] on link "Rounding" at bounding box center [141, 49] width 72 height 33
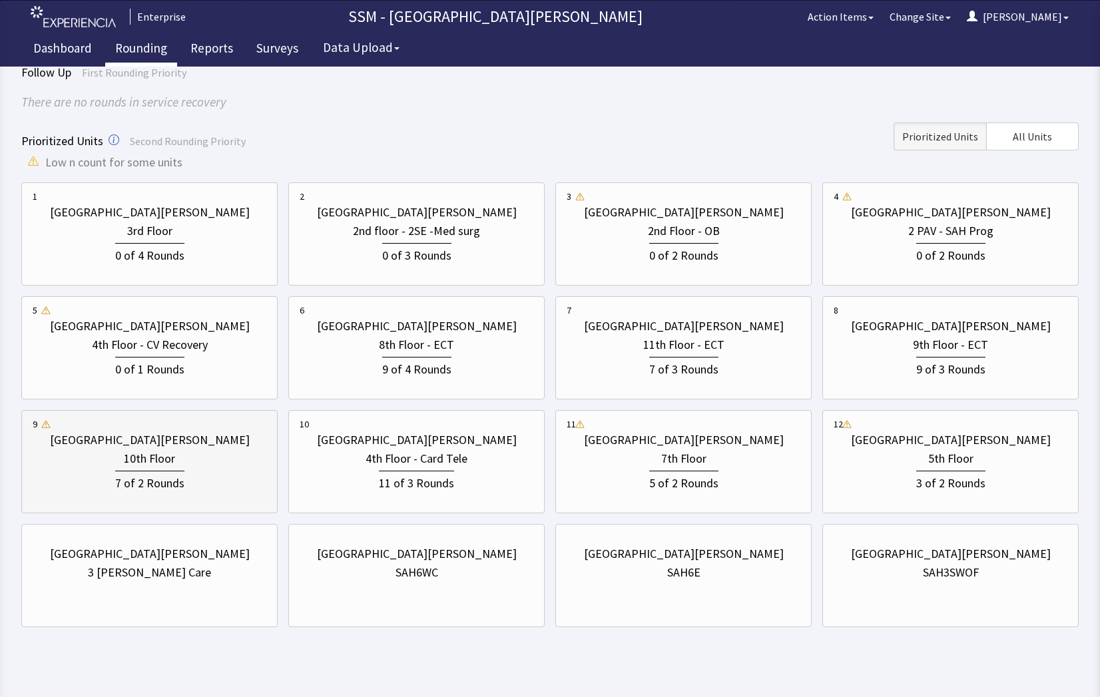
scroll to position [117, 0]
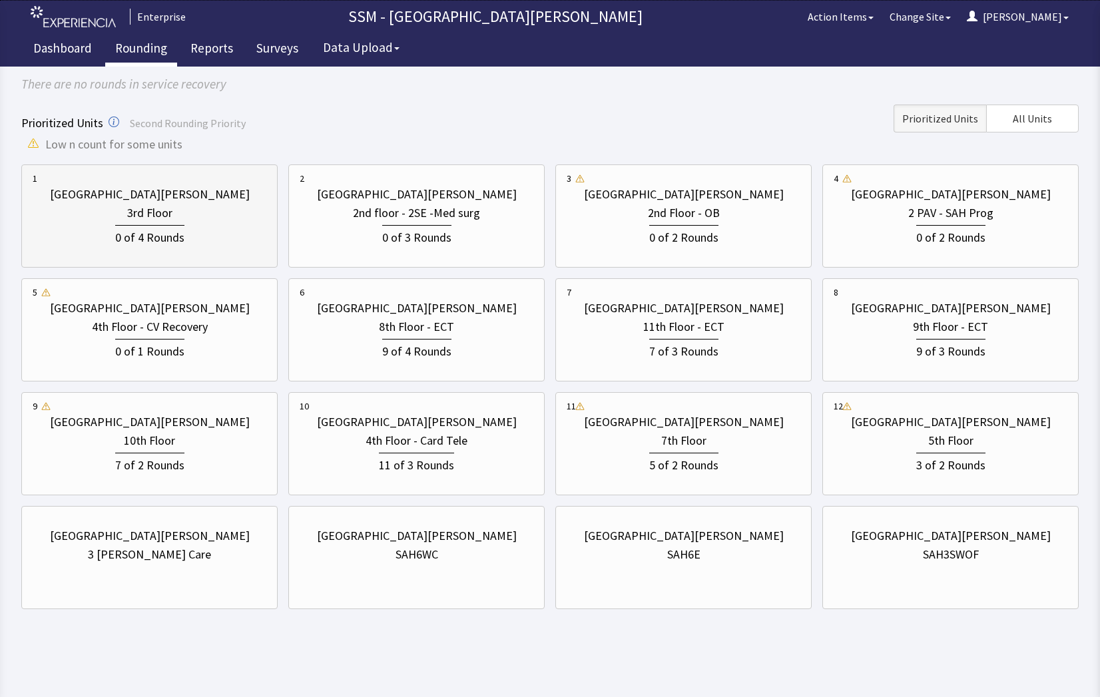
click at [115, 230] on div "0 of 4 Rounds" at bounding box center [150, 234] width 234 height 25
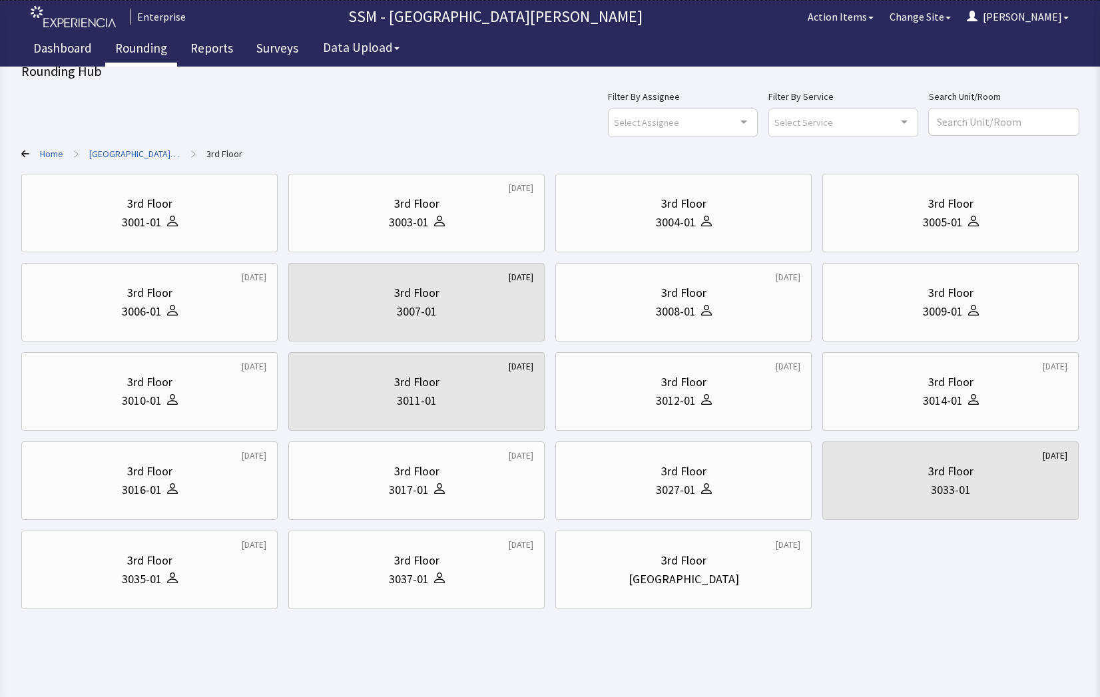
scroll to position [0, 0]
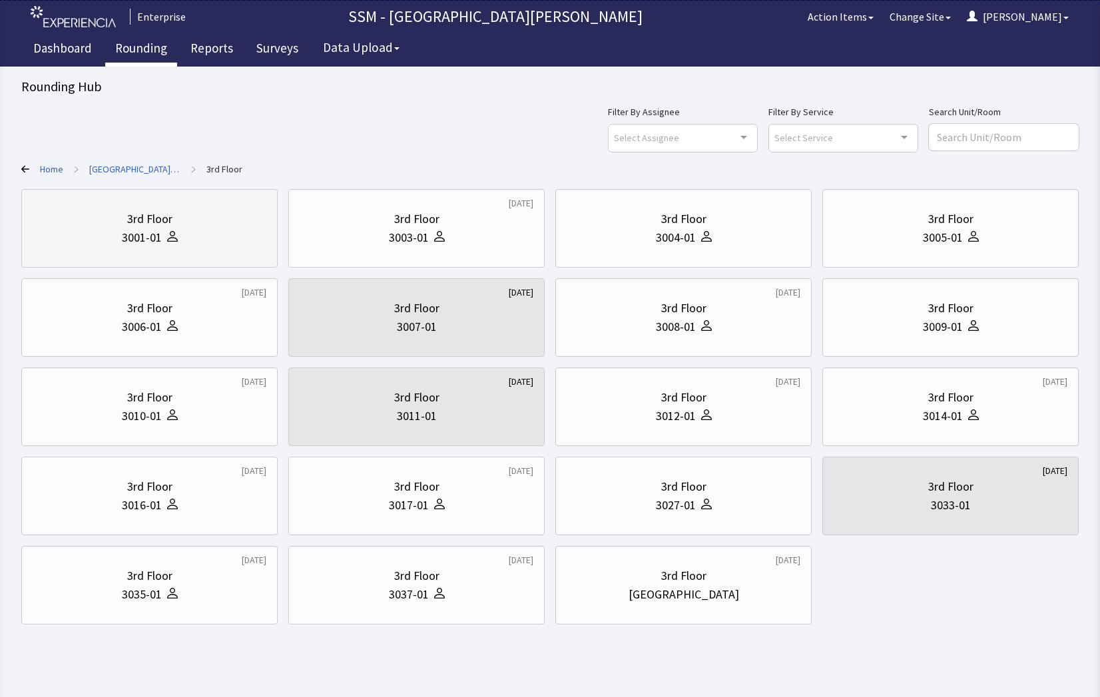
click at [150, 248] on div "3rd Floor 3001-01" at bounding box center [150, 228] width 234 height 64
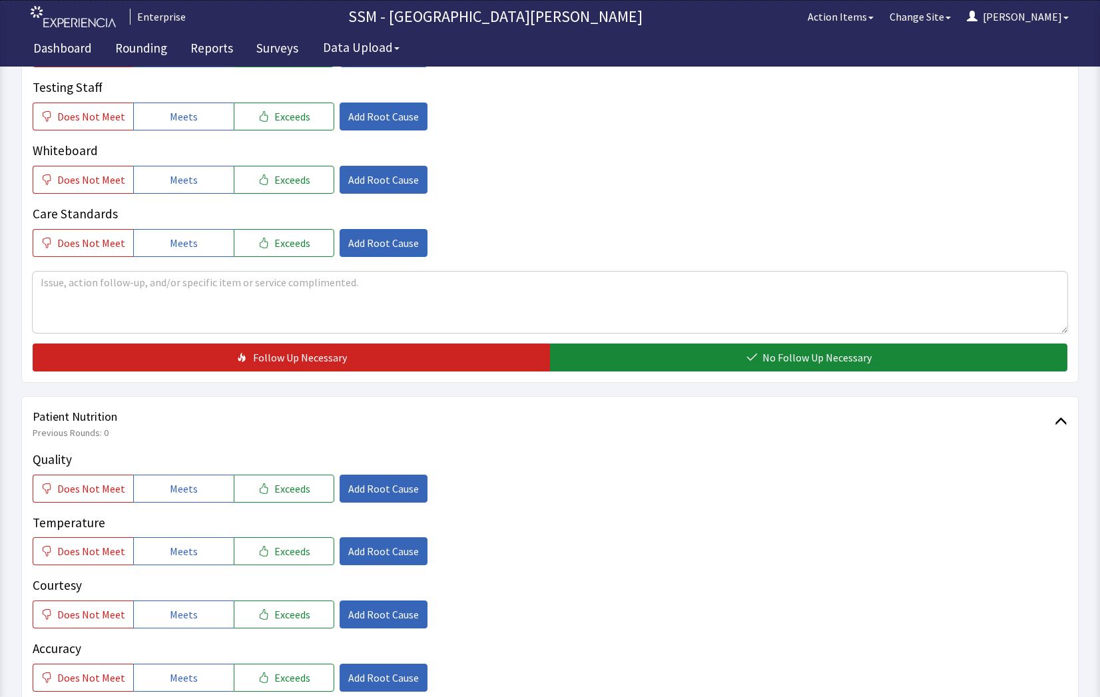
scroll to position [533, 0]
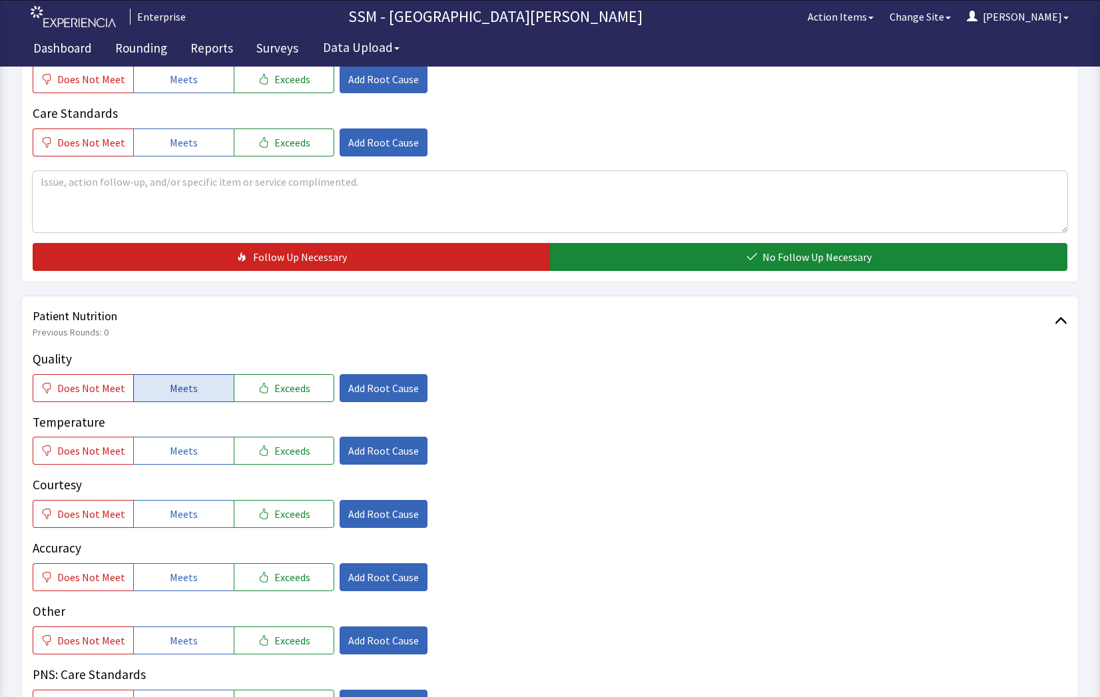
click at [172, 398] on button "Meets" at bounding box center [183, 388] width 101 height 28
click at [188, 444] on span "Meets" at bounding box center [184, 451] width 28 height 16
click at [175, 507] on span "Meets" at bounding box center [184, 514] width 28 height 16
drag, startPoint x: 182, startPoint y: 569, endPoint x: 255, endPoint y: 595, distance: 77.5
click at [190, 573] on span "Meets" at bounding box center [184, 577] width 28 height 16
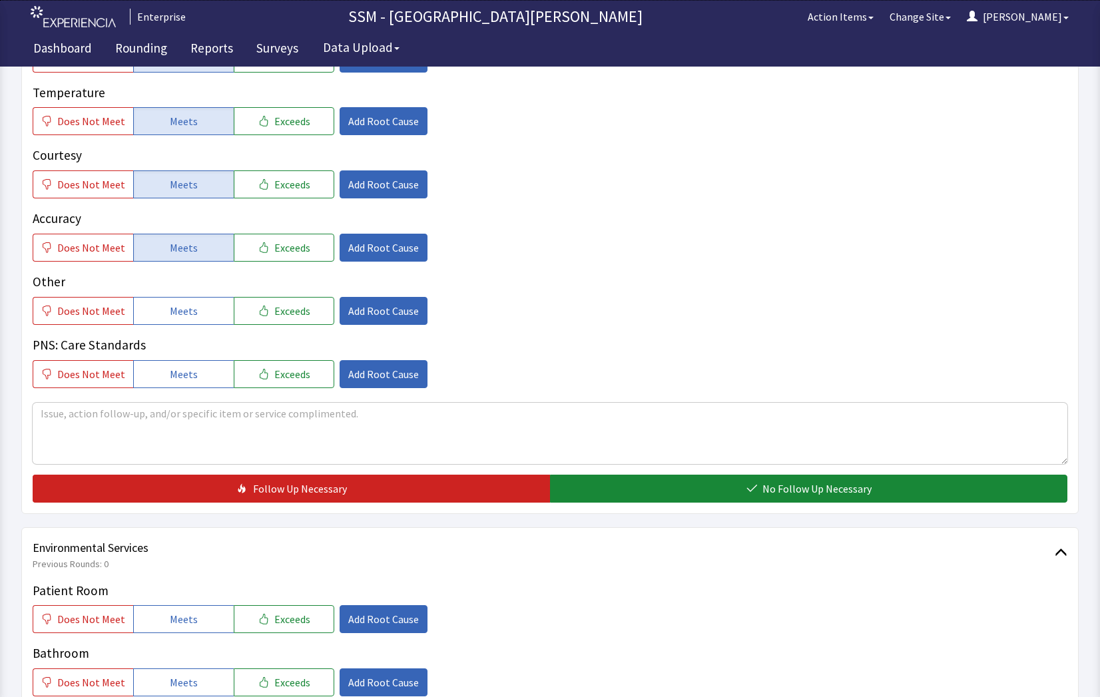
scroll to position [999, 0]
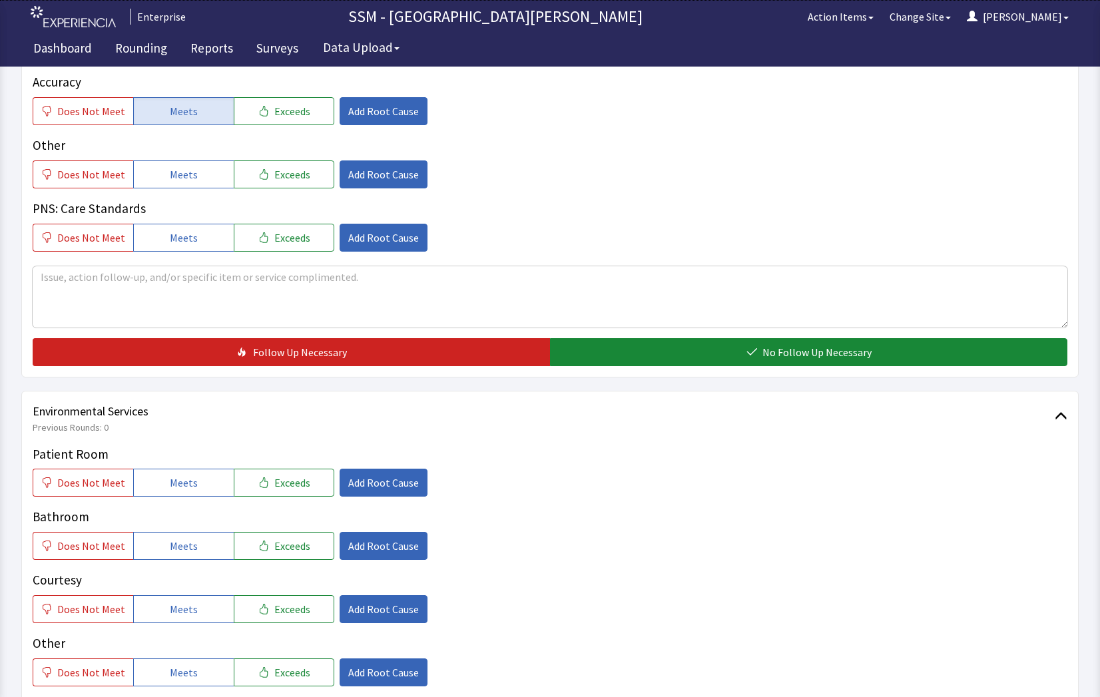
click at [791, 332] on div "Quality Does Not Meet Meets Exceeds Add Root Cause Temperature Does Not Meet Me…" at bounding box center [550, 124] width 1035 height 483
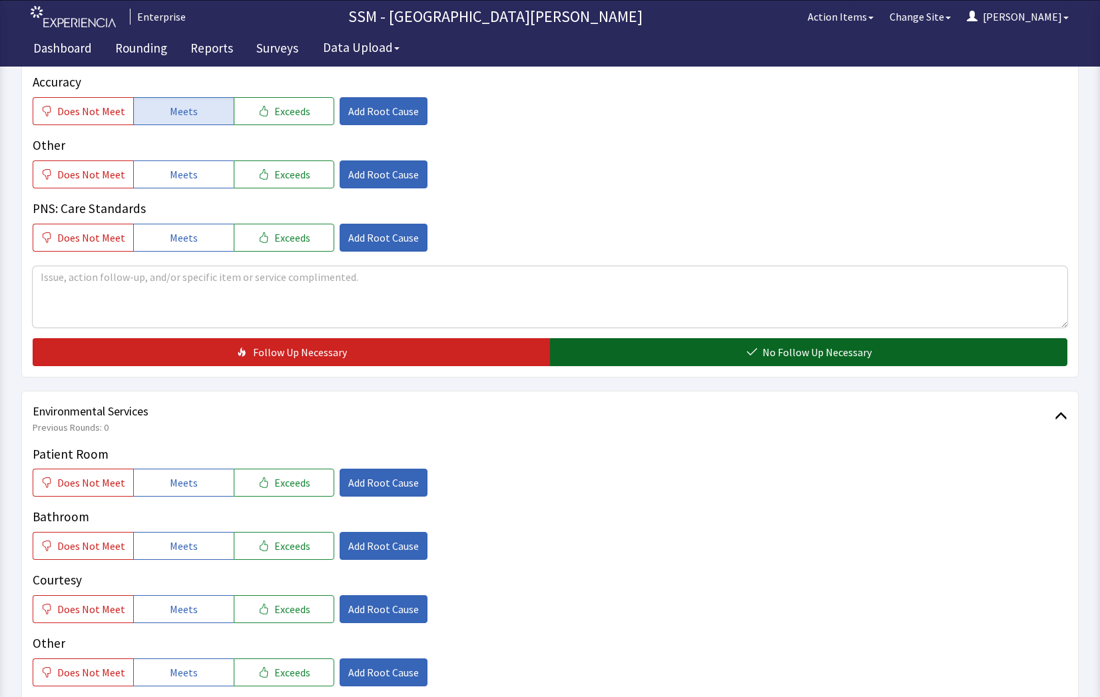
click at [795, 352] on span "No Follow Up Necessary" at bounding box center [817, 352] width 109 height 16
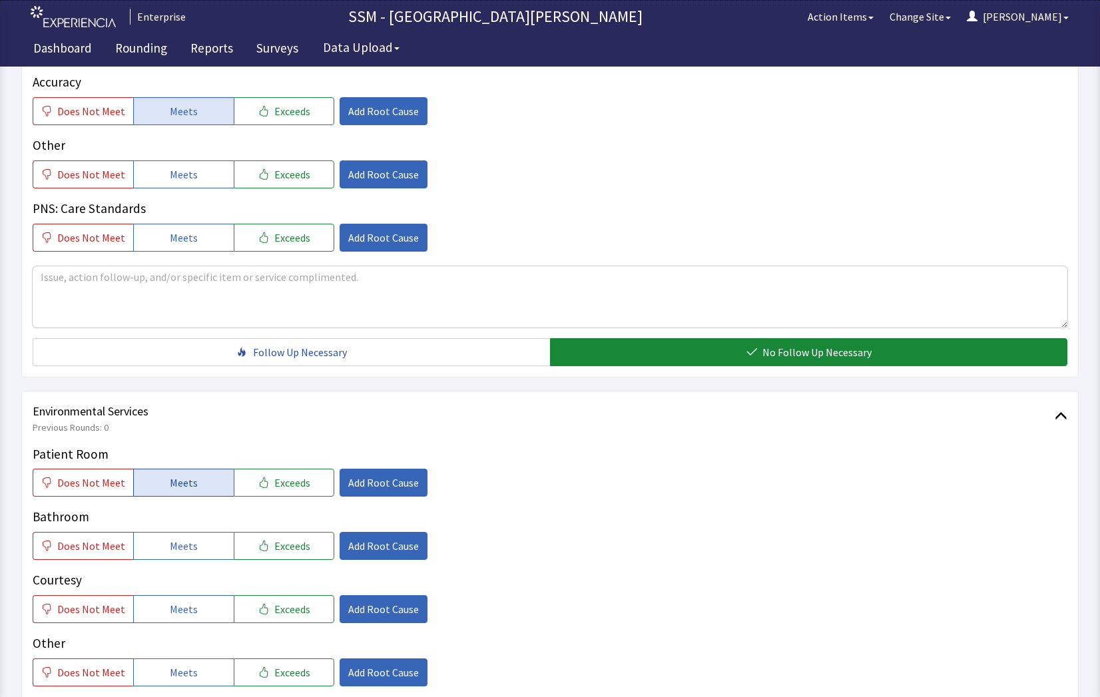
click at [172, 492] on button "Meets" at bounding box center [183, 483] width 101 height 28
drag, startPoint x: 176, startPoint y: 542, endPoint x: 192, endPoint y: 615, distance: 74.2
click at [183, 561] on div "Patient Room Does Not Meet Meets Exceeds Add Root Cause Bathroom Does Not Meet …" at bounding box center [550, 566] width 1035 height 242
click at [190, 616] on span "Meets" at bounding box center [184, 609] width 28 height 16
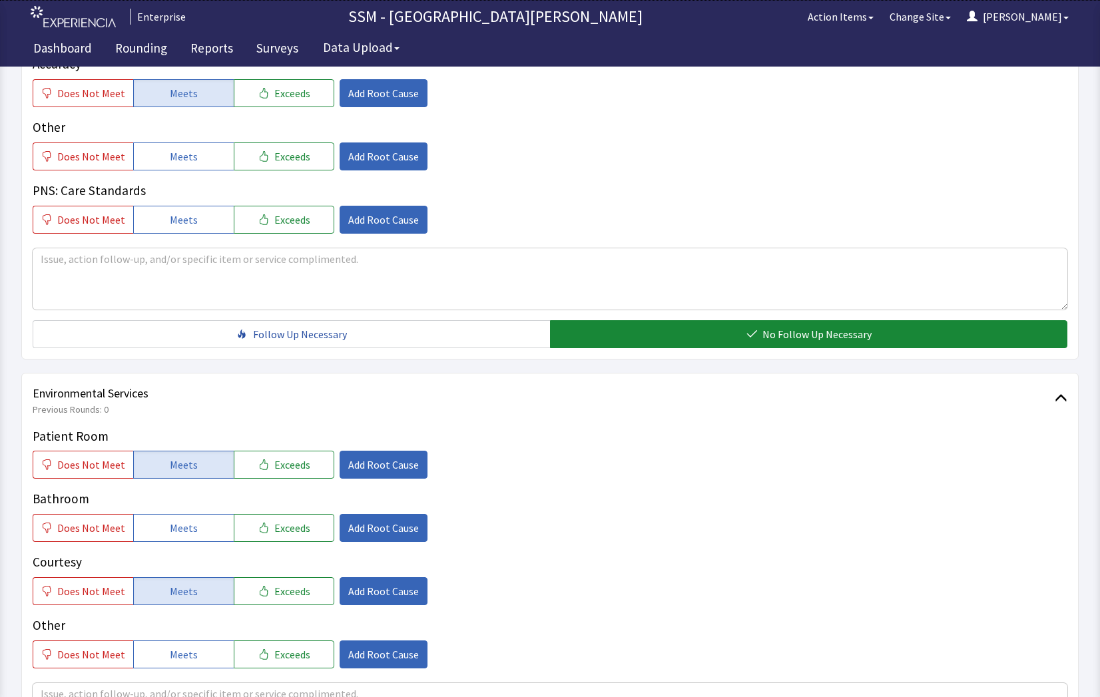
scroll to position [1243, 0]
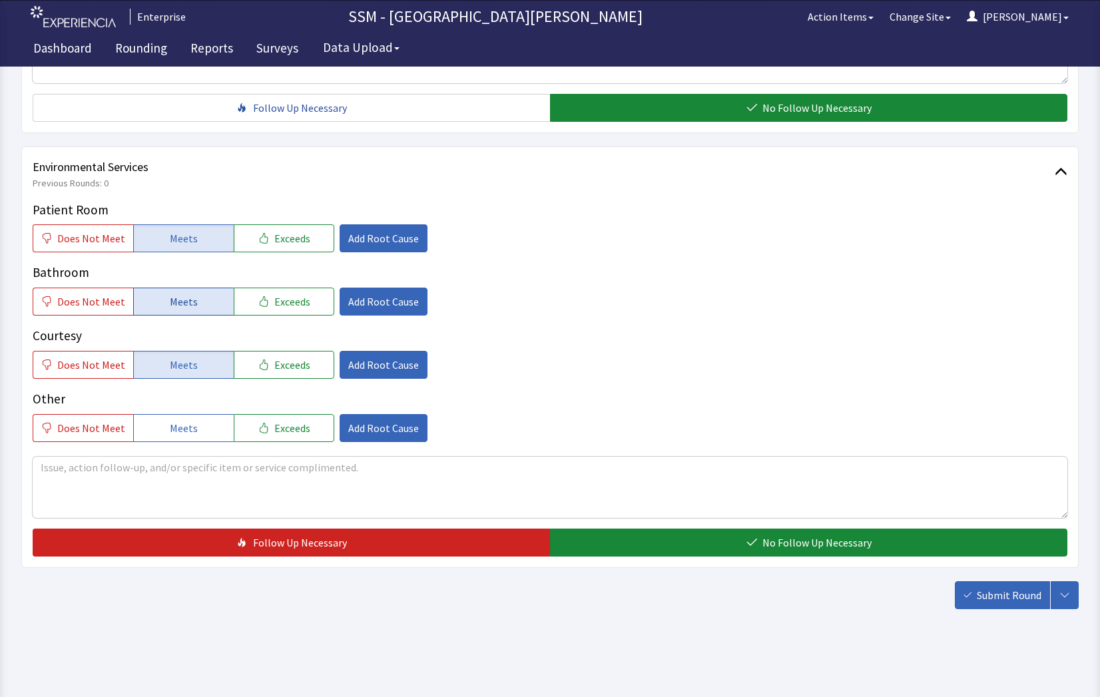
drag, startPoint x: 159, startPoint y: 304, endPoint x: 180, endPoint y: 307, distance: 22.2
click at [159, 304] on button "Meets" at bounding box center [183, 302] width 101 height 28
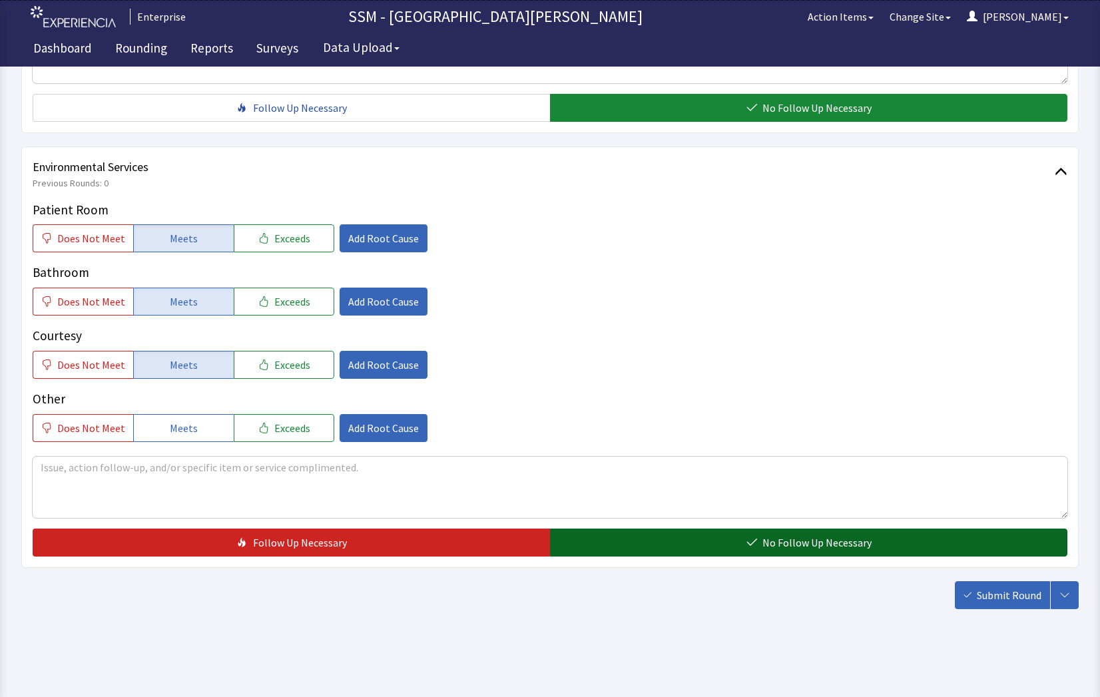
click at [751, 541] on icon "button" at bounding box center [752, 542] width 11 height 11
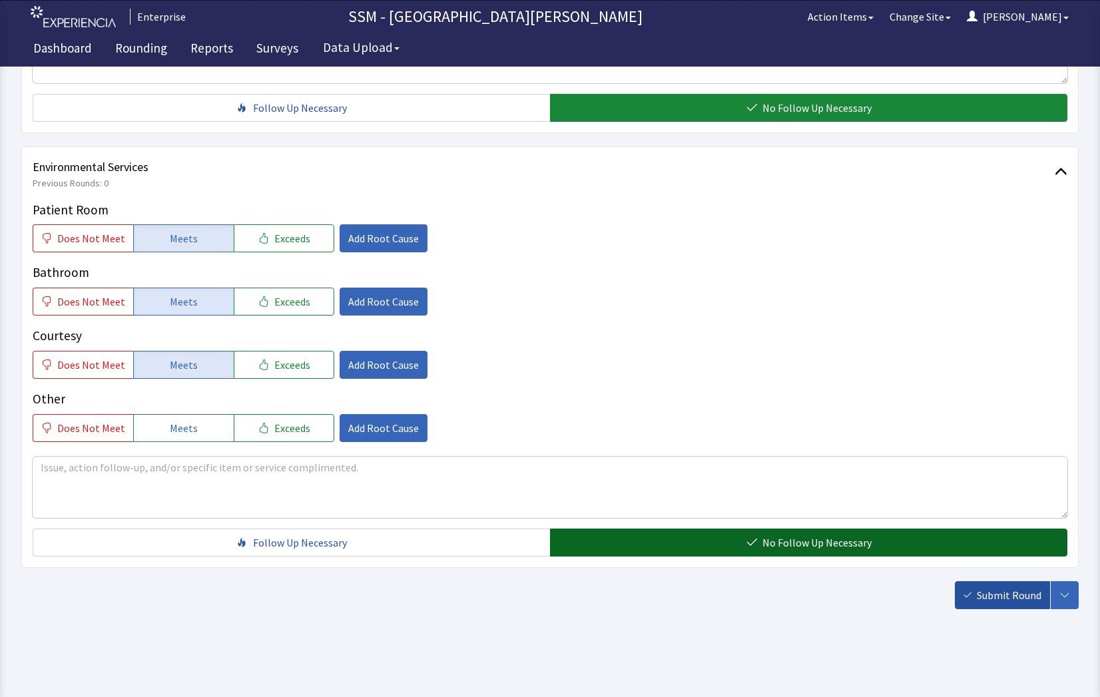
click at [984, 594] on span "Submit Round" at bounding box center [1009, 595] width 65 height 16
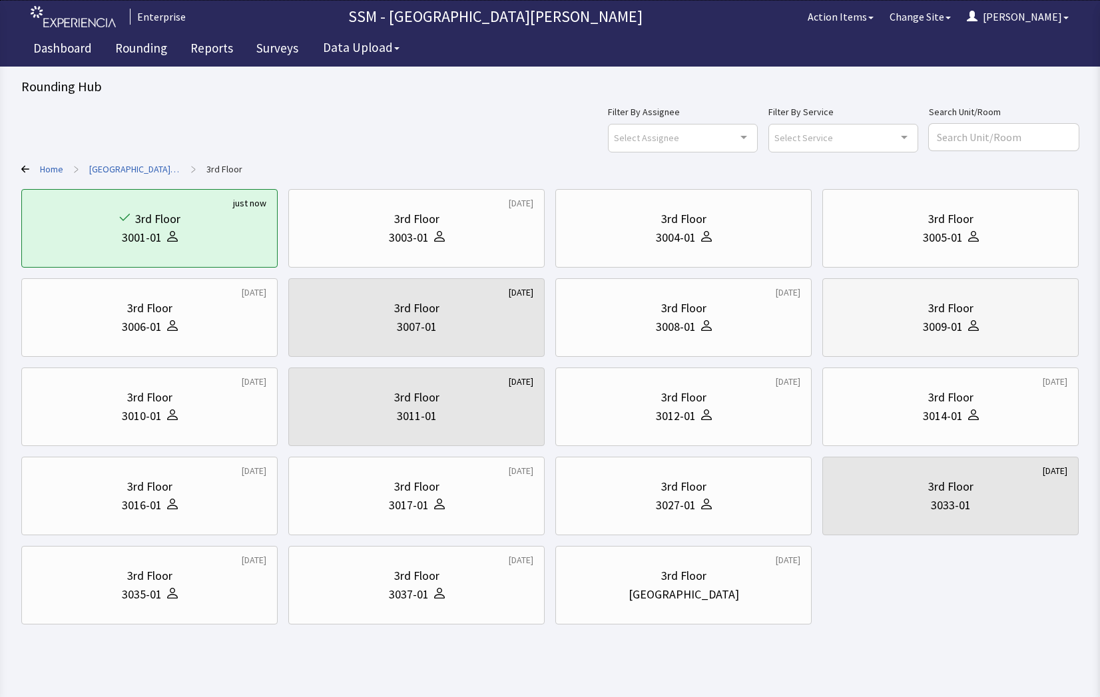
click at [932, 320] on div "3009-01" at bounding box center [943, 327] width 40 height 19
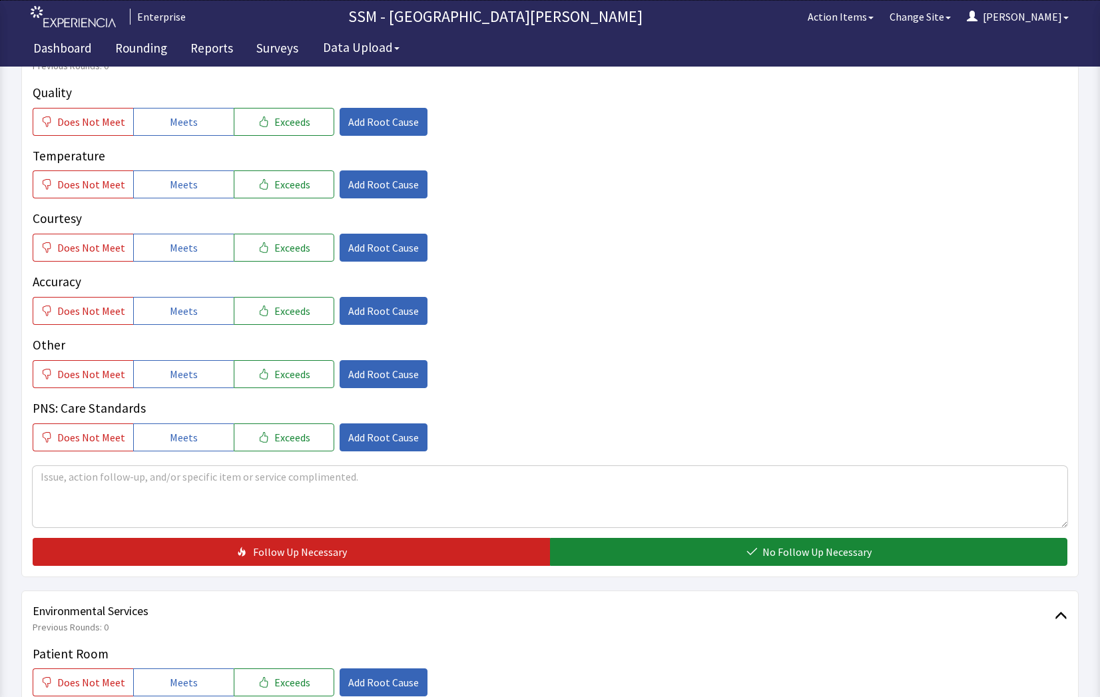
scroll to position [1132, 0]
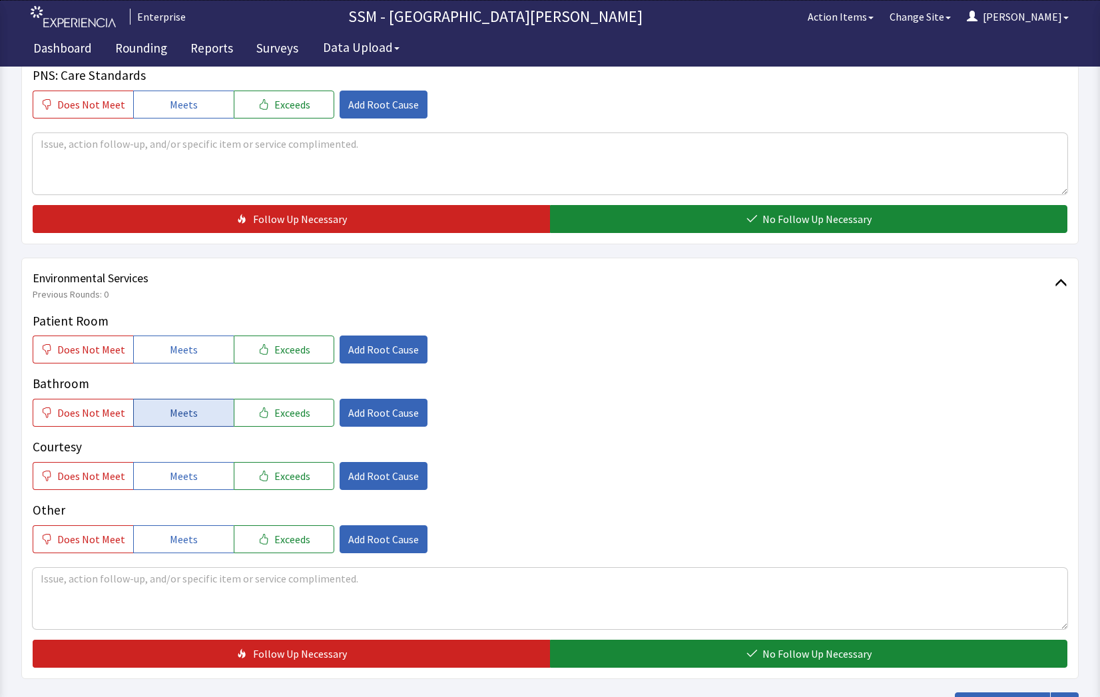
drag, startPoint x: 167, startPoint y: 350, endPoint x: 194, endPoint y: 409, distance: 65.5
click at [170, 350] on span "Meets" at bounding box center [184, 350] width 28 height 16
drag, startPoint x: 194, startPoint y: 413, endPoint x: 195, endPoint y: 493, distance: 79.9
click at [198, 427] on button "Meets" at bounding box center [183, 413] width 101 height 28
click at [195, 493] on div "Patient Room Does Not Meet Meets Exceeds Add Root Cause Bathroom Does Not Meet …" at bounding box center [550, 433] width 1035 height 242
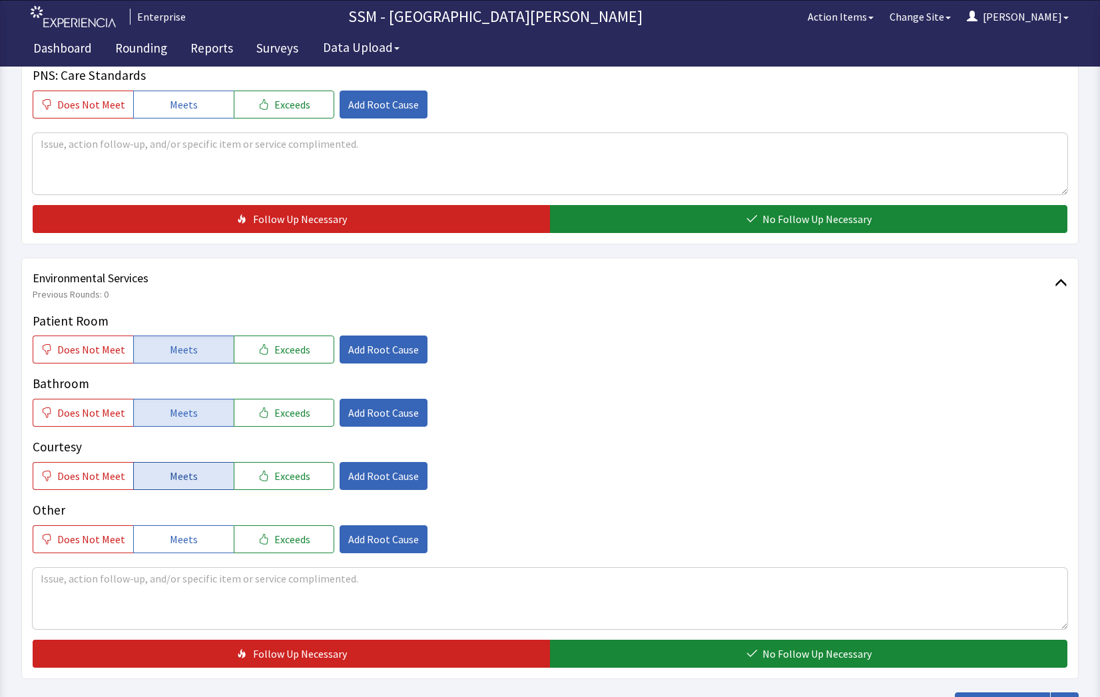
click at [189, 480] on span "Meets" at bounding box center [184, 476] width 28 height 16
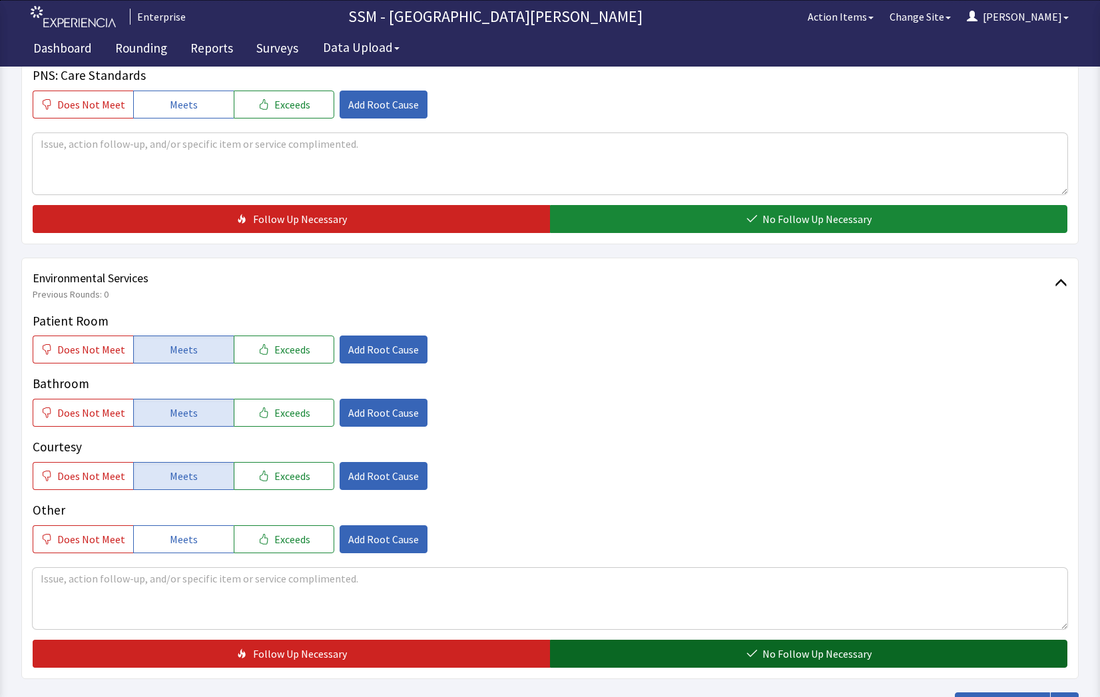
click at [625, 657] on button "No Follow Up Necessary" at bounding box center [808, 654] width 517 height 28
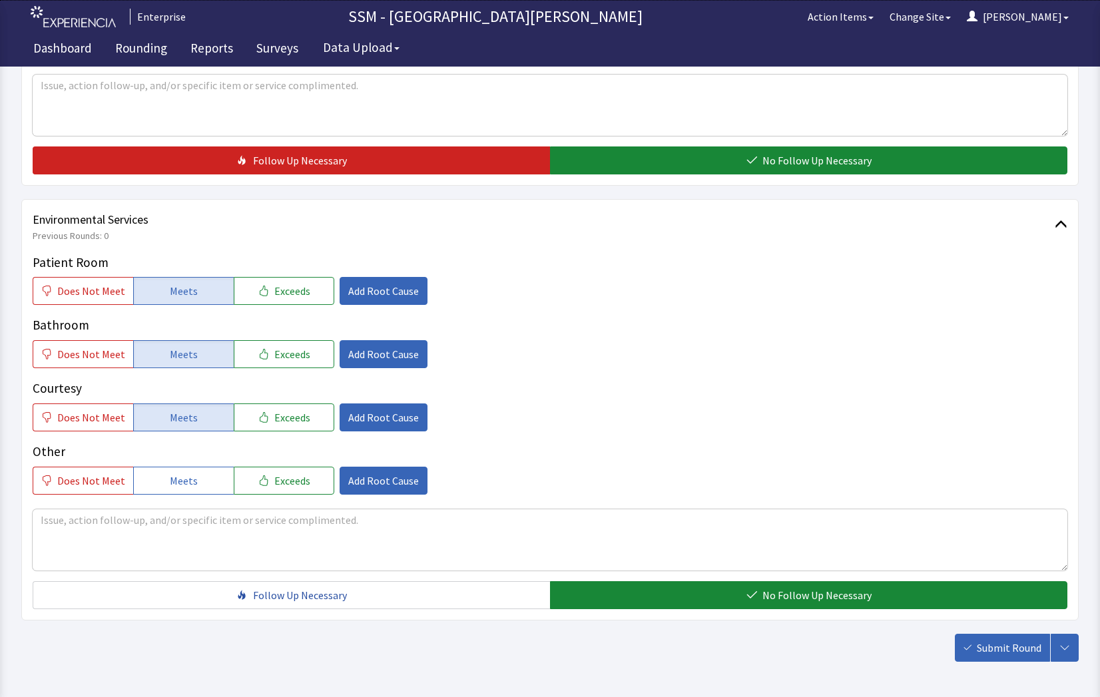
scroll to position [1243, 0]
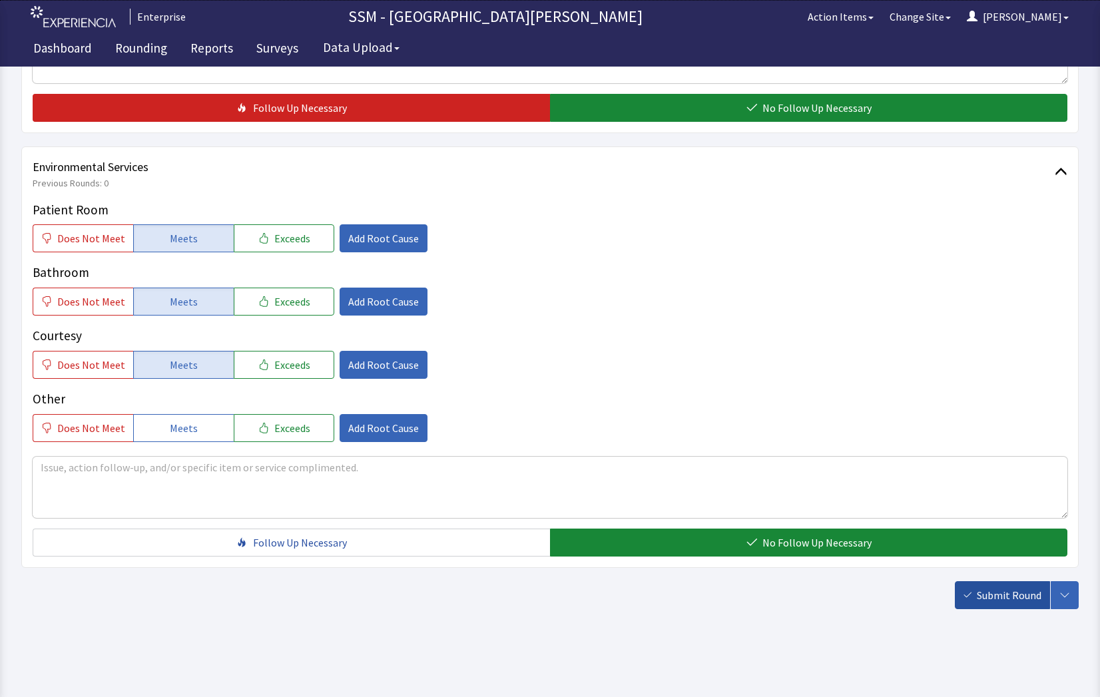
click at [999, 592] on span "Submit Round" at bounding box center [1009, 595] width 65 height 16
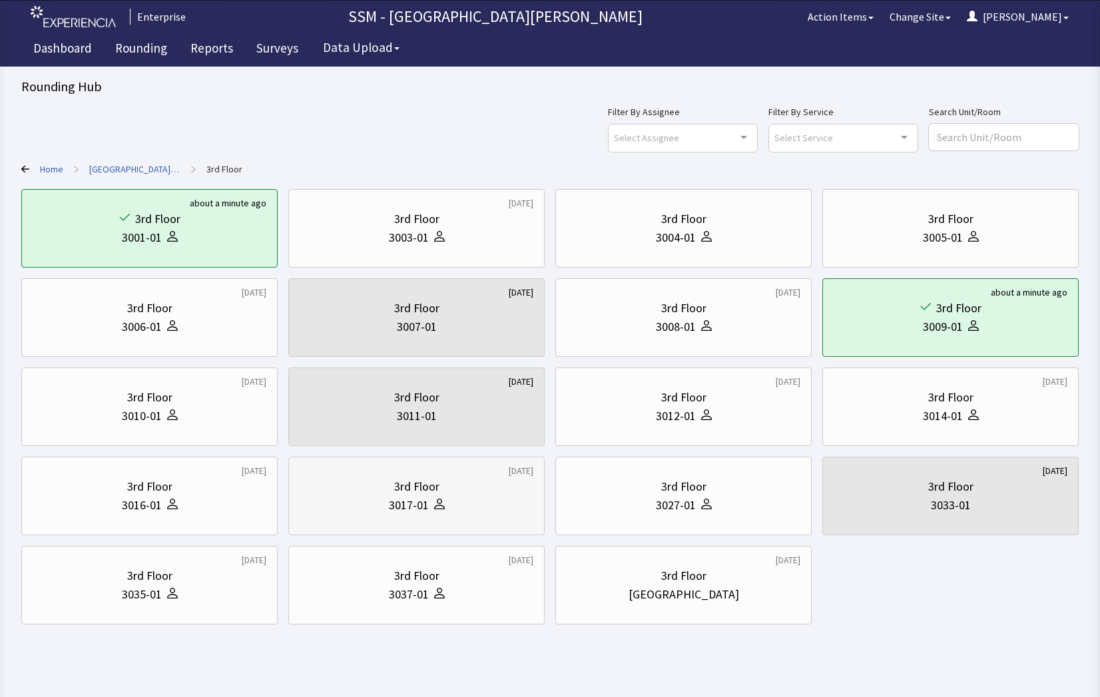
click at [444, 509] on icon at bounding box center [439, 507] width 11 height 5
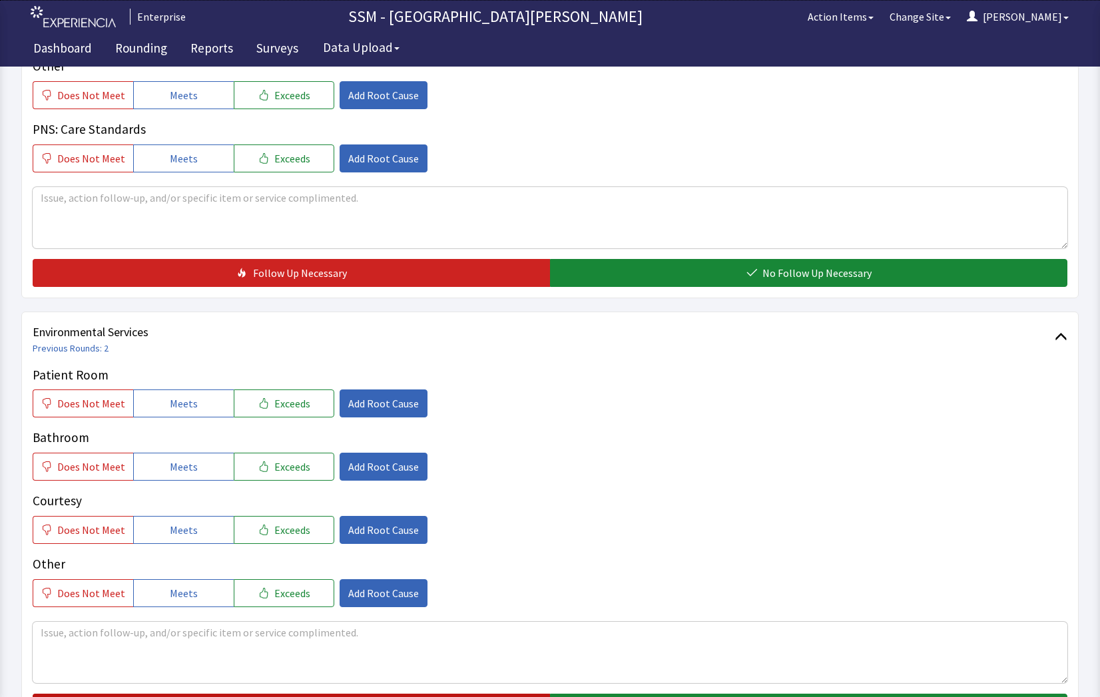
scroll to position [1243, 0]
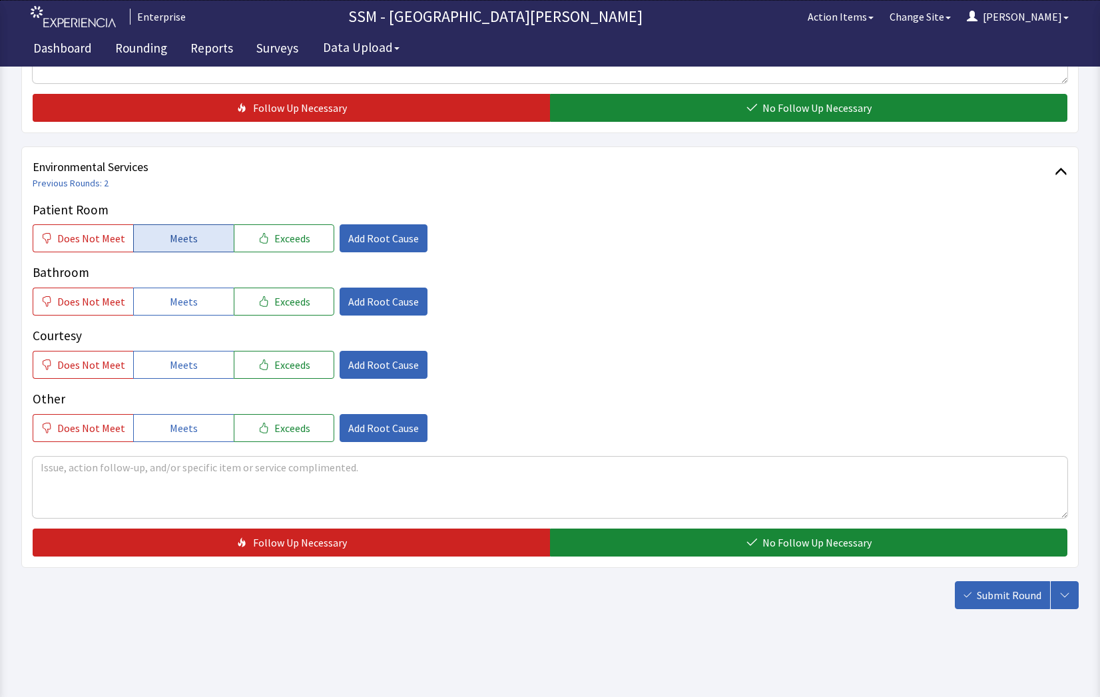
drag, startPoint x: 197, startPoint y: 231, endPoint x: 192, endPoint y: 292, distance: 61.5
click at [198, 232] on button "Meets" at bounding box center [183, 238] width 101 height 28
click at [184, 307] on span "Meets" at bounding box center [184, 302] width 28 height 16
click at [178, 357] on span "Meets" at bounding box center [184, 365] width 28 height 16
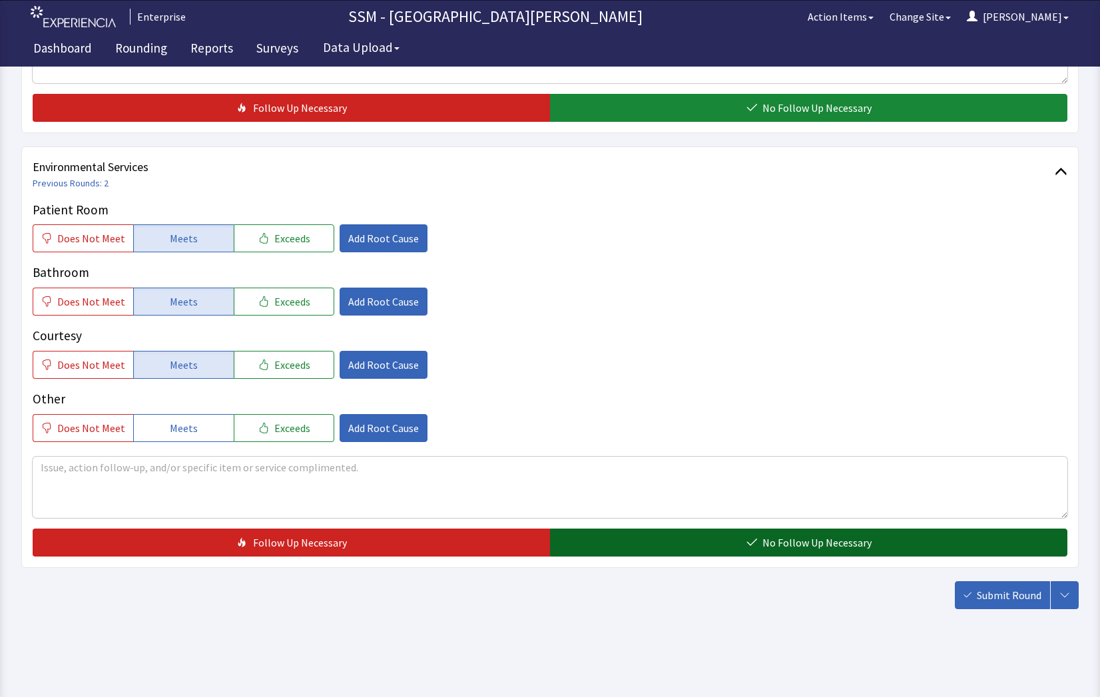
click at [665, 544] on button "No Follow Up Necessary" at bounding box center [808, 543] width 517 height 28
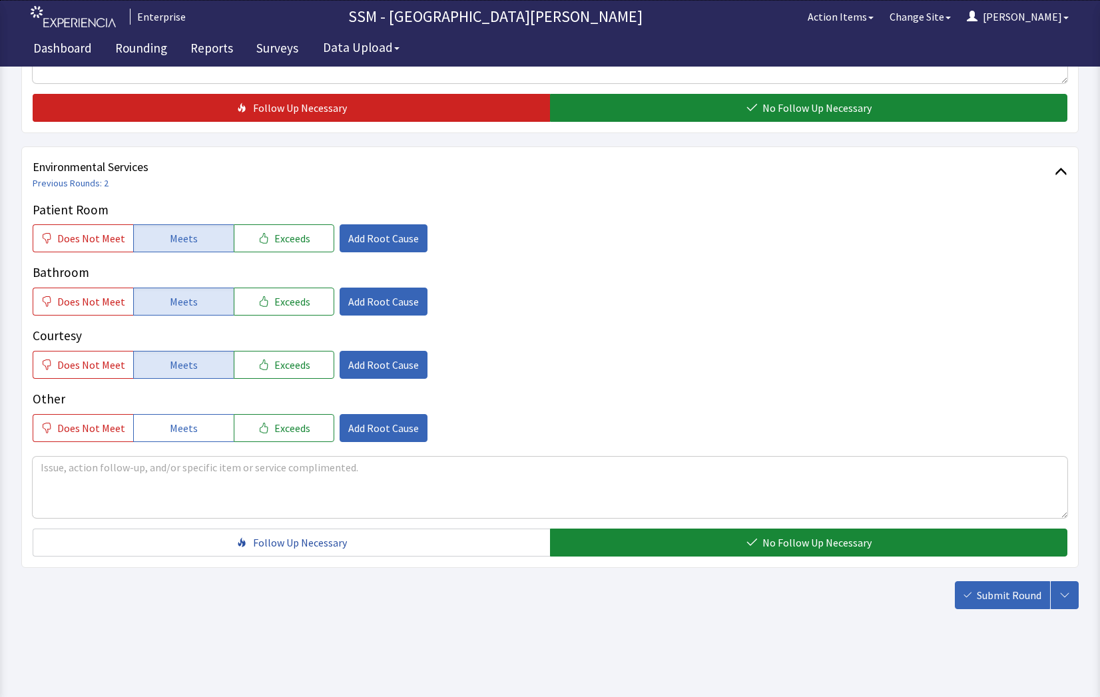
click at [998, 592] on span "Submit Round" at bounding box center [1009, 595] width 65 height 16
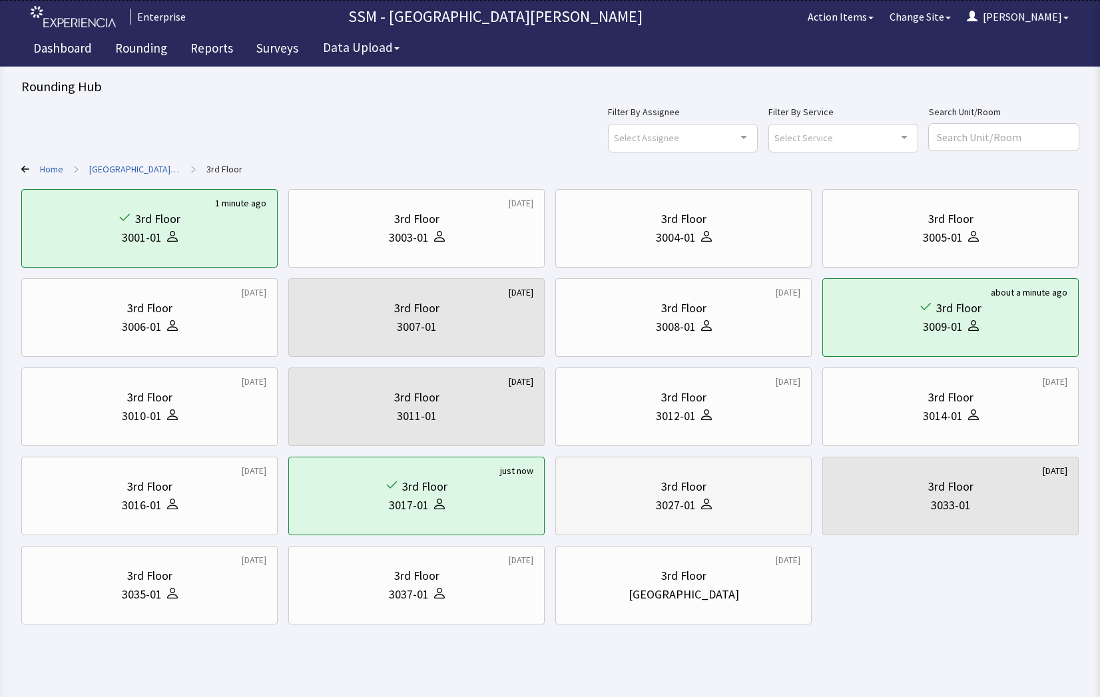
click at [645, 496] on div "3rd Floor" at bounding box center [684, 487] width 234 height 19
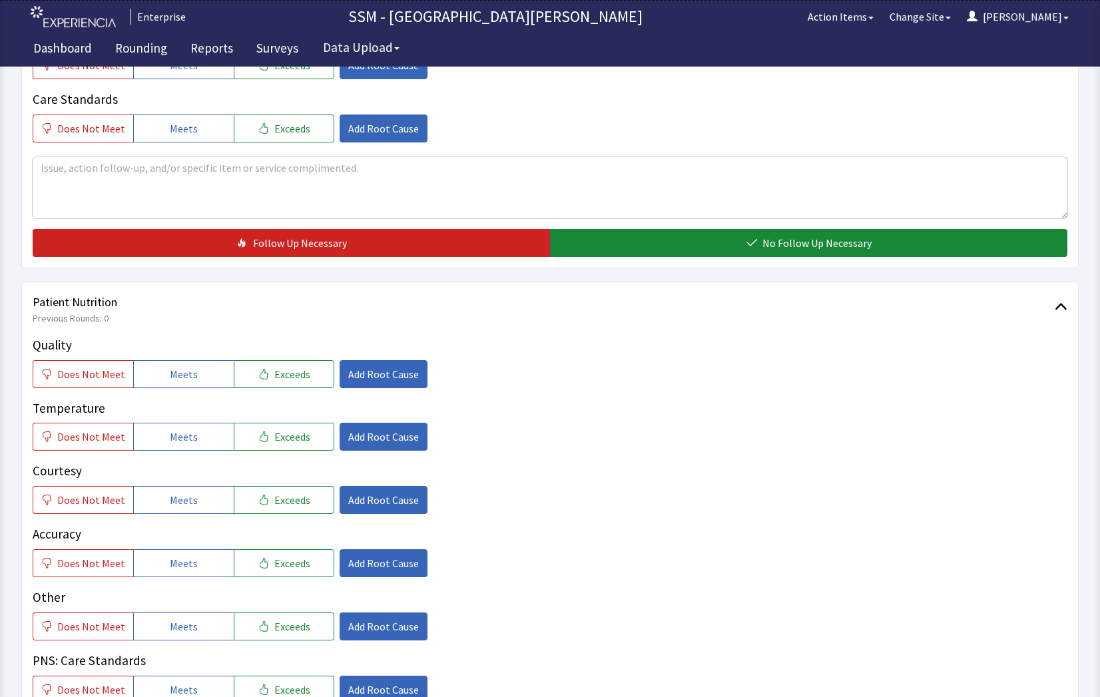
scroll to position [666, 0]
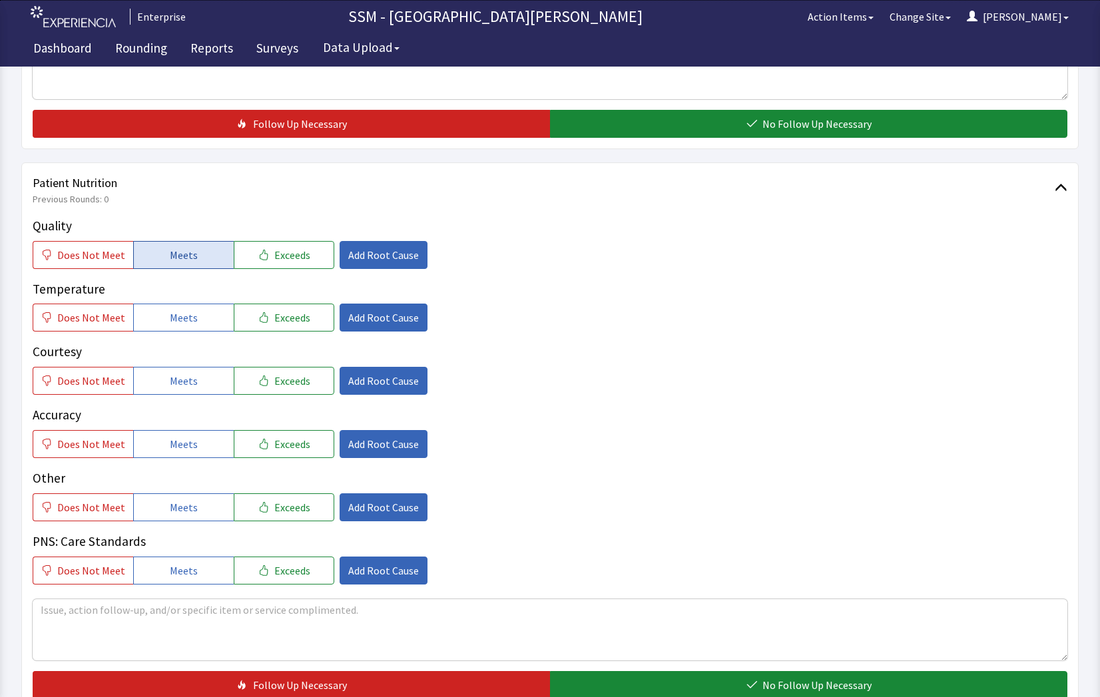
click at [184, 254] on span "Meets" at bounding box center [184, 255] width 28 height 16
click at [207, 320] on button "Meets" at bounding box center [183, 318] width 101 height 28
drag, startPoint x: 204, startPoint y: 370, endPoint x: 206, endPoint y: 378, distance: 7.4
click at [204, 376] on button "Meets" at bounding box center [183, 381] width 101 height 28
click at [202, 442] on button "Meets" at bounding box center [183, 444] width 101 height 28
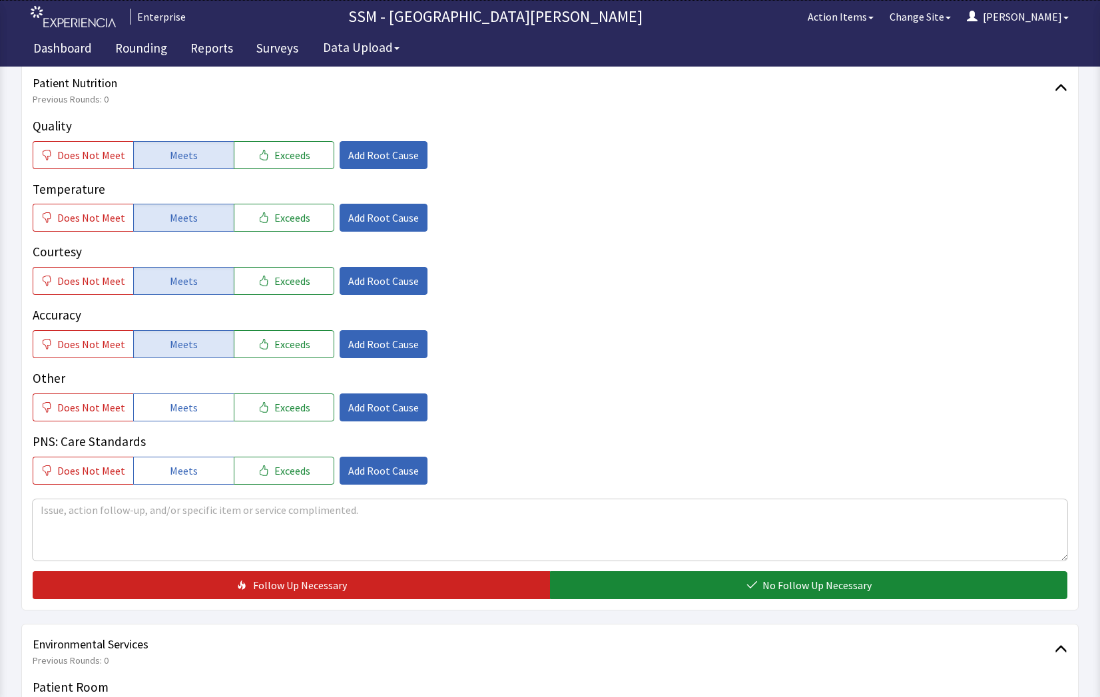
scroll to position [866, 0]
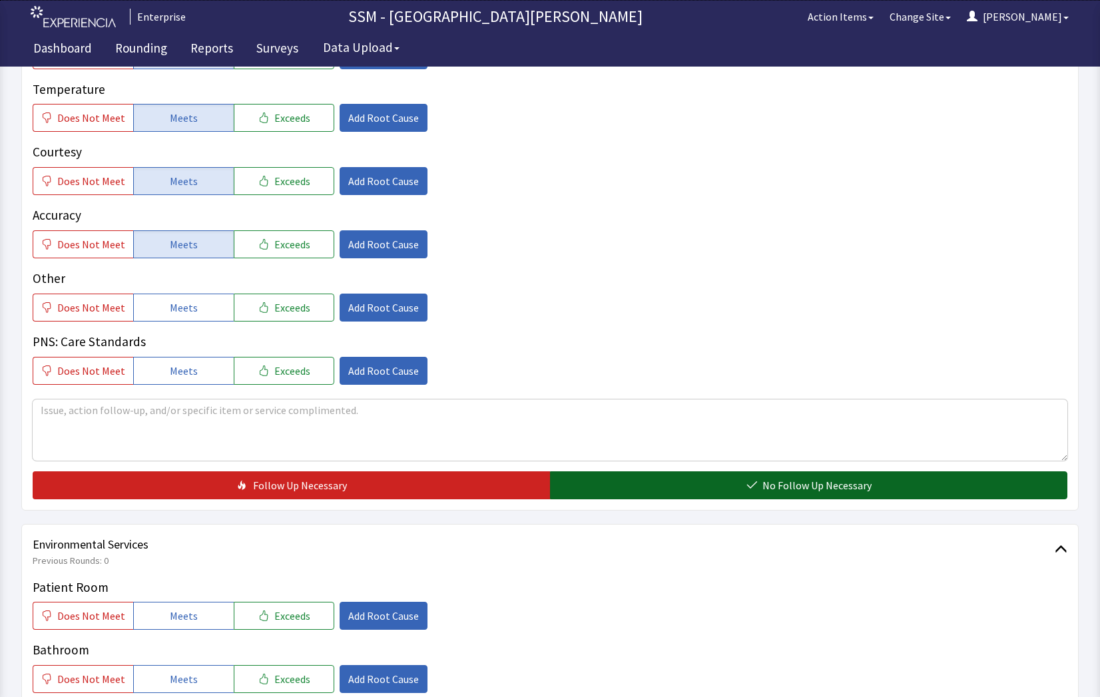
click at [679, 494] on button "No Follow Up Necessary" at bounding box center [808, 486] width 517 height 28
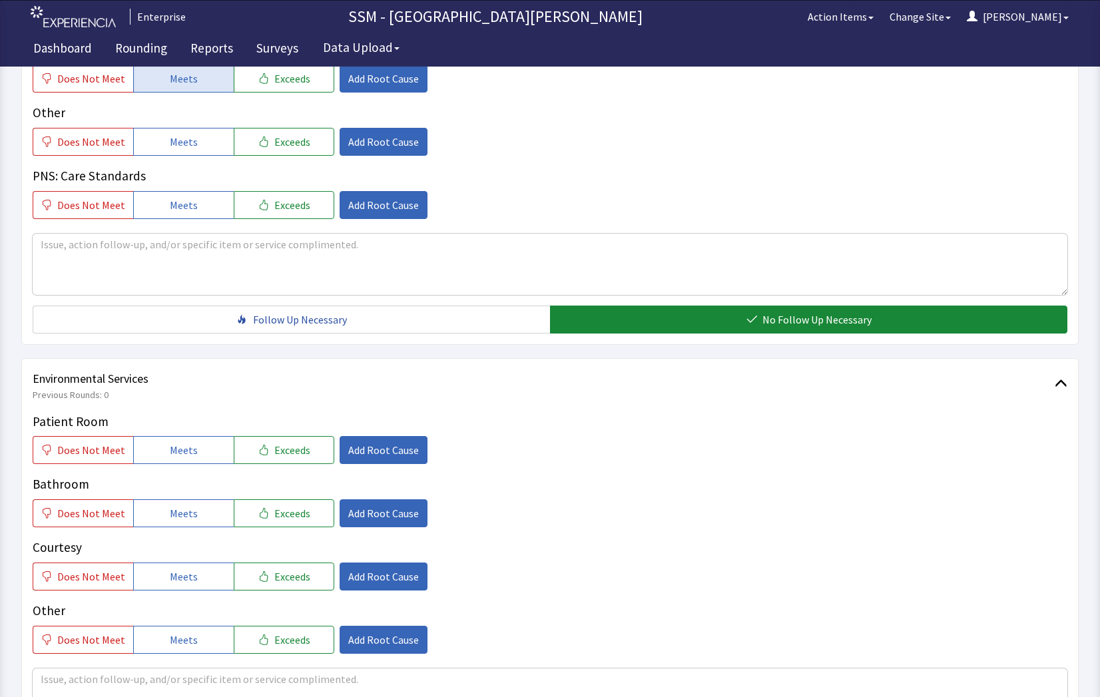
scroll to position [1132, 0]
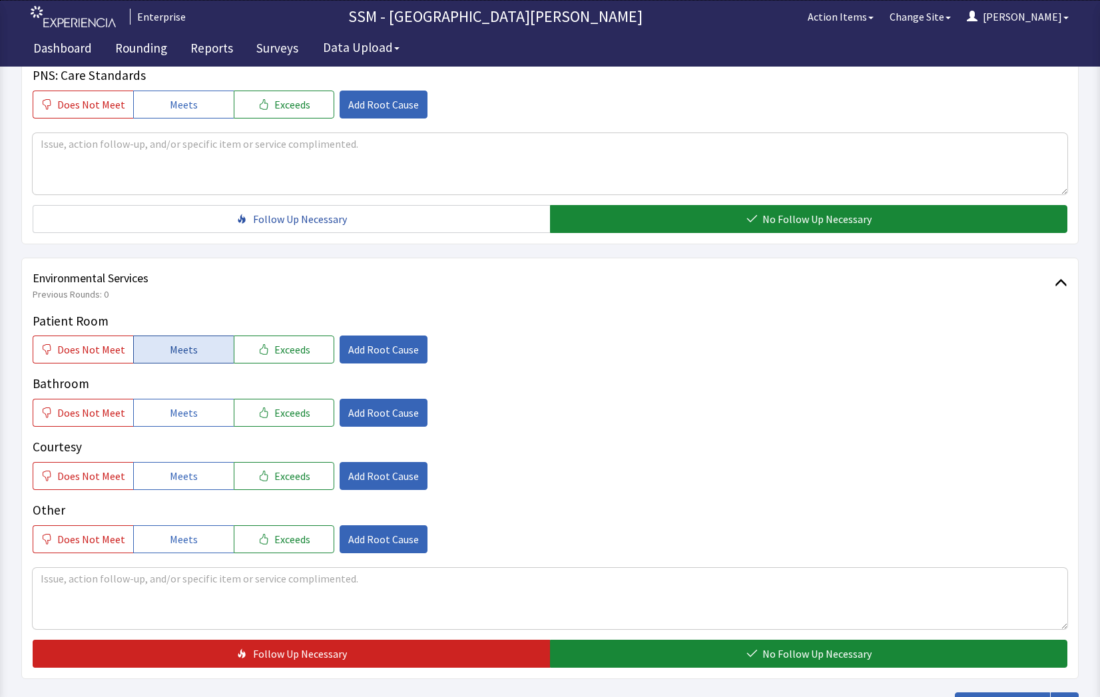
click at [191, 352] on span "Meets" at bounding box center [184, 350] width 28 height 16
drag, startPoint x: 202, startPoint y: 403, endPoint x: 212, endPoint y: 414, distance: 14.7
click at [206, 410] on button "Meets" at bounding box center [183, 413] width 101 height 28
click at [202, 478] on button "Meets" at bounding box center [183, 476] width 101 height 28
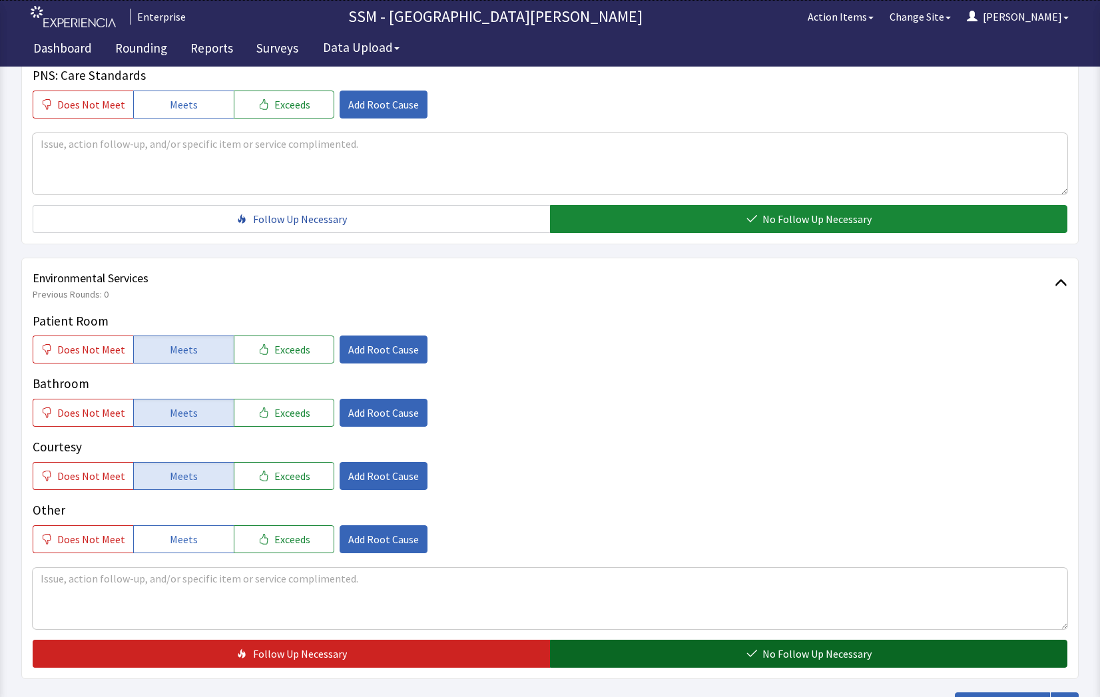
click at [655, 654] on button "No Follow Up Necessary" at bounding box center [808, 654] width 517 height 28
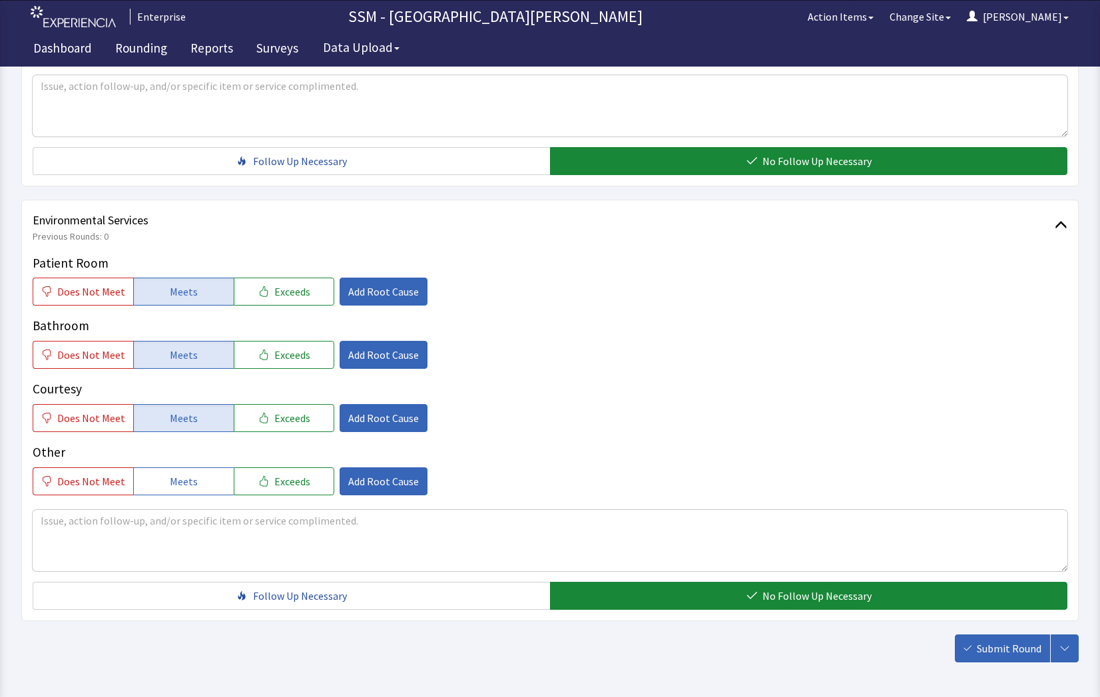
scroll to position [1243, 0]
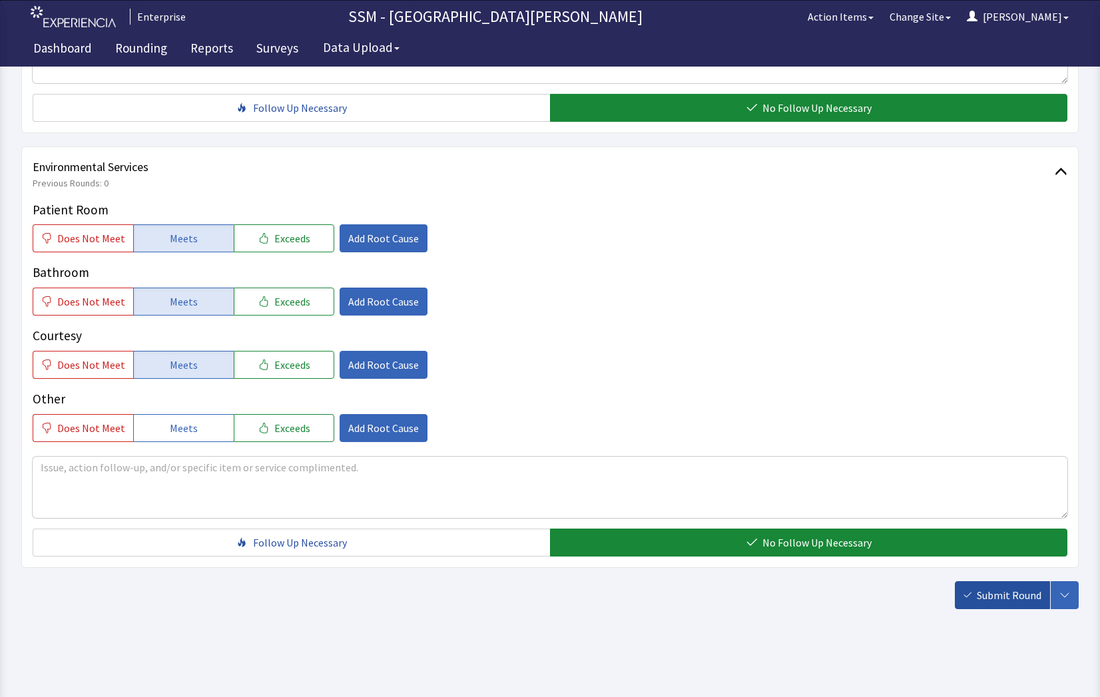
click at [1004, 593] on span "Submit Round" at bounding box center [1009, 595] width 65 height 16
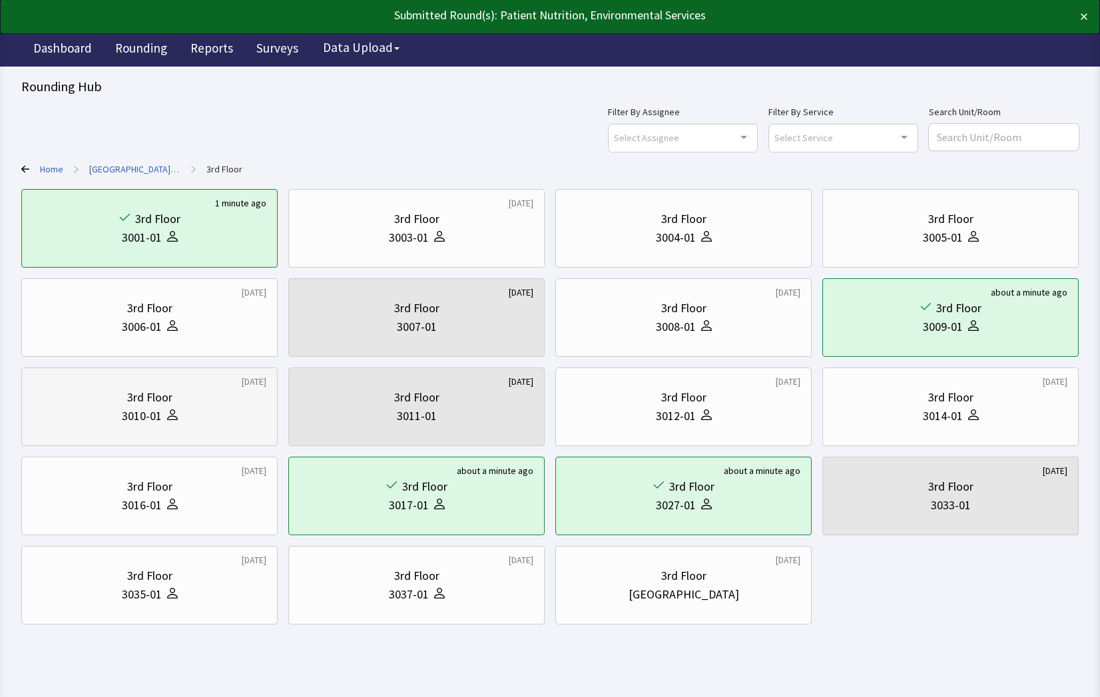
scroll to position [15, 0]
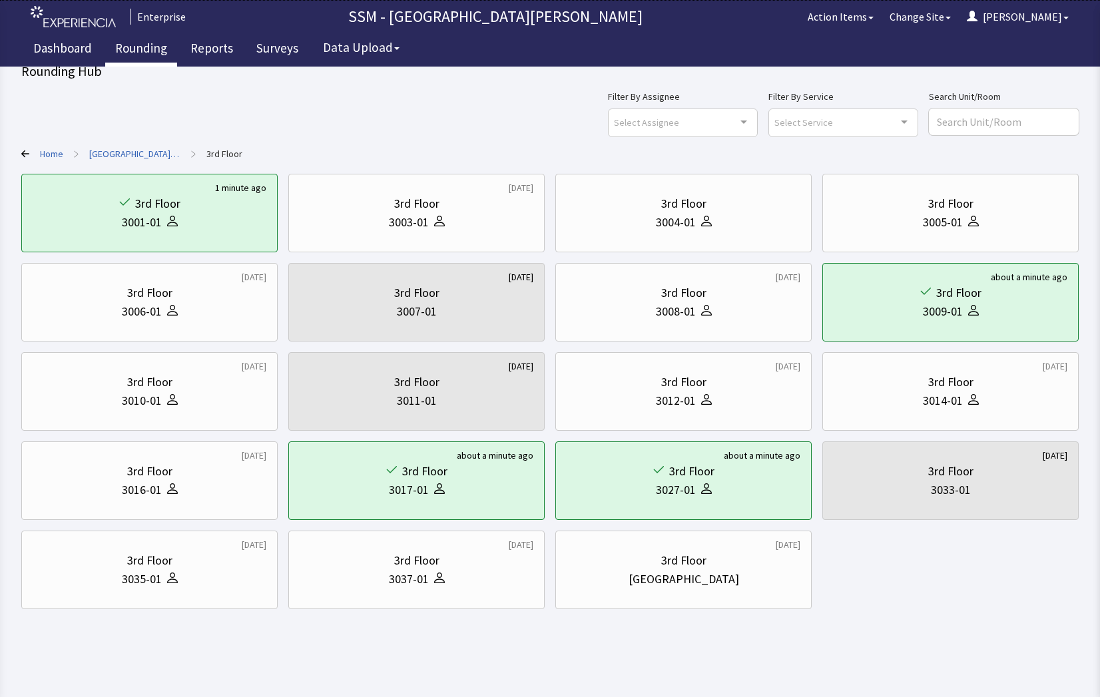
click at [156, 46] on link "Rounding" at bounding box center [141, 49] width 72 height 33
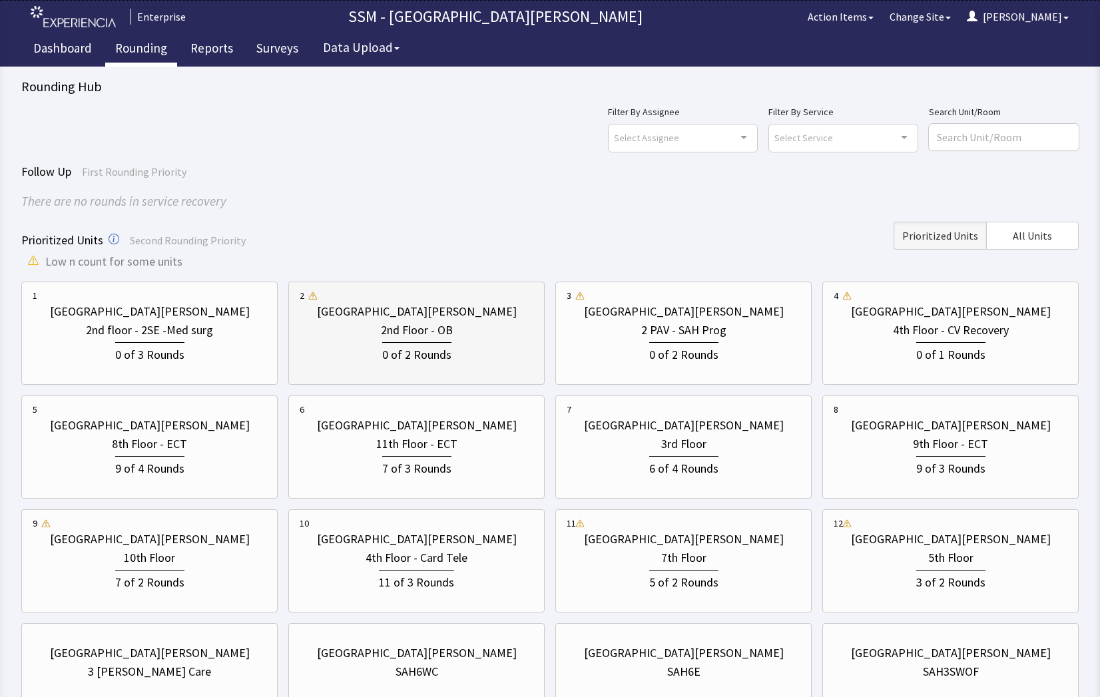
click at [431, 358] on div "0 of 2 Rounds" at bounding box center [416, 353] width 69 height 22
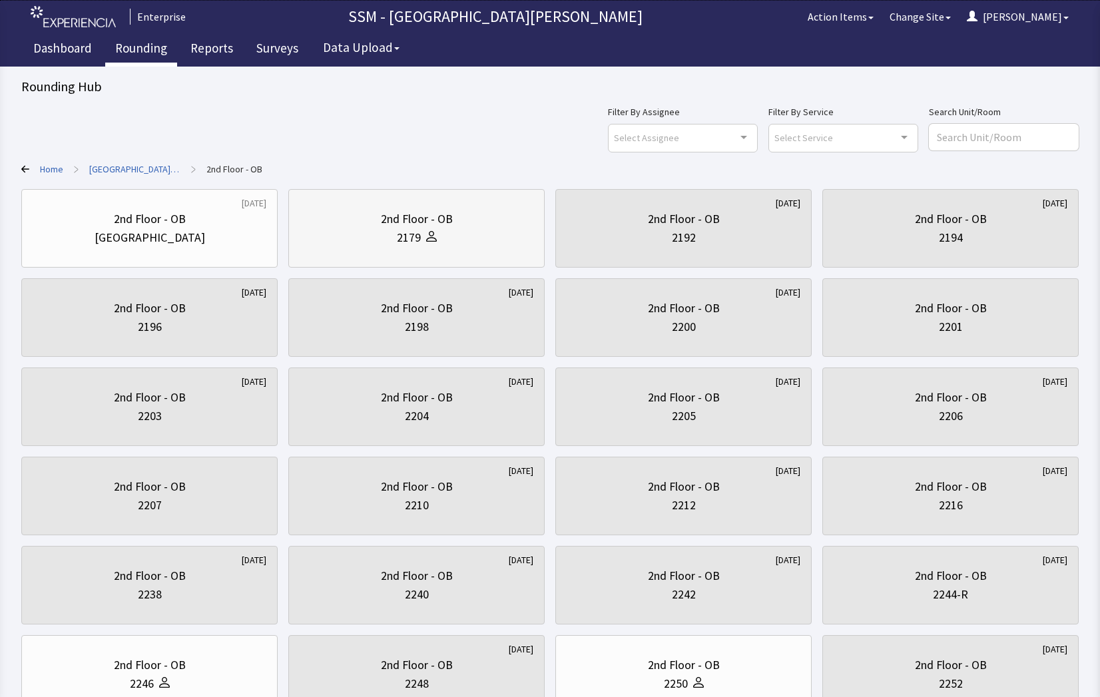
click at [476, 233] on div "2179" at bounding box center [417, 237] width 234 height 19
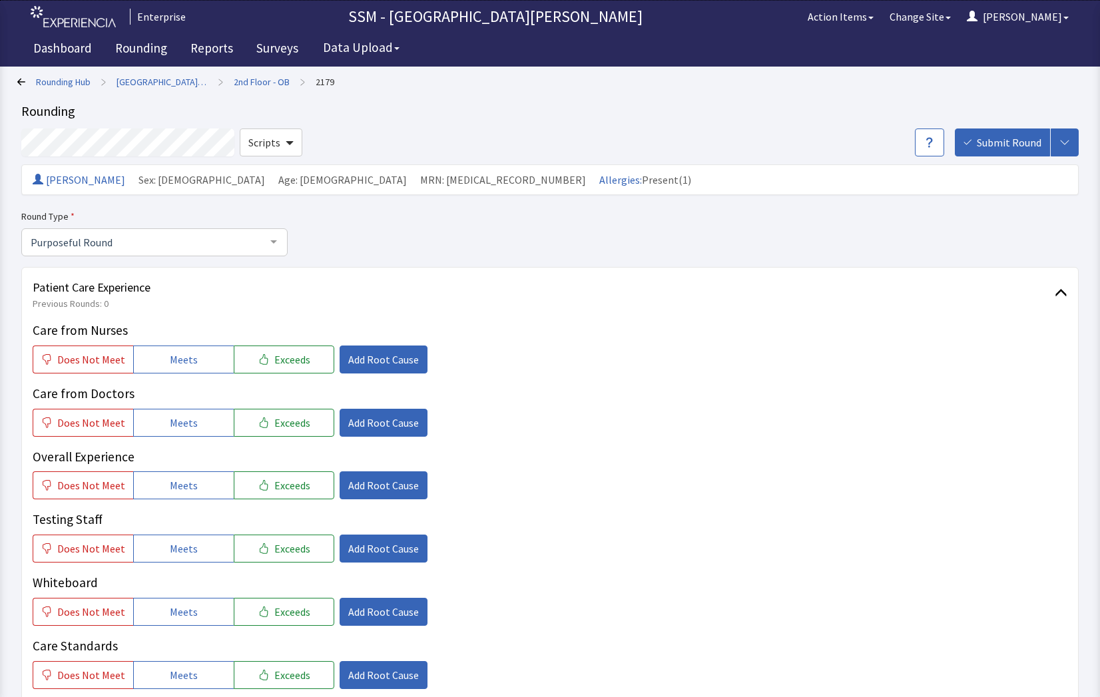
click at [23, 80] on icon at bounding box center [21, 82] width 8 height 8
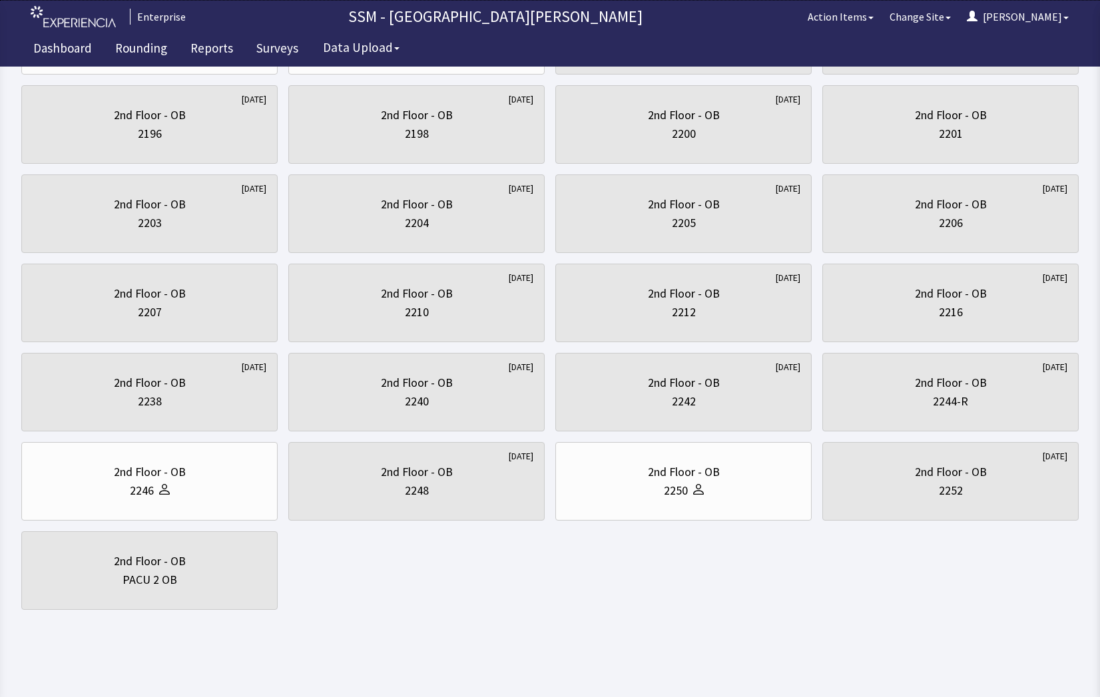
scroll to position [194, 0]
click at [182, 478] on div "2nd Floor - OB" at bounding box center [150, 471] width 72 height 19
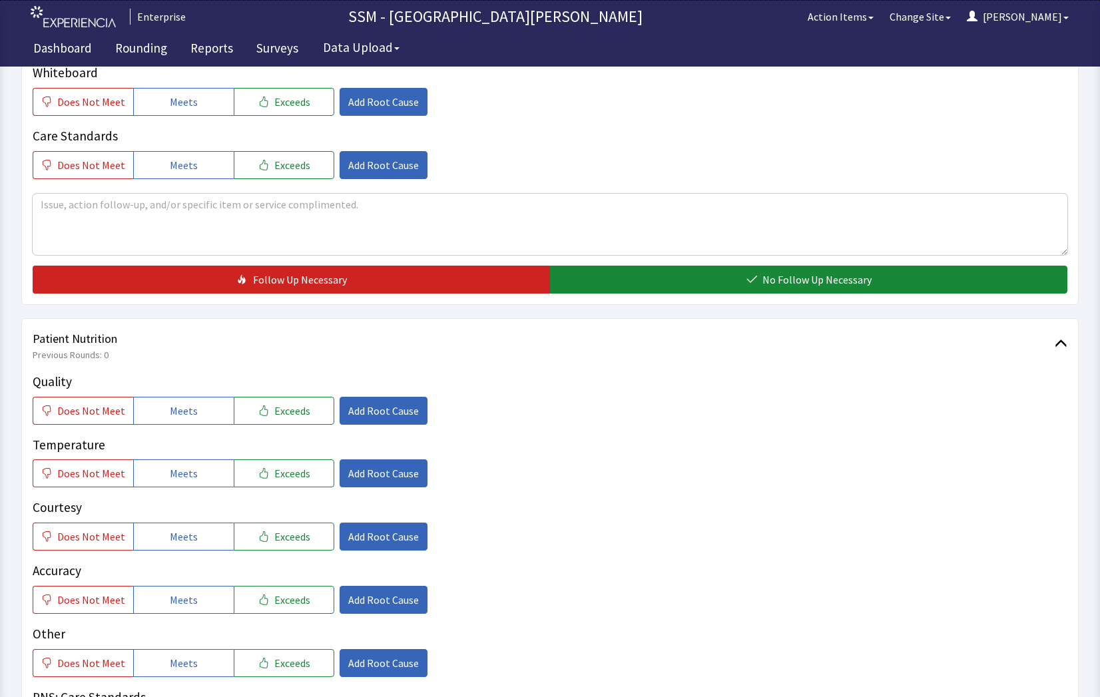
scroll to position [533, 0]
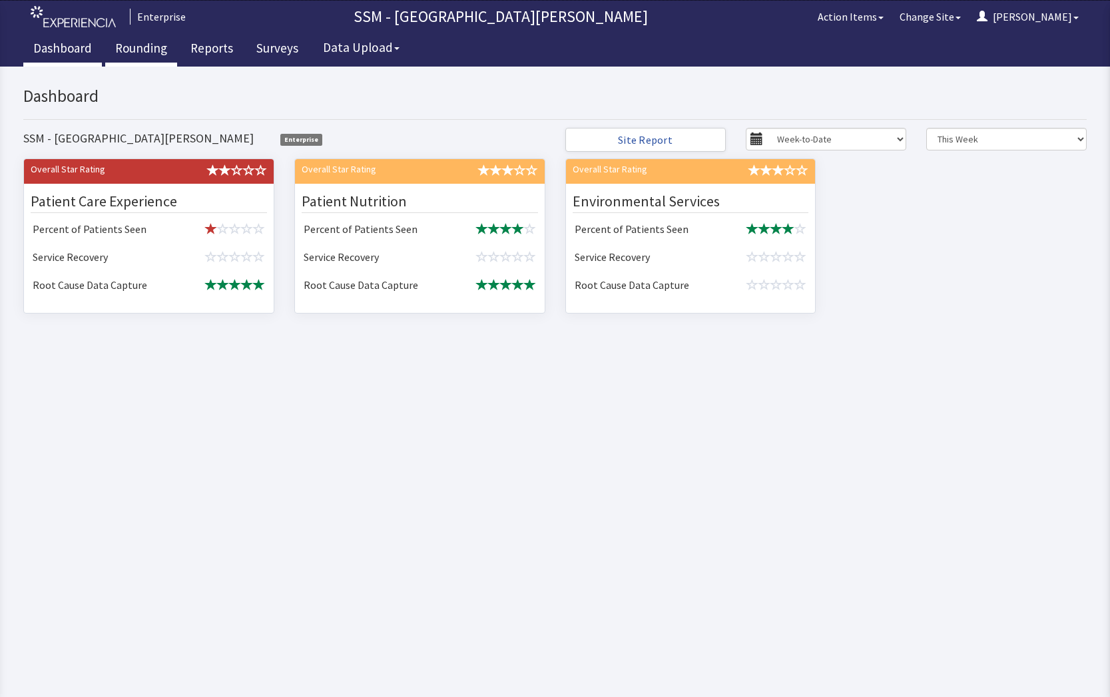
click at [148, 53] on link "Rounding" at bounding box center [141, 49] width 72 height 33
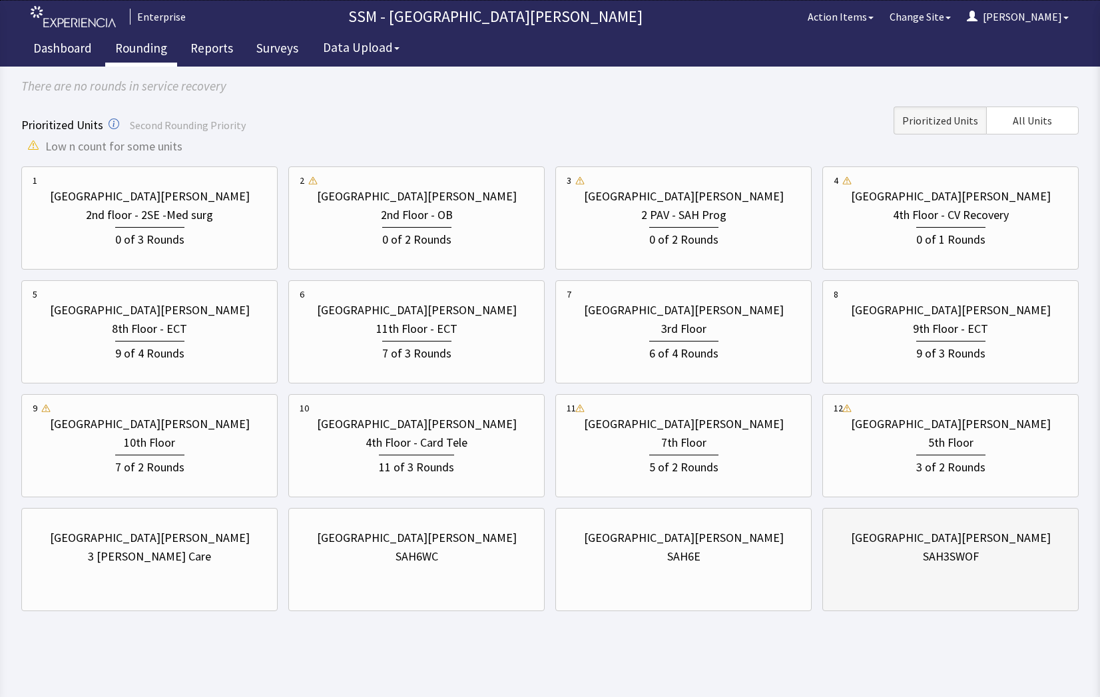
scroll to position [117, 0]
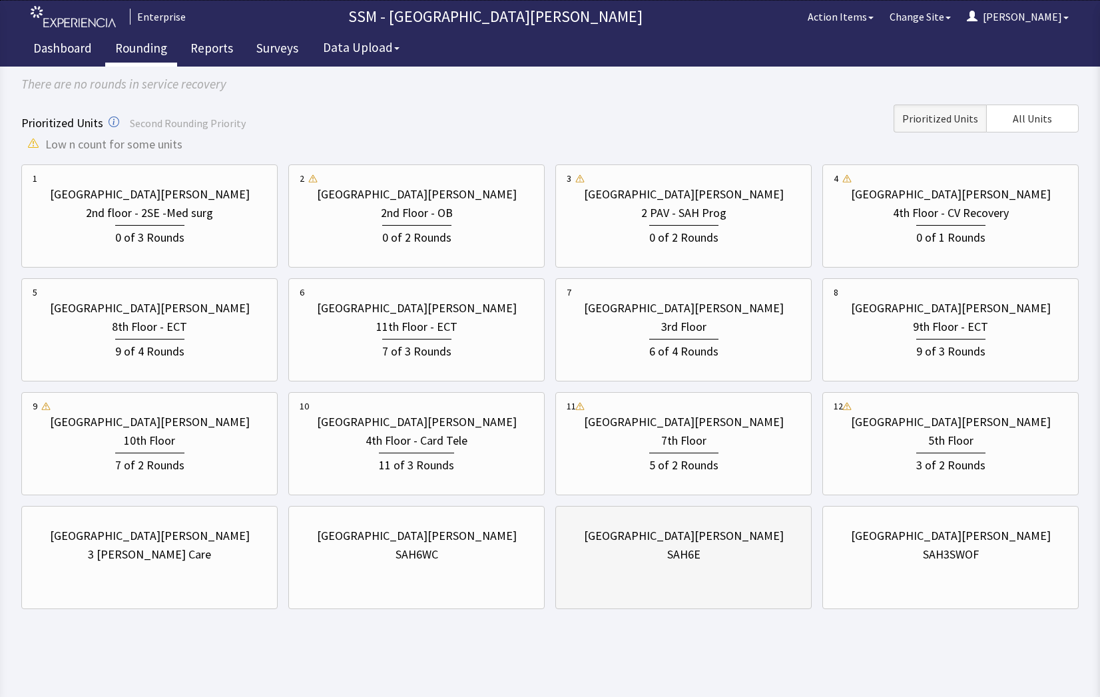
click at [637, 565] on div "[GEOGRAPHIC_DATA][PERSON_NAME] SAH6E" at bounding box center [684, 545] width 234 height 64
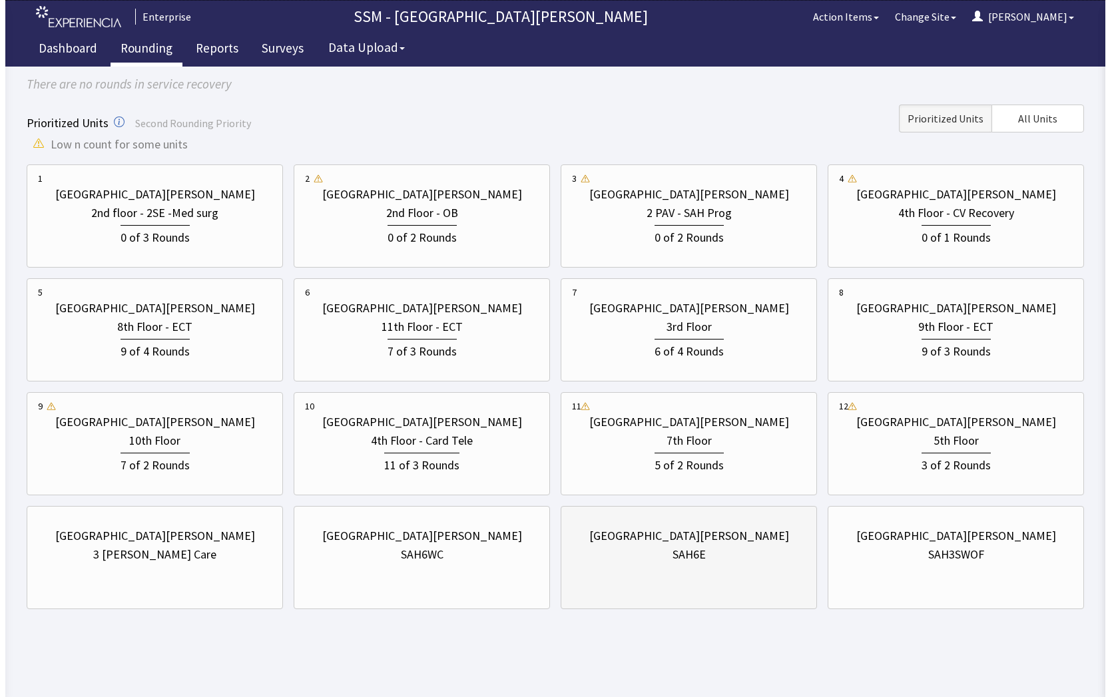
scroll to position [0, 0]
